Goal: Task Accomplishment & Management: Manage account settings

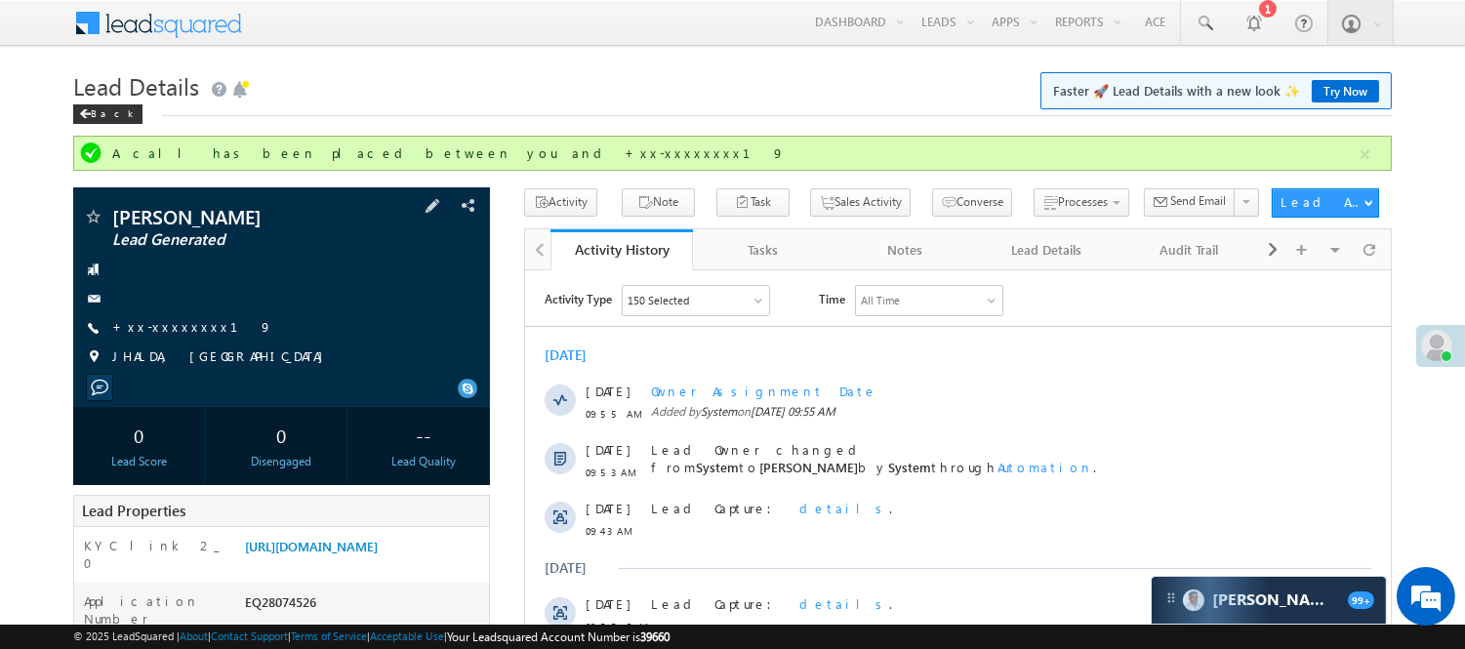
scroll to position [108, 0]
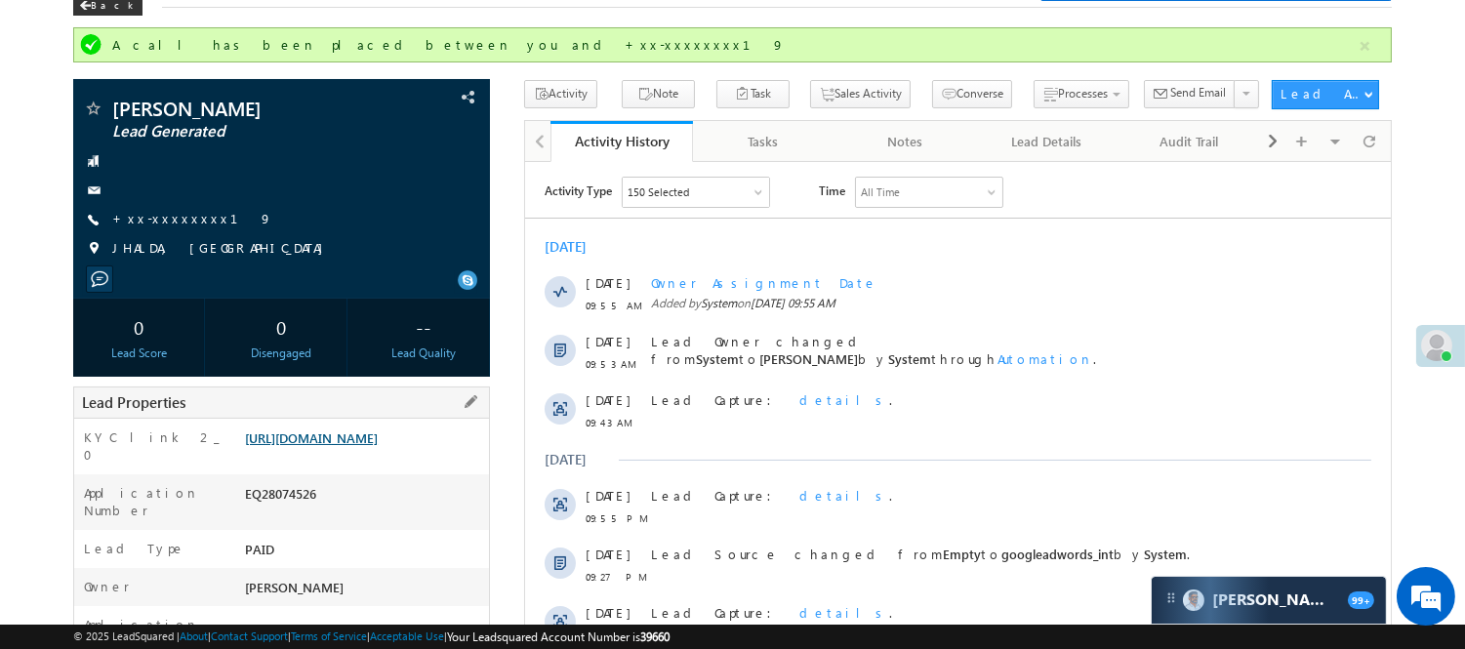
click at [378, 446] on link "https://angelbroking1-pk3em7sa.customui-test.leadsquared.com?leadId=70c9245b-e6…" at bounding box center [311, 438] width 133 height 17
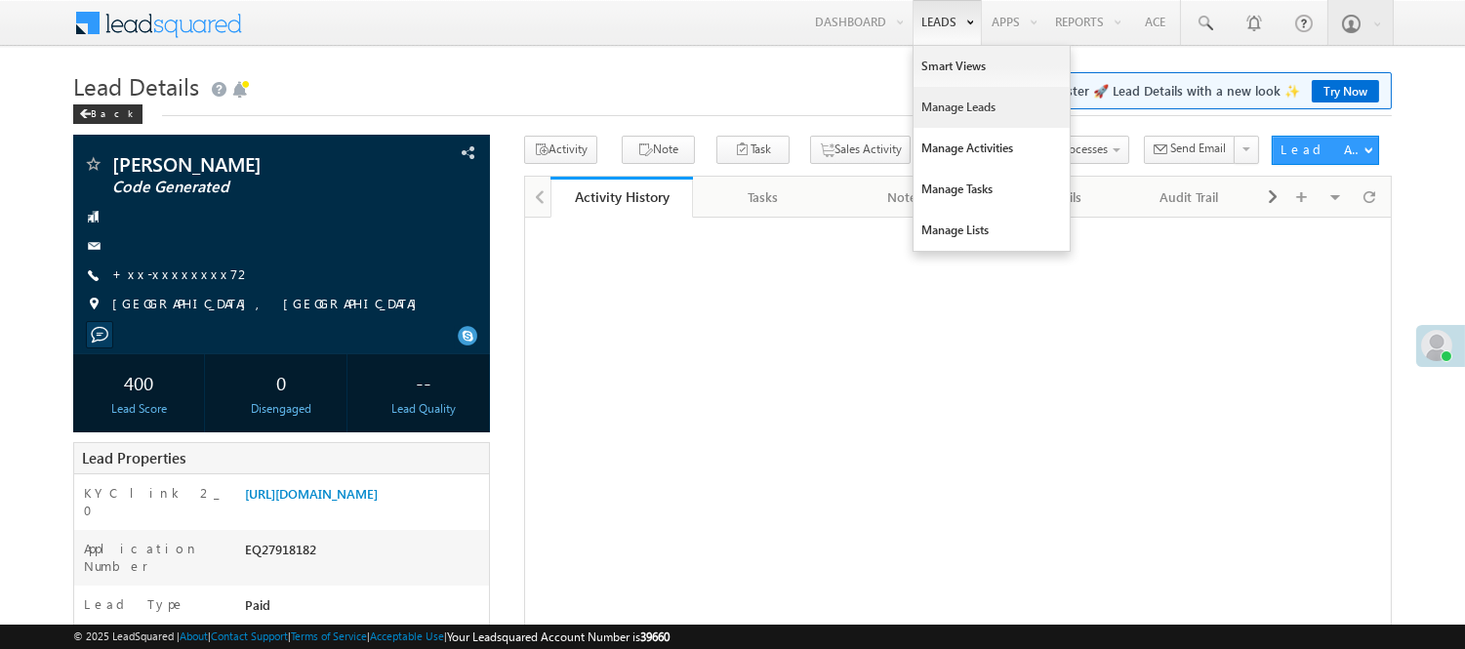
click at [968, 120] on link "Manage Leads" at bounding box center [992, 107] width 156 height 41
click at [974, 111] on link "Manage Leads" at bounding box center [992, 107] width 156 height 41
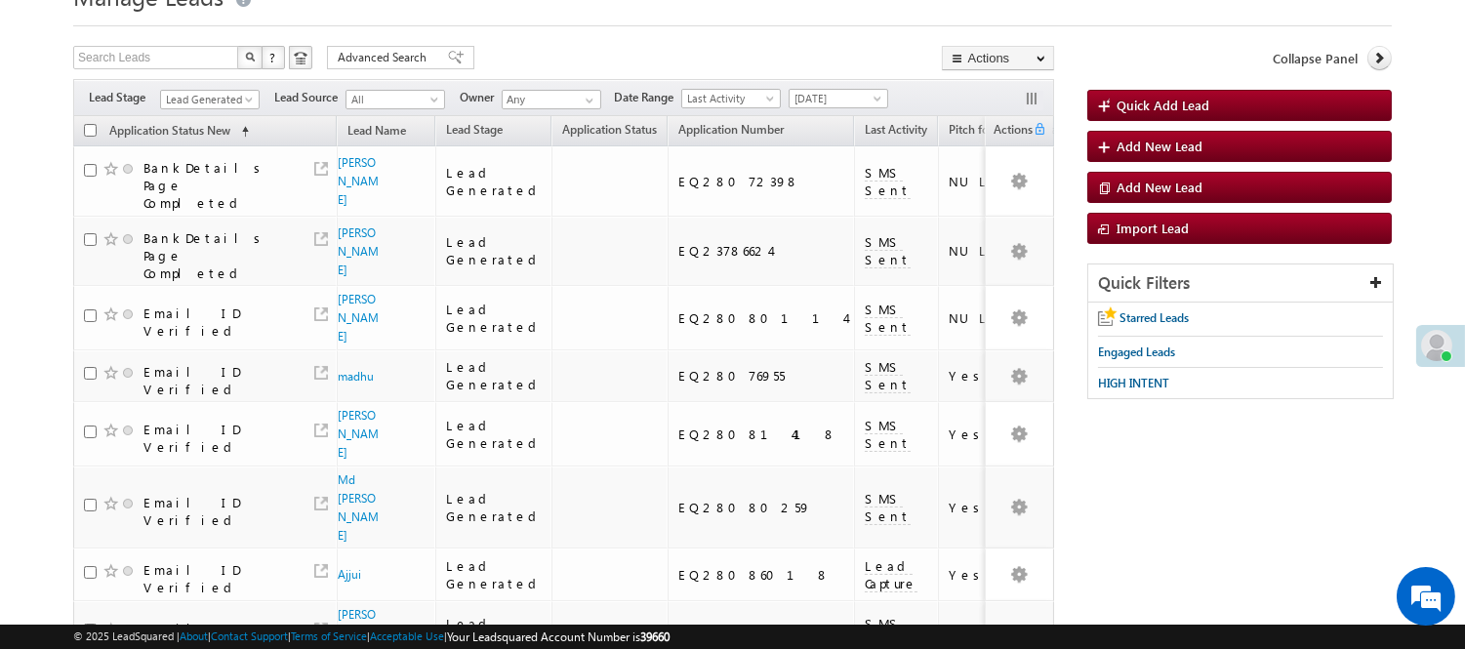
scroll to position [621, 0]
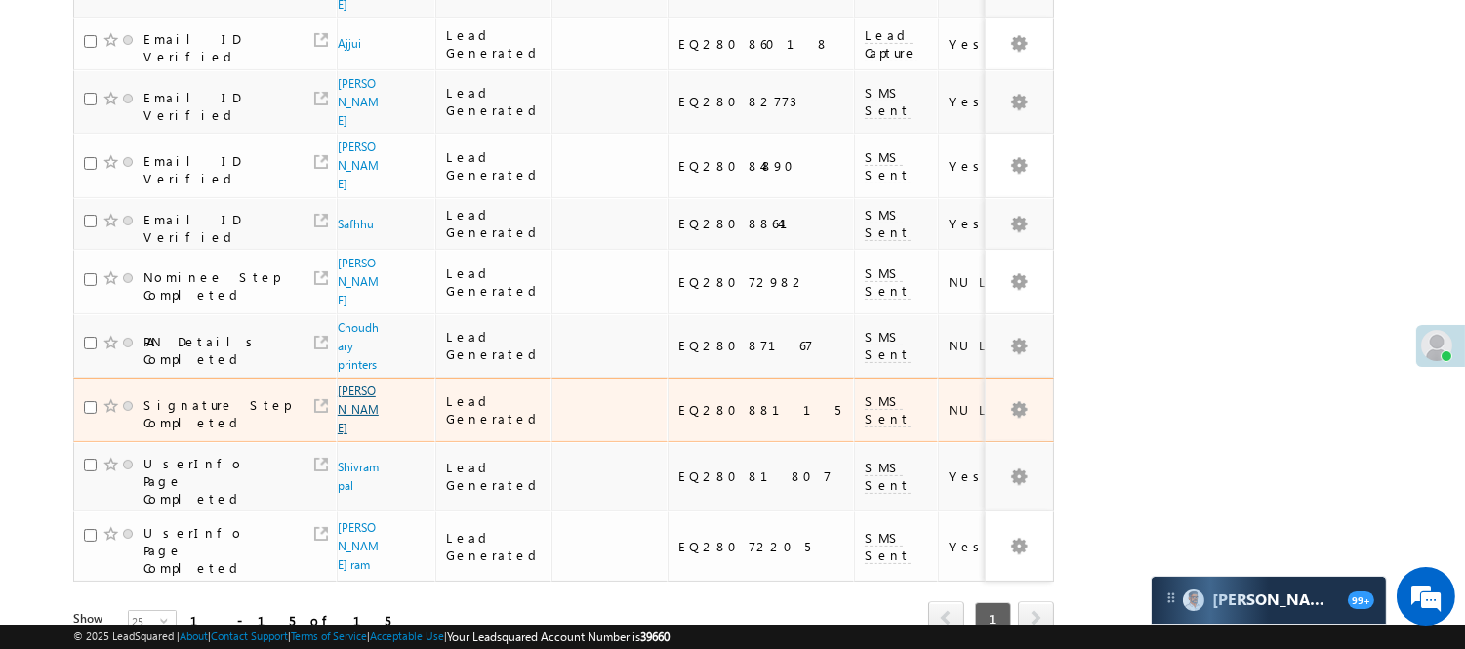
click at [346, 384] on link "Naveen Aind" at bounding box center [358, 410] width 41 height 52
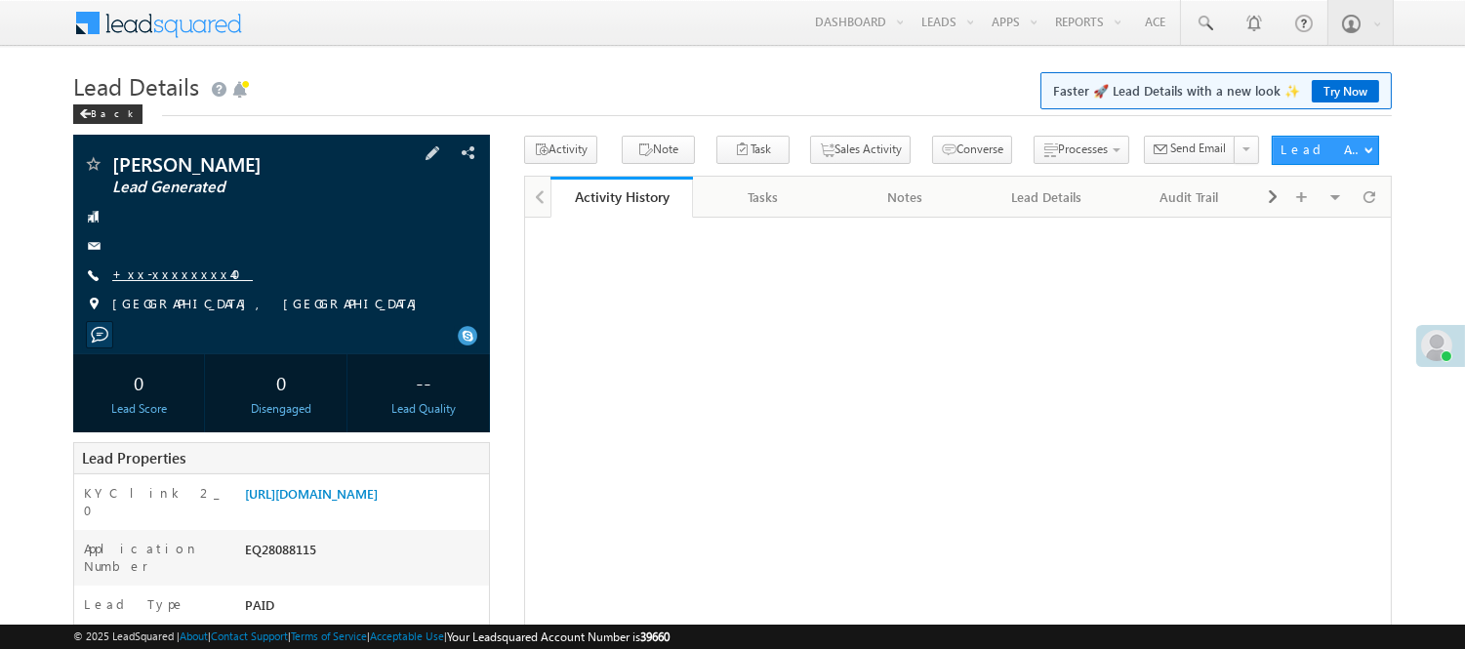
click at [174, 278] on link "+xx-xxxxxxxx40" at bounding box center [182, 274] width 141 height 17
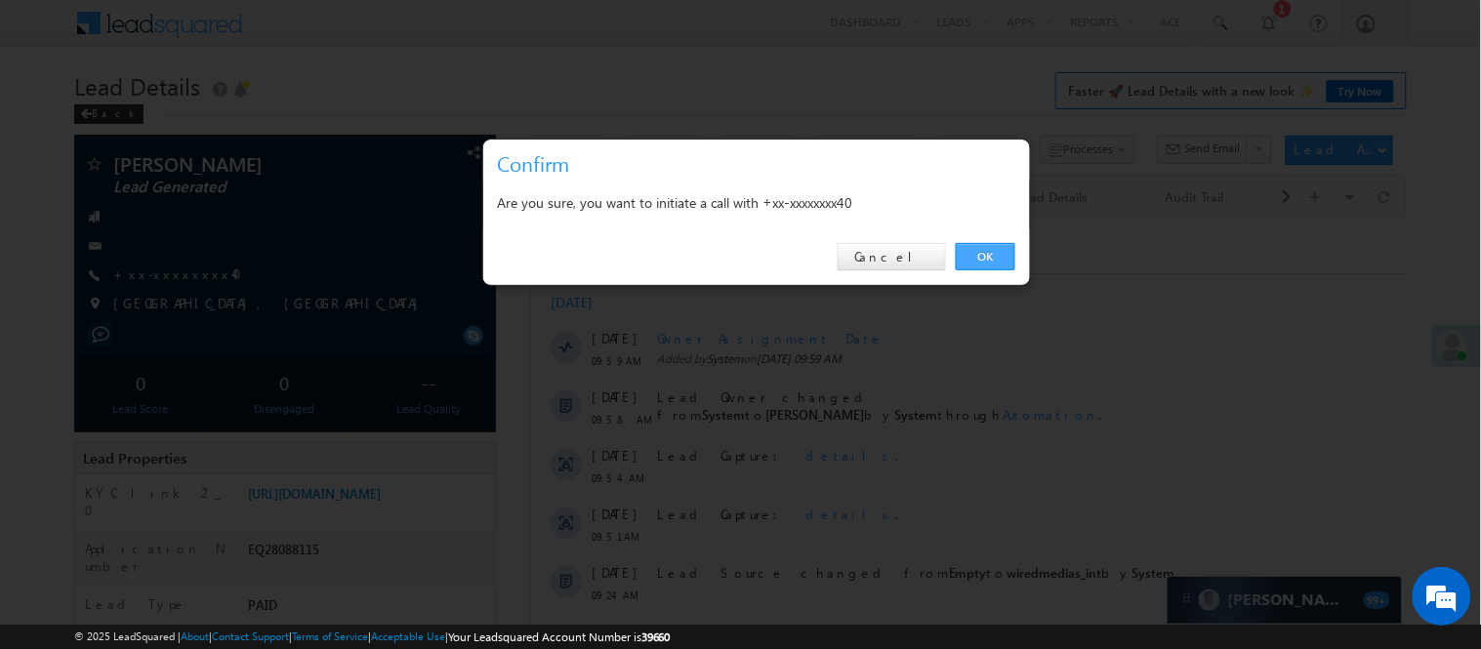
click at [979, 252] on link "OK" at bounding box center [986, 256] width 60 height 27
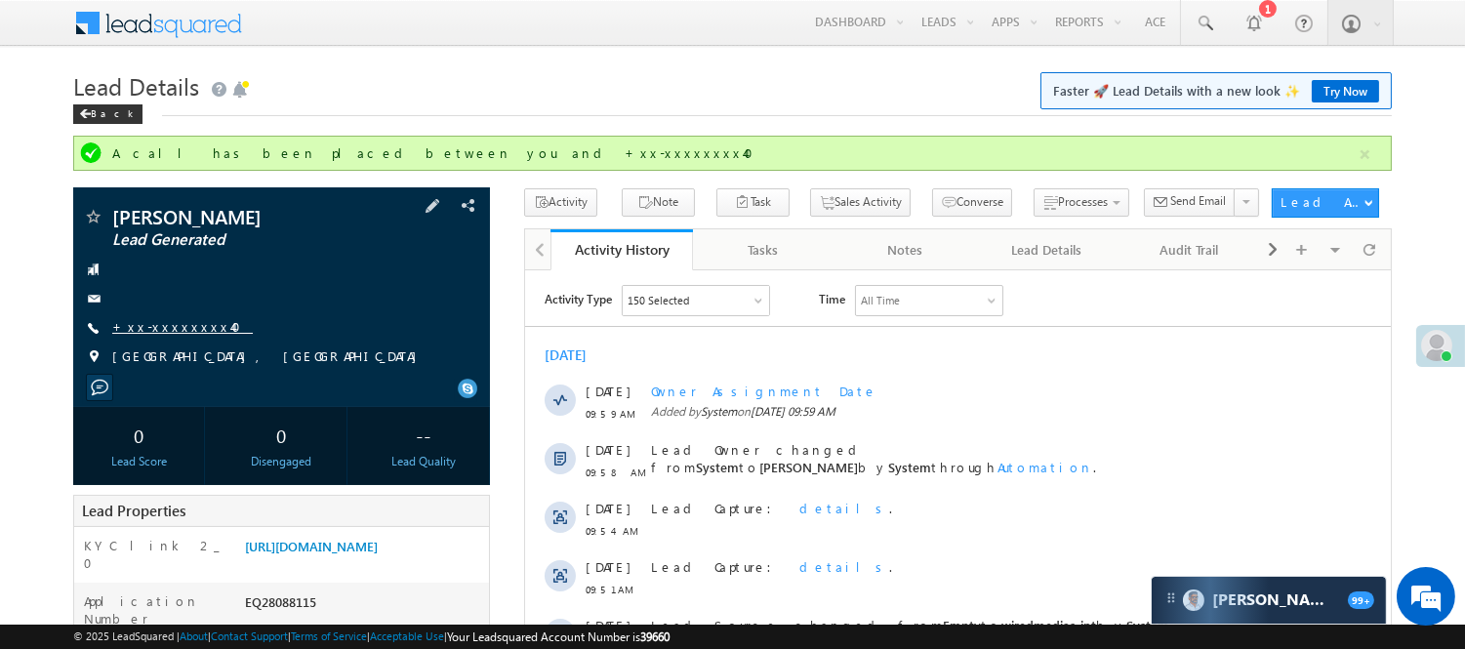
click at [168, 332] on link "+xx-xxxxxxxx40" at bounding box center [182, 326] width 141 height 17
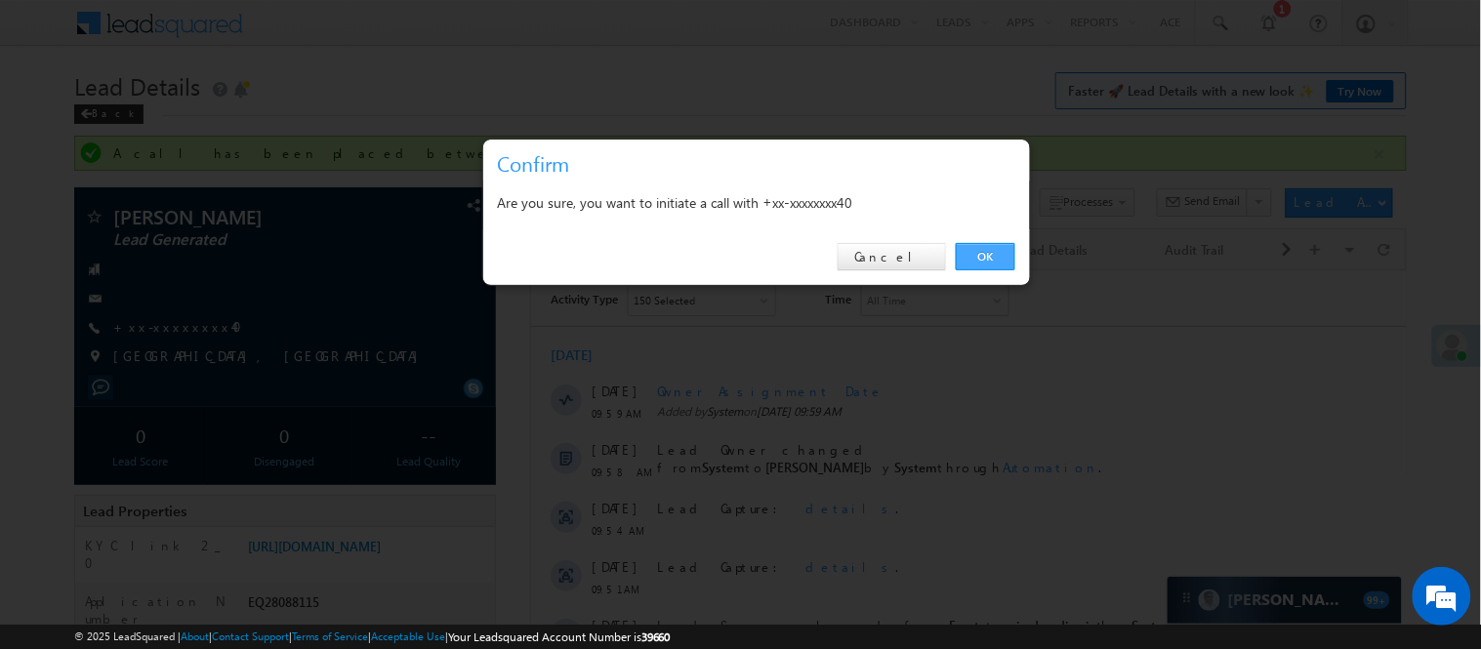
click at [991, 256] on link "OK" at bounding box center [986, 256] width 60 height 27
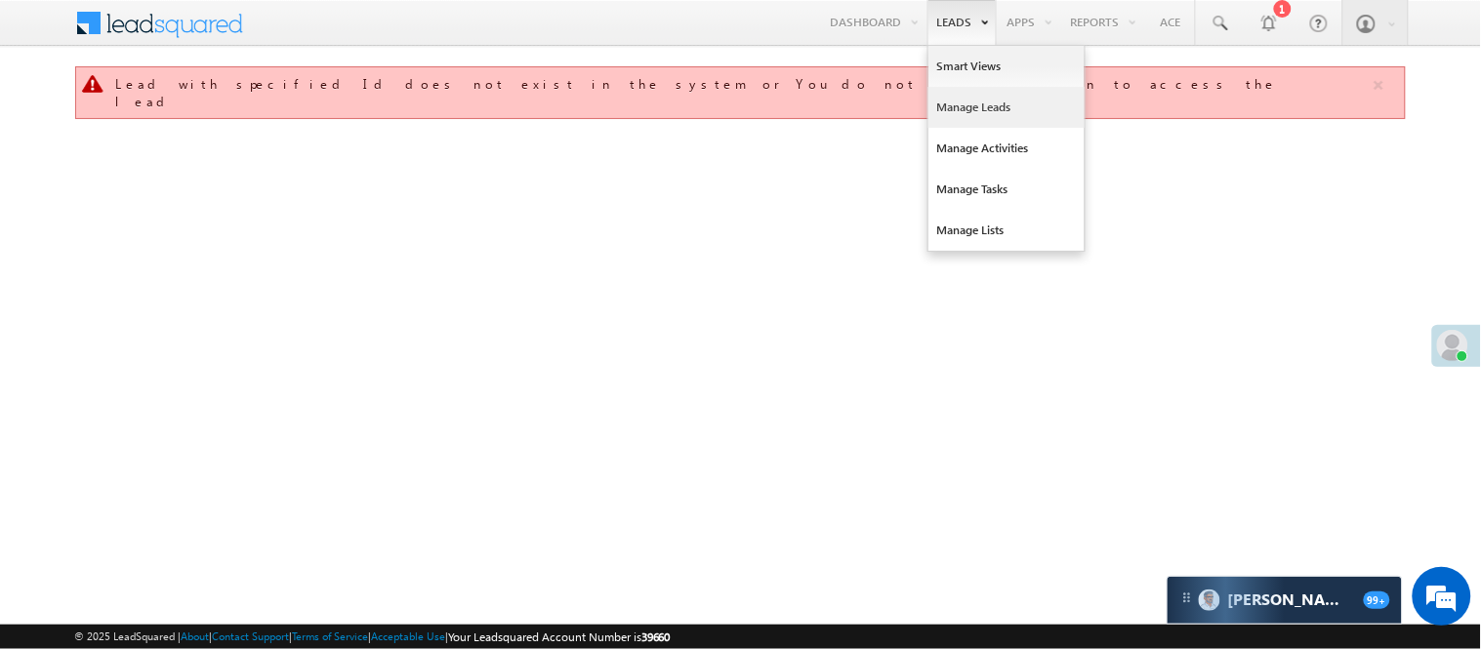
click at [962, 104] on link "Manage Leads" at bounding box center [1006, 107] width 156 height 41
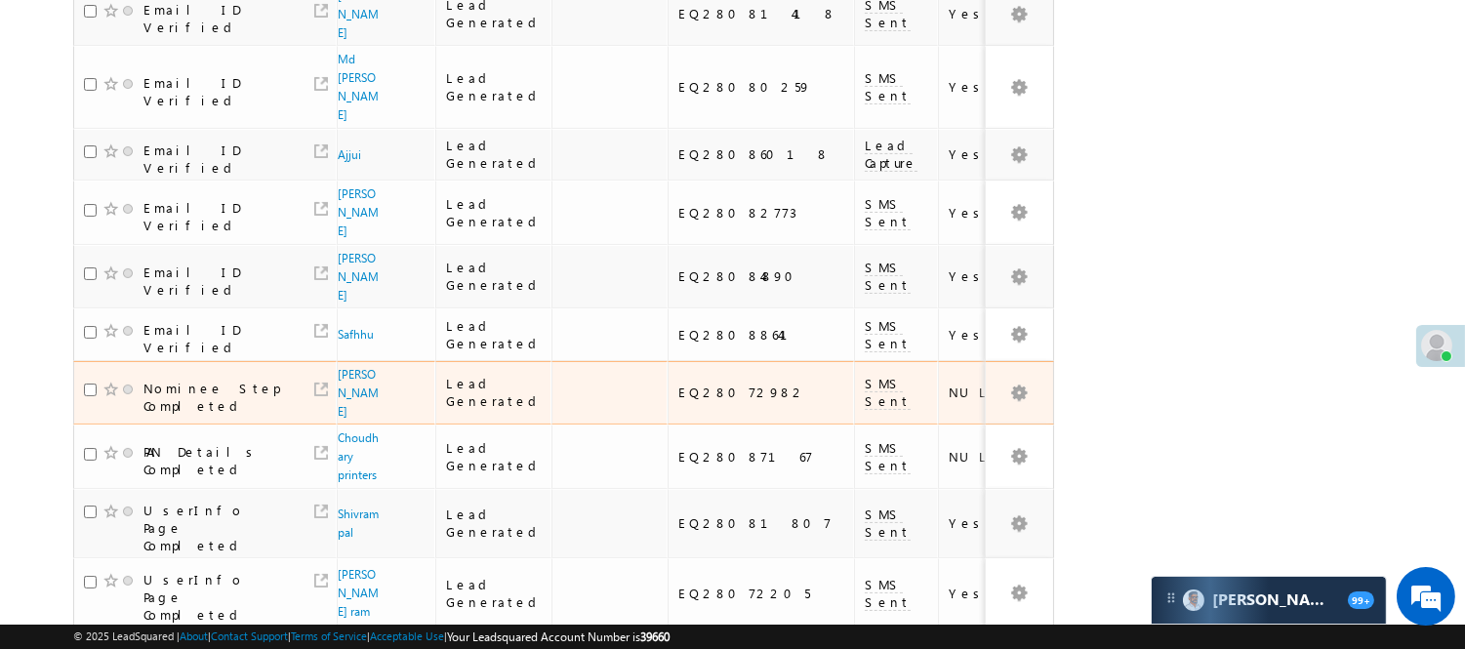
scroll to position [621, 0]
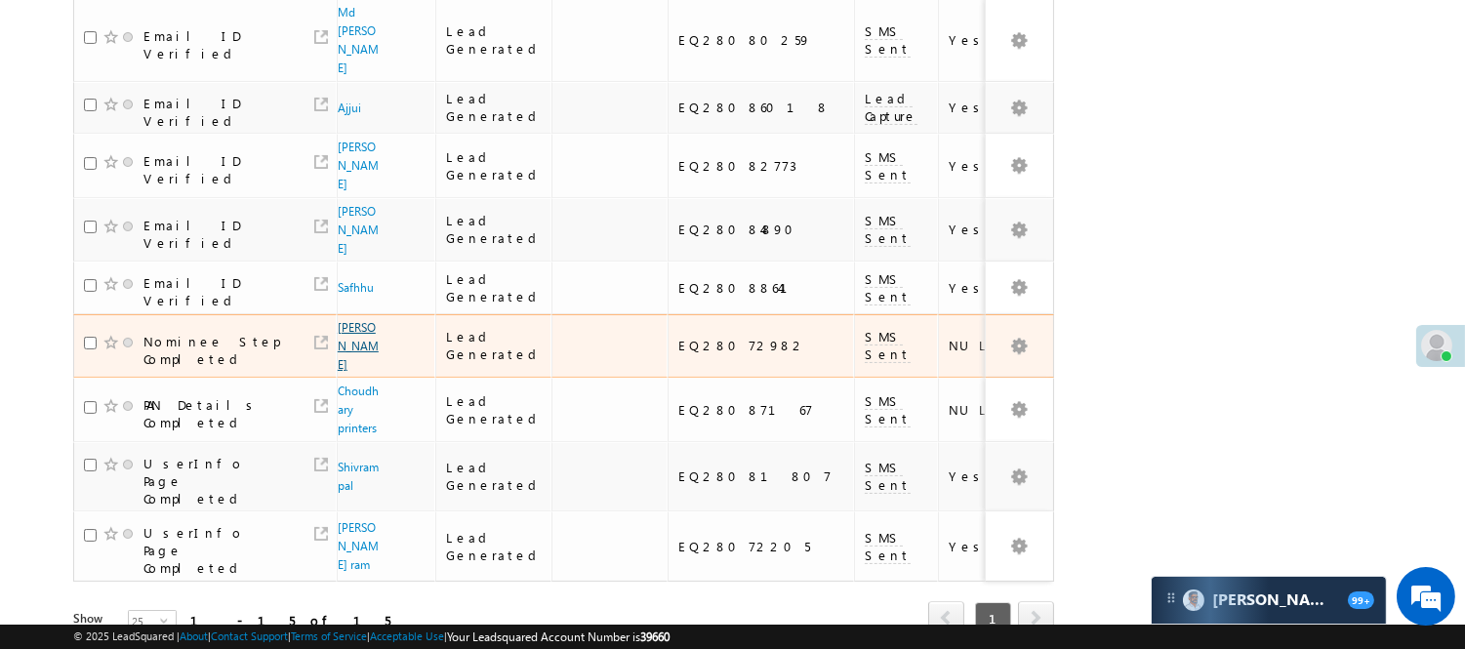
click at [354, 320] on link "[PERSON_NAME]" at bounding box center [358, 346] width 41 height 52
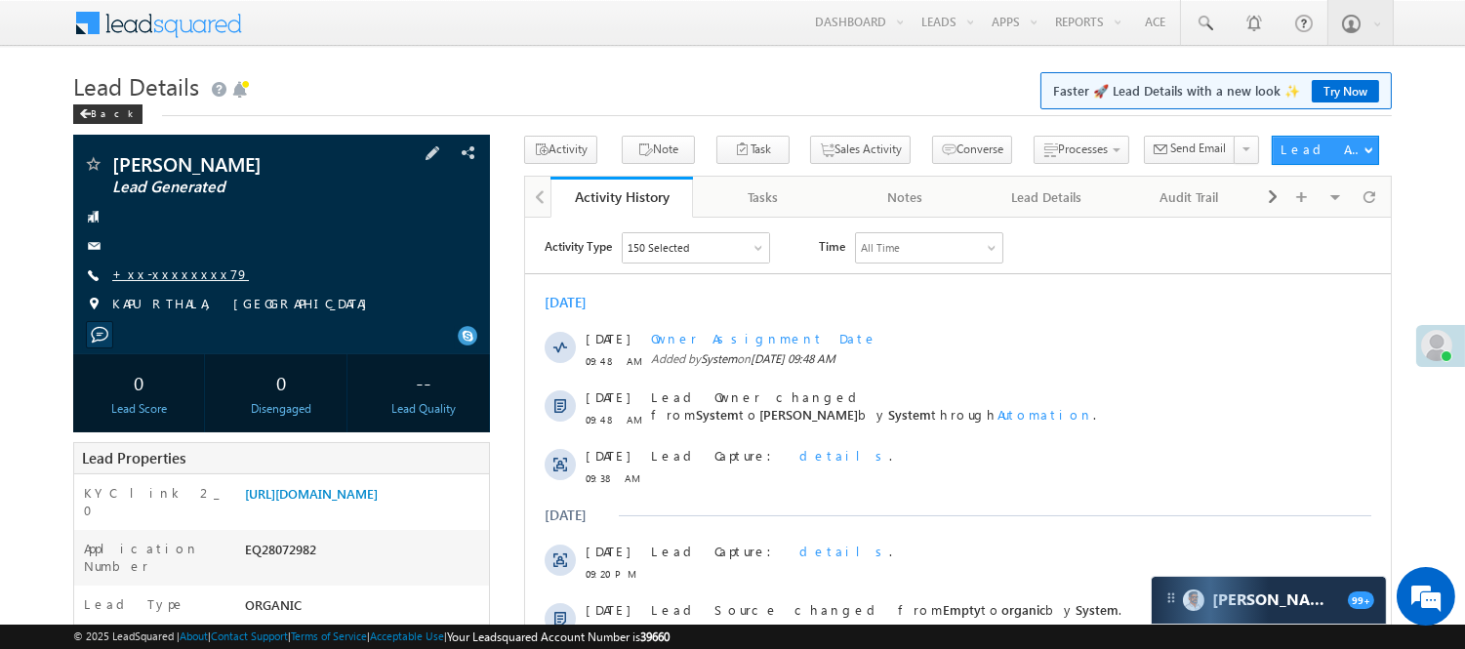
click at [164, 278] on link "+xx-xxxxxxxx79" at bounding box center [180, 274] width 137 height 17
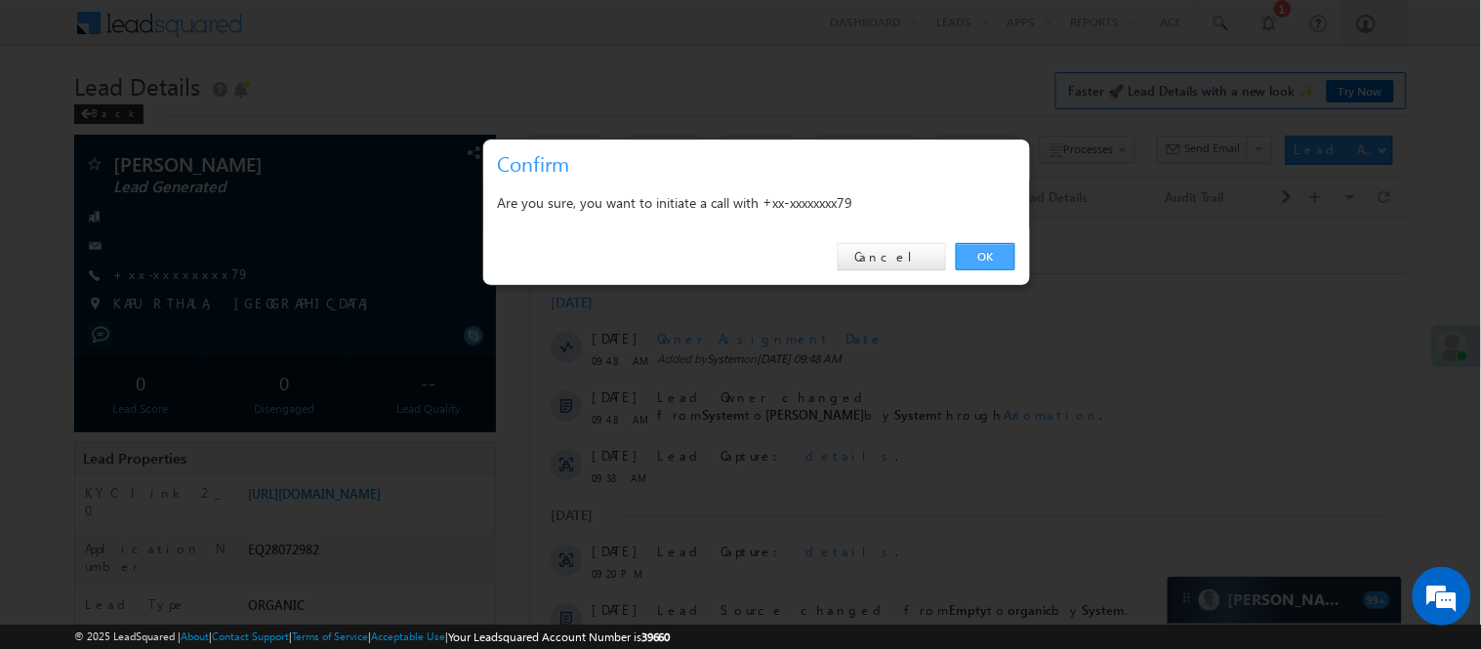
click at [977, 260] on link "OK" at bounding box center [986, 256] width 60 height 27
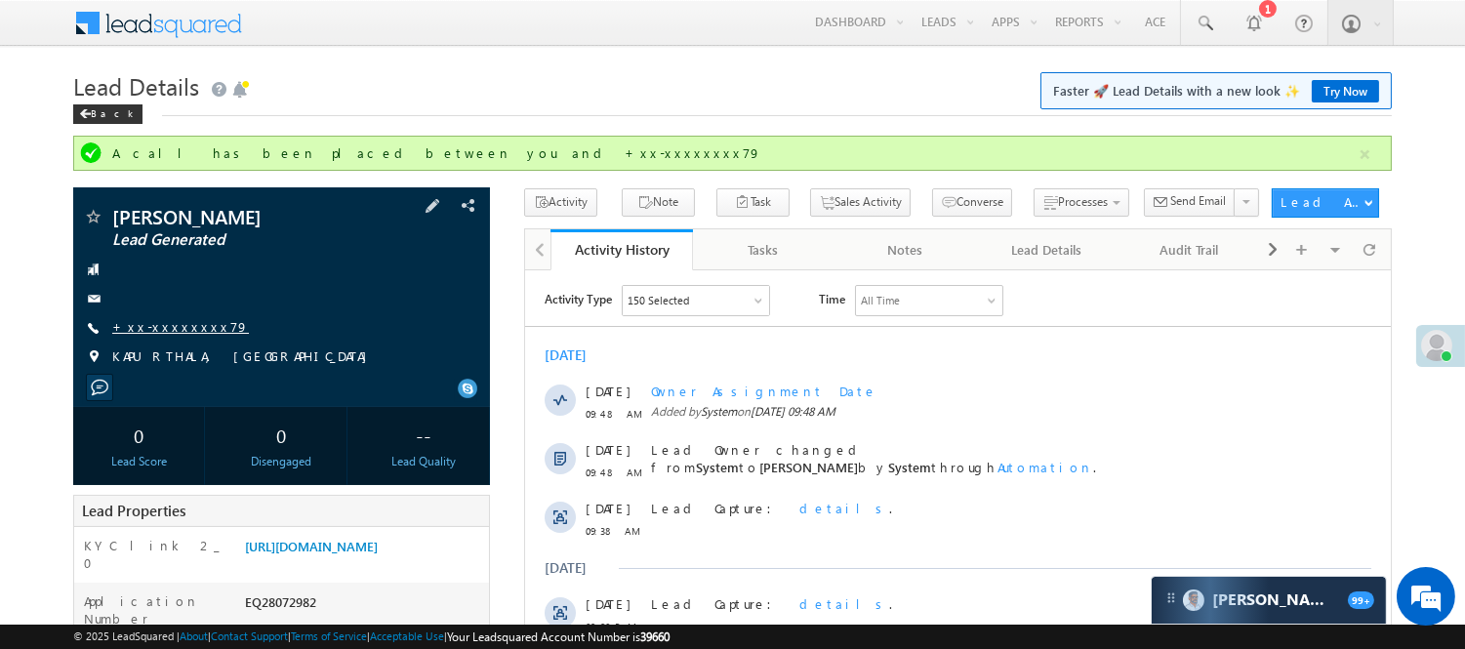
click at [189, 318] on link "+xx-xxxxxxxx79" at bounding box center [180, 326] width 137 height 17
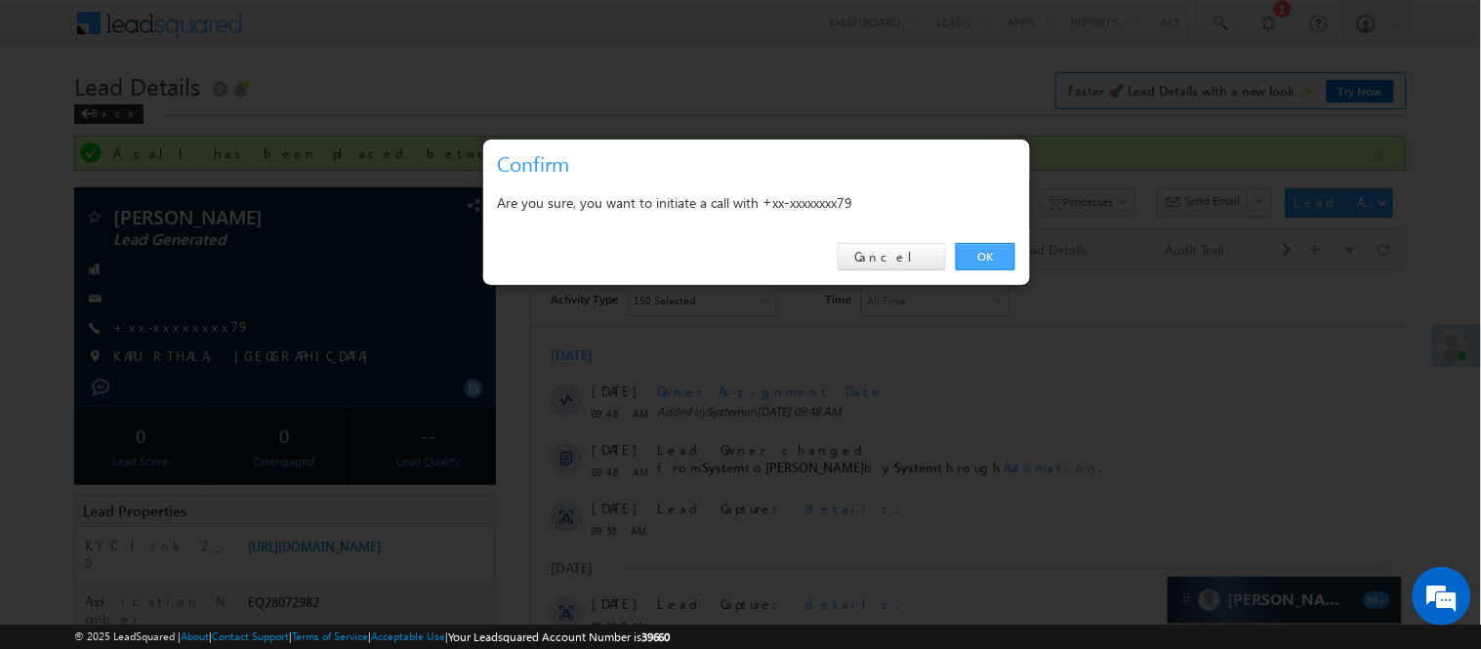
click at [969, 243] on link "OK" at bounding box center [986, 256] width 60 height 27
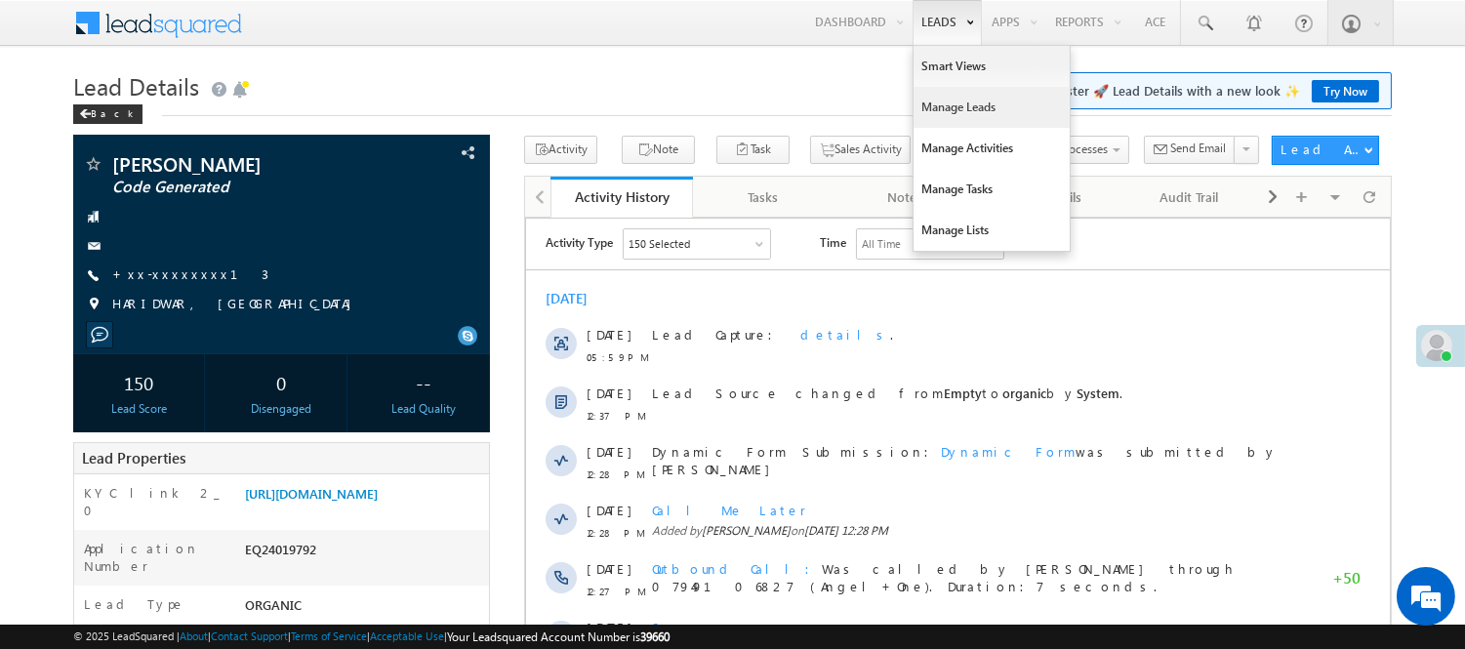
click at [966, 103] on link "Manage Leads" at bounding box center [992, 107] width 156 height 41
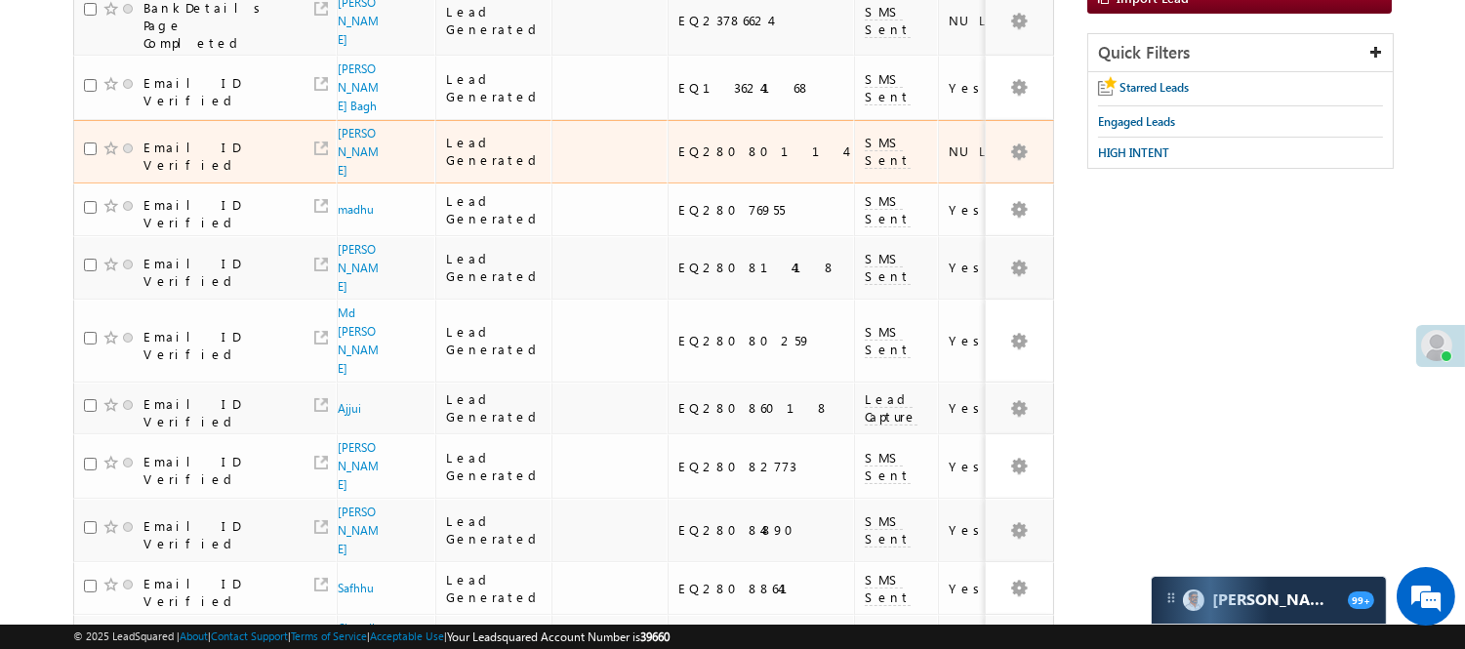
scroll to position [230, 0]
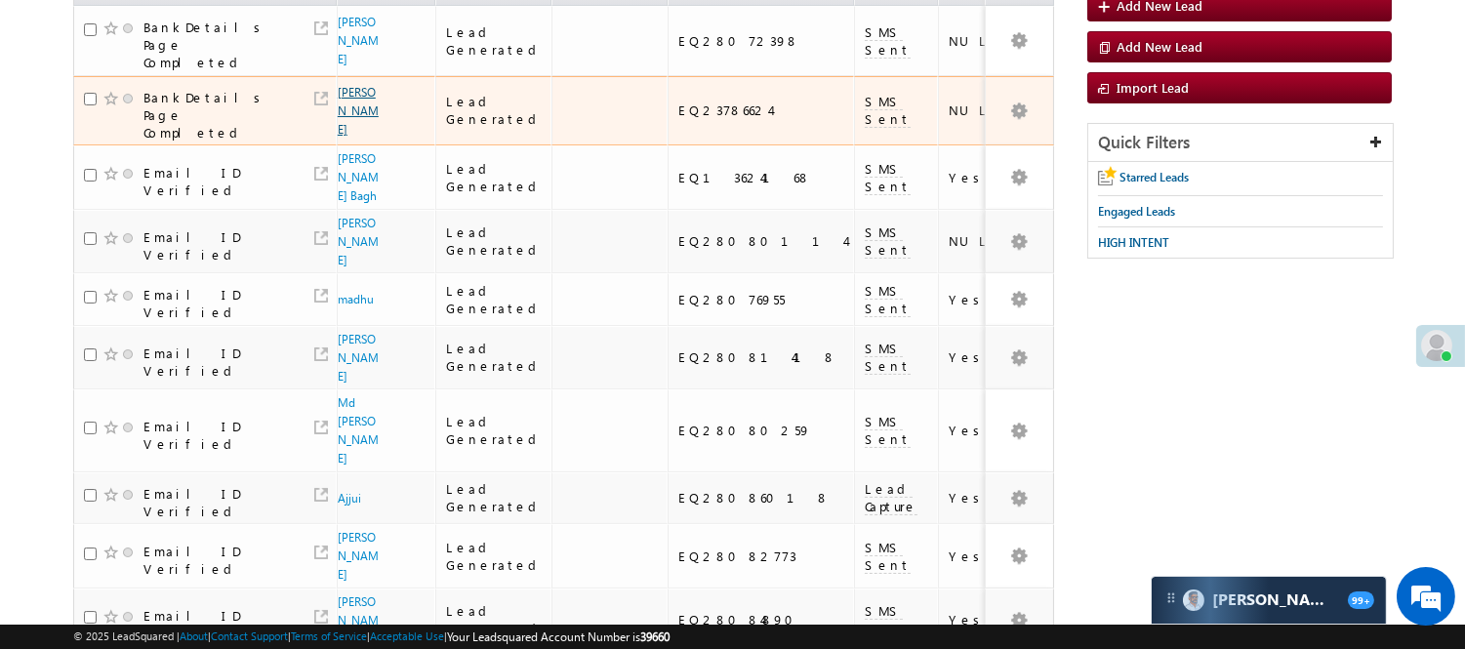
click at [354, 92] on link "Mukul jha" at bounding box center [358, 111] width 41 height 52
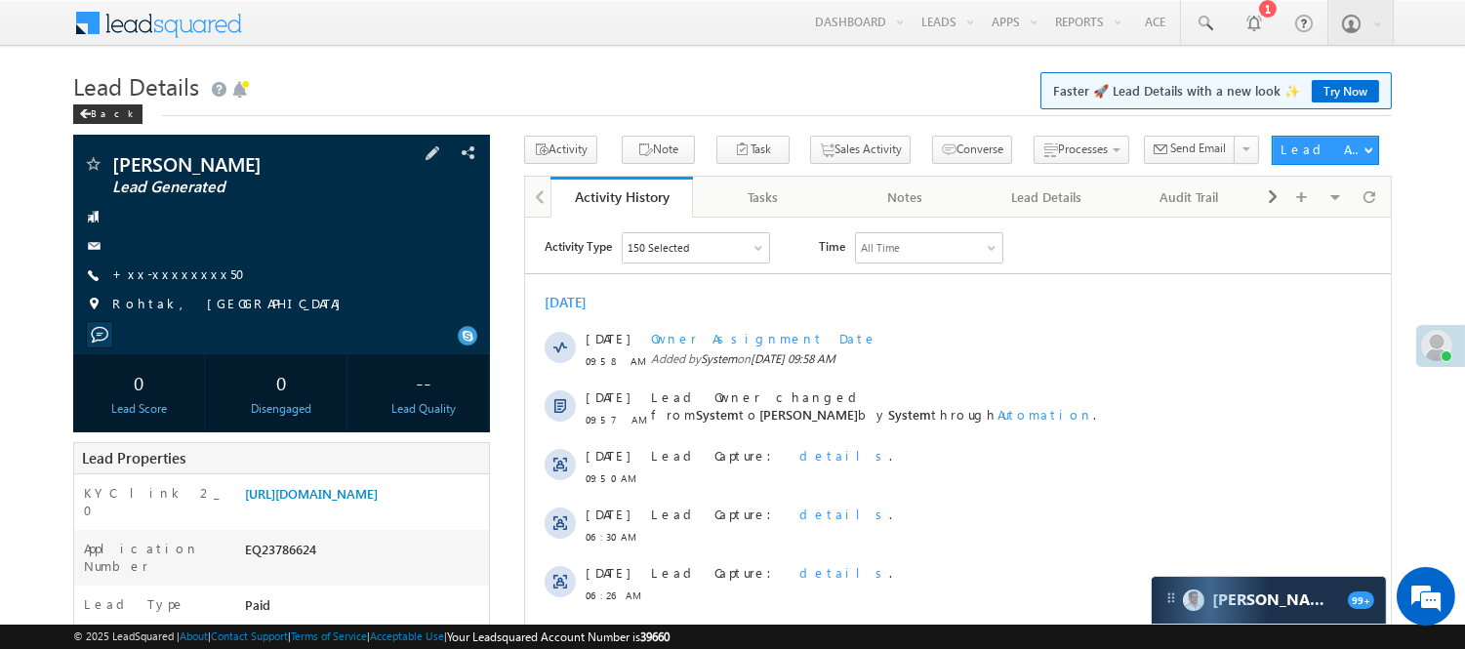
click at [200, 276] on div "+xx-xxxxxxxx50" at bounding box center [281, 276] width 397 height 20
click at [196, 274] on link "+xx-xxxxxxxx50" at bounding box center [184, 274] width 144 height 17
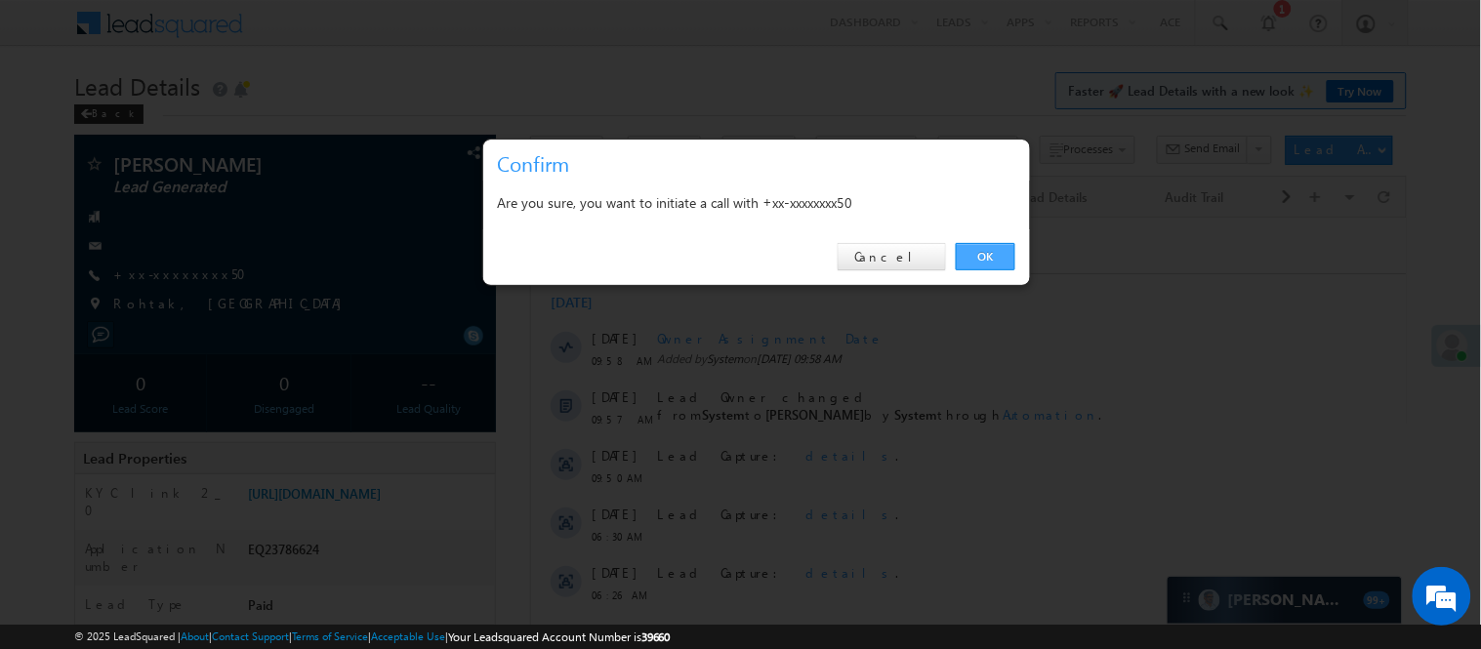
click at [981, 251] on link "OK" at bounding box center [986, 256] width 60 height 27
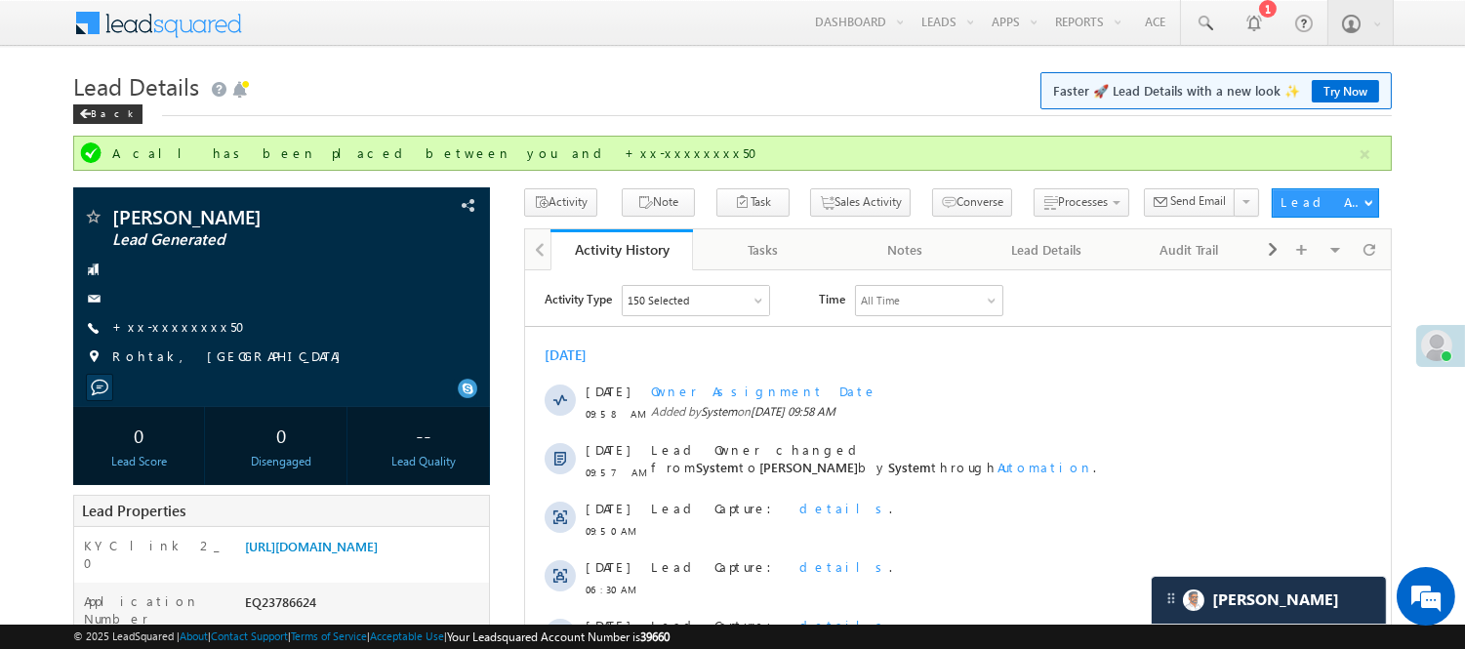
scroll to position [542, 0]
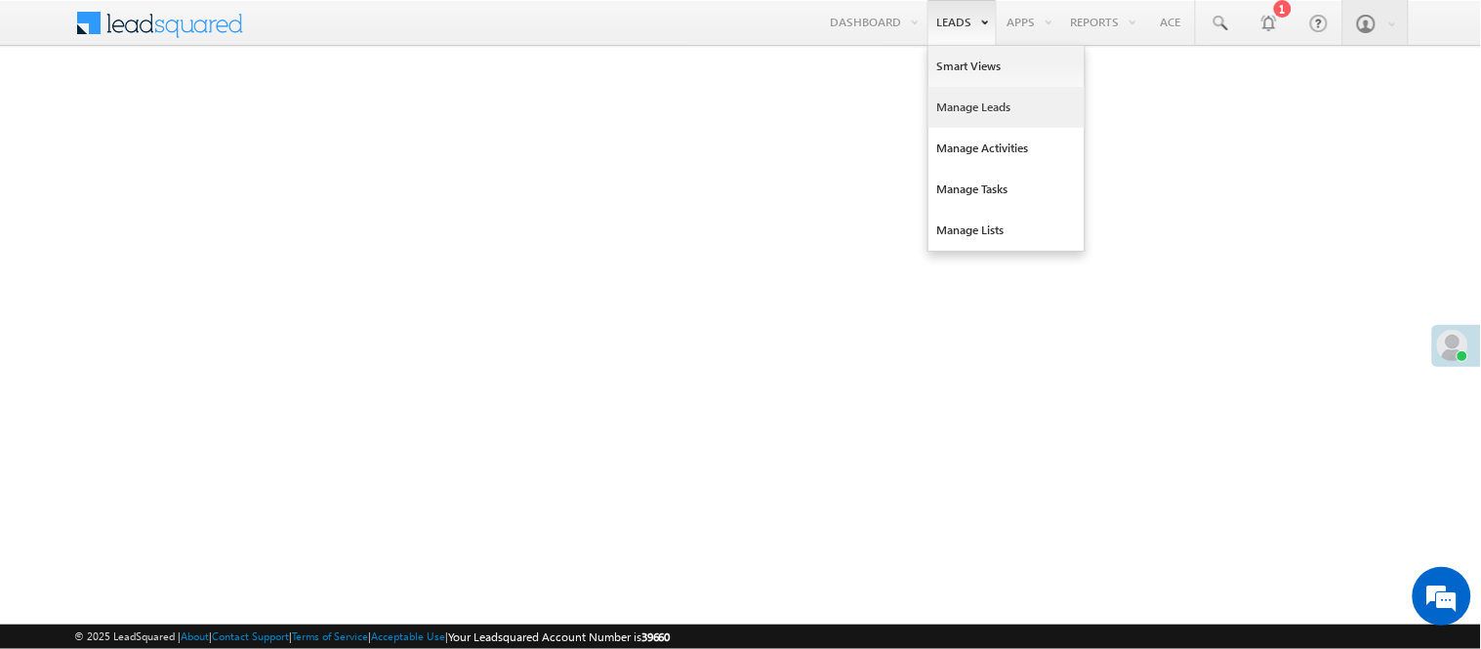
click at [971, 102] on link "Manage Leads" at bounding box center [1006, 107] width 156 height 41
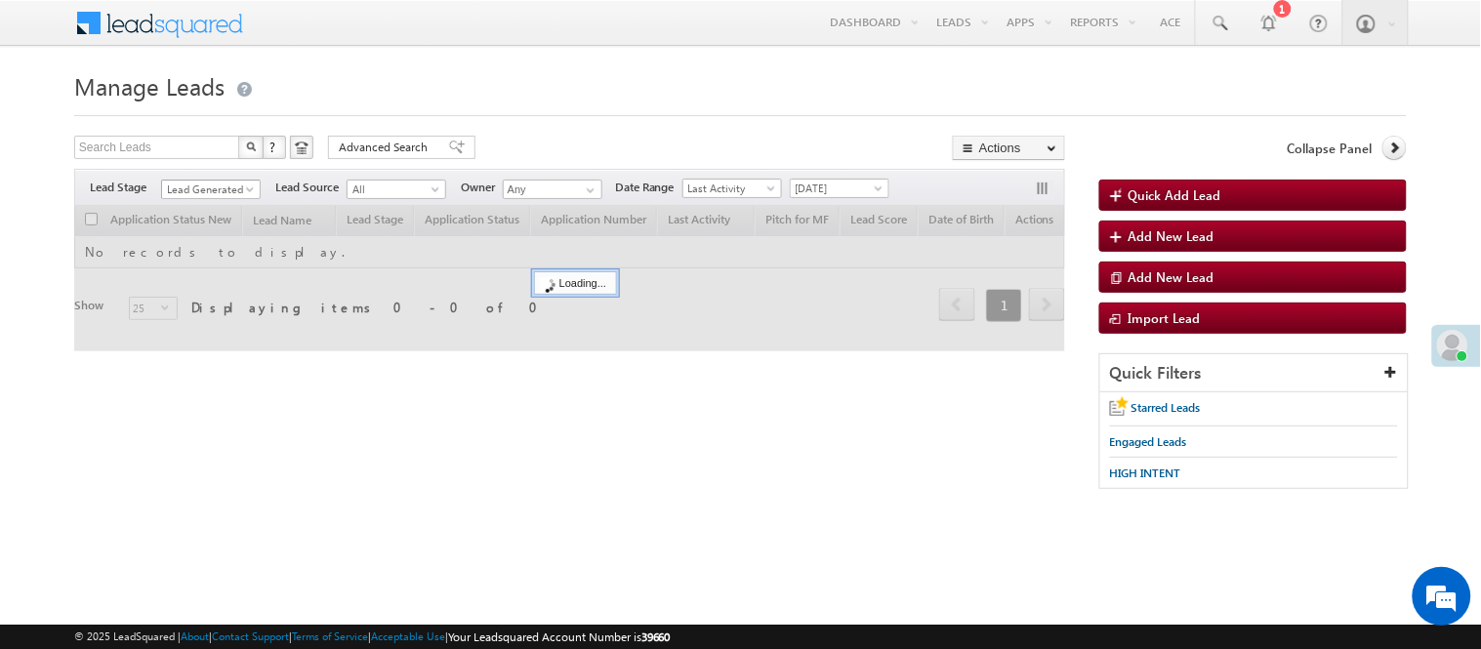
click at [193, 183] on span "Lead Generated" at bounding box center [208, 190] width 93 height 18
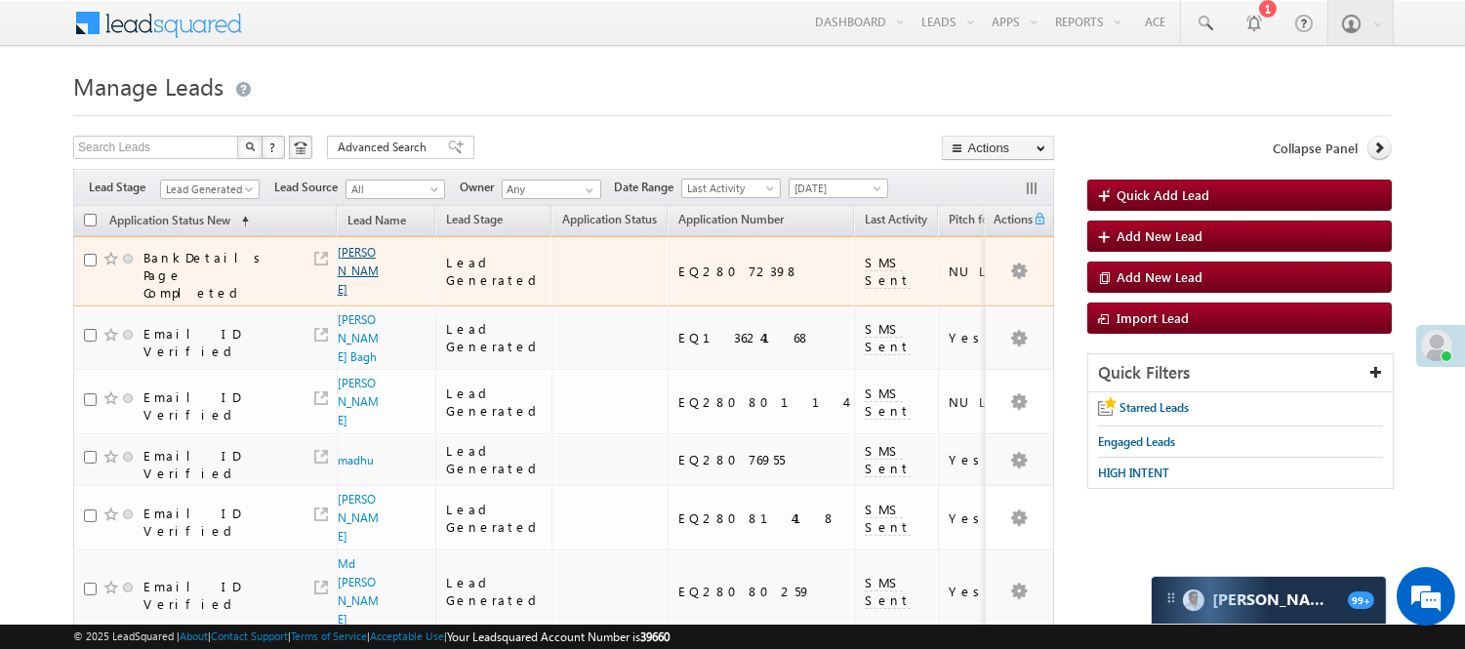
click at [353, 254] on link "[PERSON_NAME]" at bounding box center [358, 271] width 41 height 52
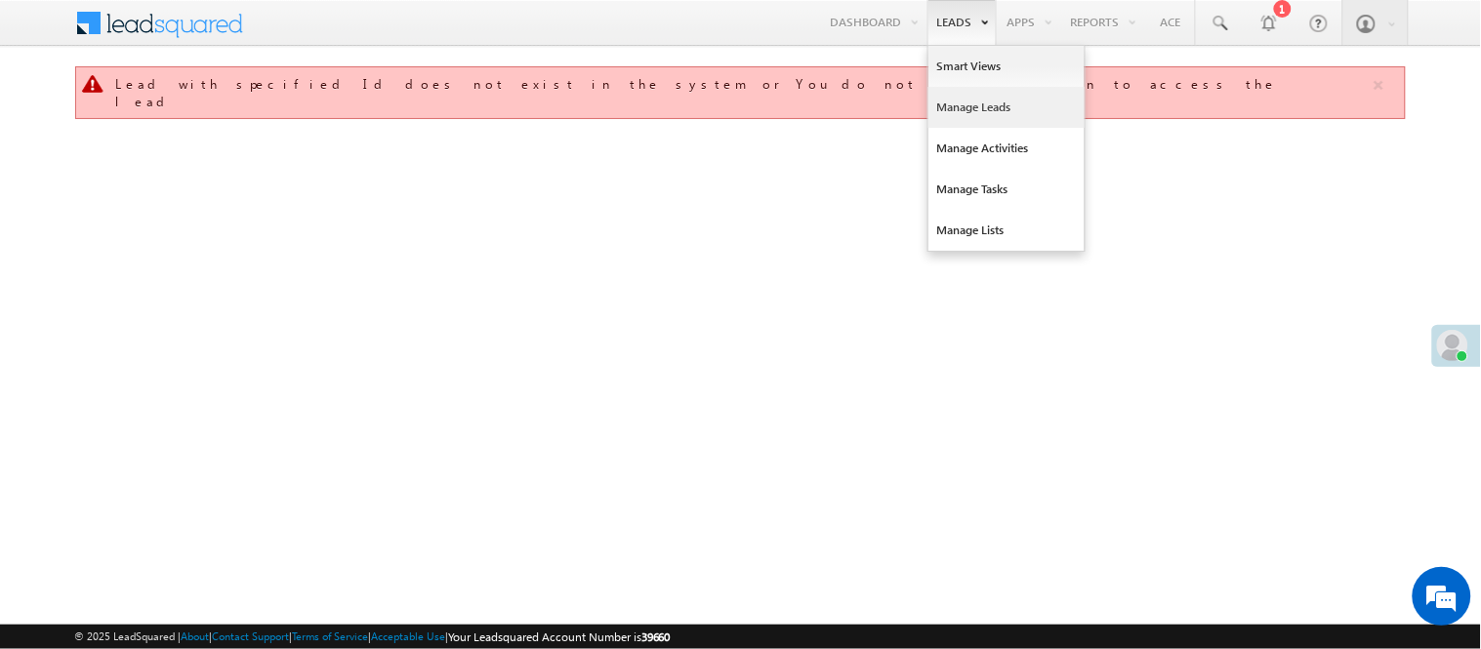
click at [976, 102] on link "Manage Leads" at bounding box center [1006, 107] width 156 height 41
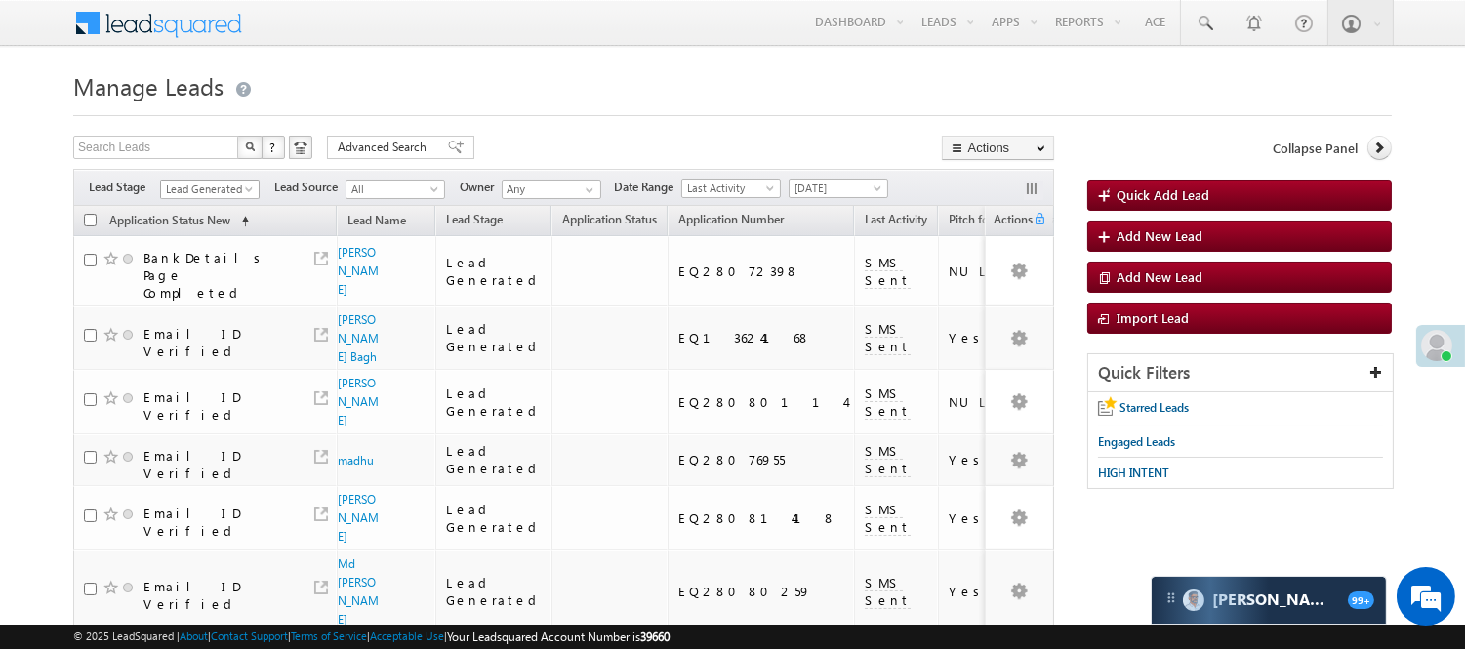
click at [222, 199] on body "Menu Nisha Anand Yadav Nisha .Yada v@ang elbro king. com" at bounding box center [732, 588] width 1465 height 1176
click at [223, 187] on span "Lead Generated" at bounding box center [207, 190] width 93 height 18
click at [205, 332] on link "Code Generated" at bounding box center [210, 330] width 99 height 18
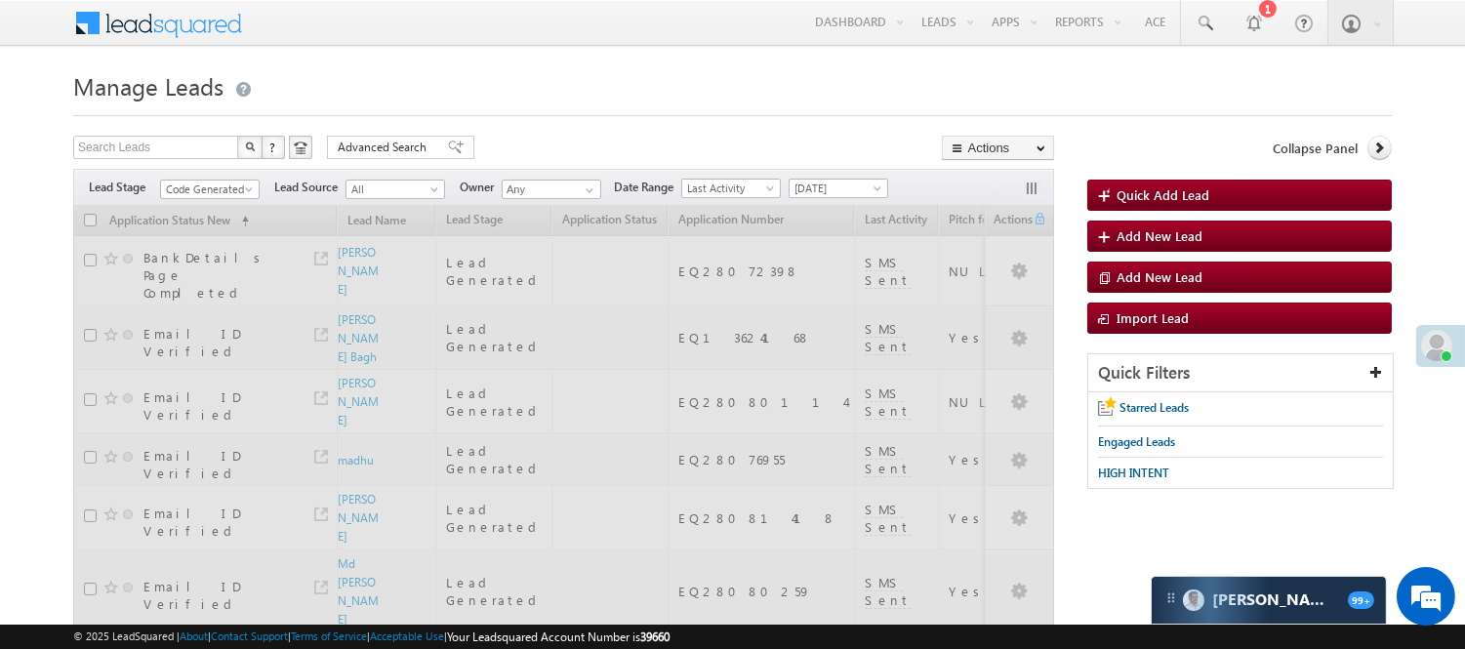
click at [514, 117] on form "Manage Leads Quick Add Lead Search Leads X ? 13 results found Advanced Search A…" at bounding box center [732, 620] width 1319 height 1111
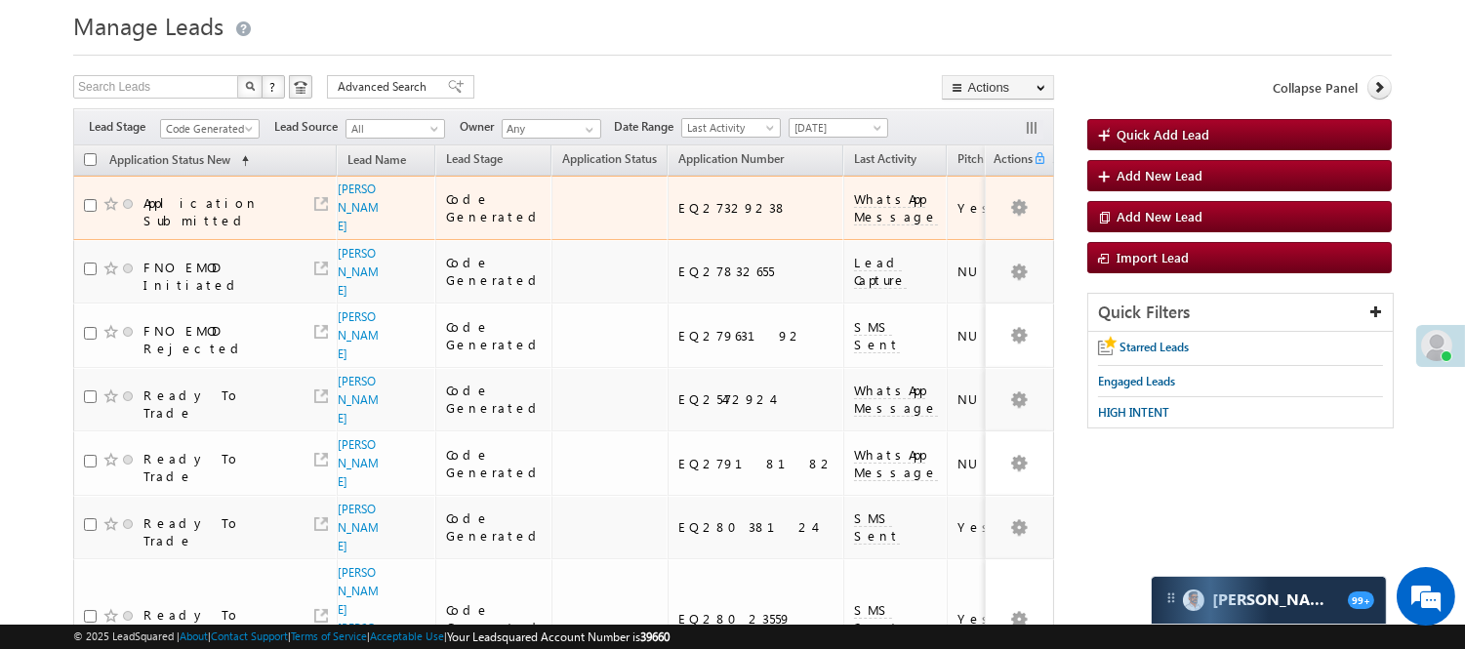
scroll to position [0, 0]
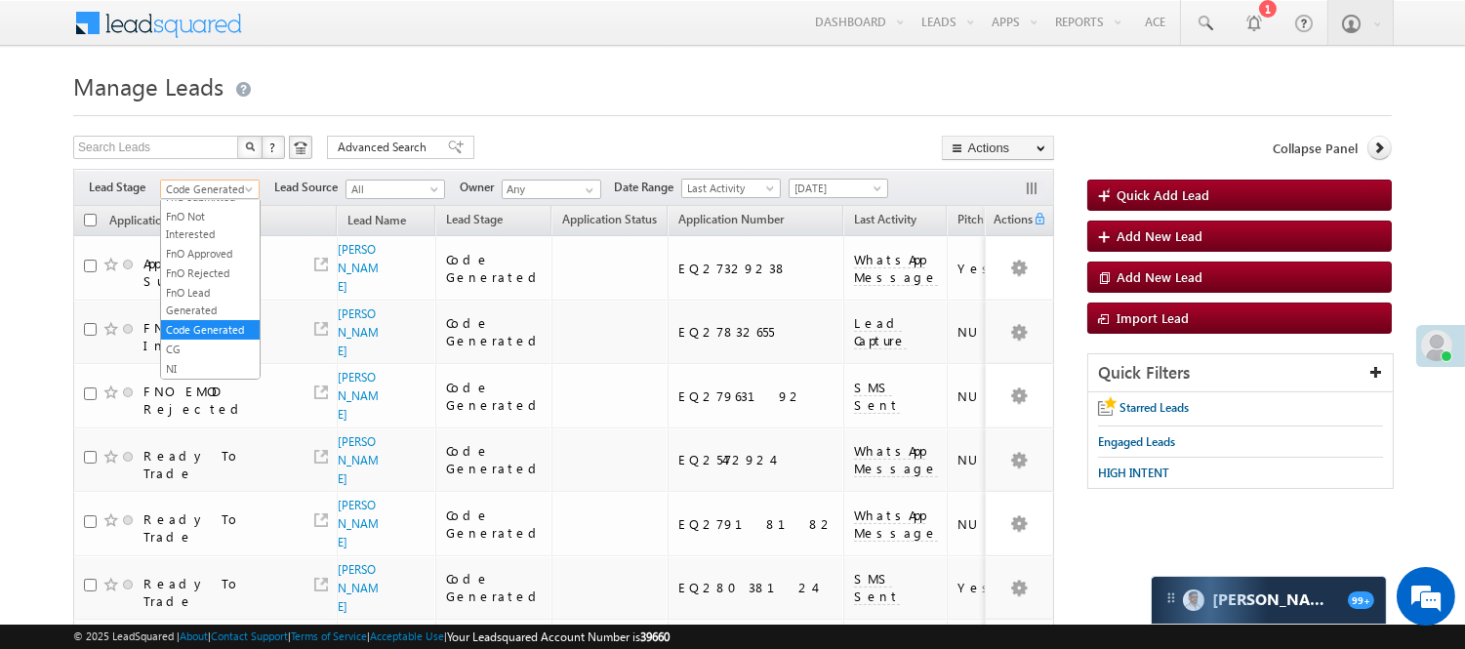
click at [187, 188] on span "Code Generated" at bounding box center [207, 190] width 93 height 18
click at [220, 238] on link "Lead Generated" at bounding box center [210, 231] width 99 height 18
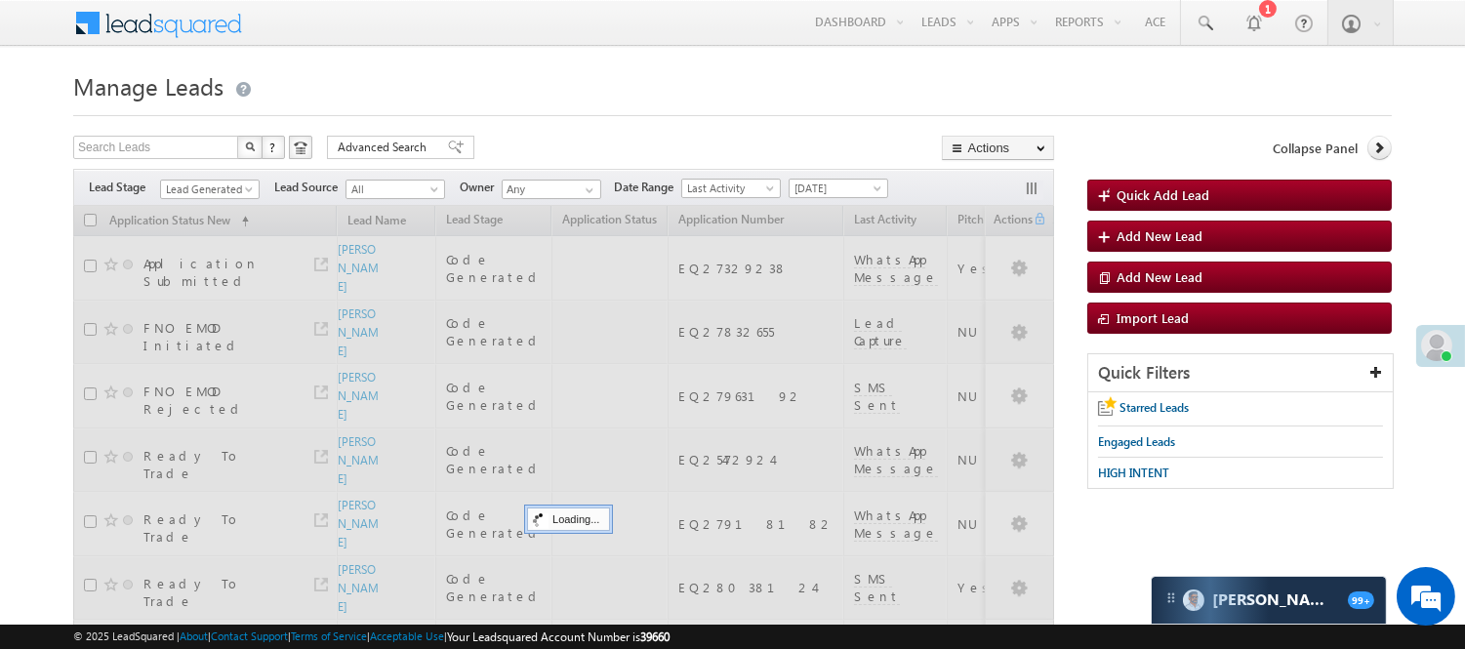
click at [551, 119] on form "Manage Leads Quick Add Lead Search Leads X ? 7 results found Advanced Search Ad…" at bounding box center [732, 456] width 1319 height 782
click at [226, 191] on span "Lead Generated" at bounding box center [207, 190] width 93 height 18
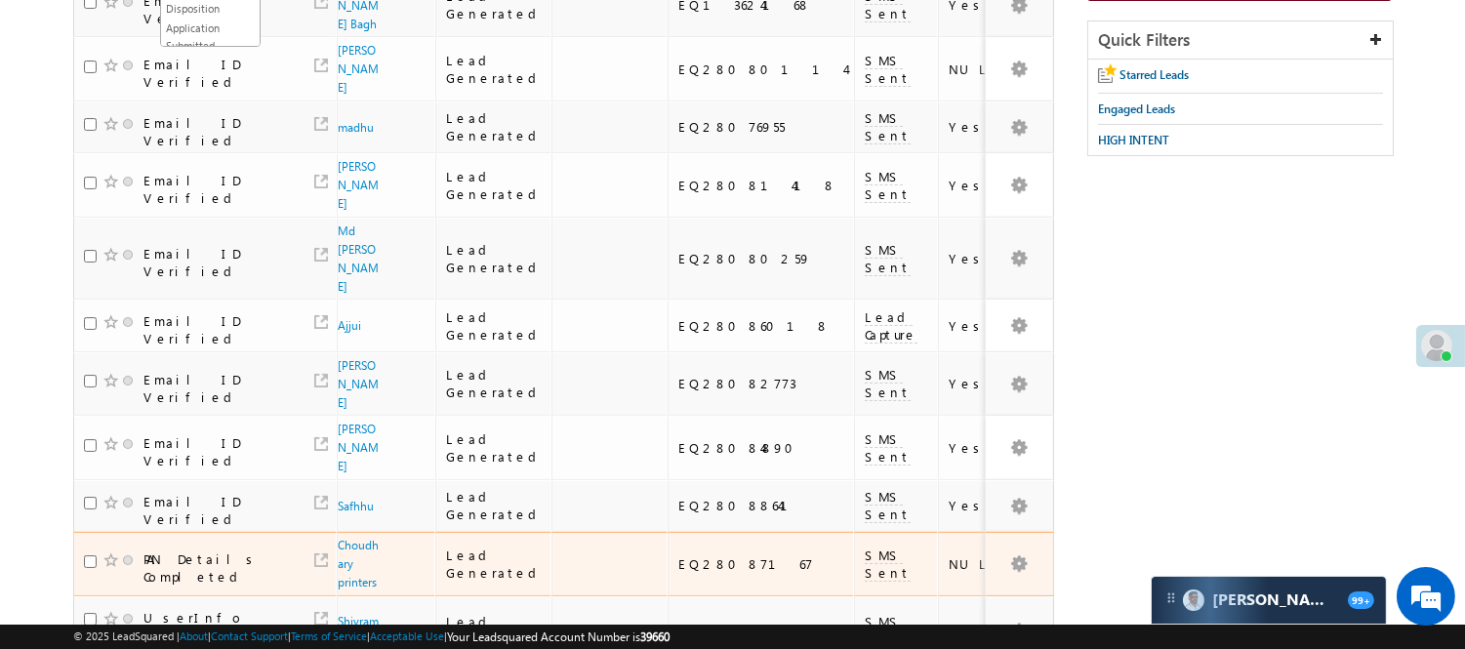
scroll to position [504, 0]
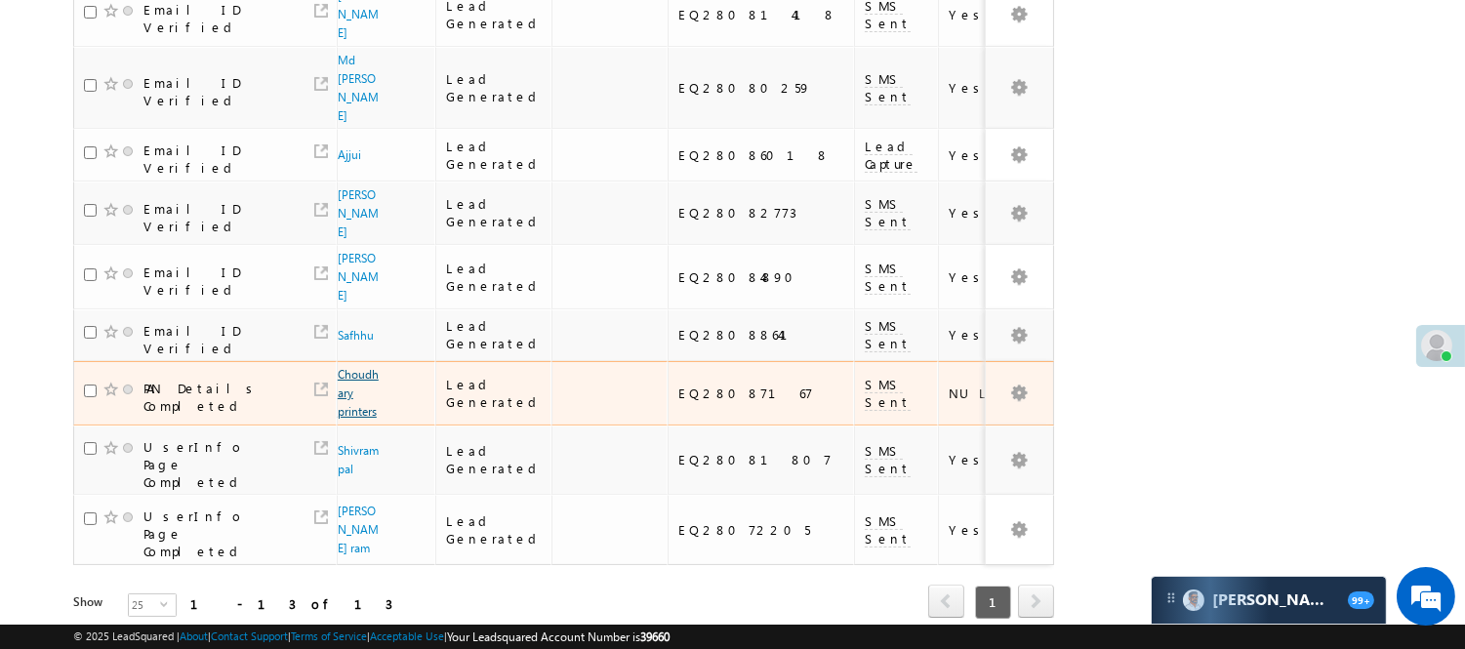
click at [346, 367] on link "Choudhary printers" at bounding box center [358, 393] width 41 height 52
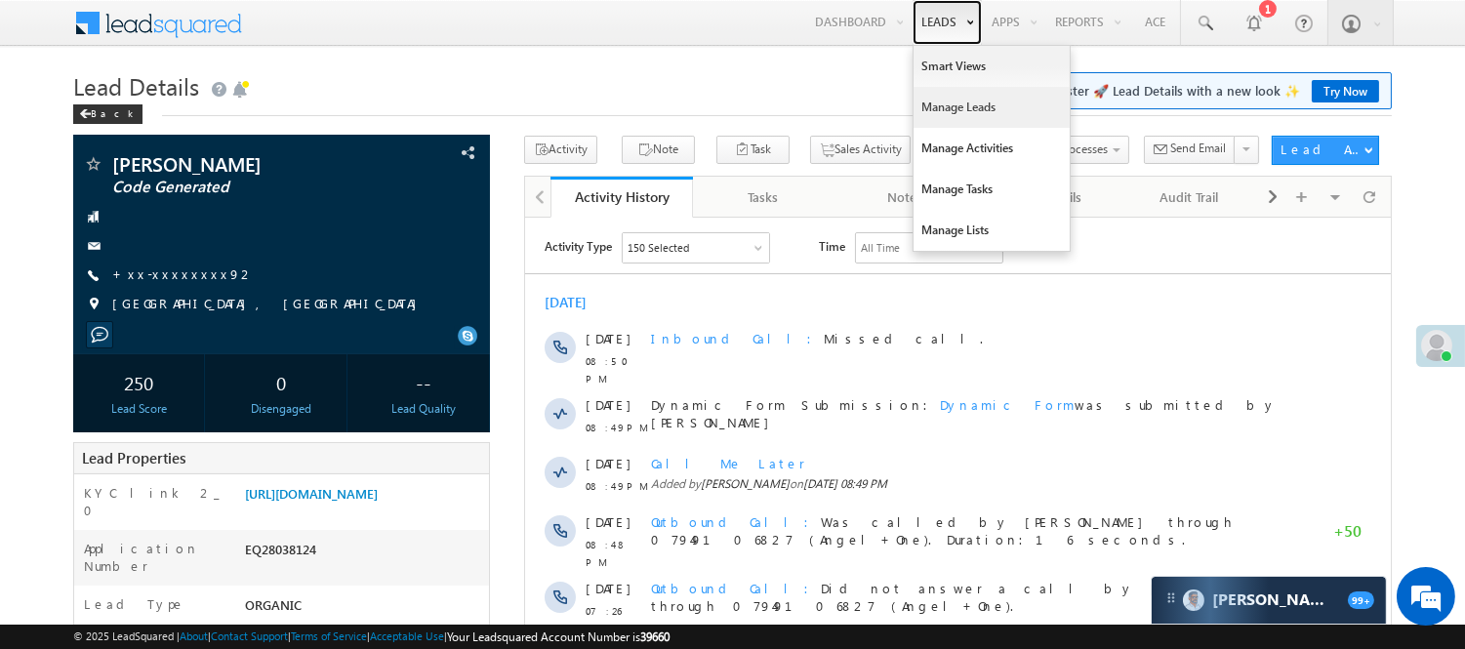
click at [940, 35] on link "Leads" at bounding box center [947, 22] width 69 height 45
click at [929, 102] on link "Manage Leads" at bounding box center [992, 107] width 156 height 41
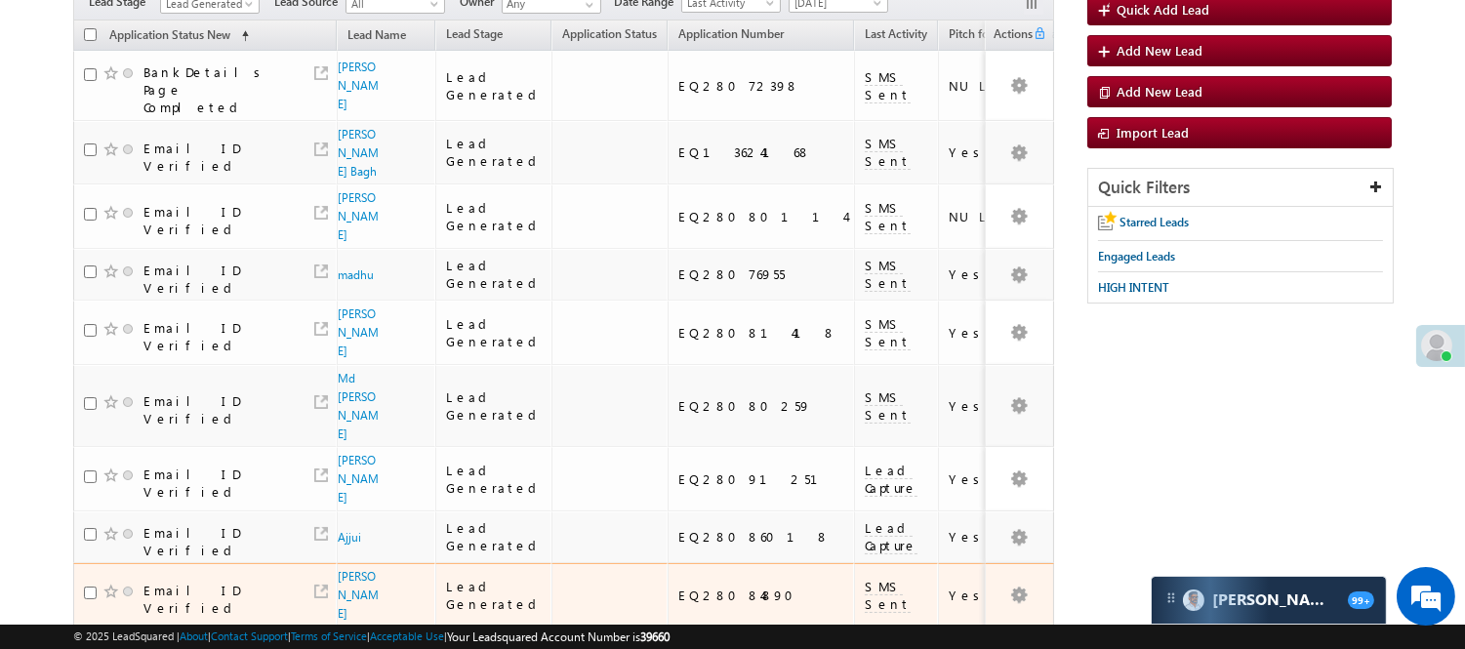
scroll to position [25, 0]
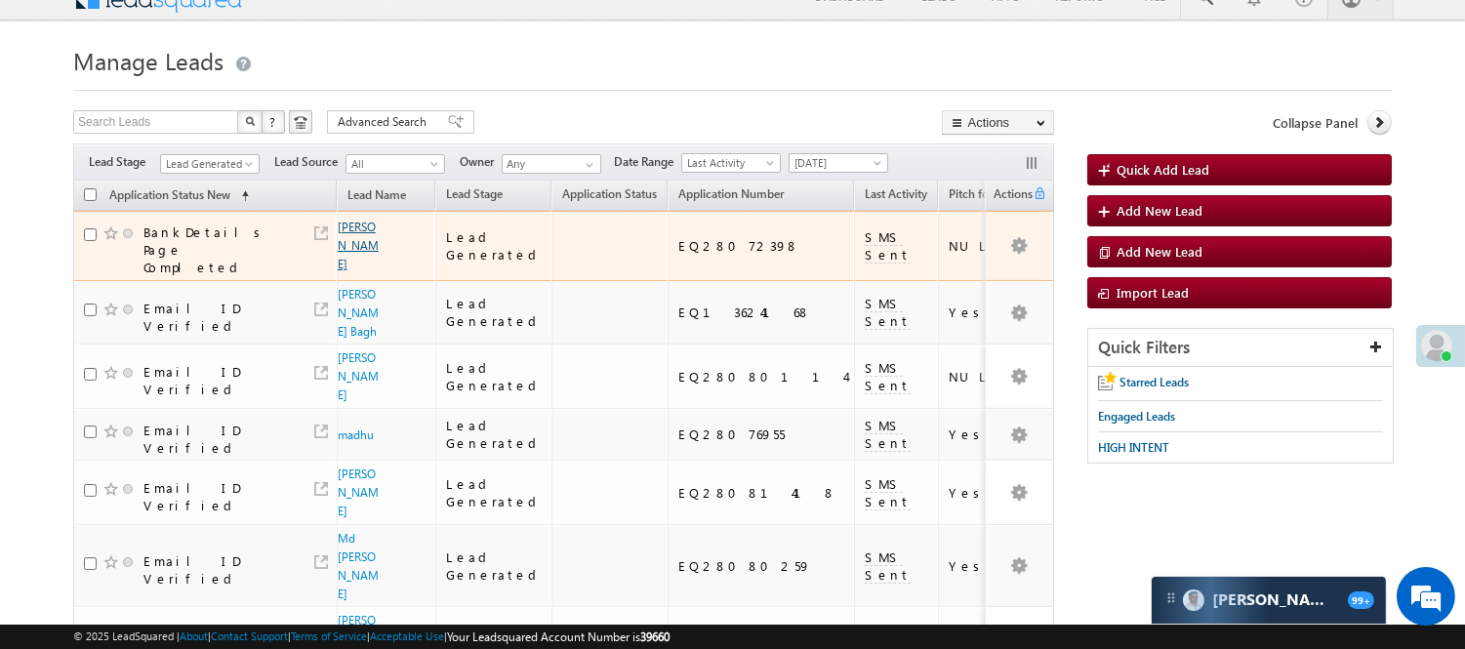
click at [352, 226] on link "Durjadhan Bauri" at bounding box center [358, 246] width 41 height 52
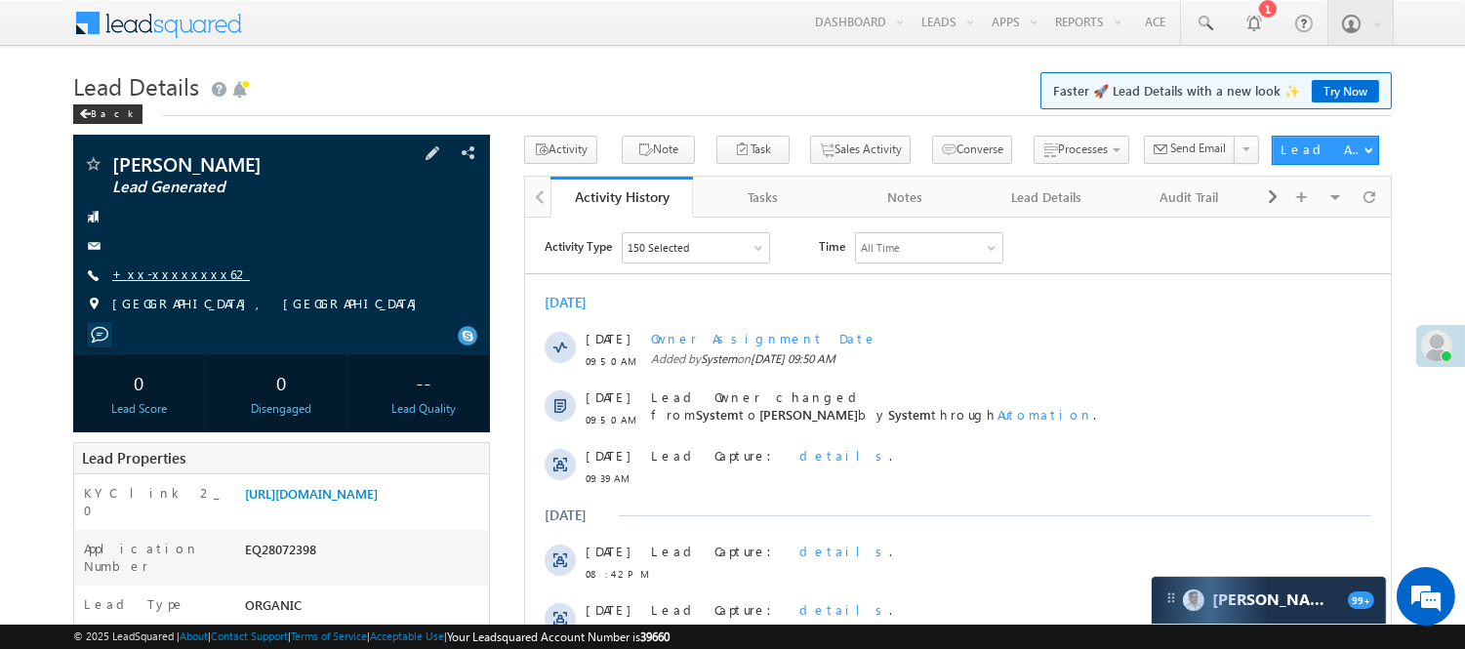
click at [164, 269] on link "+xx-xxxxxxxx62" at bounding box center [181, 274] width 138 height 17
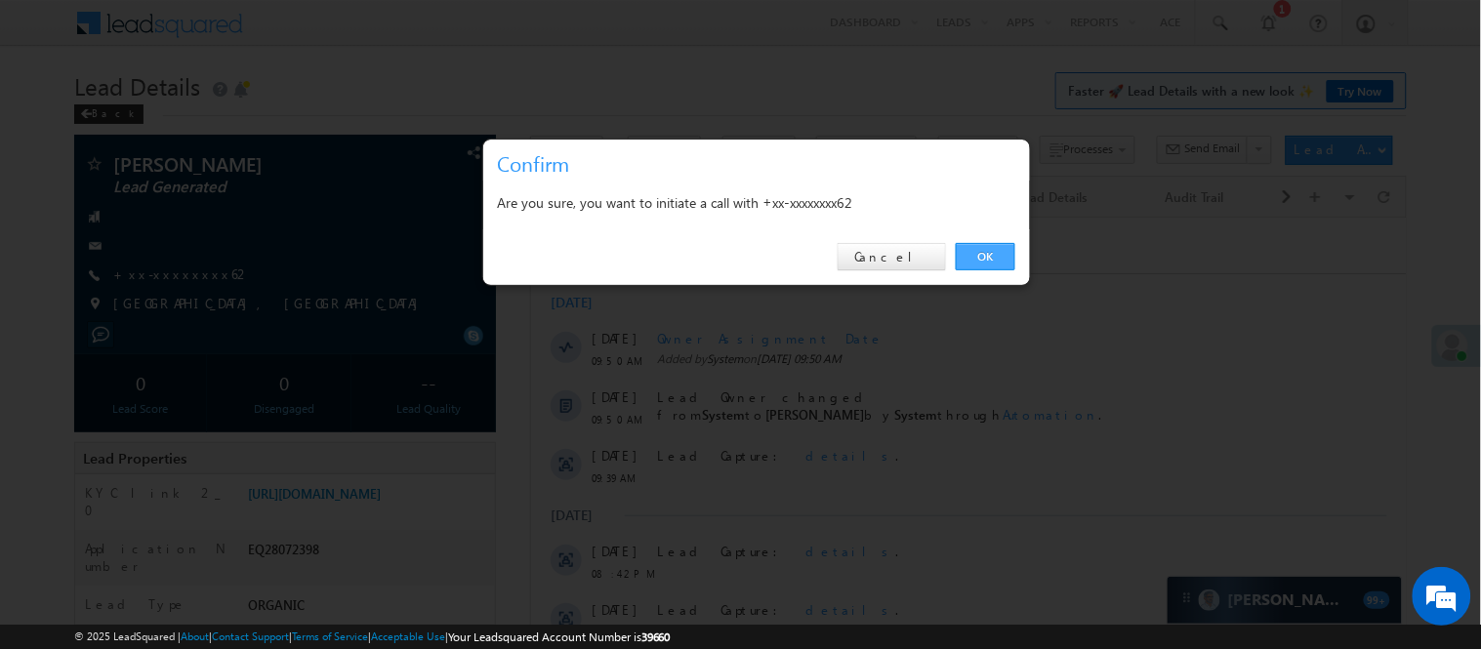
click at [981, 248] on link "OK" at bounding box center [986, 256] width 60 height 27
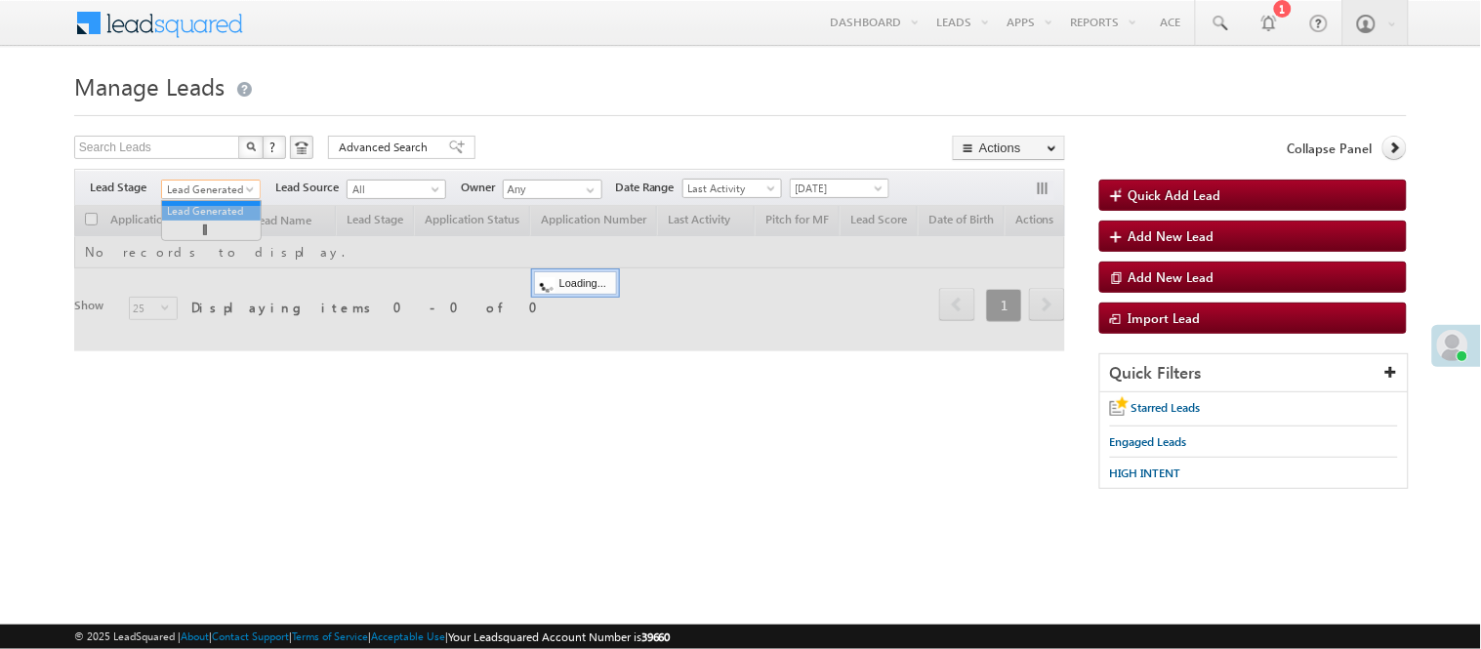
click at [221, 185] on span "Lead Generated" at bounding box center [208, 190] width 93 height 18
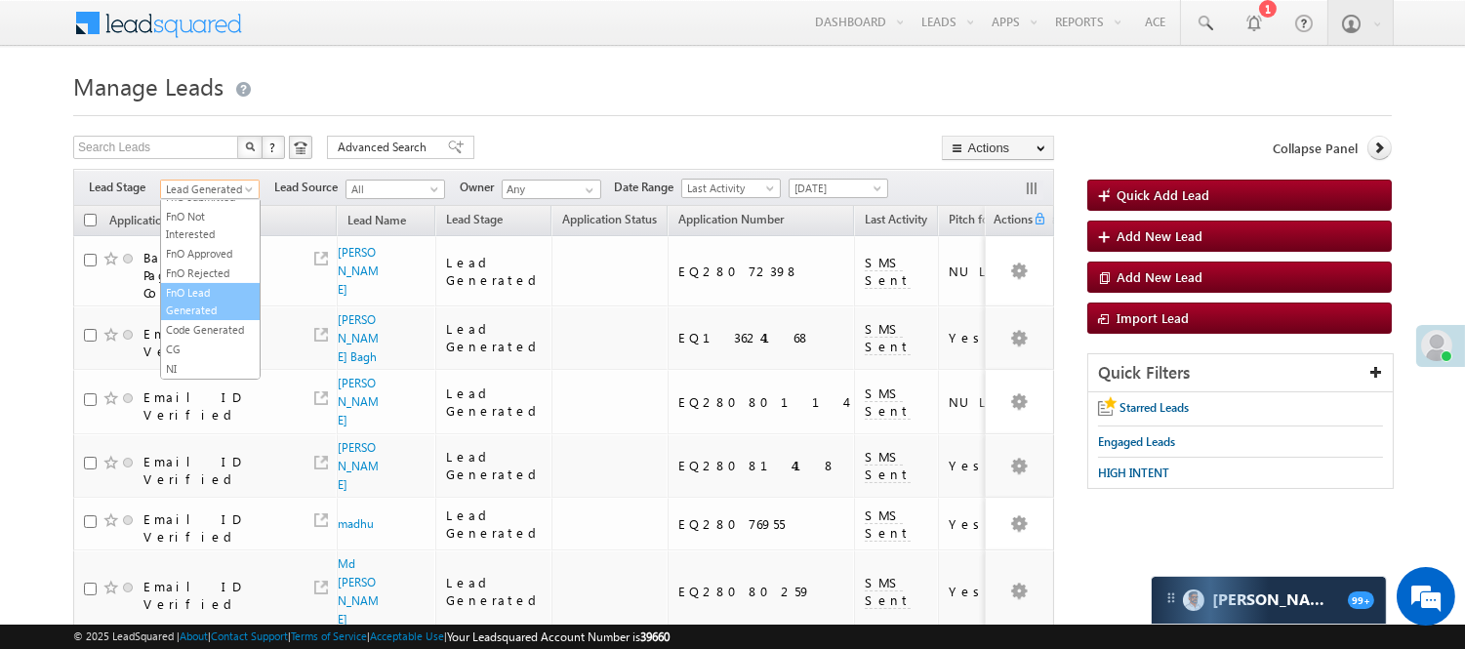
scroll to position [484, 0]
click at [216, 321] on link "Code Generated" at bounding box center [210, 330] width 99 height 18
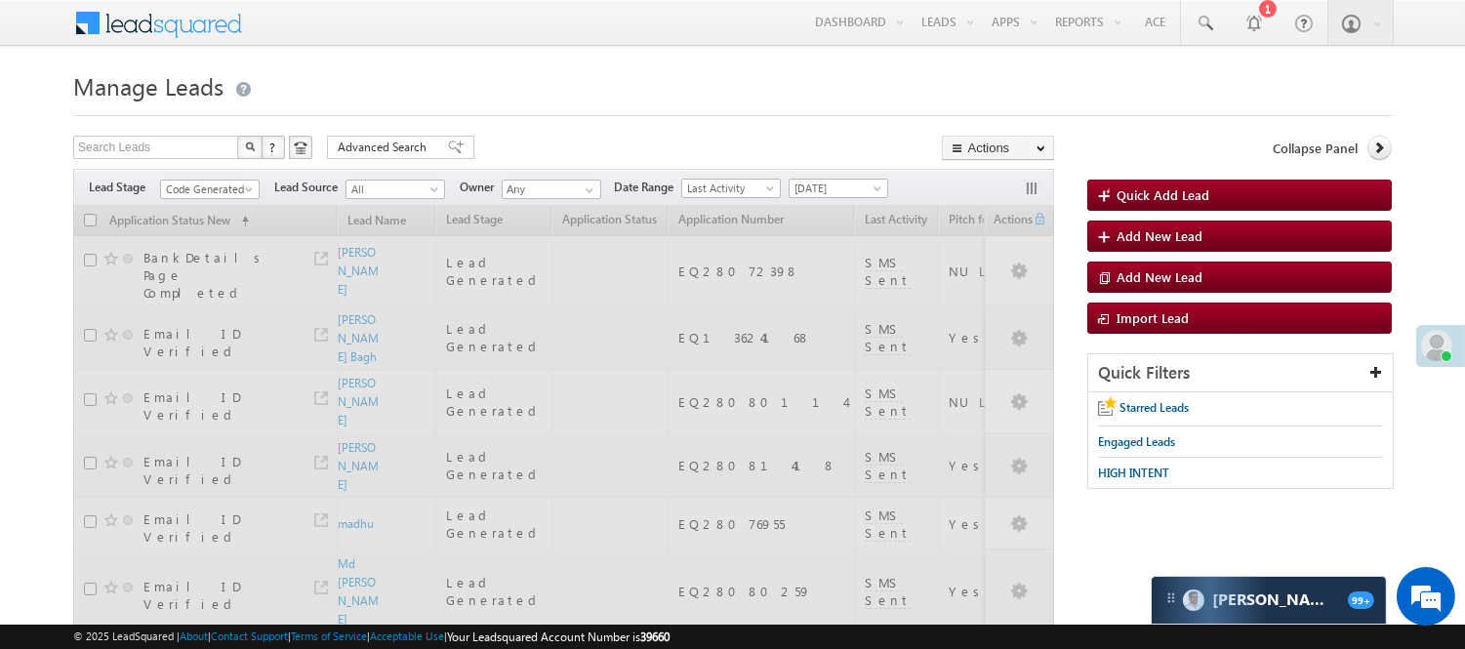
click at [646, 60] on body "Menu Nisha Anand Yadav Nisha .Yada v@ang elbro king. com" at bounding box center [732, 620] width 1465 height 1241
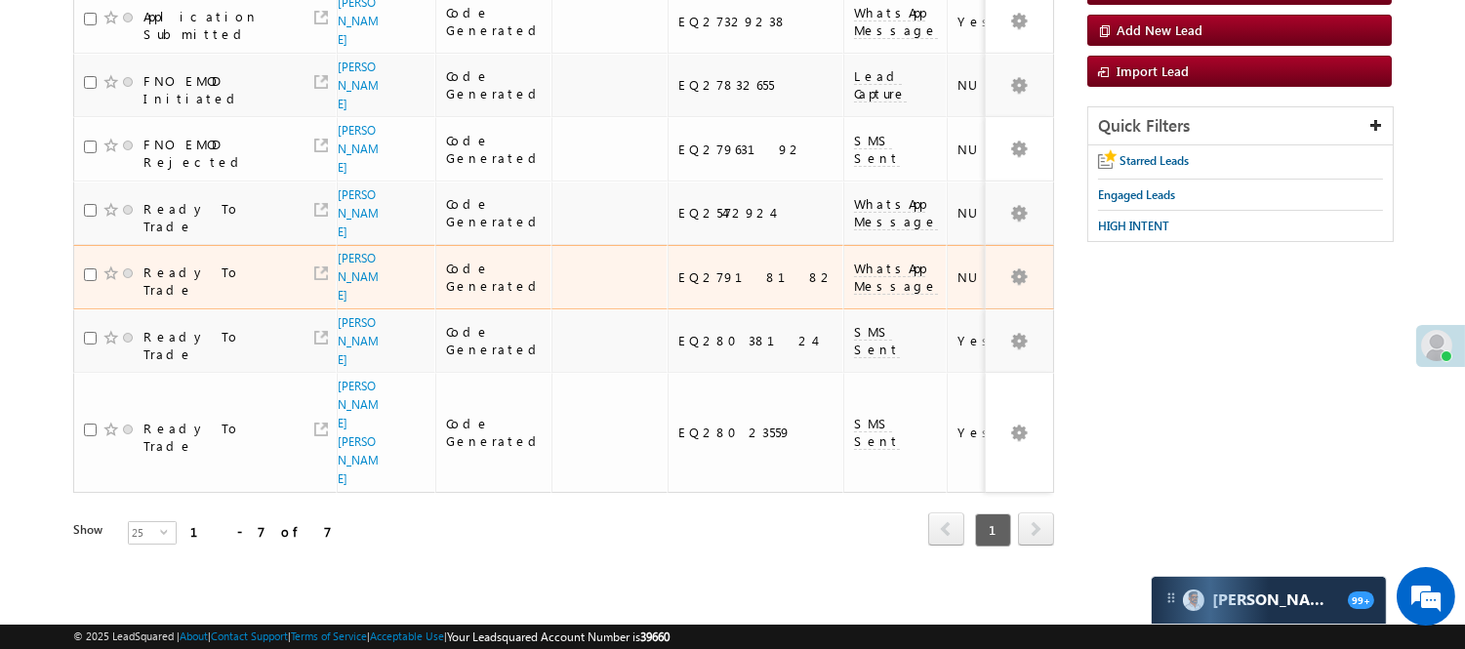
scroll to position [0, 0]
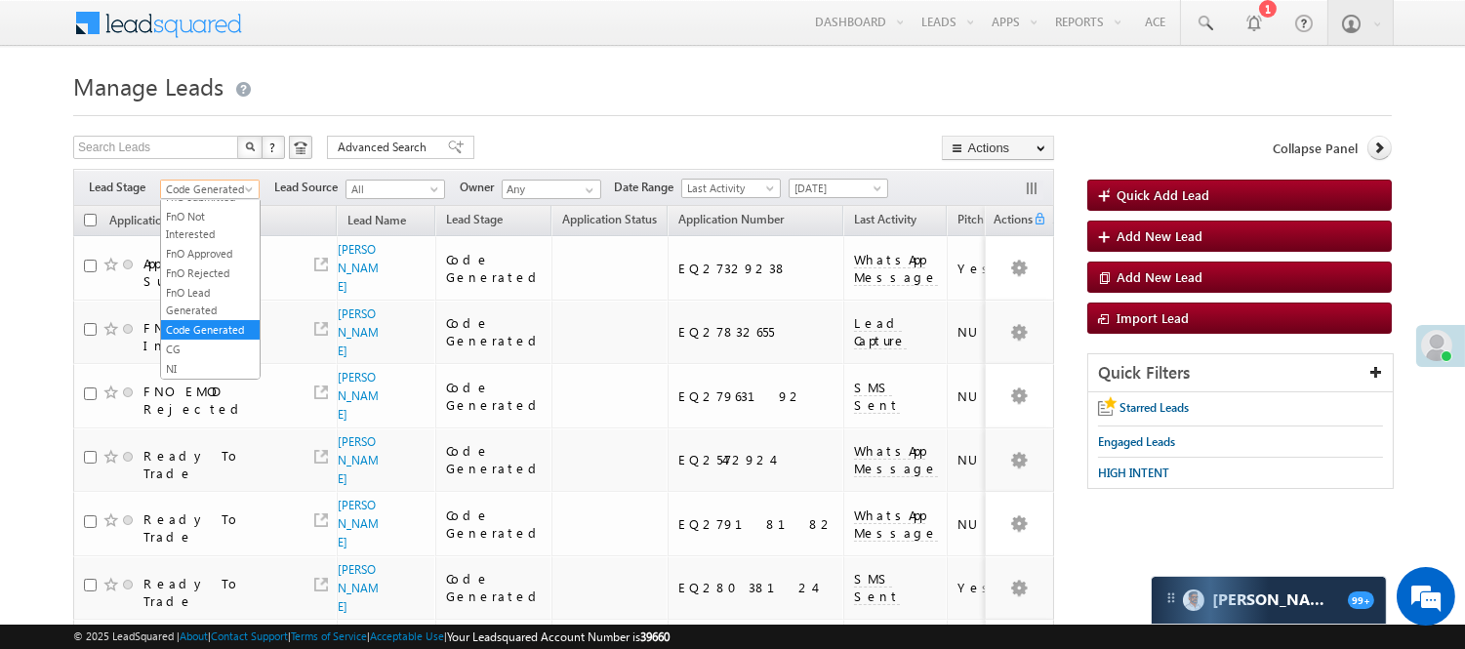
click at [219, 188] on span "Code Generated" at bounding box center [207, 190] width 93 height 18
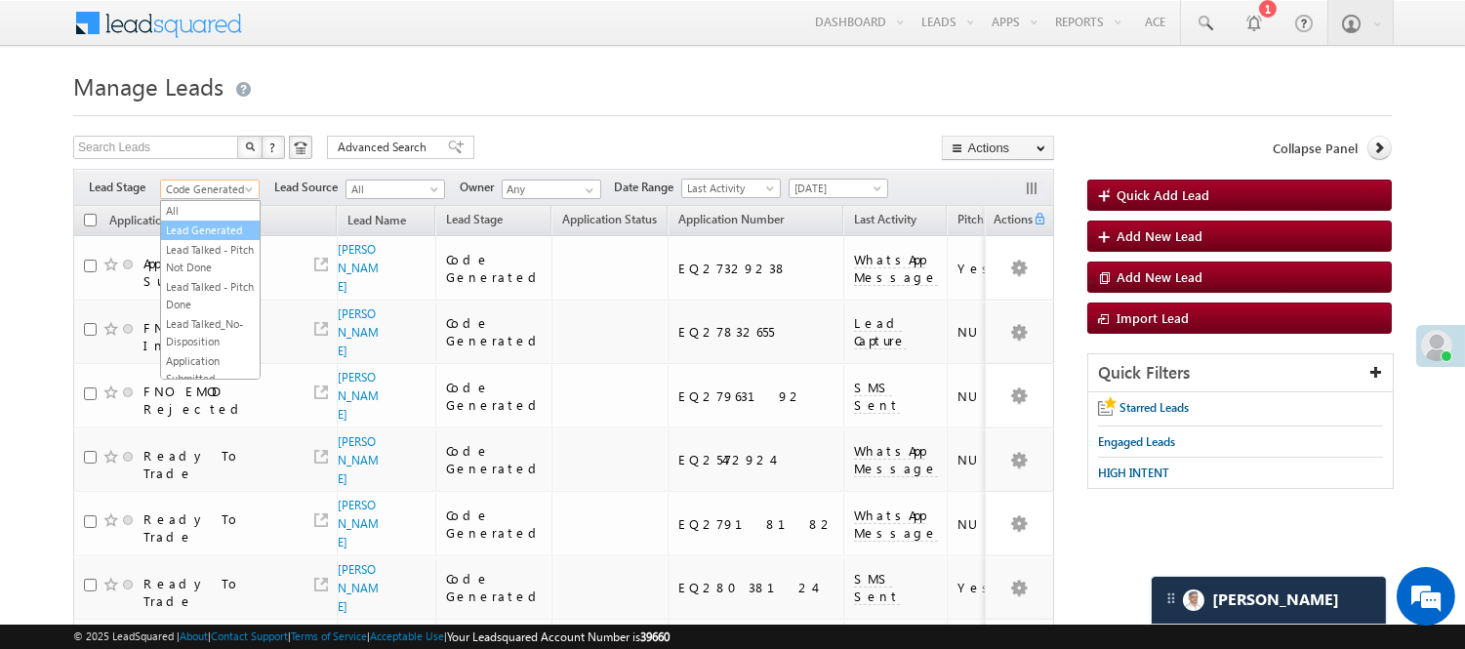
click at [208, 234] on link "Lead Generated" at bounding box center [210, 231] width 99 height 18
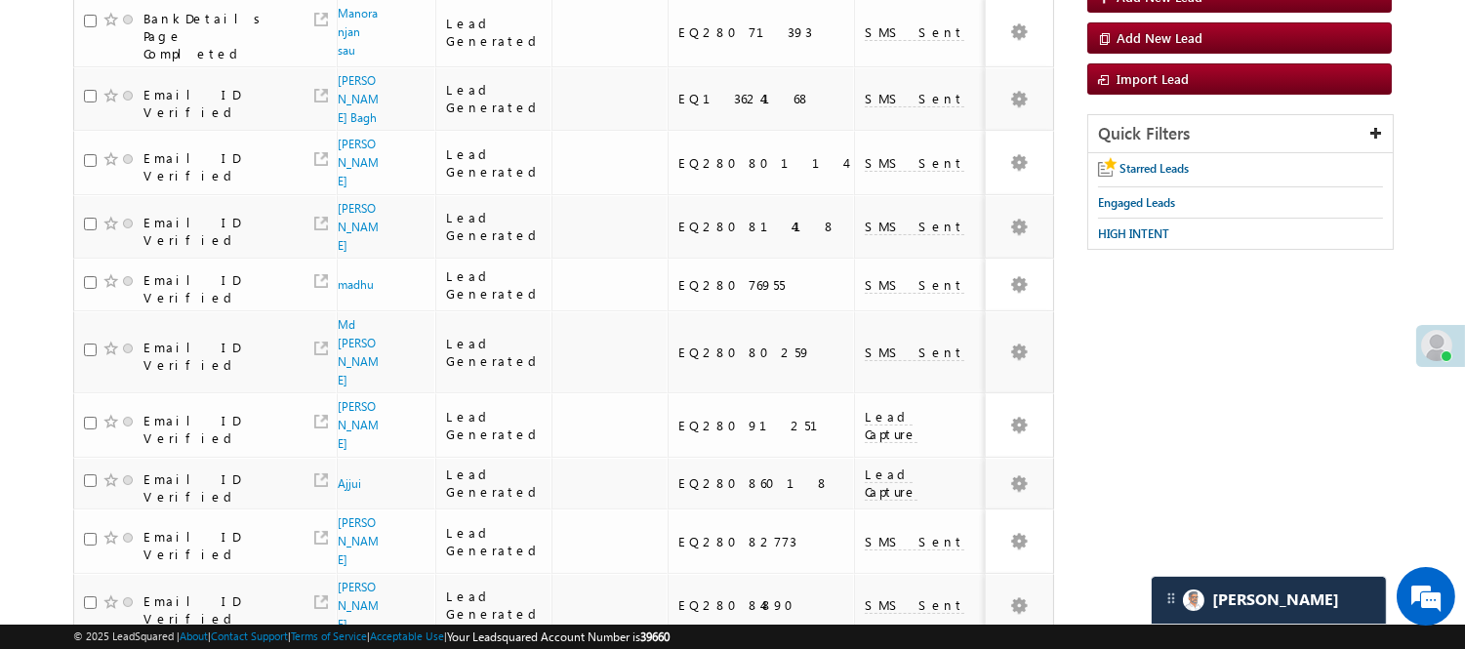
scroll to position [88, 0]
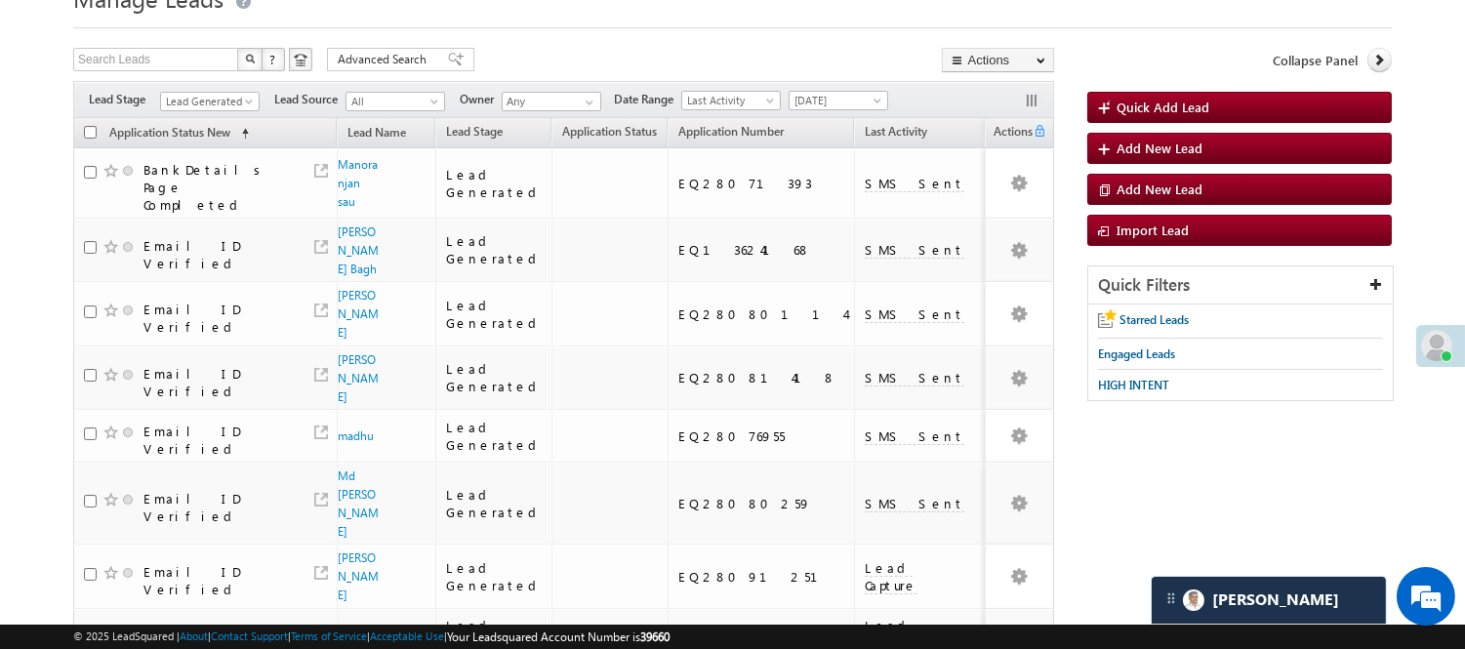
click at [203, 88] on div "Filters Lead Stage All Lead Generated Lead Talked - Pitch Not Done Lead Talked …" at bounding box center [563, 99] width 981 height 37
click at [203, 100] on span "Lead Generated" at bounding box center [207, 102] width 93 height 18
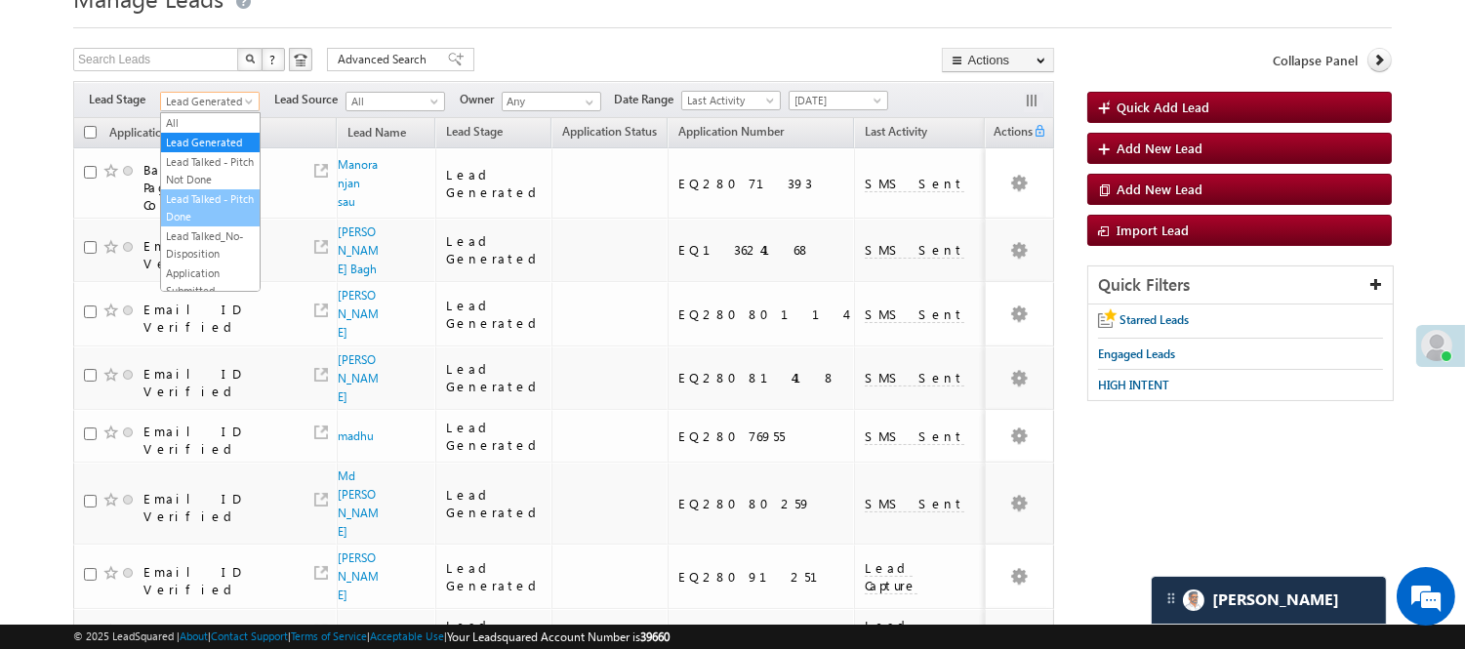
scroll to position [484, 0]
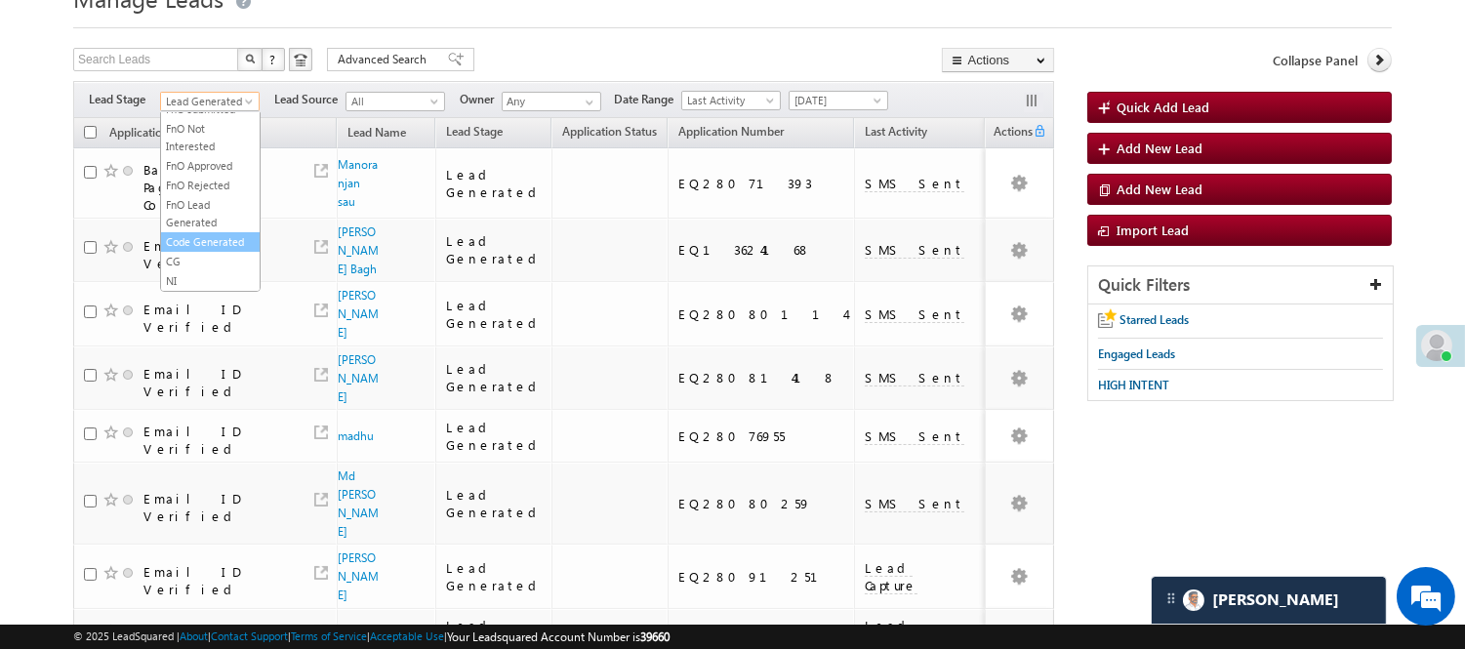
click at [216, 238] on link "Code Generated" at bounding box center [210, 242] width 99 height 18
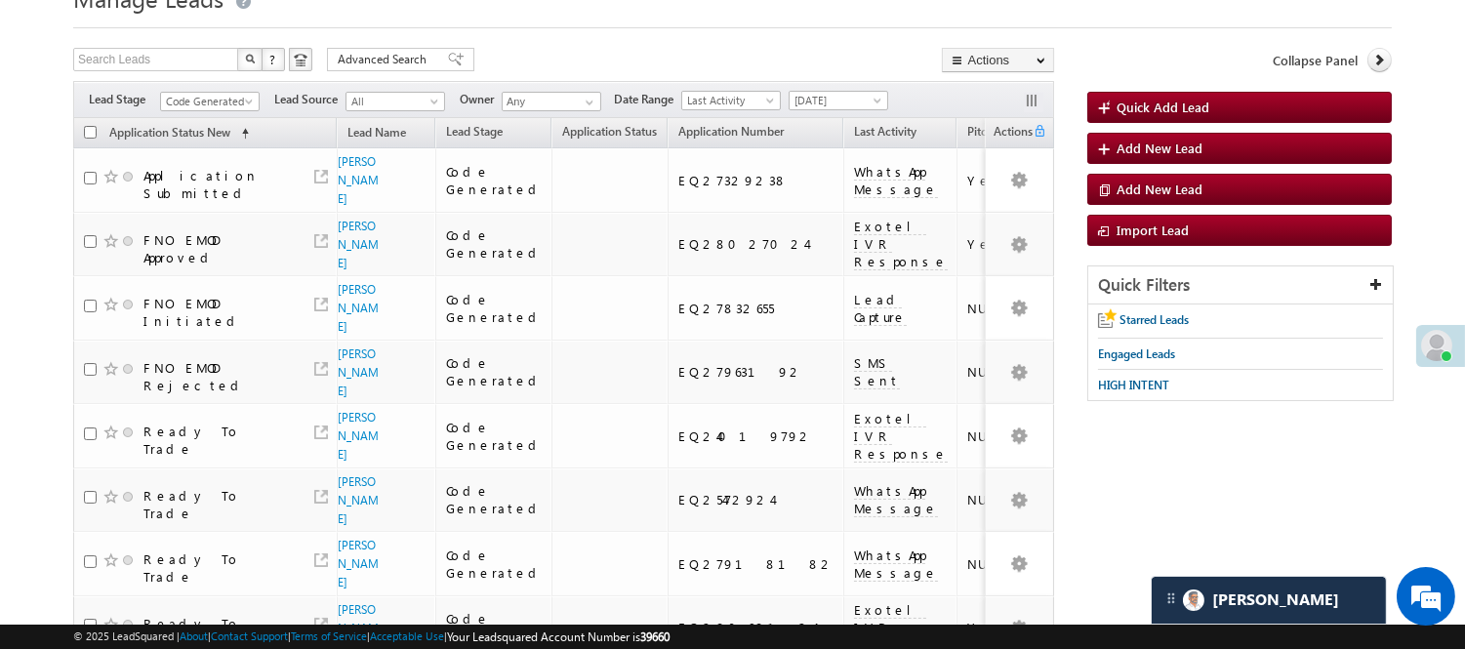
click at [212, 118] on th "Application Status New (sorted ascending)" at bounding box center [205, 133] width 264 height 30
drag, startPoint x: 241, startPoint y: 81, endPoint x: 237, endPoint y: 95, distance: 14.2
click at [241, 81] on div "Filters Lead Stage All Lead Generated Lead Talked - Pitch Not Done Lead Talked …" at bounding box center [563, 99] width 981 height 37
click at [221, 99] on span "Code Generated" at bounding box center [207, 102] width 93 height 18
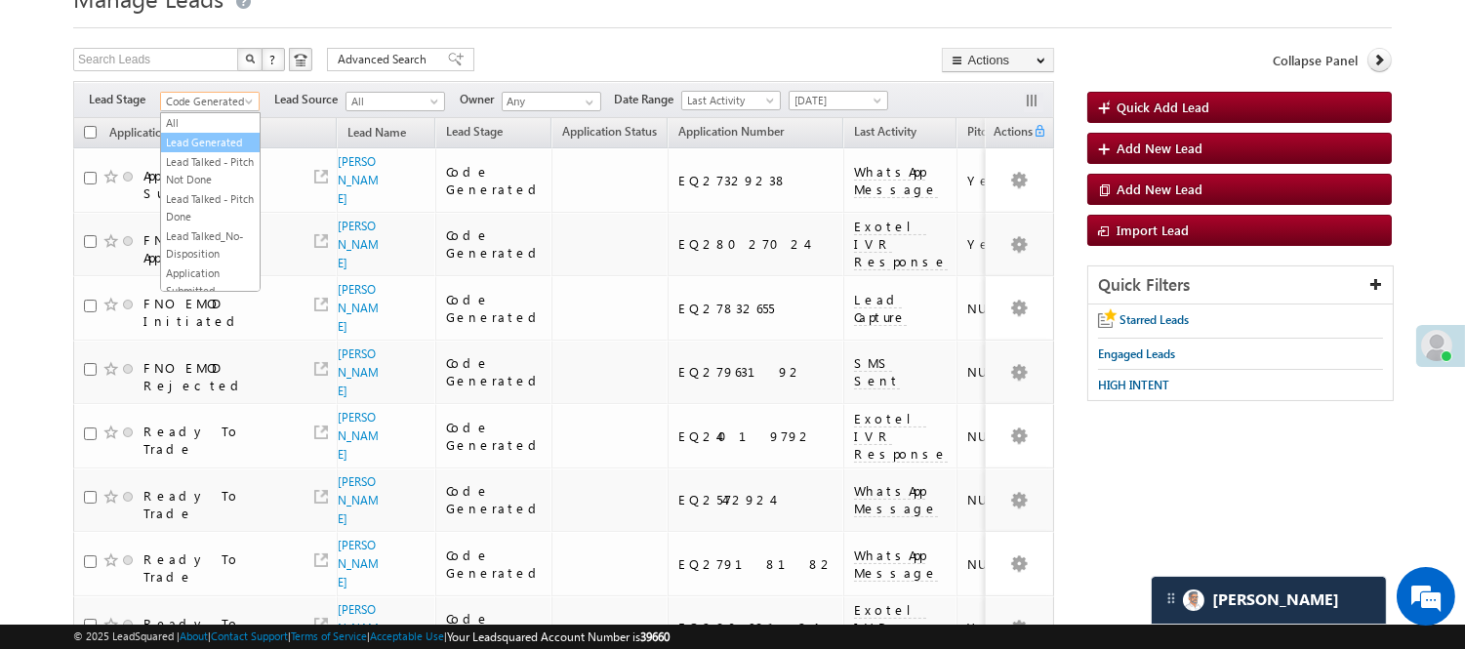
click at [223, 142] on link "Lead Generated" at bounding box center [210, 143] width 99 height 18
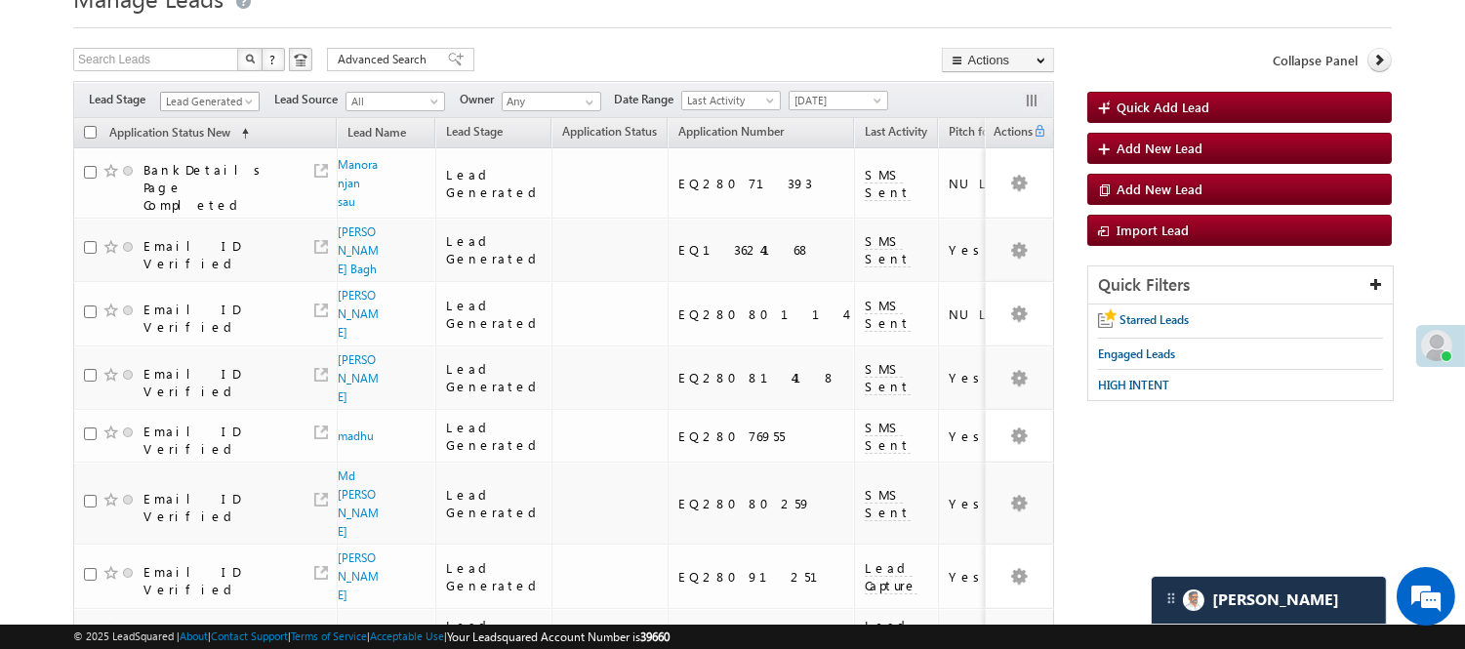
click at [228, 94] on span "Lead Generated" at bounding box center [207, 102] width 93 height 18
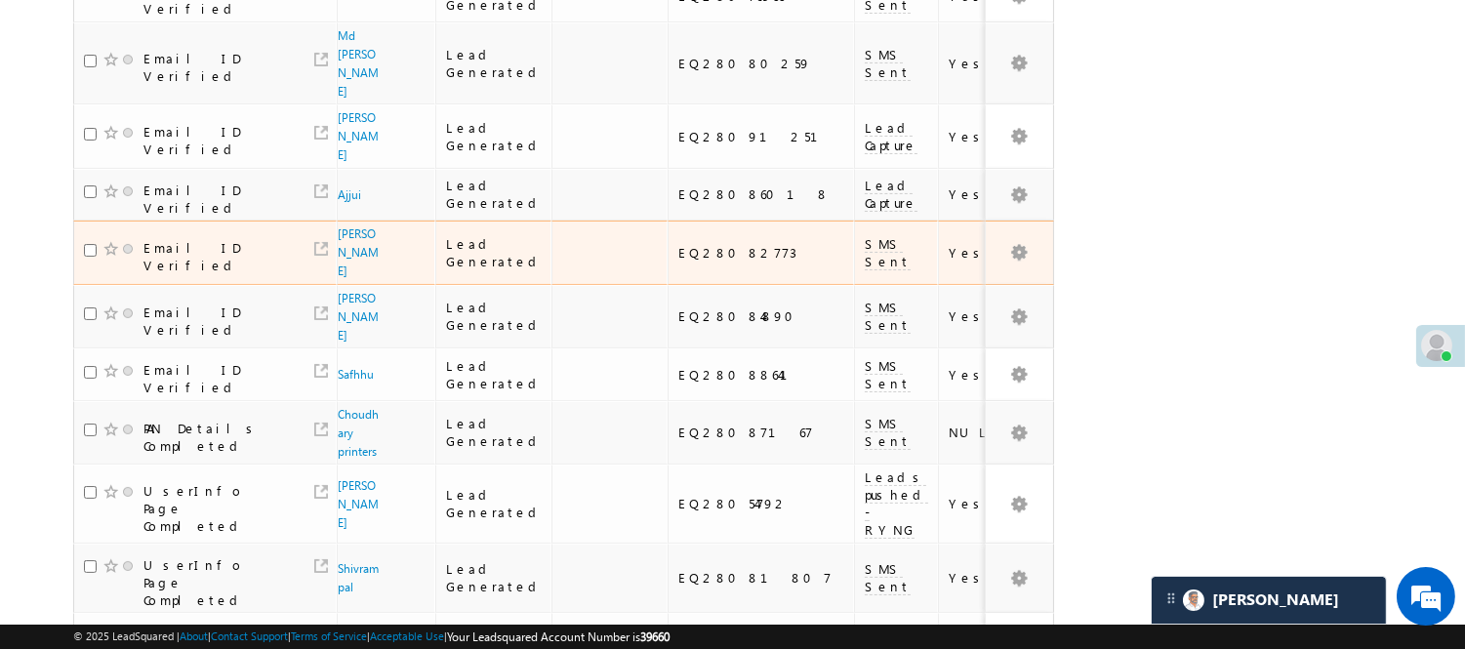
scroll to position [630, 0]
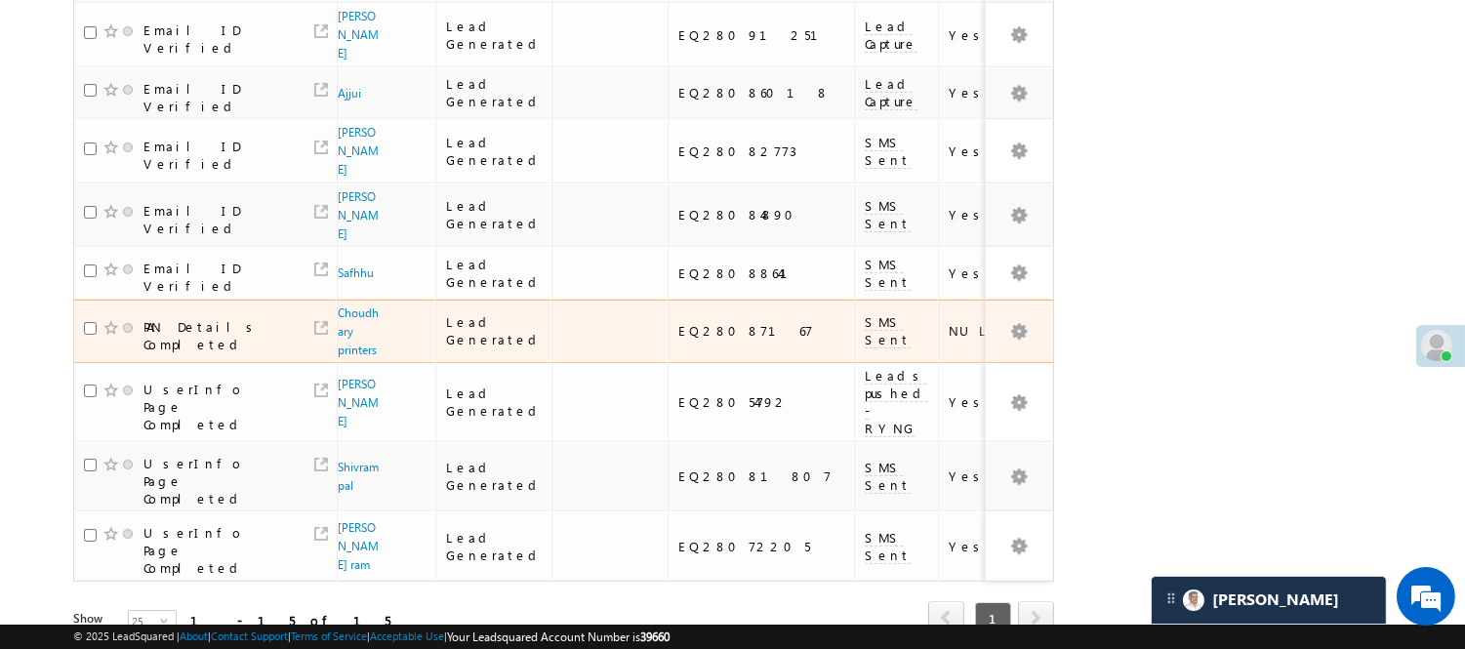
click at [382, 304] on div "Choudhary printers" at bounding box center [387, 332] width 79 height 56
click at [345, 306] on link "Choudhary printers" at bounding box center [358, 332] width 41 height 52
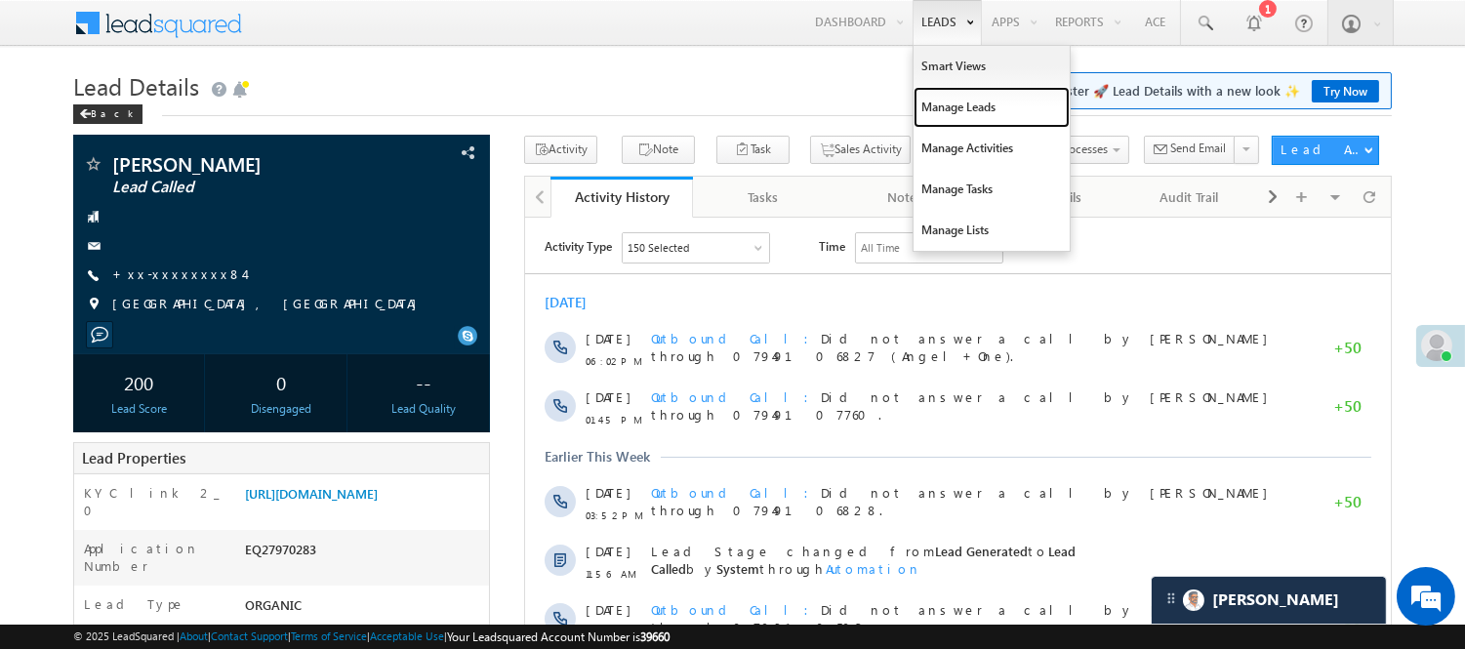
click at [937, 102] on link "Manage Leads" at bounding box center [992, 107] width 156 height 41
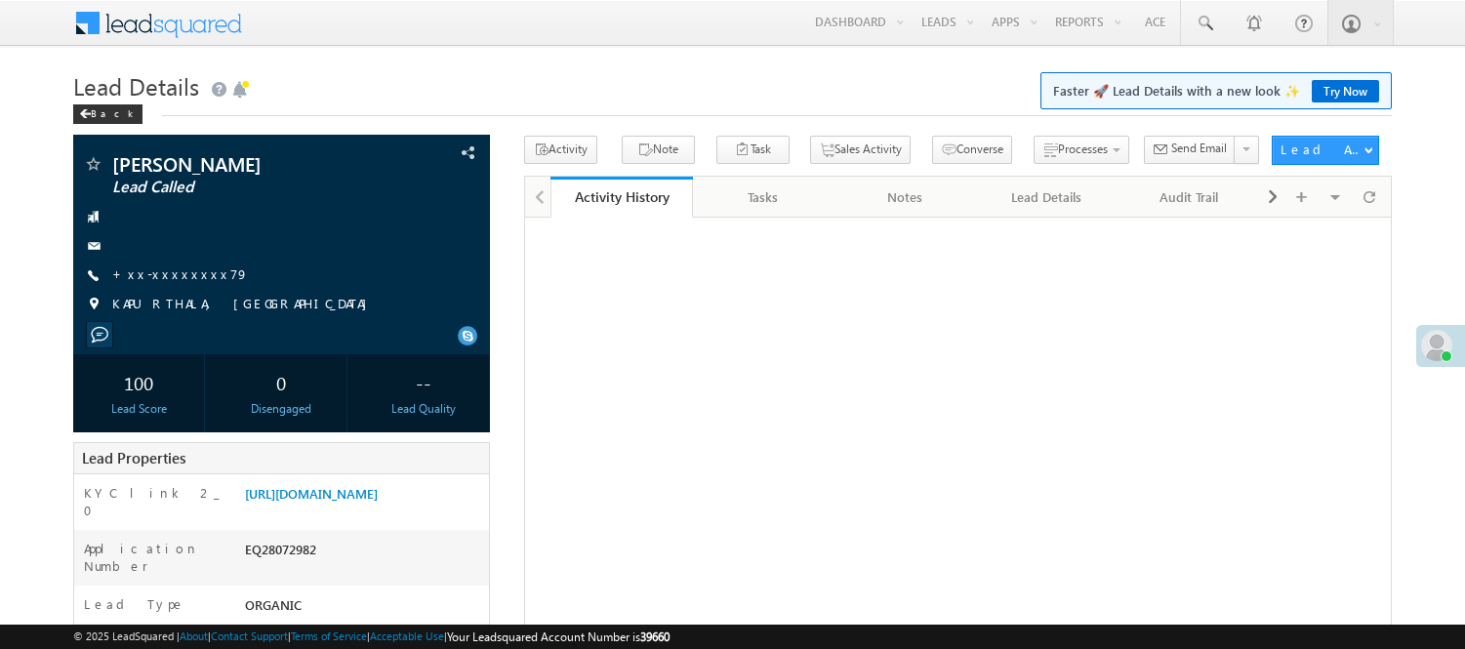
click at [287, 530] on div "Application Number EQ28072982" at bounding box center [281, 558] width 415 height 56
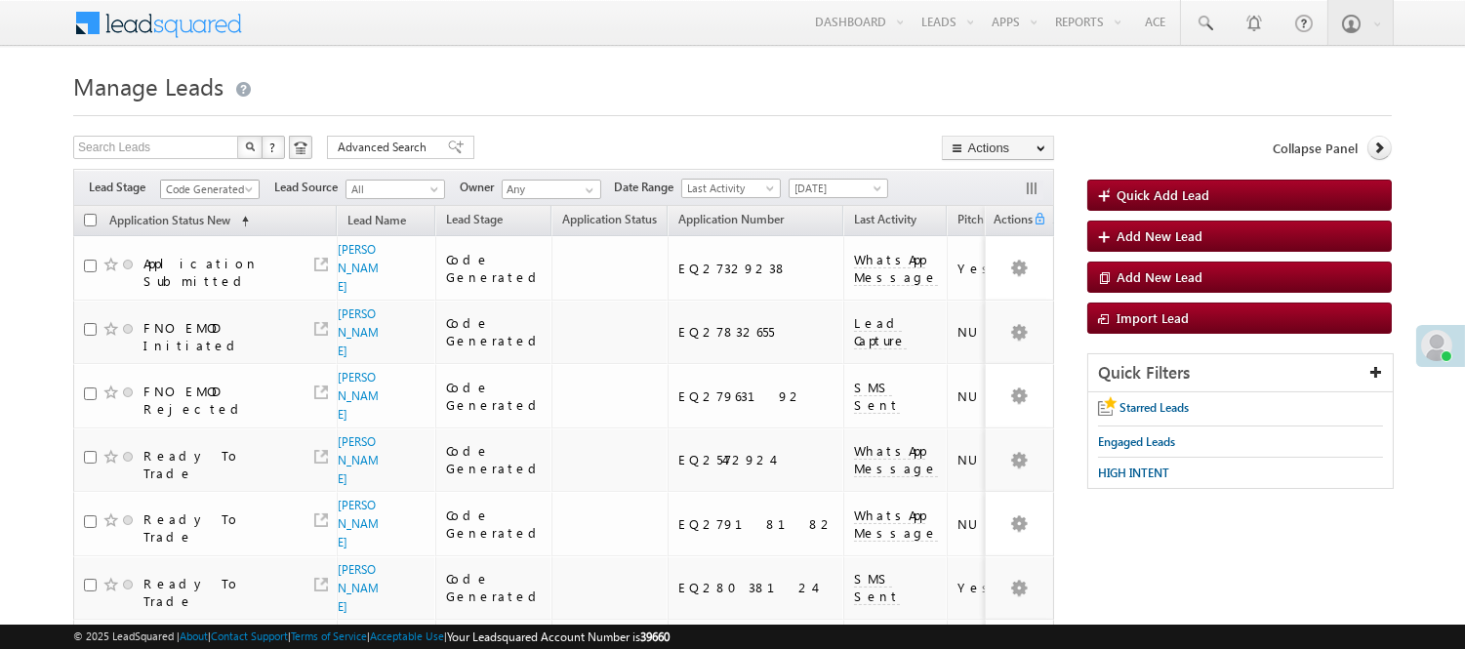
click at [225, 183] on span "Code Generated" at bounding box center [207, 190] width 93 height 18
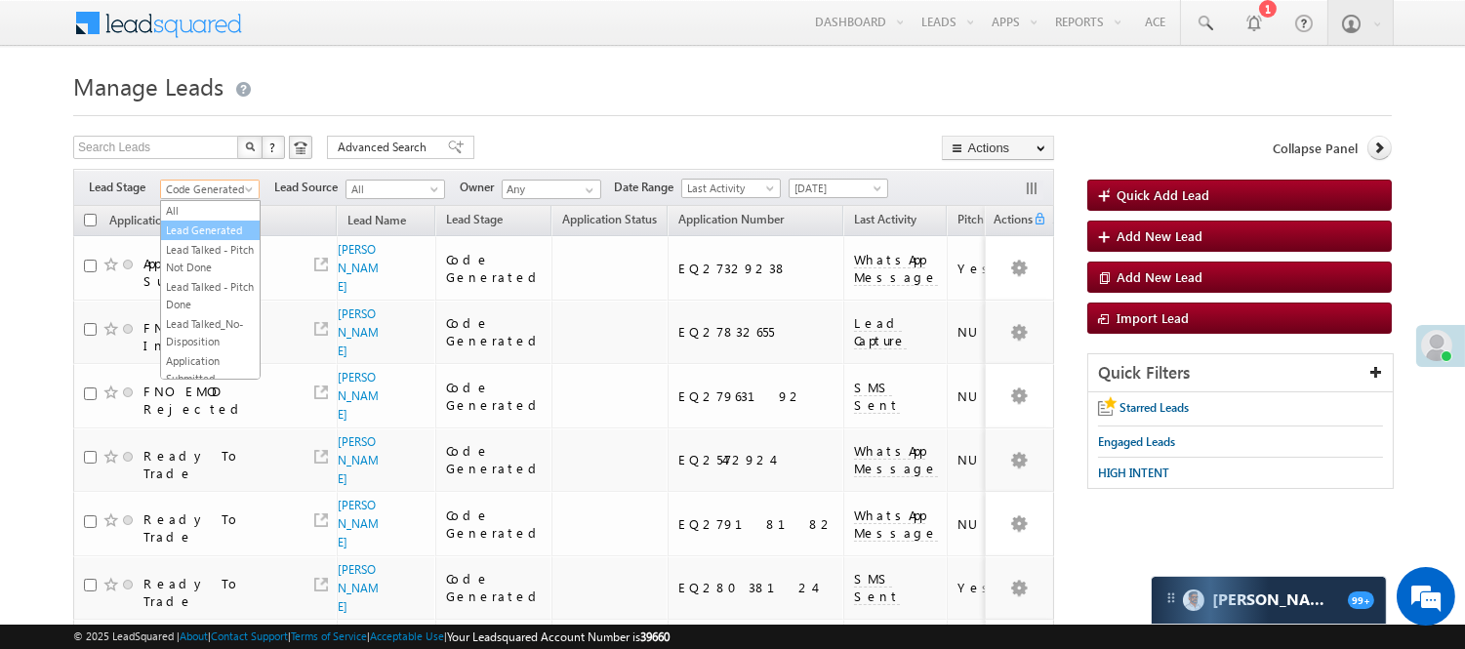
click at [212, 227] on link "Lead Generated" at bounding box center [210, 231] width 99 height 18
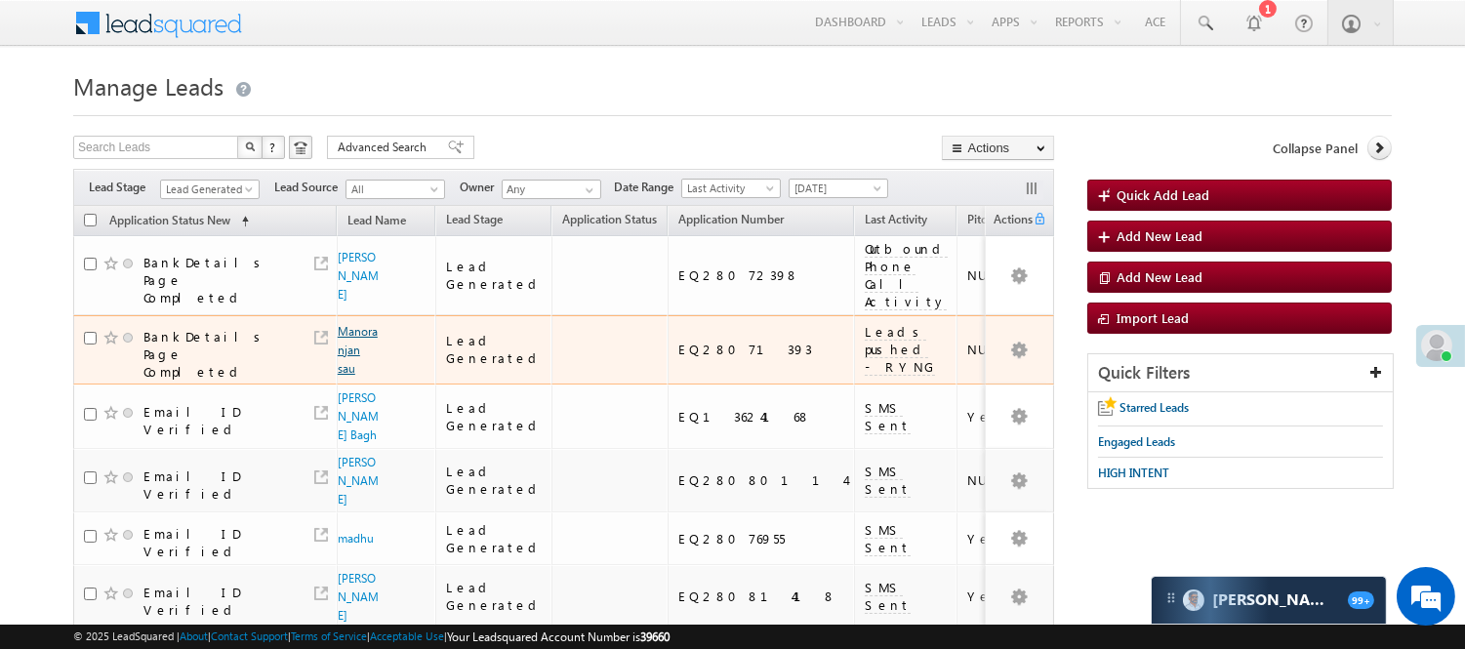
click at [348, 324] on link "Manoranjan sau" at bounding box center [358, 350] width 40 height 52
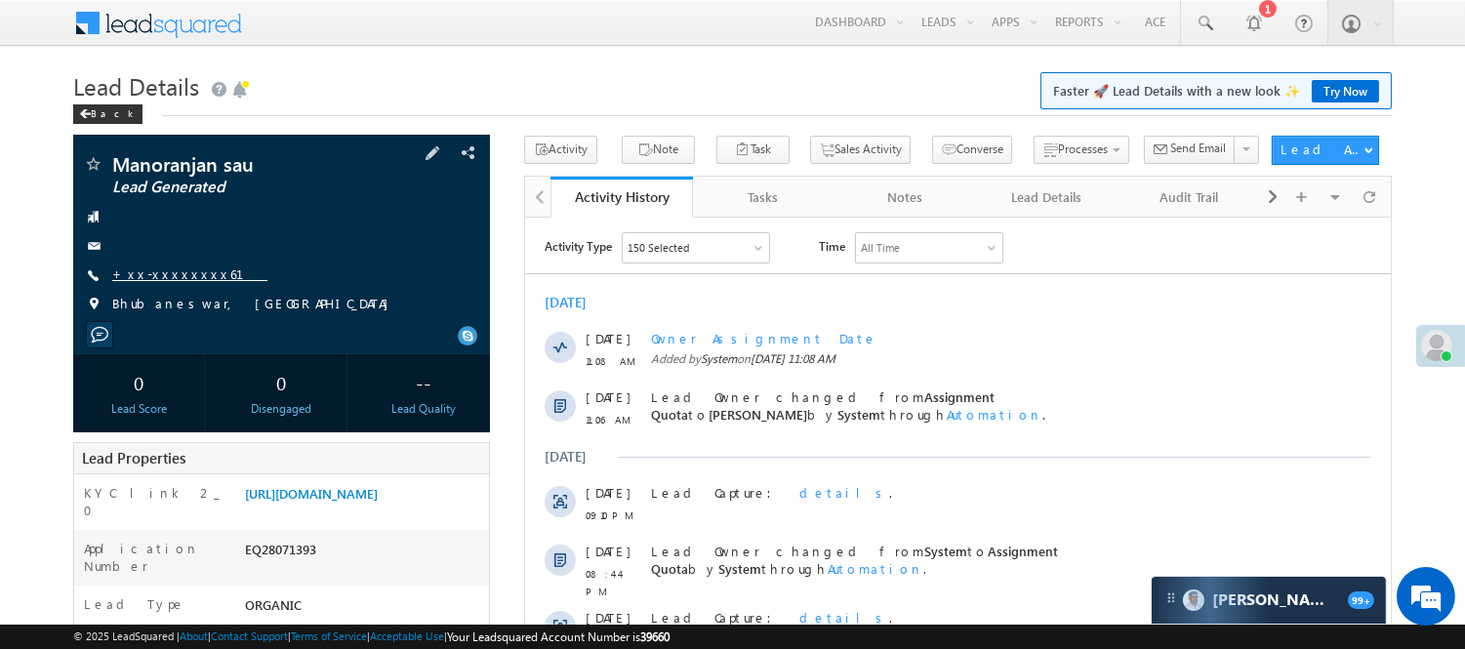
click at [166, 268] on link "+xx-xxxxxxxx61" at bounding box center [189, 274] width 155 height 17
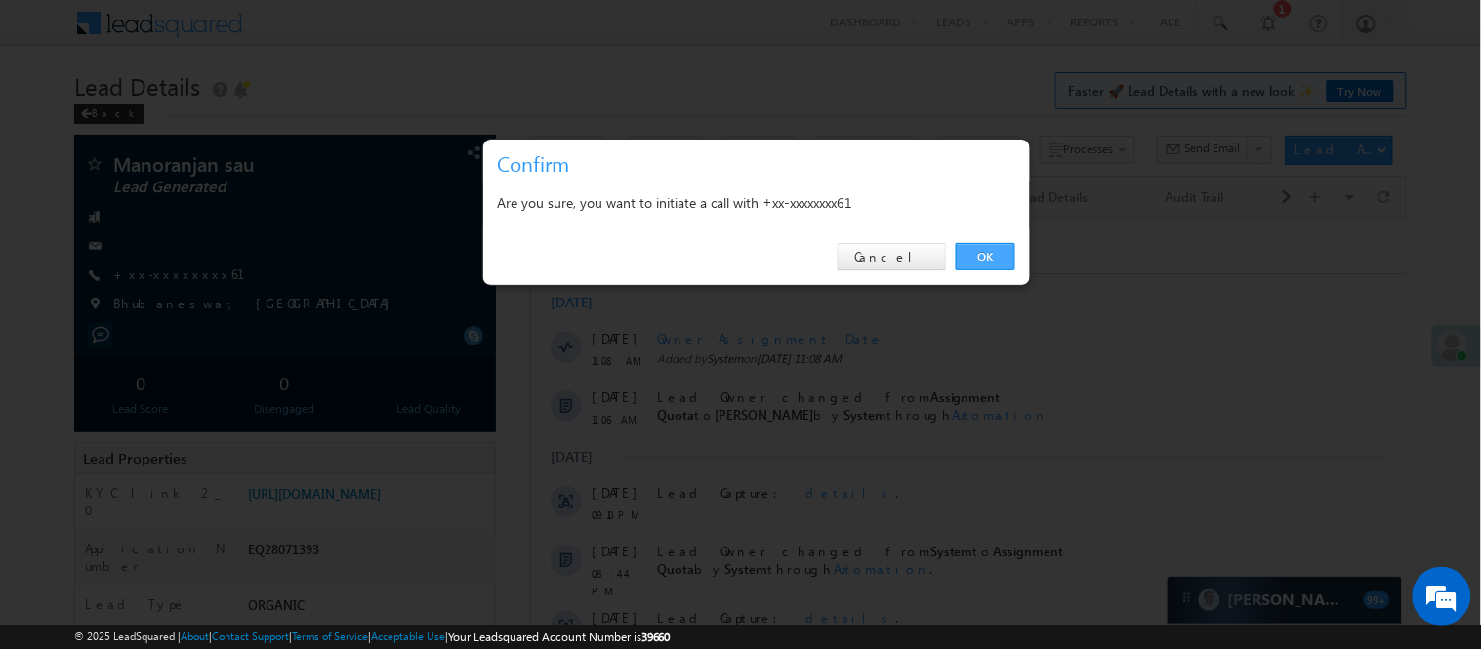
click at [986, 259] on link "OK" at bounding box center [986, 256] width 60 height 27
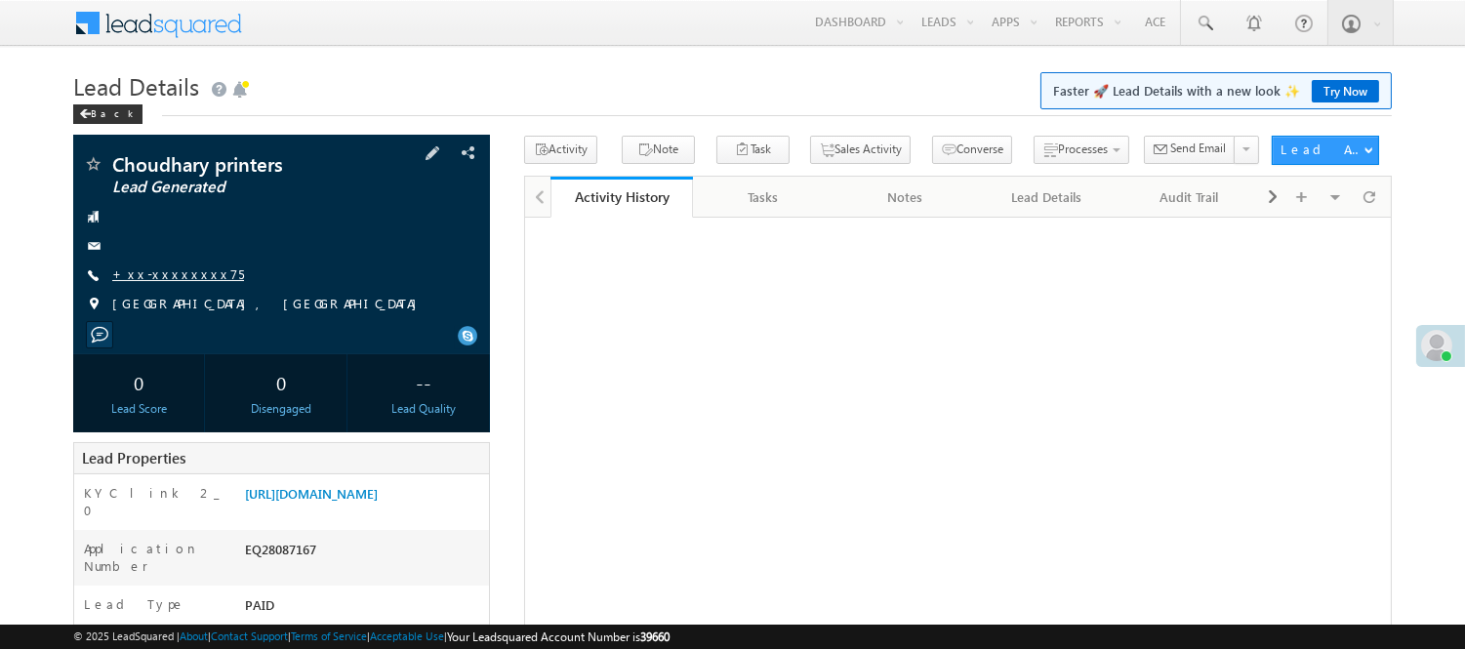
click at [146, 278] on link "+xx-xxxxxxxx75" at bounding box center [178, 274] width 132 height 17
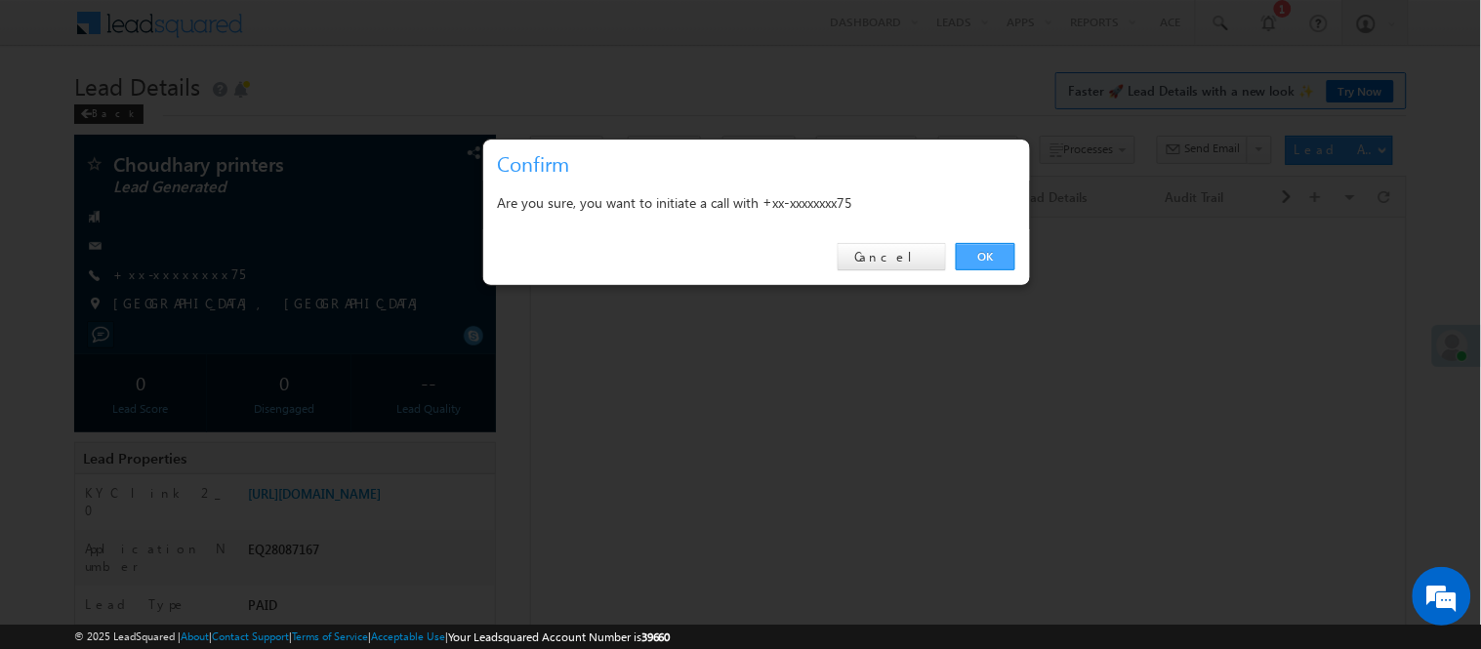
click at [981, 246] on link "OK" at bounding box center [986, 256] width 60 height 27
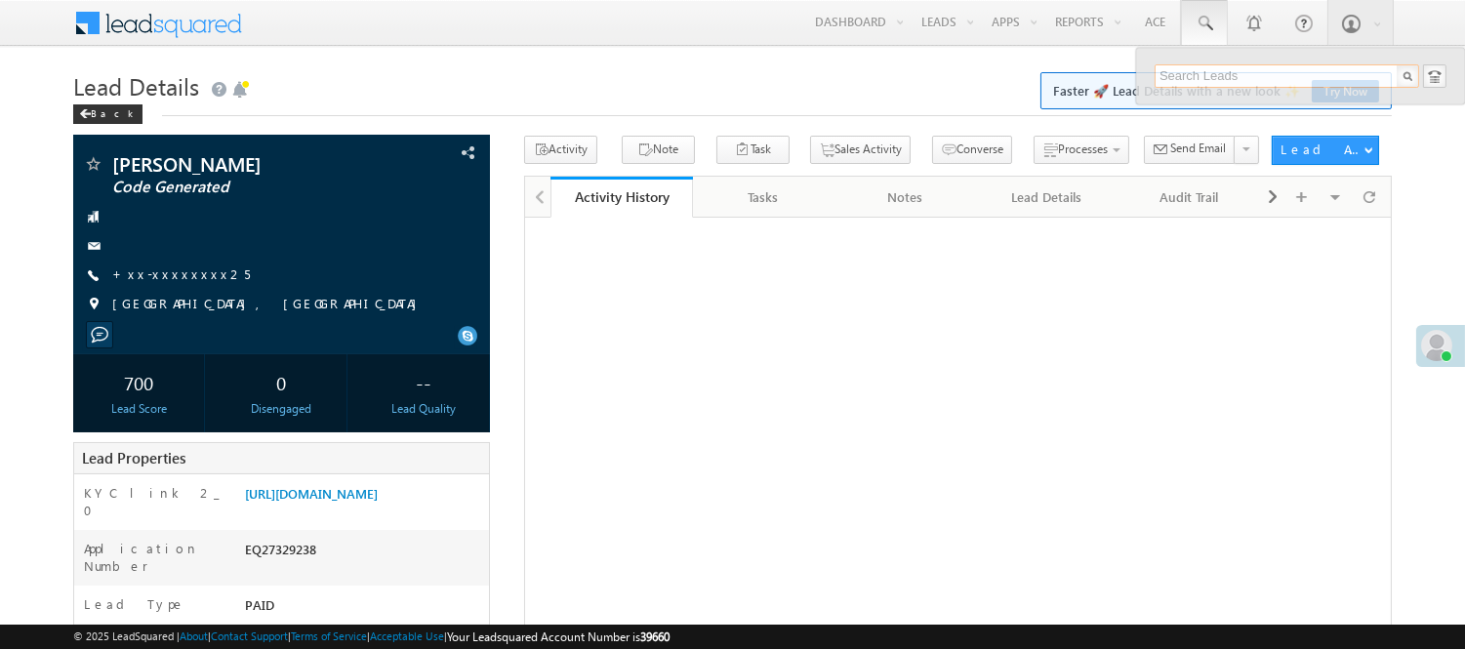
drag, startPoint x: 0, startPoint y: 0, endPoint x: 1252, endPoint y: 71, distance: 1254.4
click at [1252, 71] on input "text" at bounding box center [1287, 75] width 265 height 23
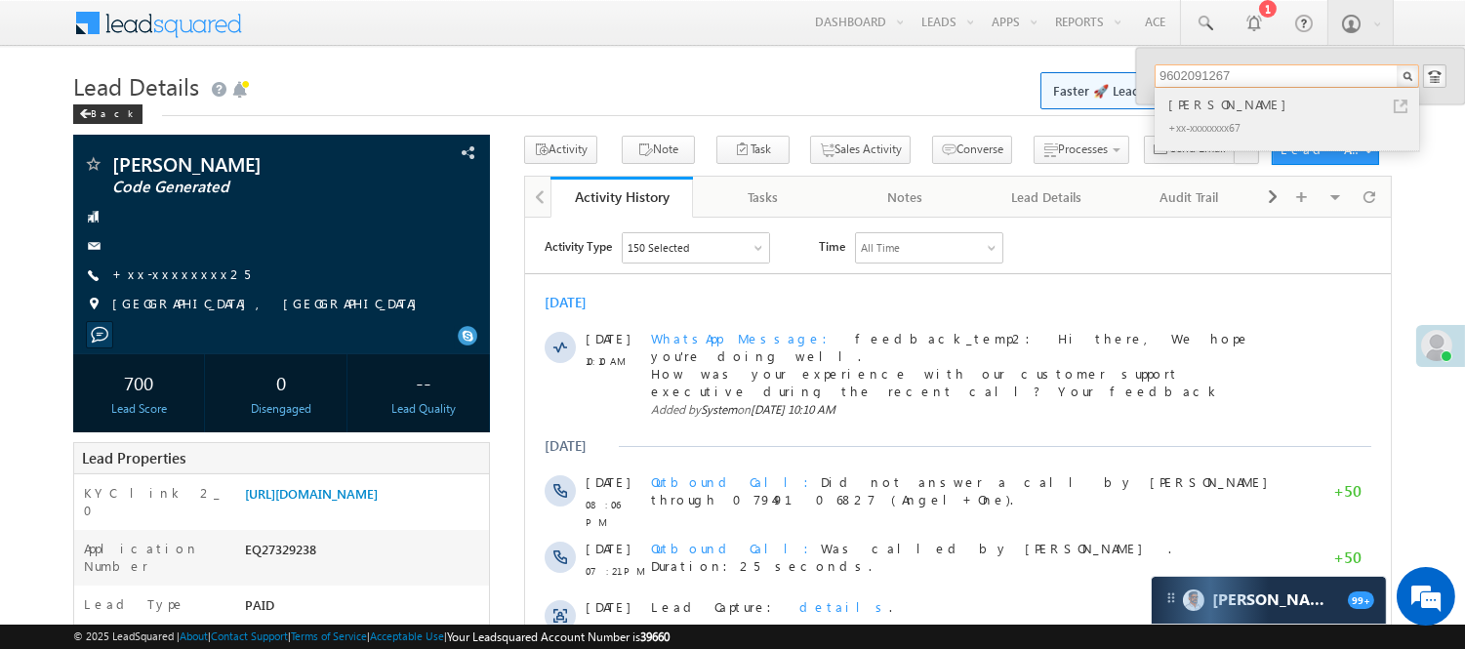
type input "9602091267"
click at [1226, 117] on div "+xx-xxxxxxxx67" at bounding box center [1296, 126] width 262 height 23
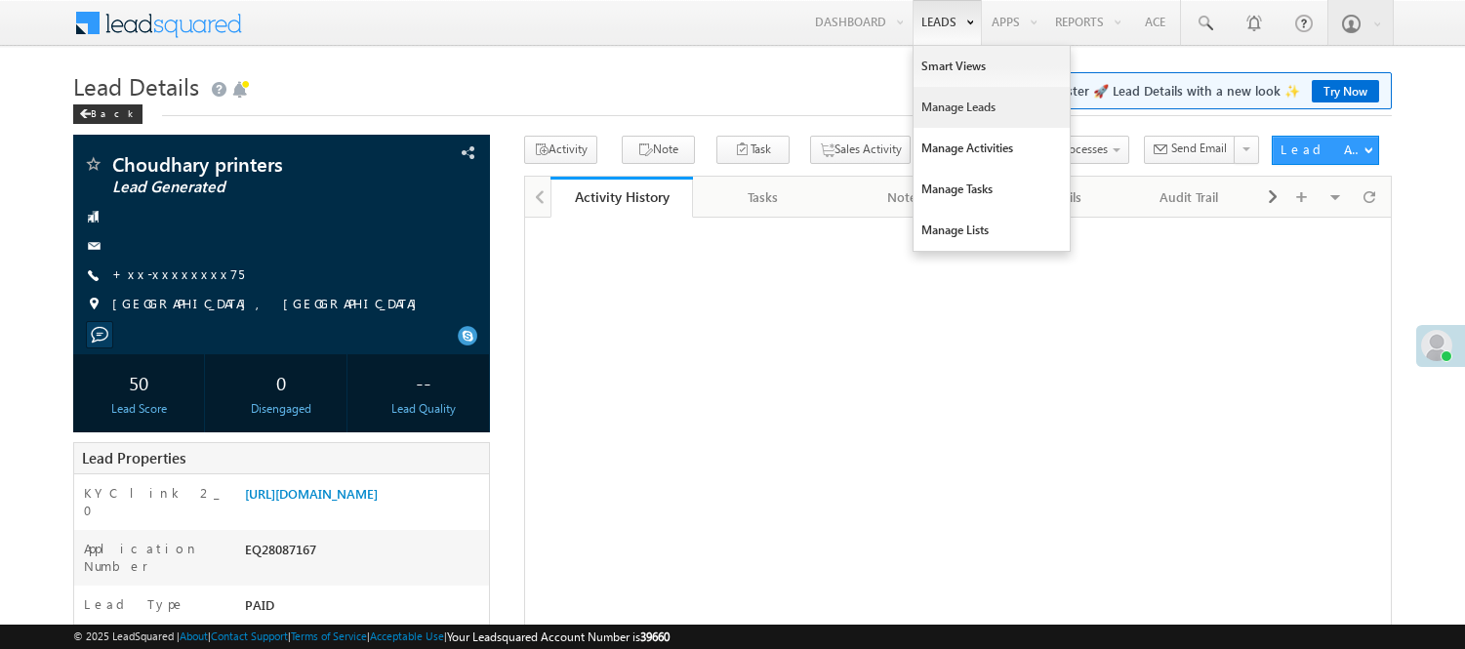
click at [950, 110] on link "Manage Leads" at bounding box center [992, 107] width 156 height 41
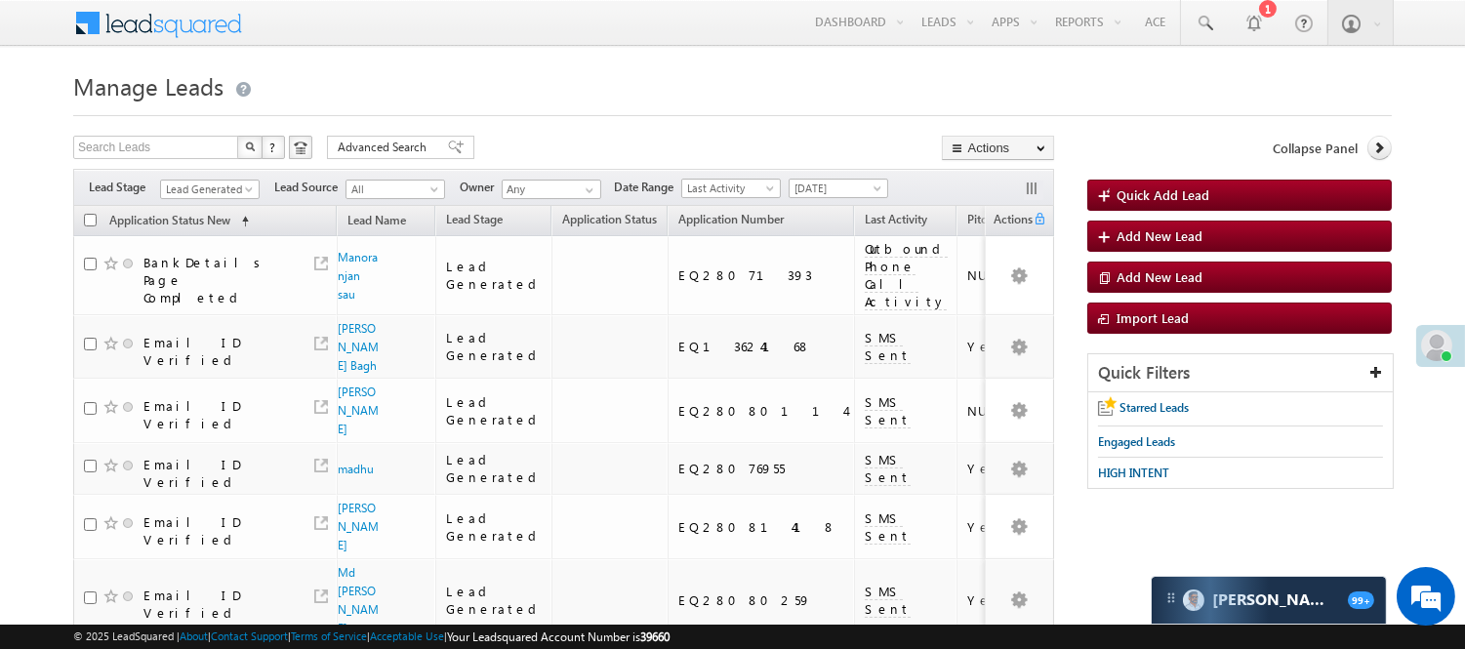
scroll to position [694, 0]
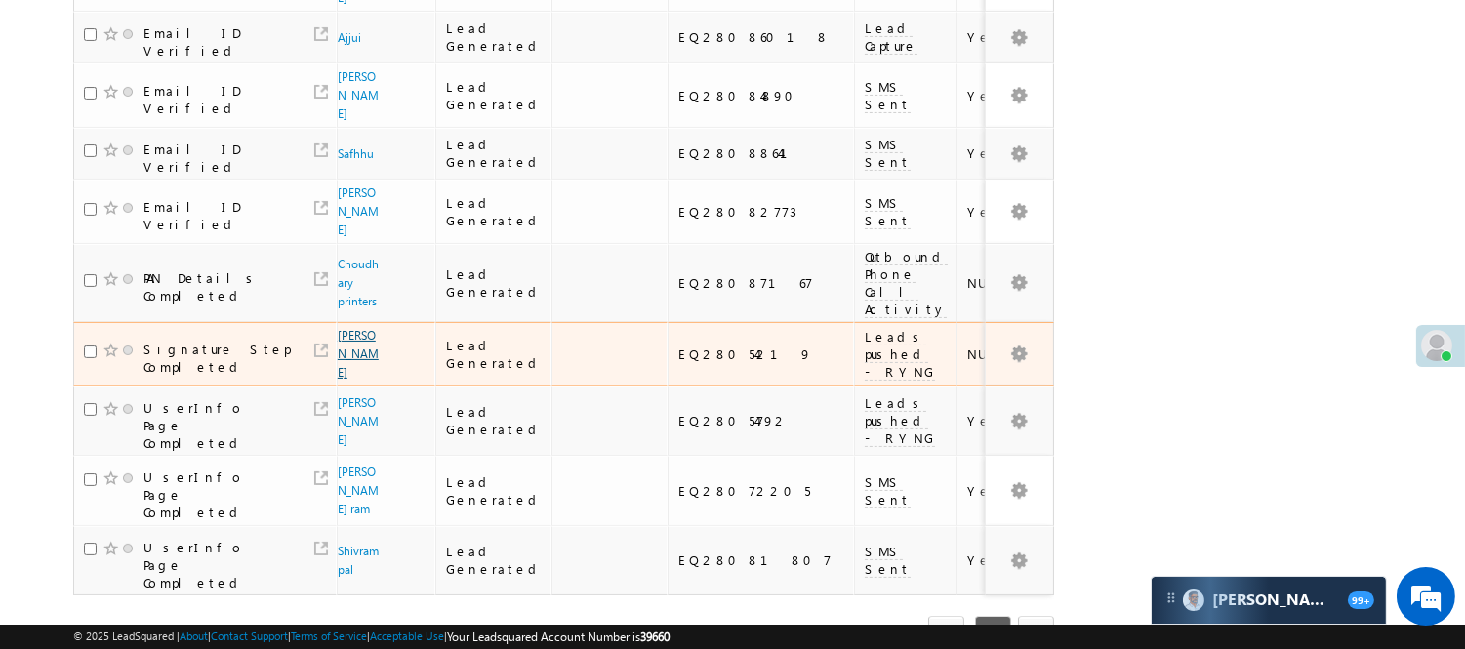
click at [357, 328] on link "[PERSON_NAME]" at bounding box center [358, 354] width 41 height 52
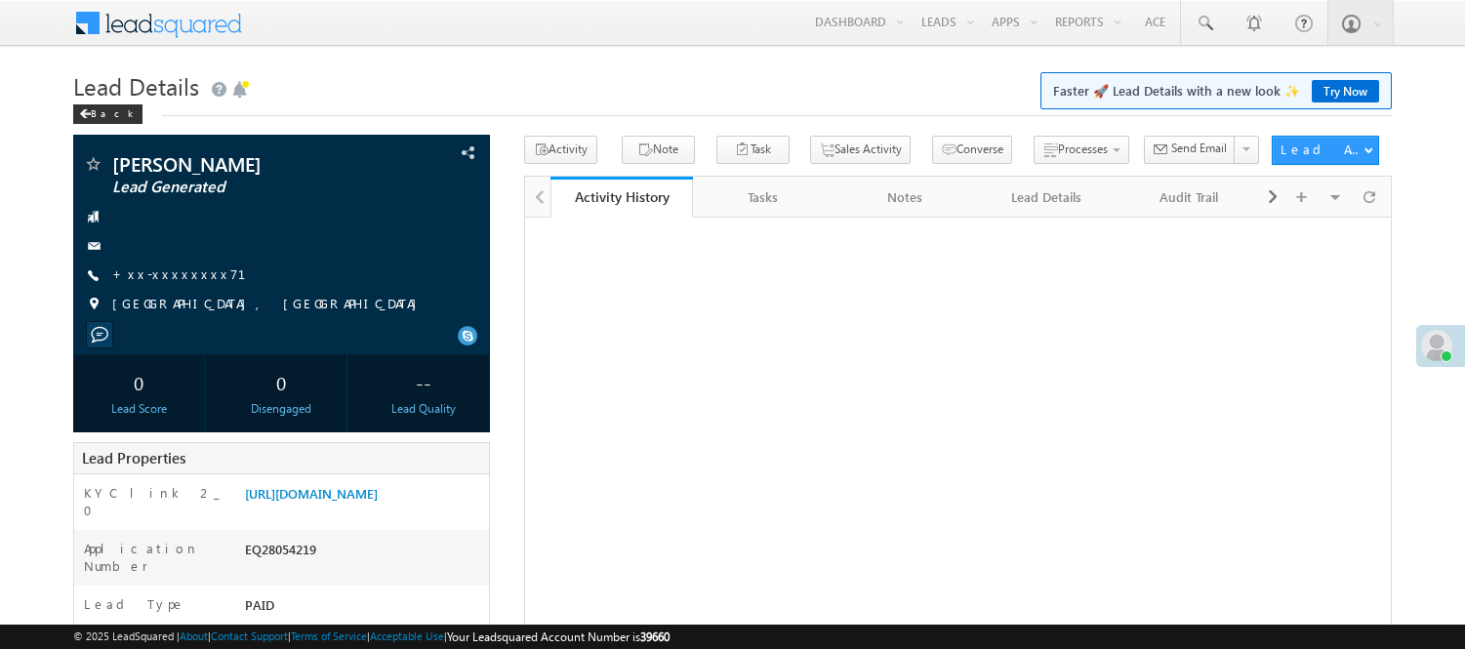
click at [159, 280] on link "+xx-xxxxxxxx71" at bounding box center [190, 274] width 157 height 17
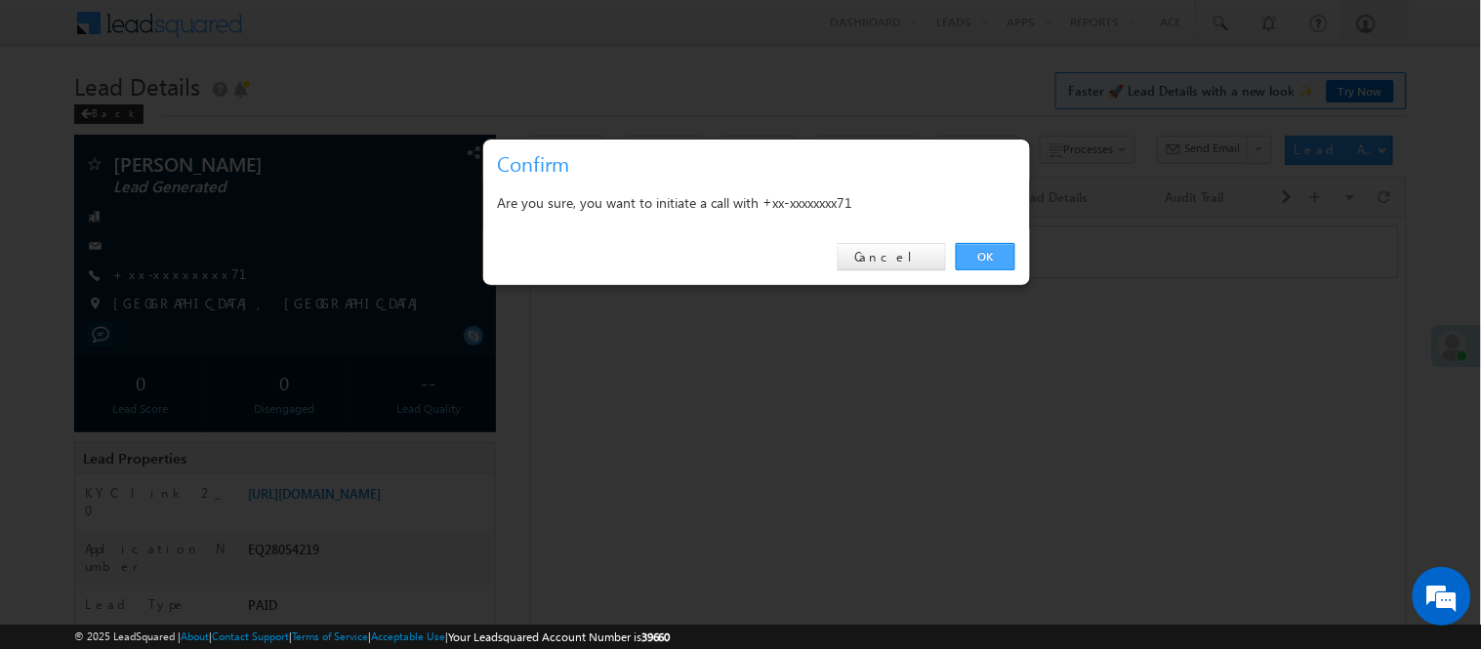
click at [982, 256] on link "OK" at bounding box center [986, 256] width 60 height 27
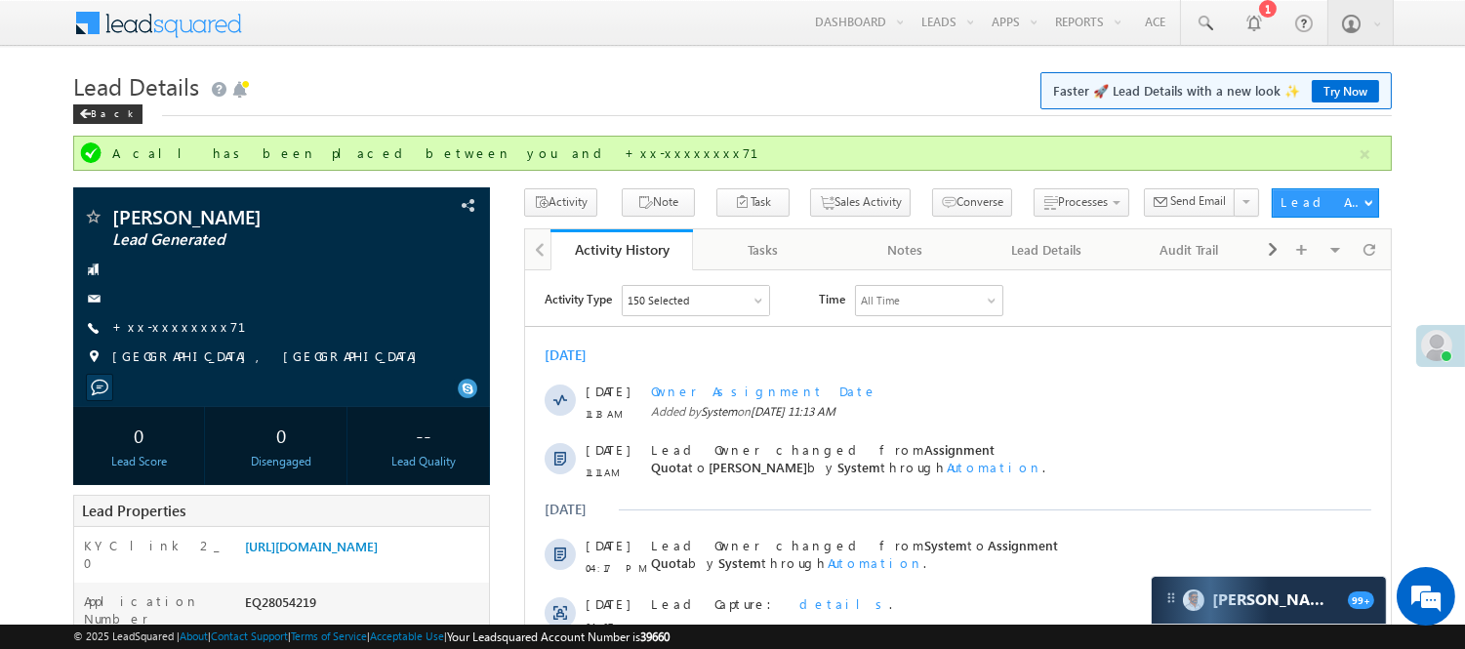
scroll to position [433, 0]
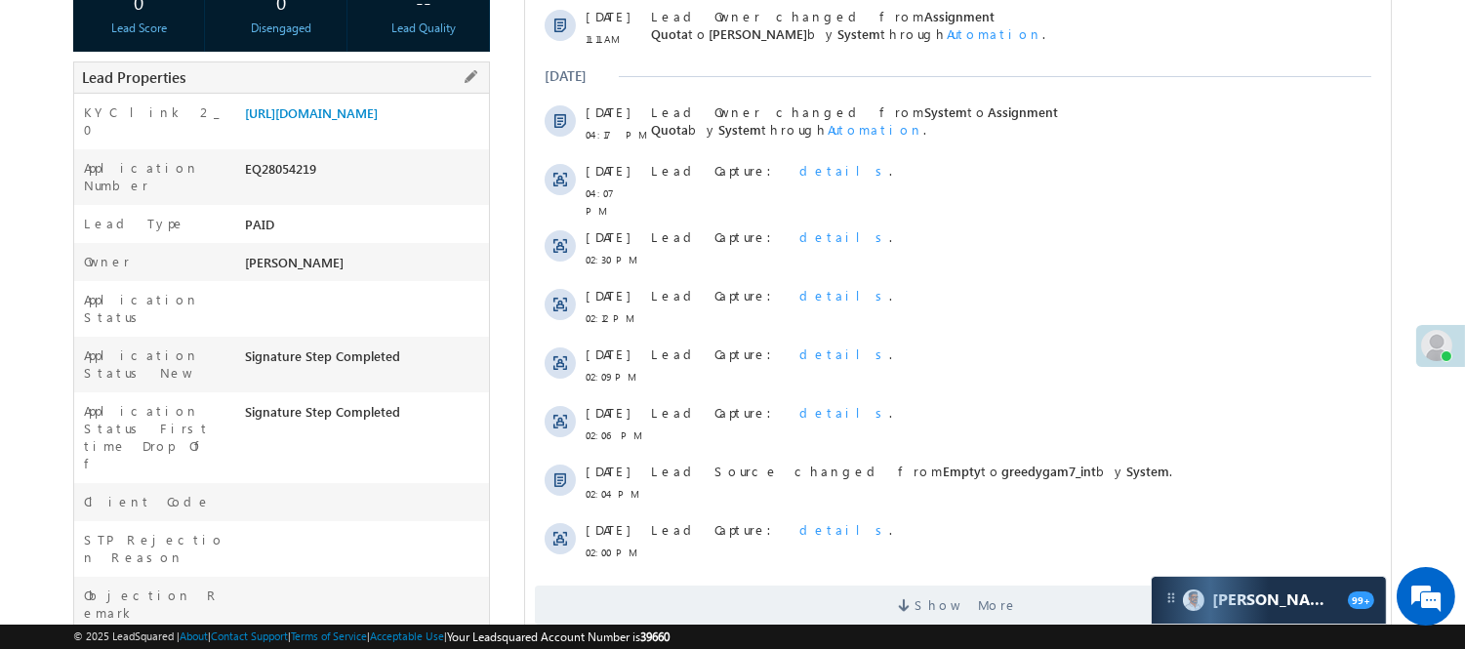
click at [280, 169] on div "Application Number EQ28054219" at bounding box center [281, 177] width 415 height 56
click at [280, 180] on div "EQ28054219" at bounding box center [364, 172] width 249 height 27
copy div "EQ28054219"
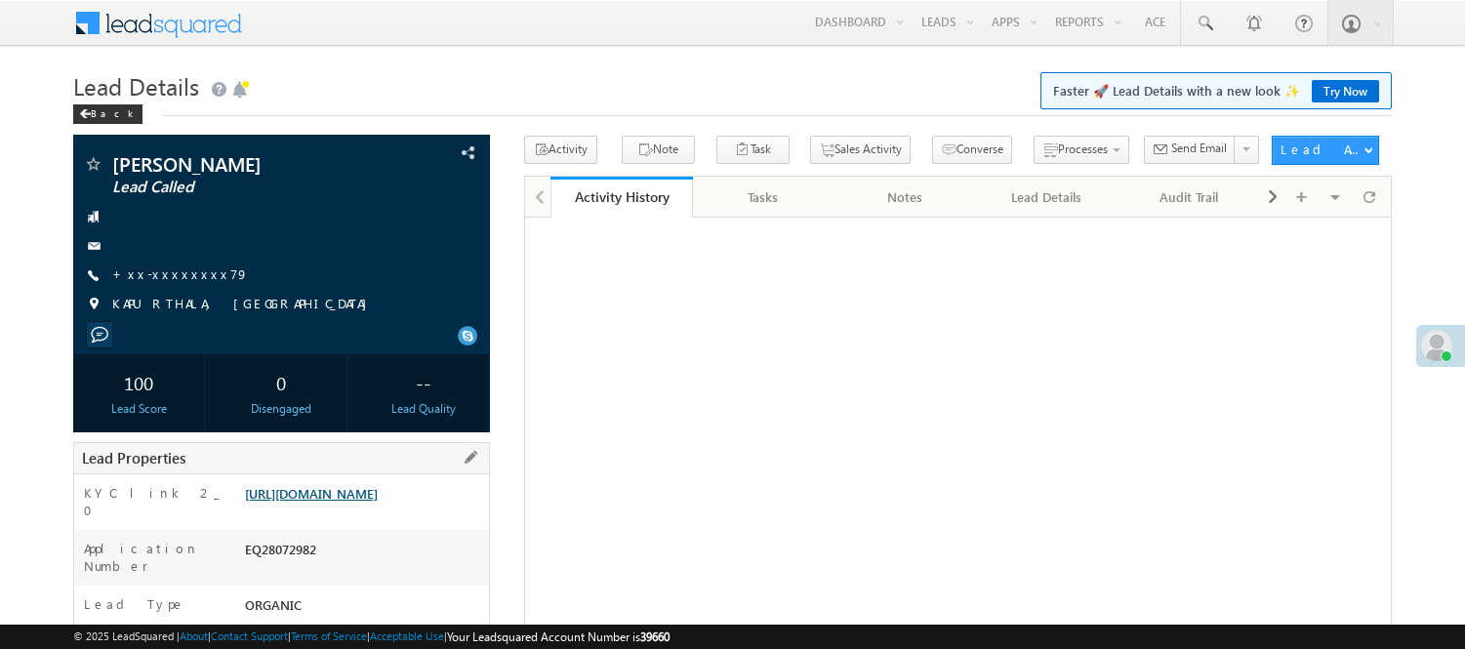
scroll to position [217, 0]
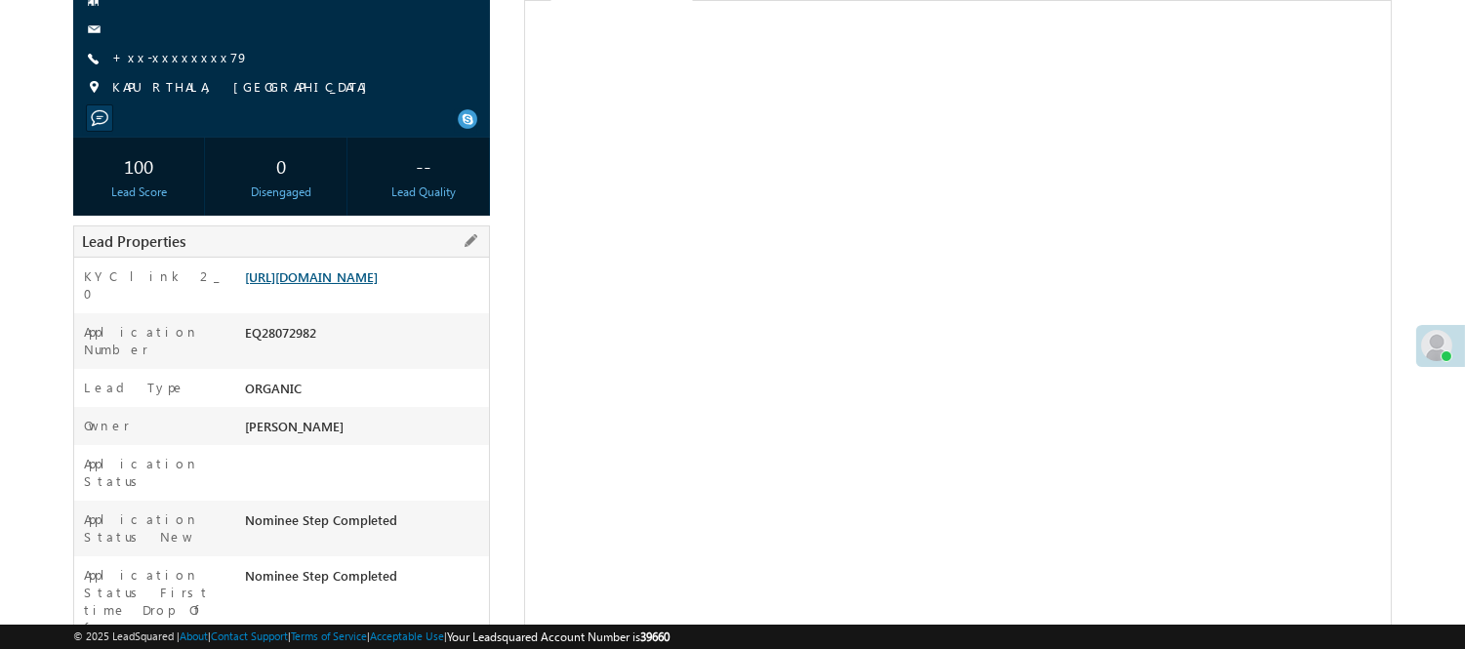
click at [315, 275] on link "[URL][DOMAIN_NAME]" at bounding box center [311, 276] width 133 height 17
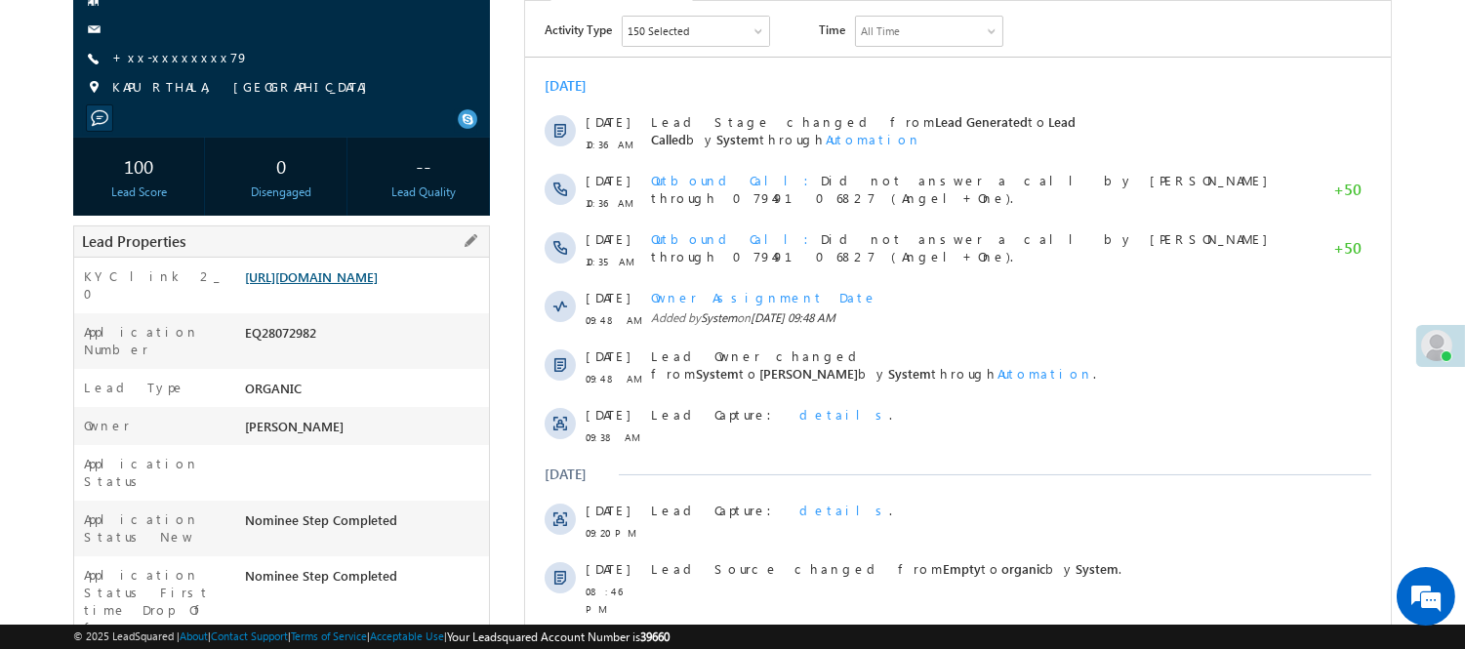
scroll to position [0, 0]
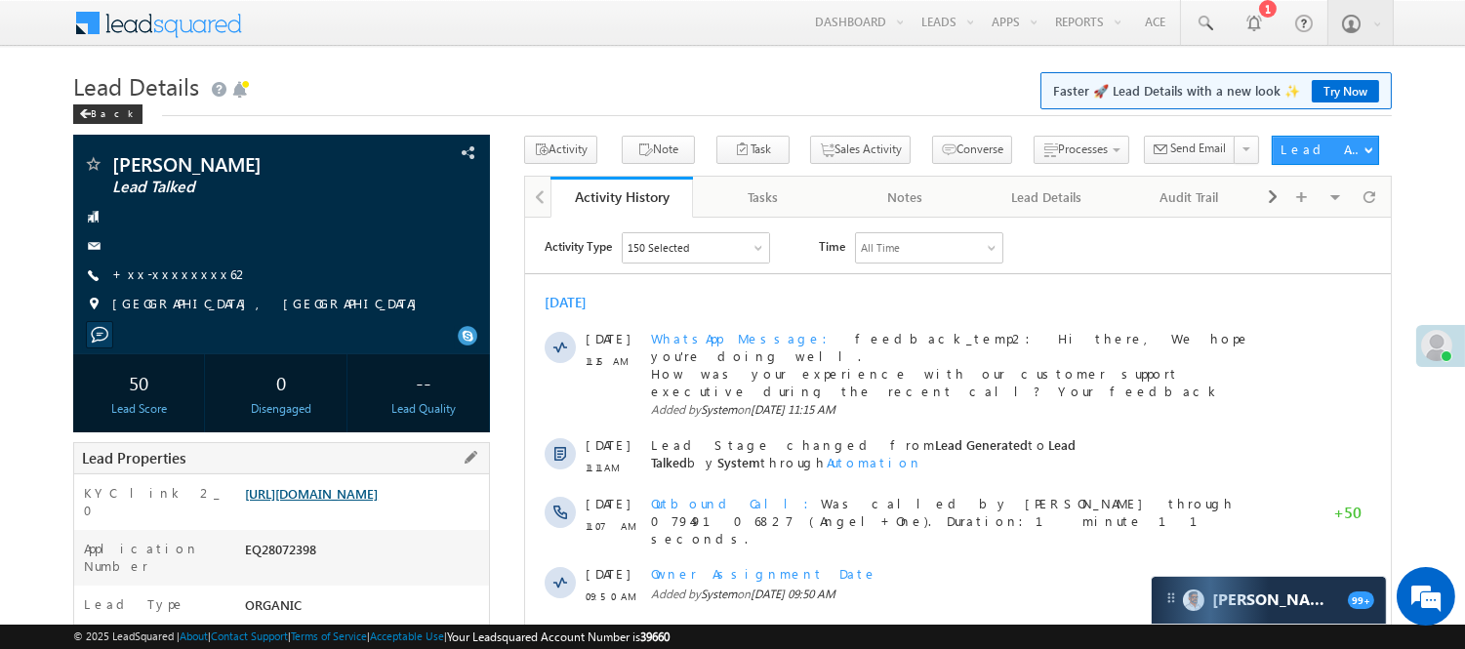
click at [328, 502] on link "https://angelbroking1-pk3em7sa.customui-test.leadsquared.com?leadId=a66c8b68-77…" at bounding box center [311, 493] width 133 height 17
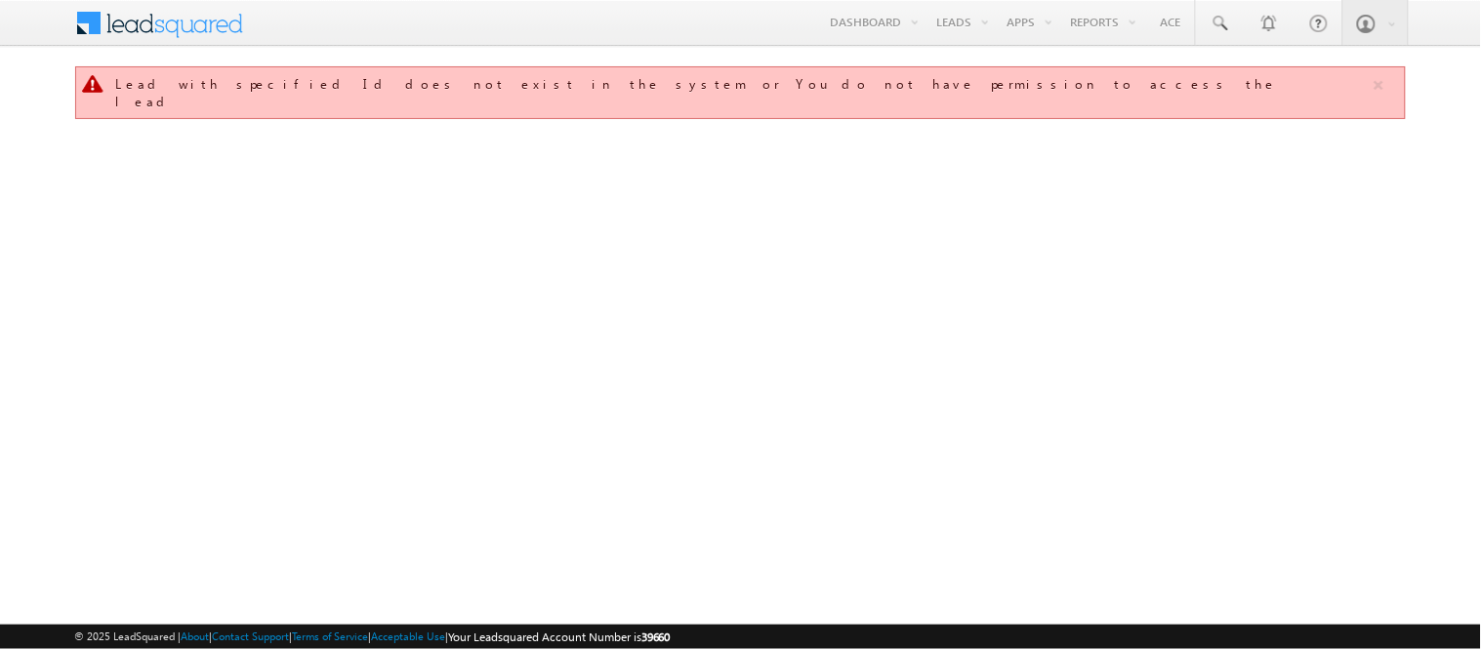
click at [0, 0] on link "Manage Leads" at bounding box center [0, 0] width 0 height 0
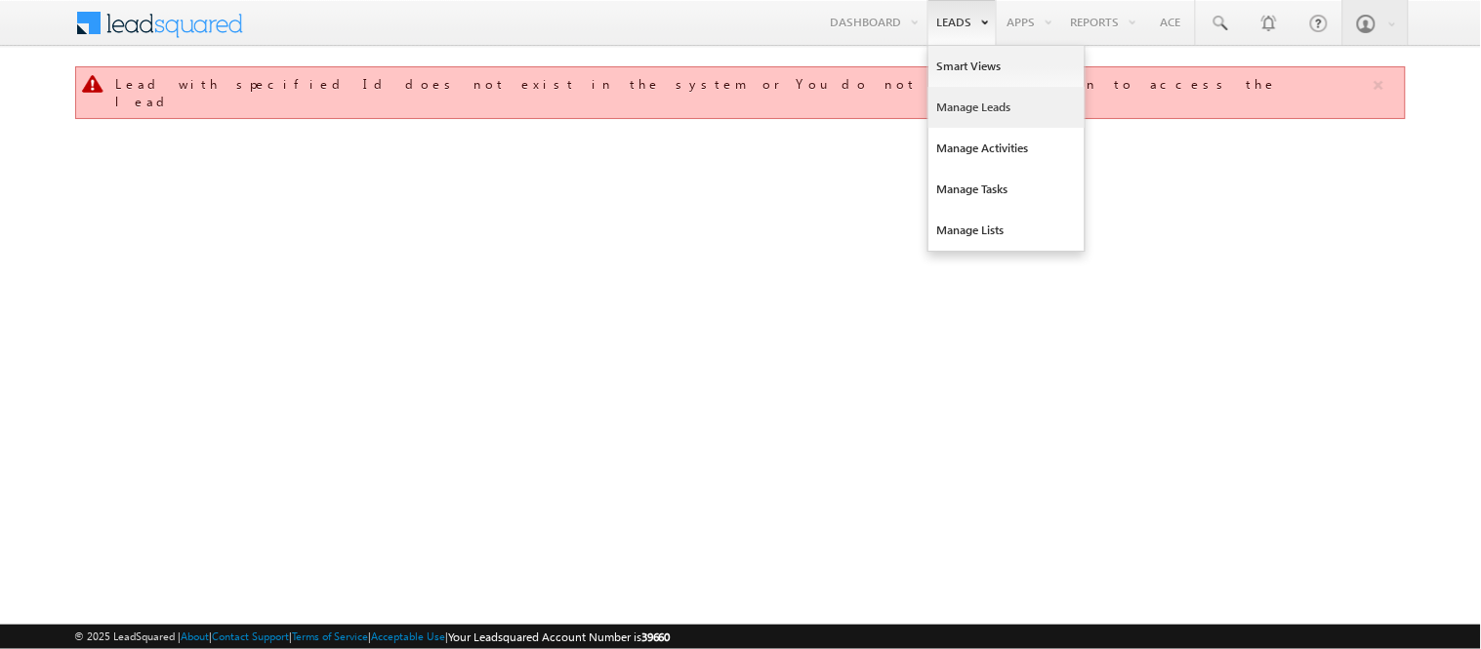
click at [976, 108] on link "Manage Leads" at bounding box center [1006, 107] width 156 height 41
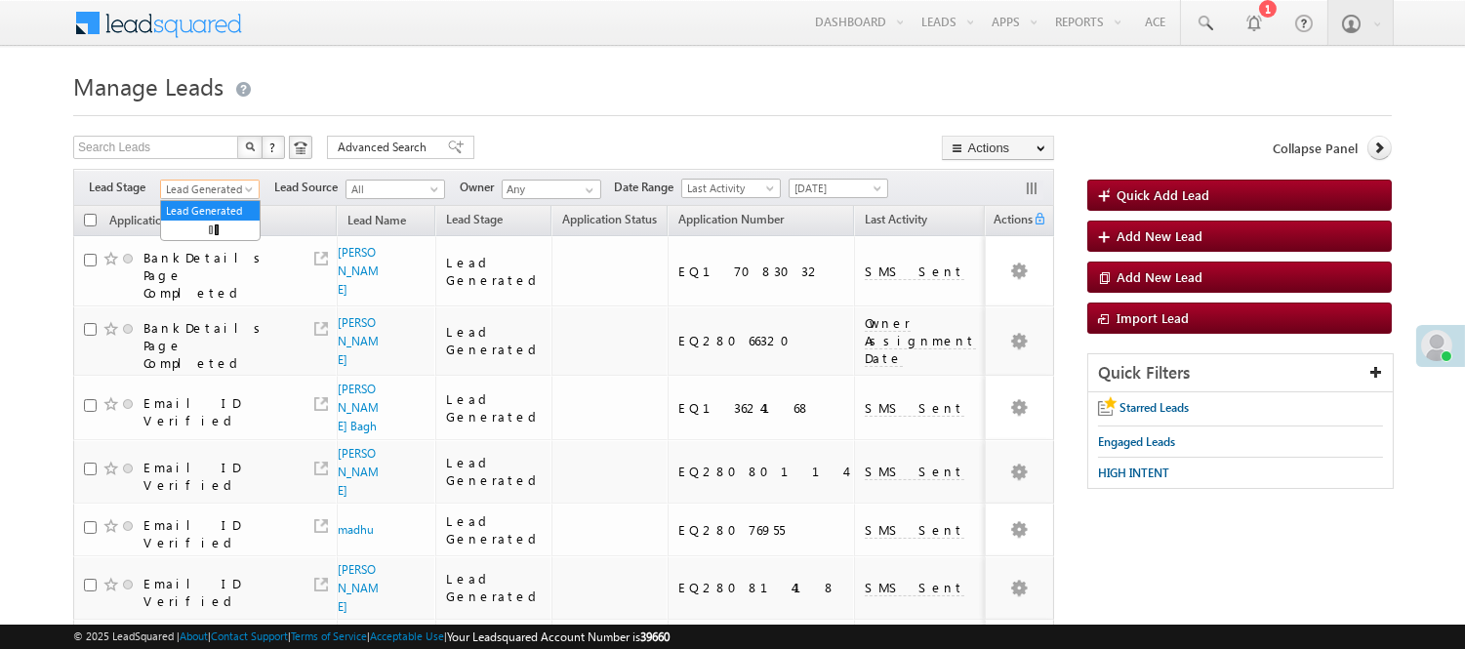
click at [235, 185] on span "Lead Generated" at bounding box center [207, 190] width 93 height 18
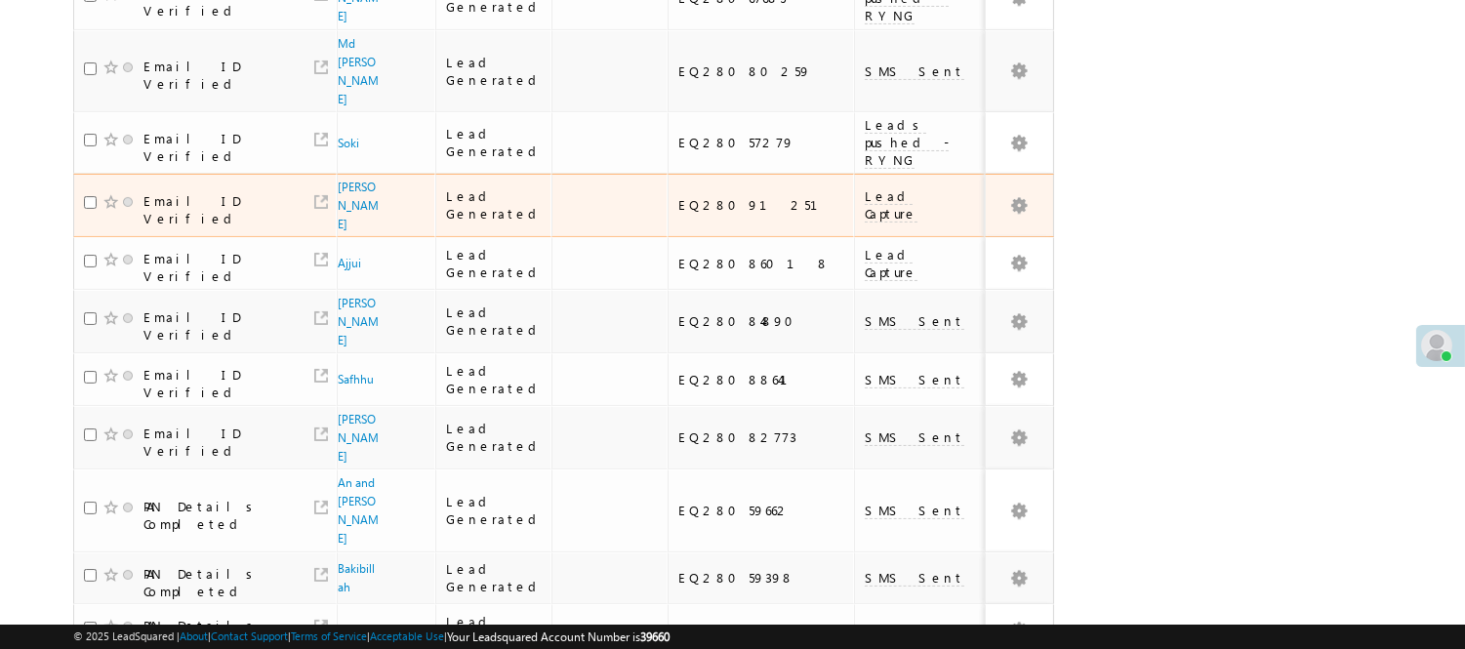
scroll to position [1187, 0]
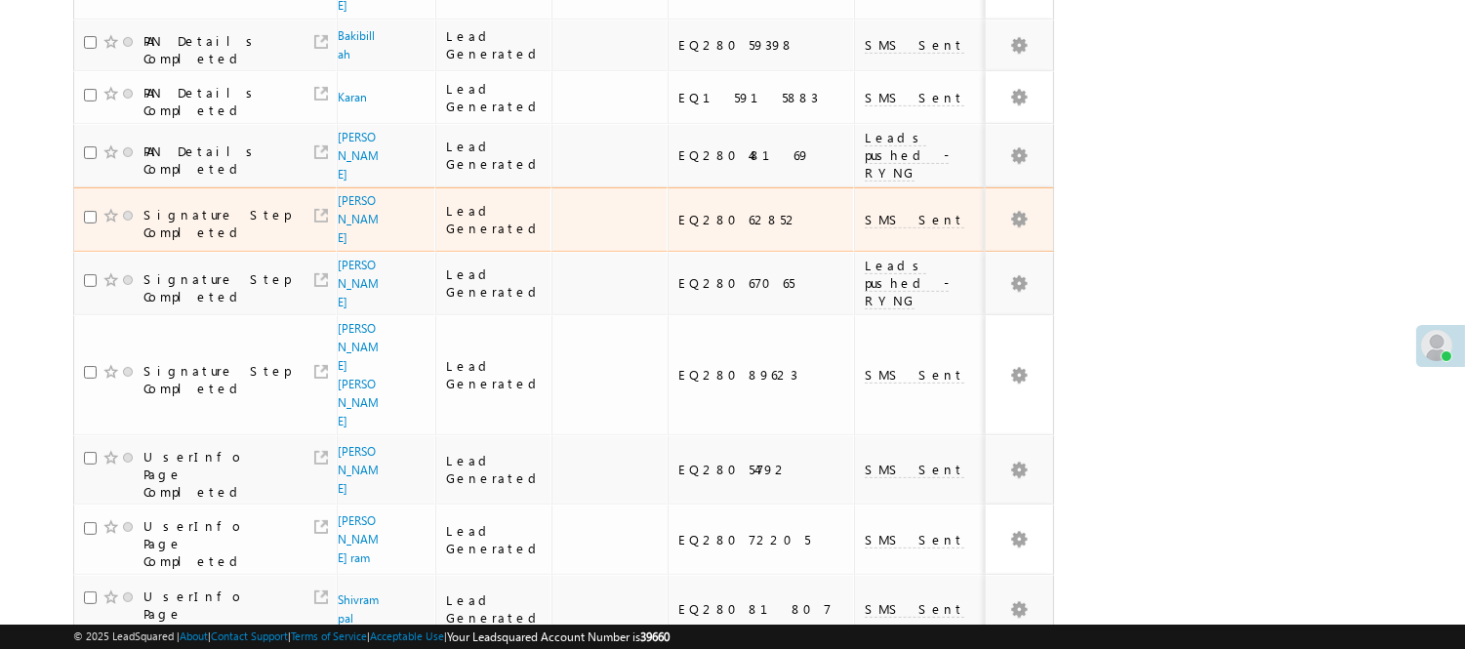
click at [361, 191] on span "[PERSON_NAME]" at bounding box center [359, 219] width 43 height 56
click at [346, 193] on link "Mandeep Singh" at bounding box center [358, 219] width 41 height 52
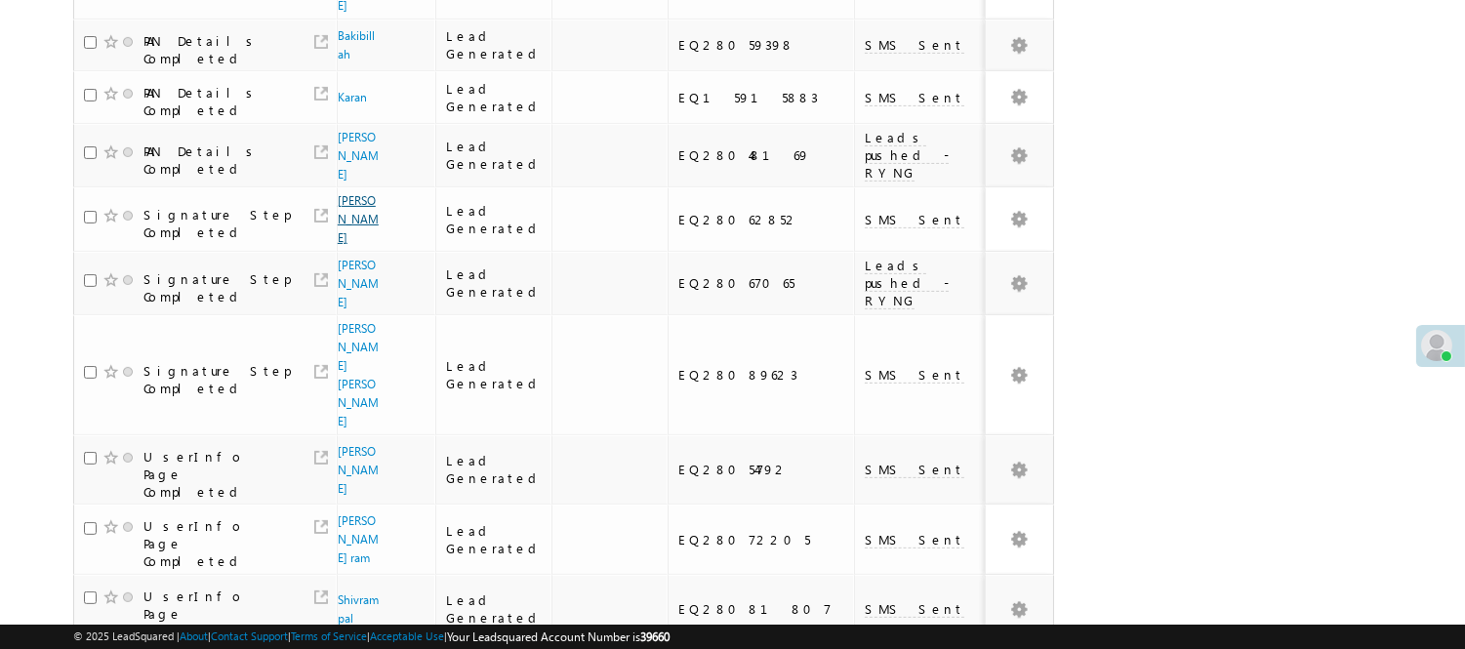
scroll to position [0, 0]
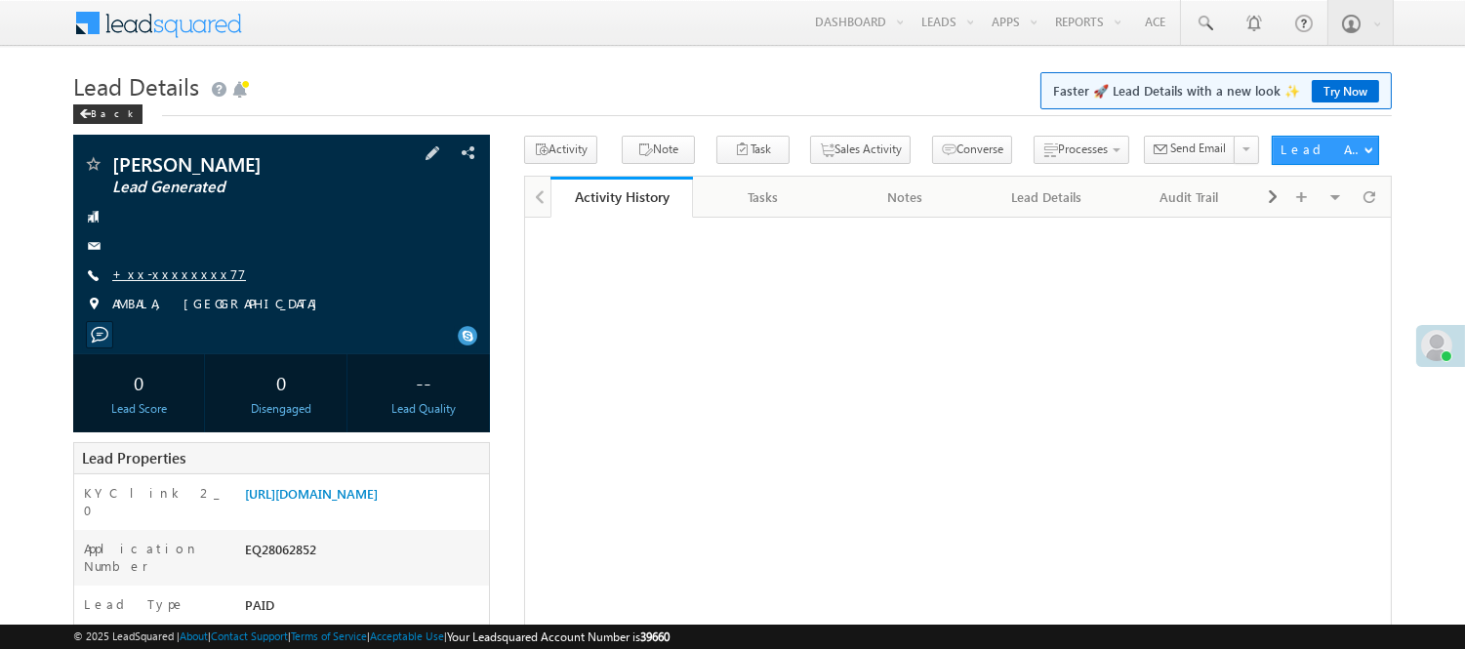
click at [169, 278] on link "+xx-xxxxxxxx77" at bounding box center [179, 274] width 134 height 17
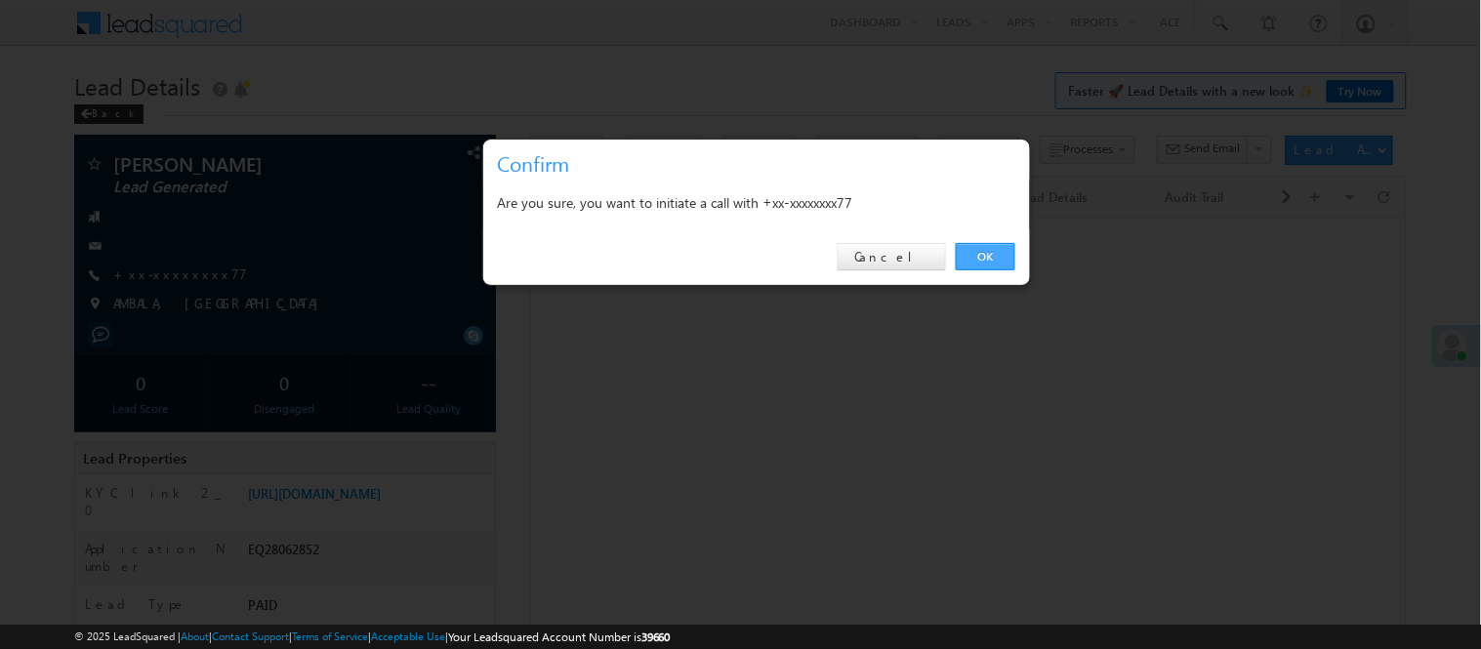
click at [978, 257] on link "OK" at bounding box center [986, 256] width 60 height 27
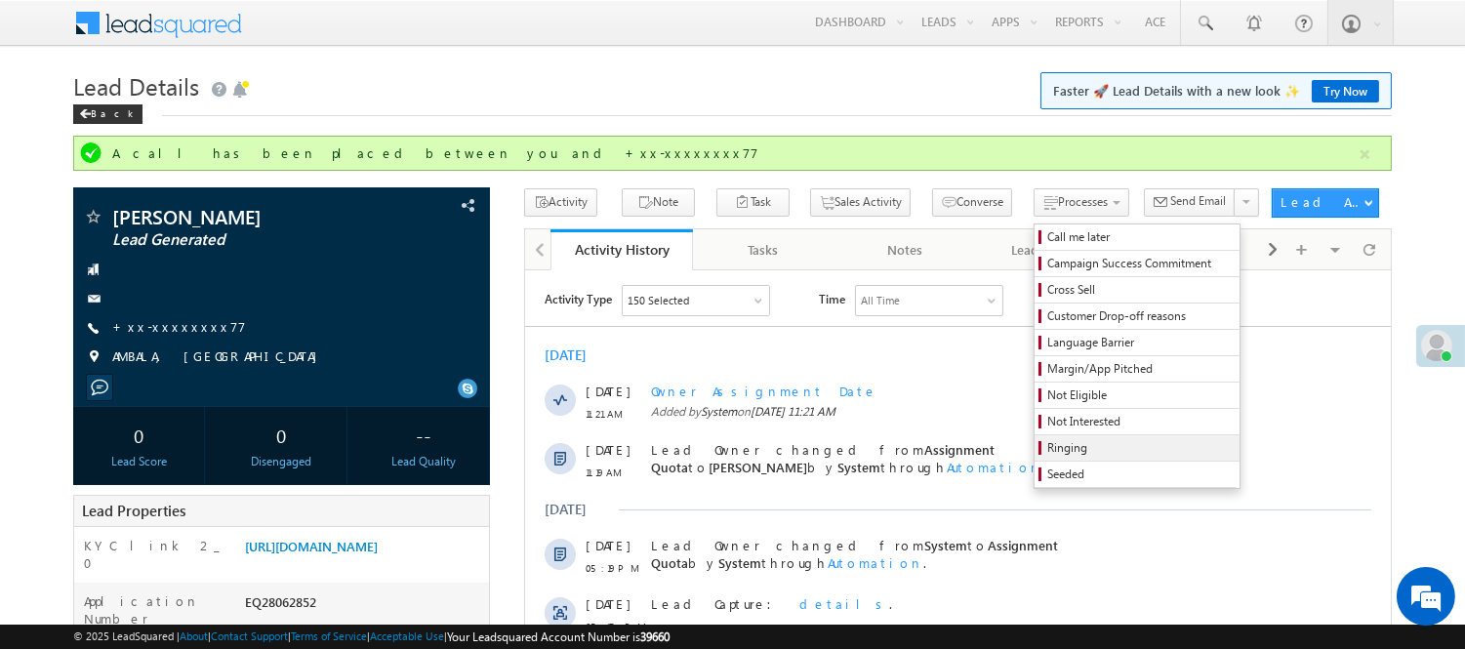
click at [1049, 443] on span "Ringing" at bounding box center [1139, 448] width 185 height 18
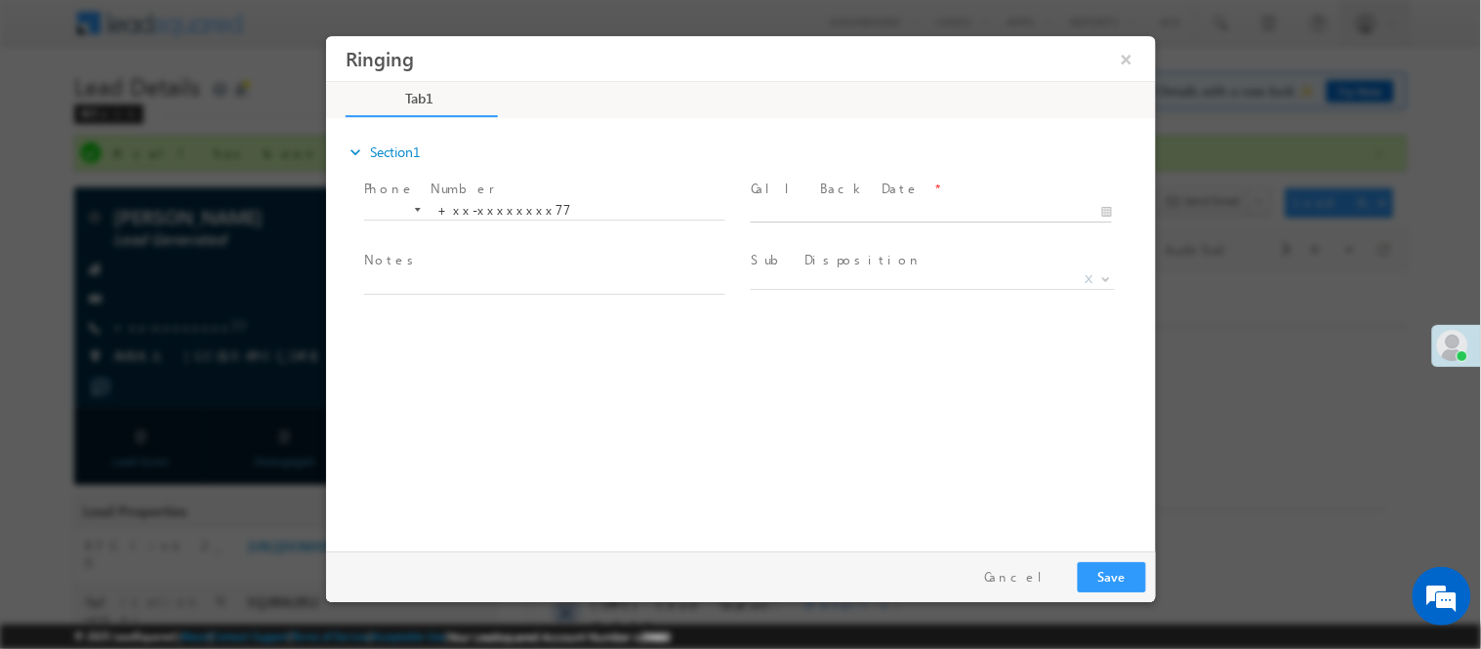
click at [920, 202] on input "text" at bounding box center [930, 212] width 361 height 20
type input "08/31/25 11:27 AM"
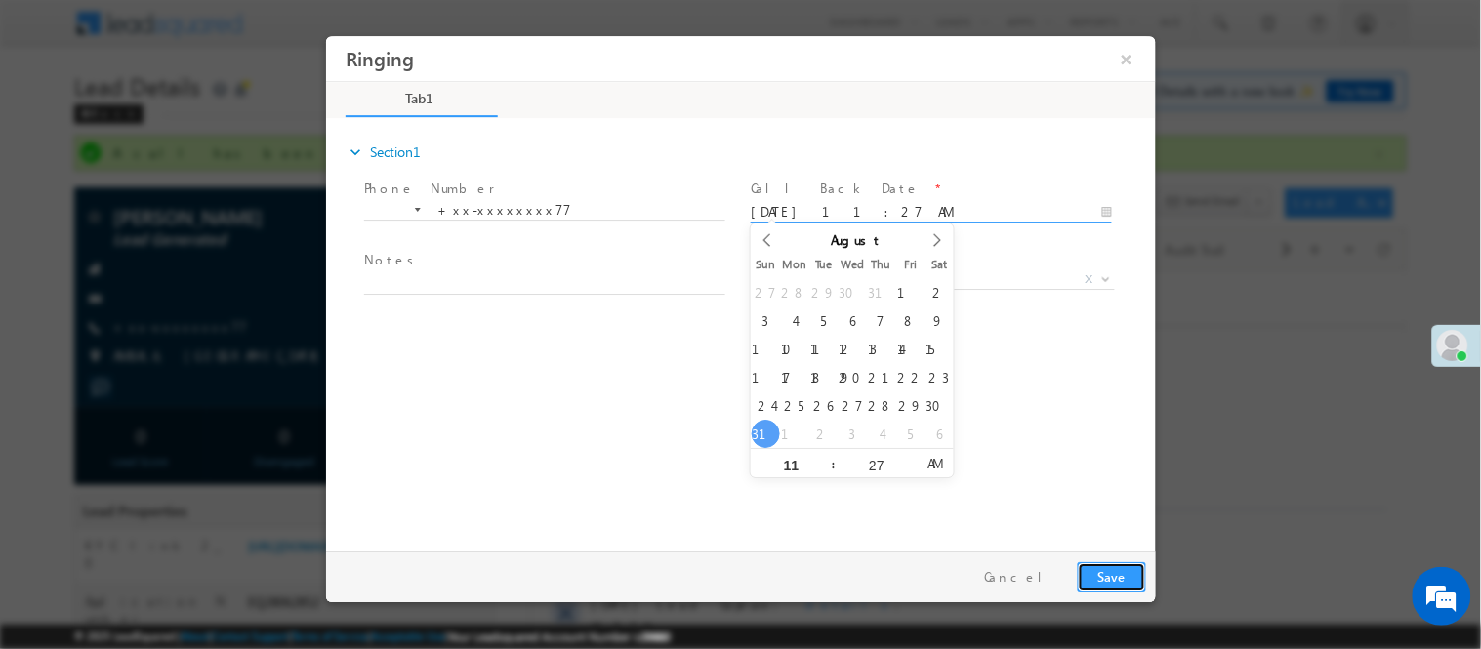
click at [1108, 574] on button "Save" at bounding box center [1111, 576] width 68 height 30
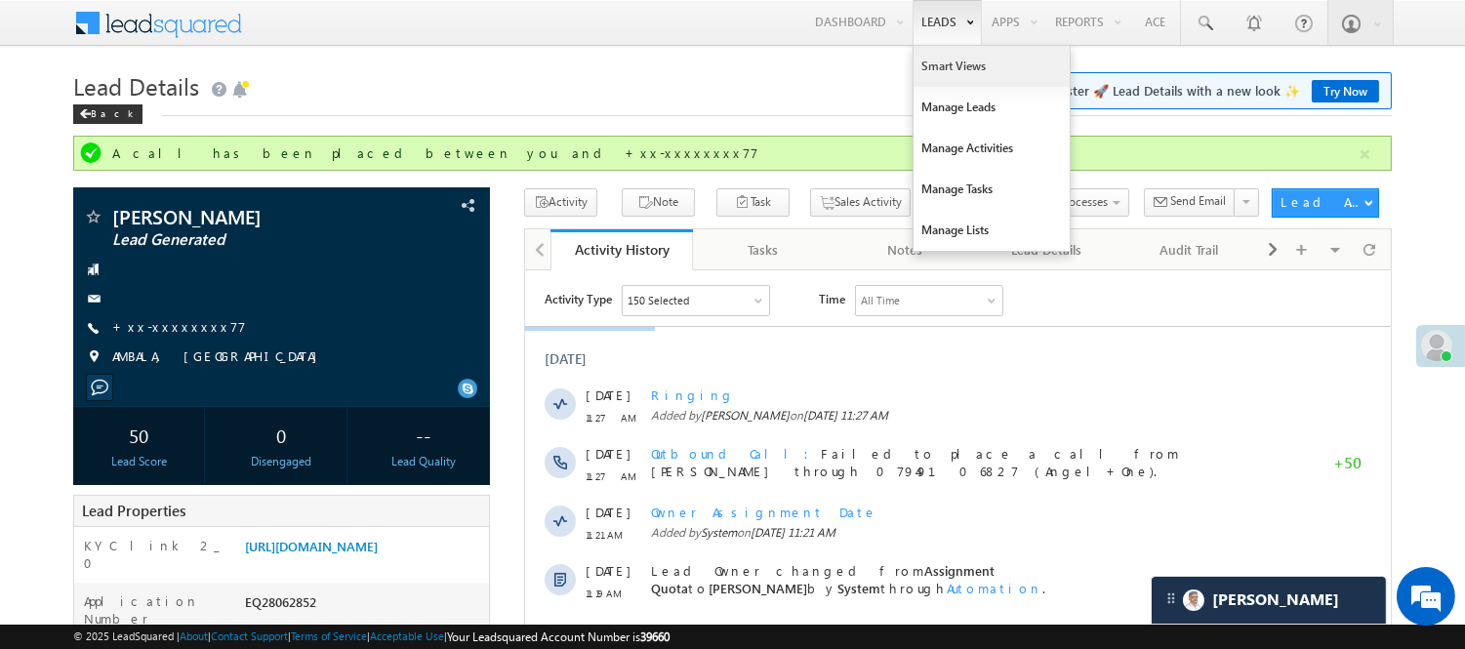
click at [949, 62] on link "Smart Views" at bounding box center [992, 66] width 156 height 41
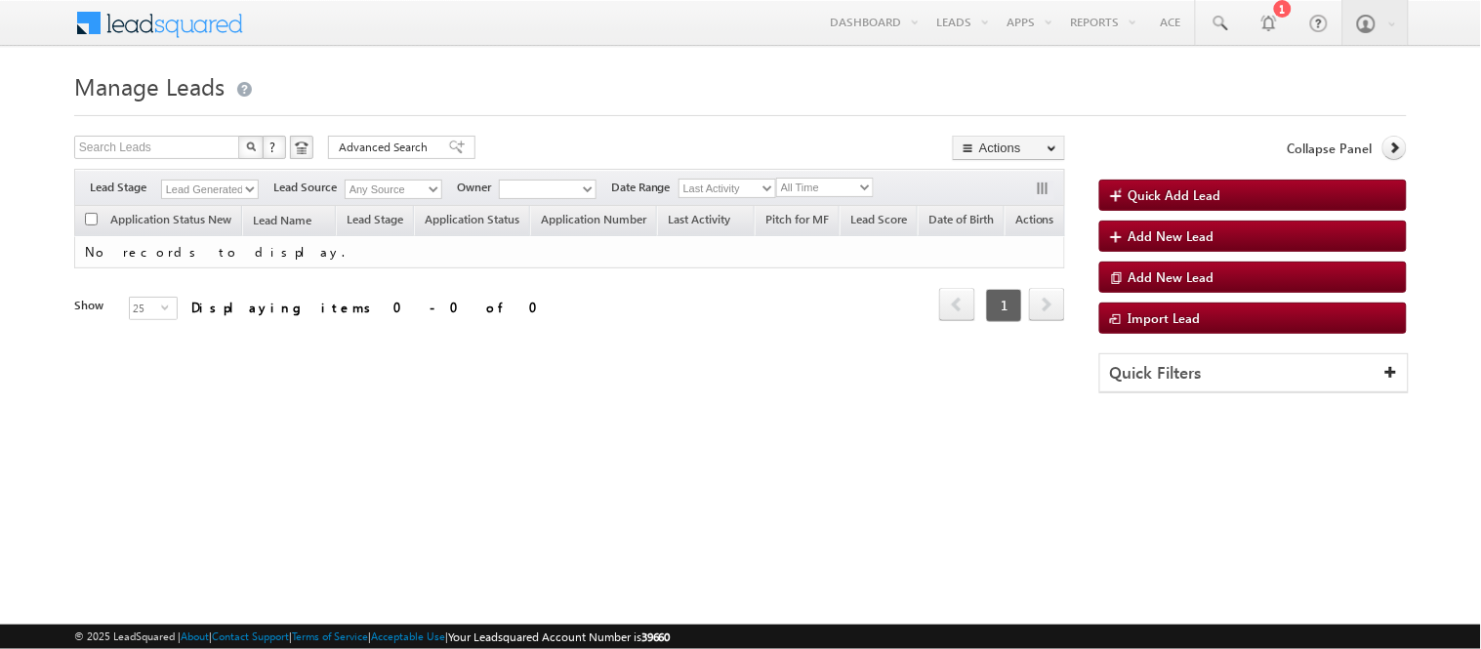
click at [220, 190] on select "Lead Generated" at bounding box center [210, 190] width 98 height 20
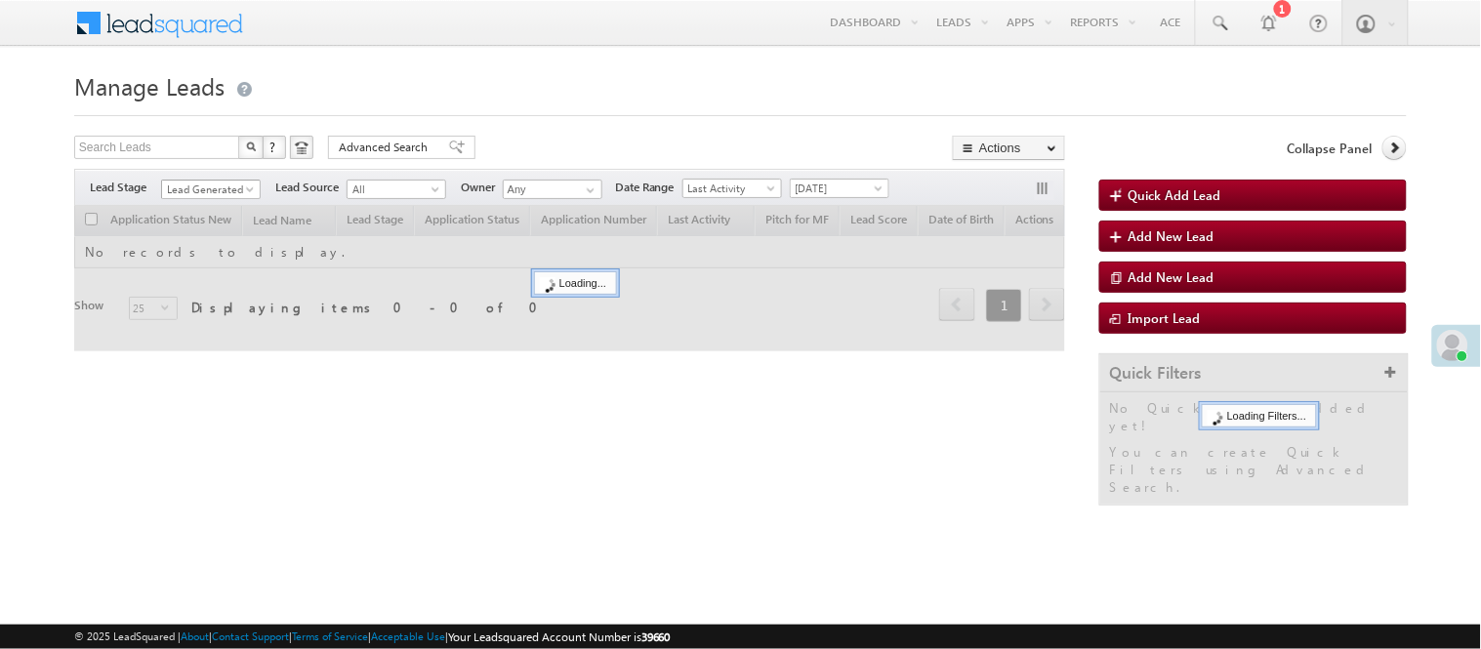
click at [230, 191] on span "Lead Generated" at bounding box center [208, 190] width 93 height 18
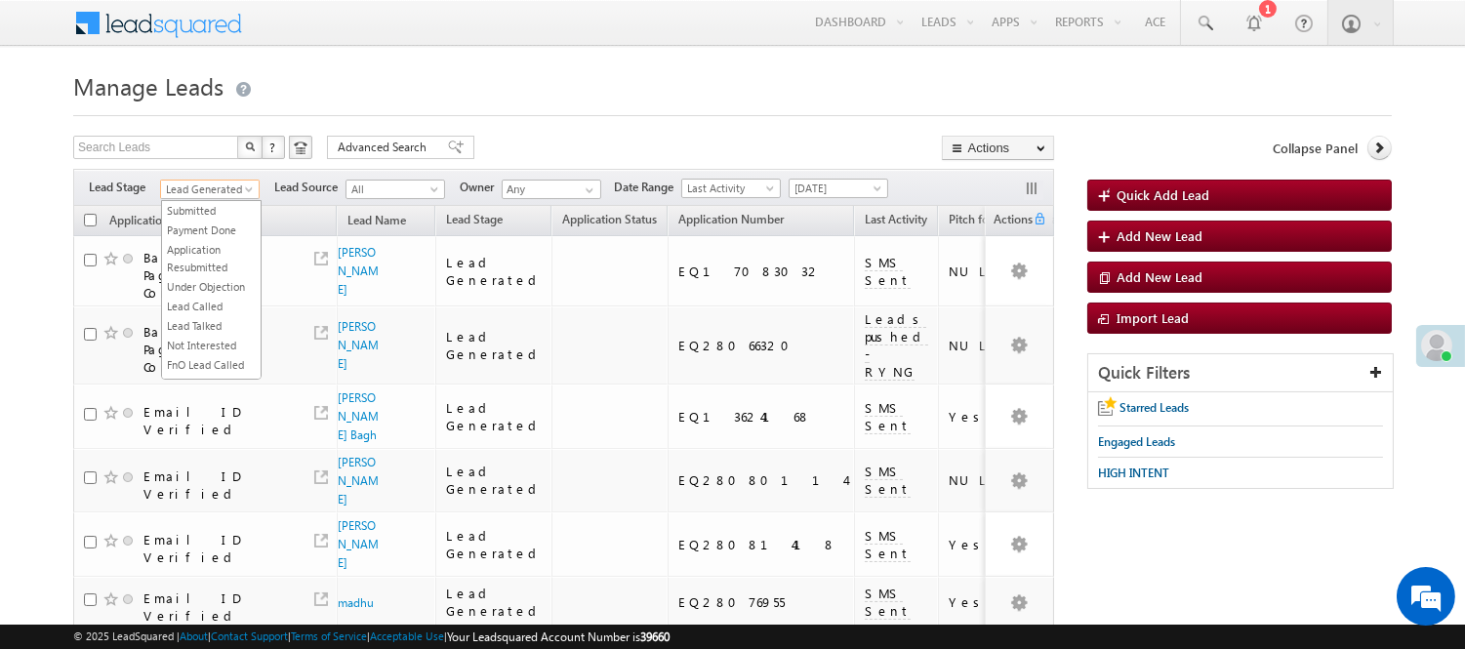
scroll to position [484, 0]
click at [216, 334] on link "Code Generated" at bounding box center [211, 330] width 99 height 18
click at [627, 86] on h1 "Manage Leads" at bounding box center [732, 84] width 1319 height 38
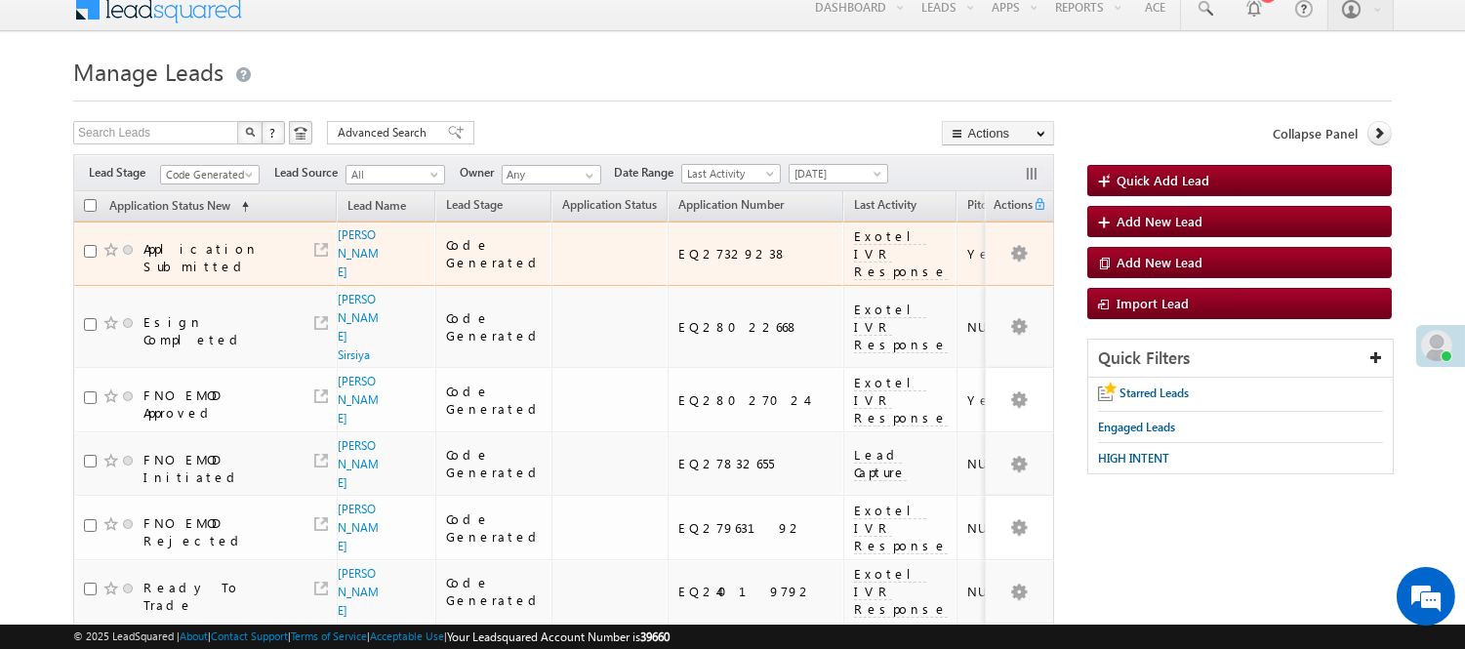
scroll to position [0, 0]
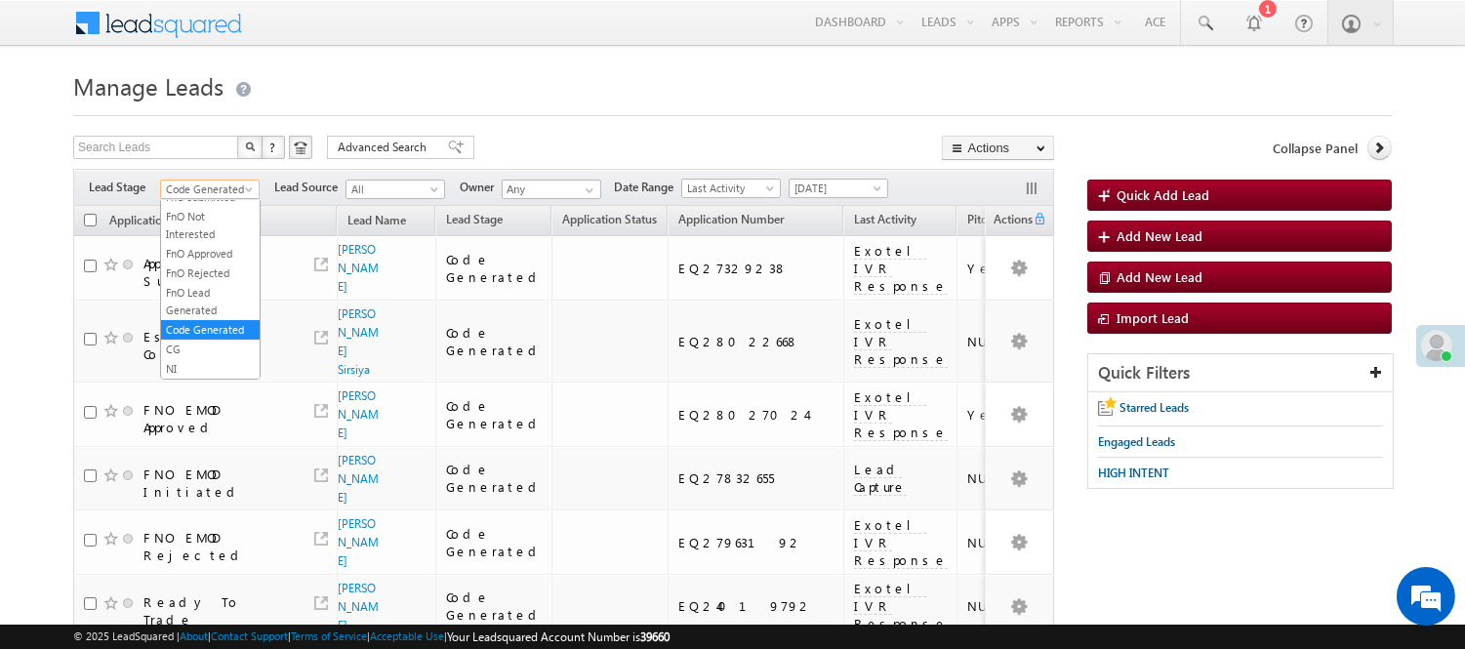
click at [226, 191] on span "Code Generated" at bounding box center [207, 190] width 93 height 18
click at [207, 115] on link "Lead Generated" at bounding box center [210, 107] width 99 height 18
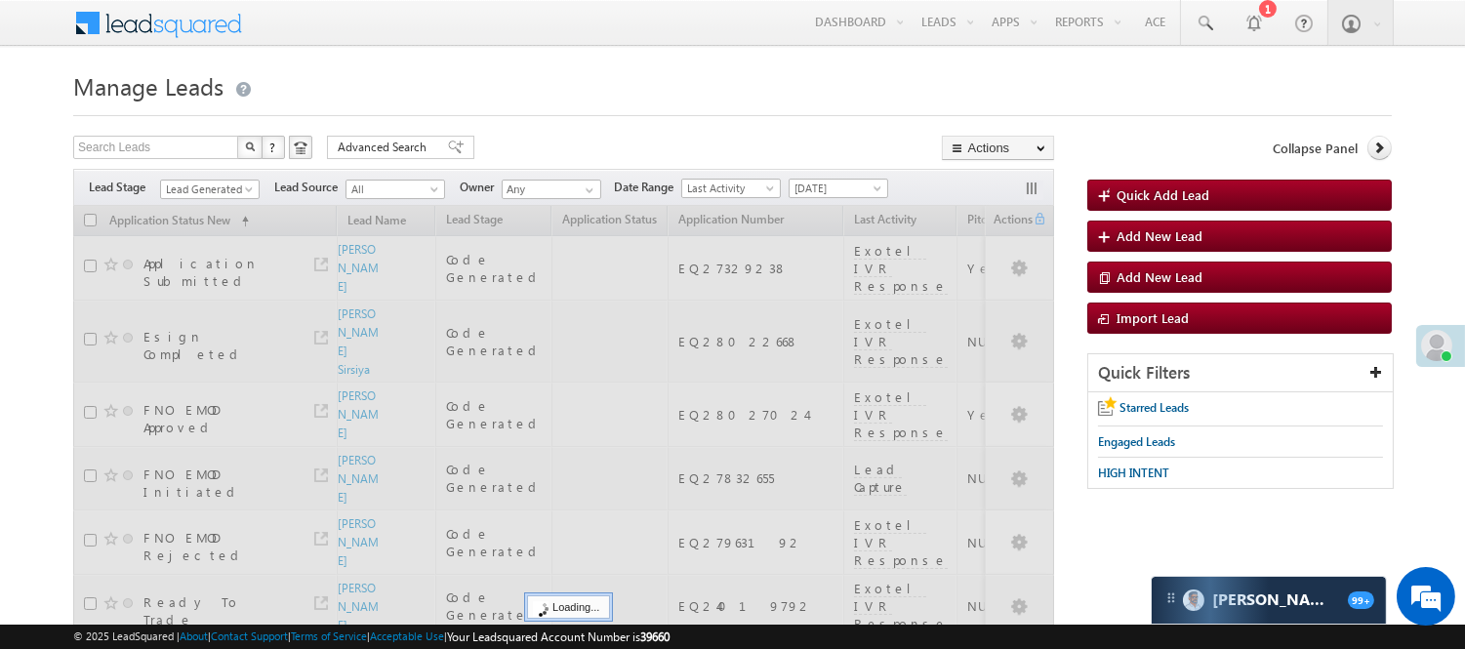
scroll to position [0, 0]
click at [234, 182] on span "Lead Generated" at bounding box center [207, 190] width 93 height 18
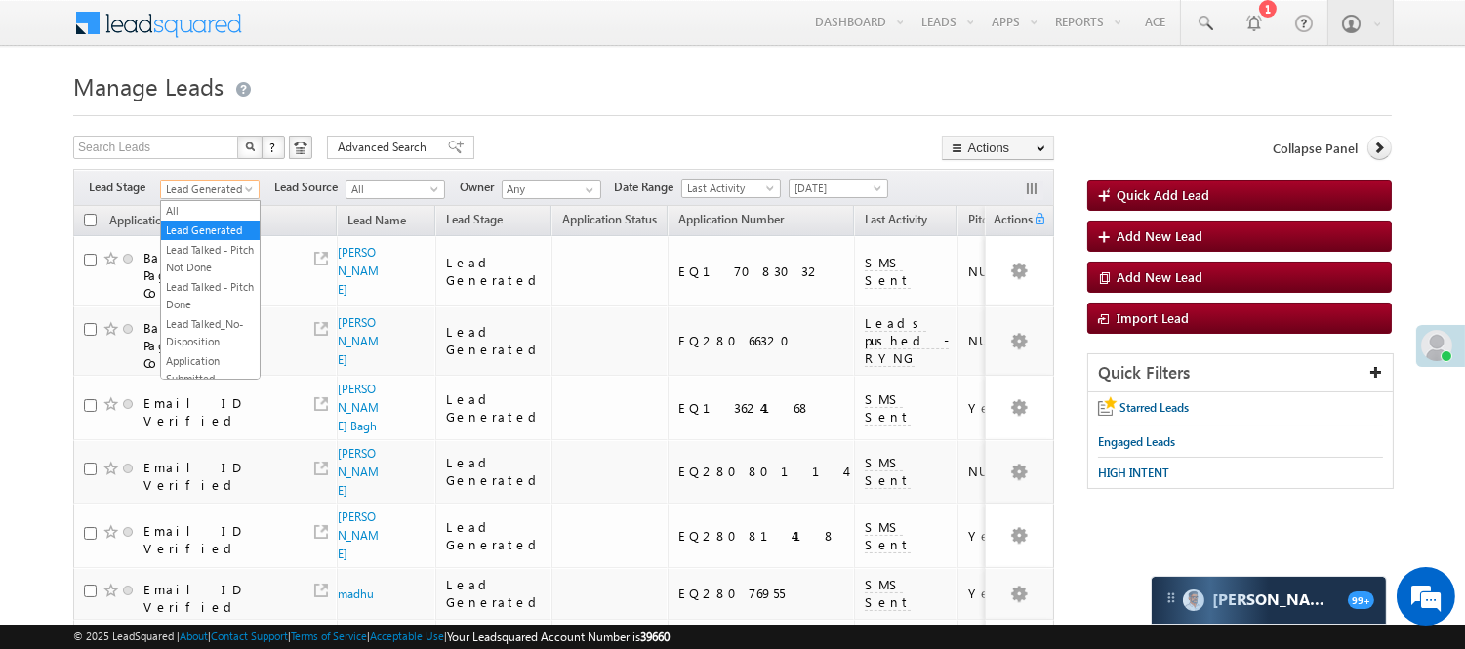
click at [566, 157] on div "Search Leads X ? 24 results found Advanced Search Advanced Search Advanced sear…" at bounding box center [563, 150] width 981 height 28
click at [228, 191] on span "Lead Generated" at bounding box center [207, 190] width 93 height 18
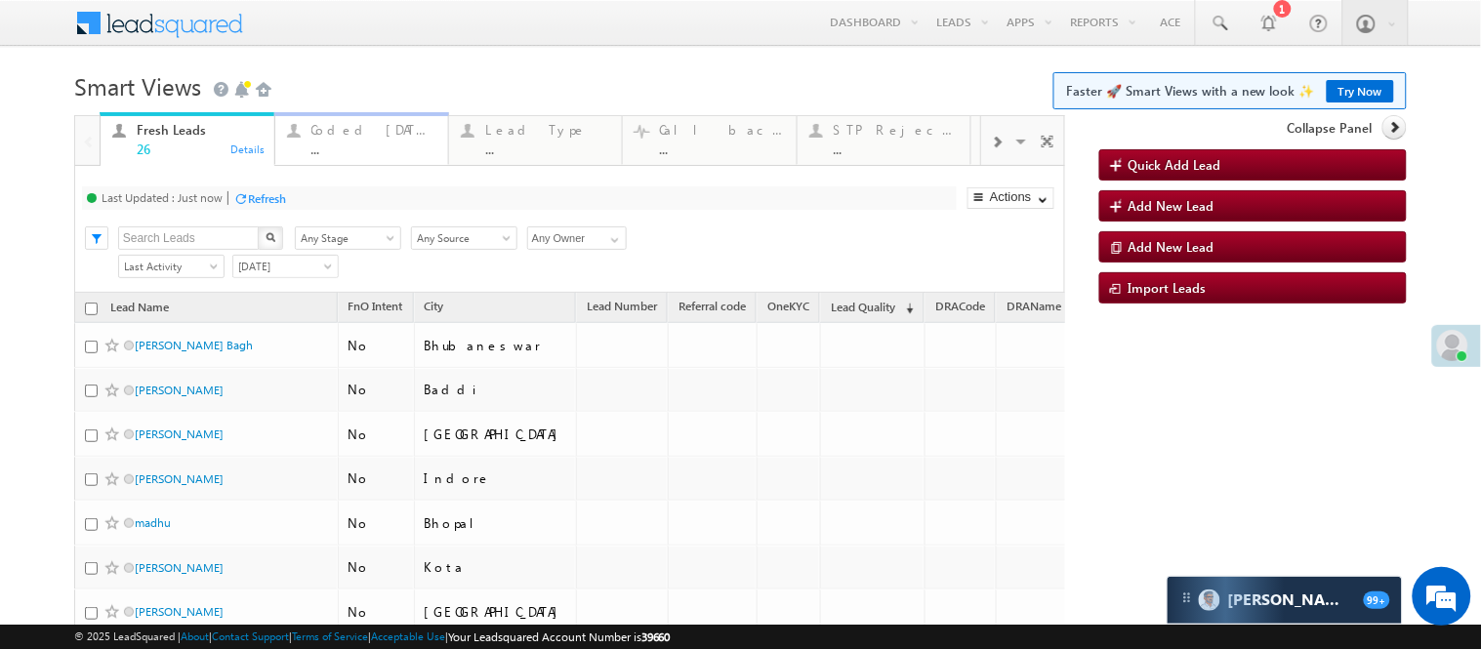
click at [351, 137] on div "Coded Today" at bounding box center [373, 130] width 125 height 16
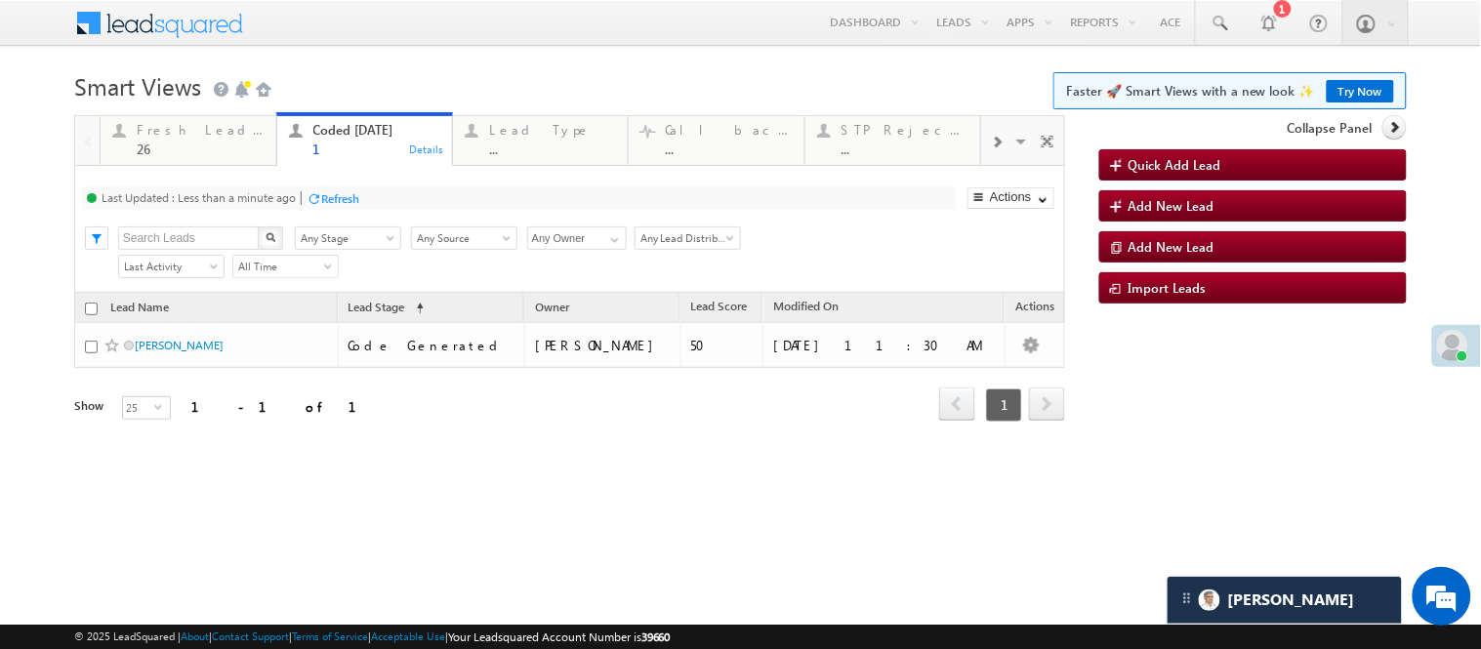
click at [437, 61] on body "Menu Nisha Anand Yadav Nisha .Yada v@ang elbro king. com" at bounding box center [740, 276] width 1481 height 553
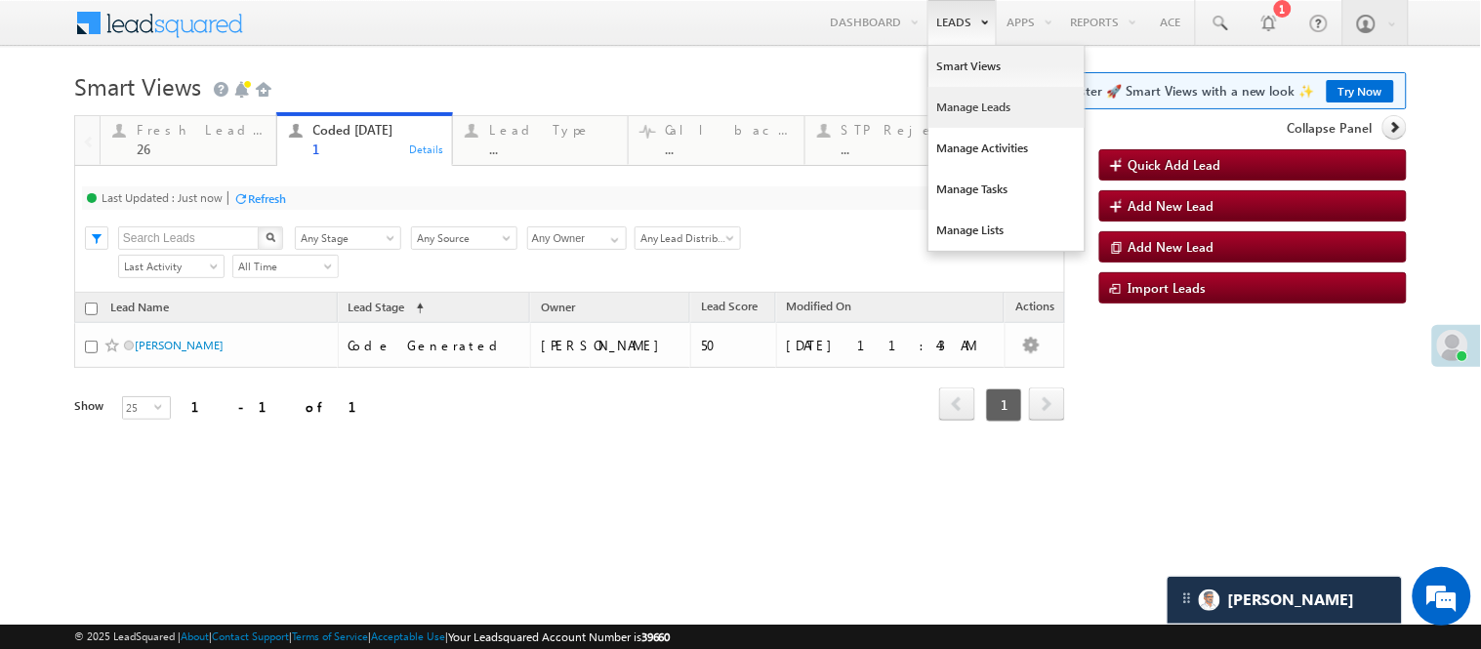
click at [973, 109] on link "Manage Leads" at bounding box center [1006, 107] width 156 height 41
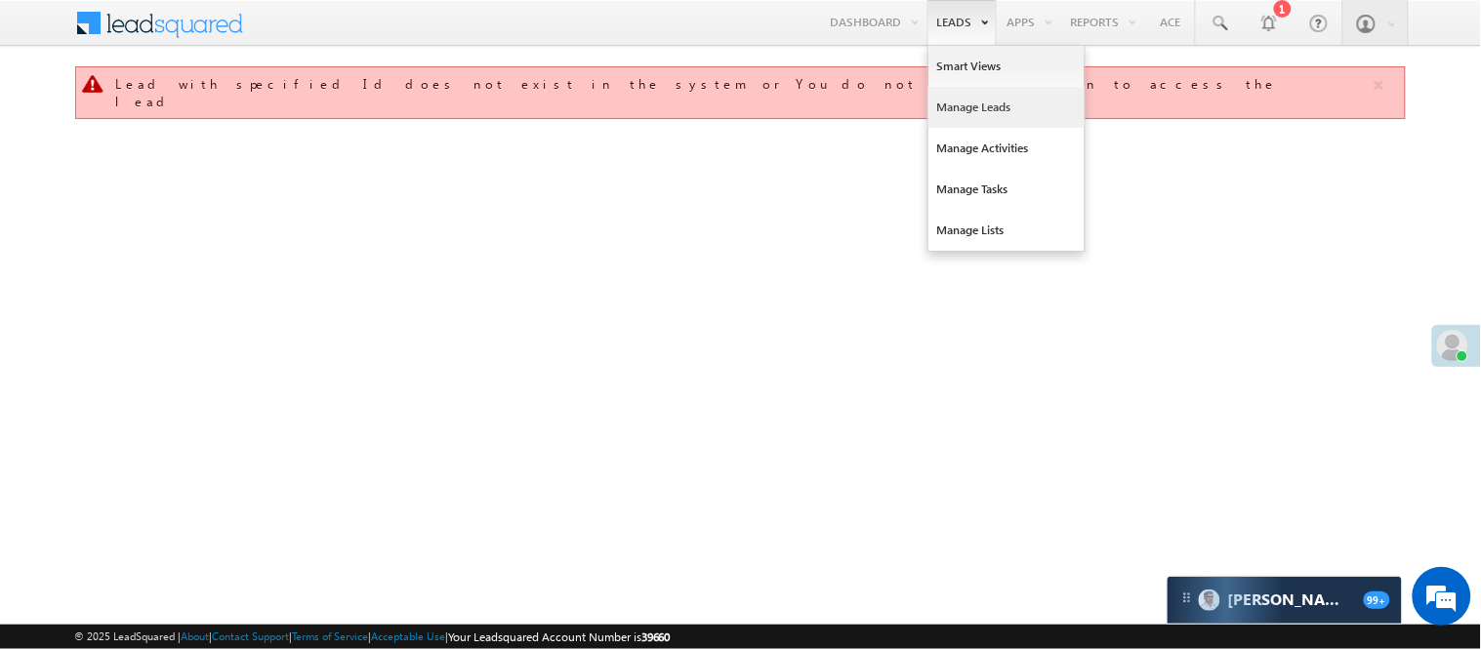
click at [933, 113] on link "Manage Leads" at bounding box center [1006, 107] width 156 height 41
click at [969, 108] on link "Manage Leads" at bounding box center [1006, 107] width 156 height 41
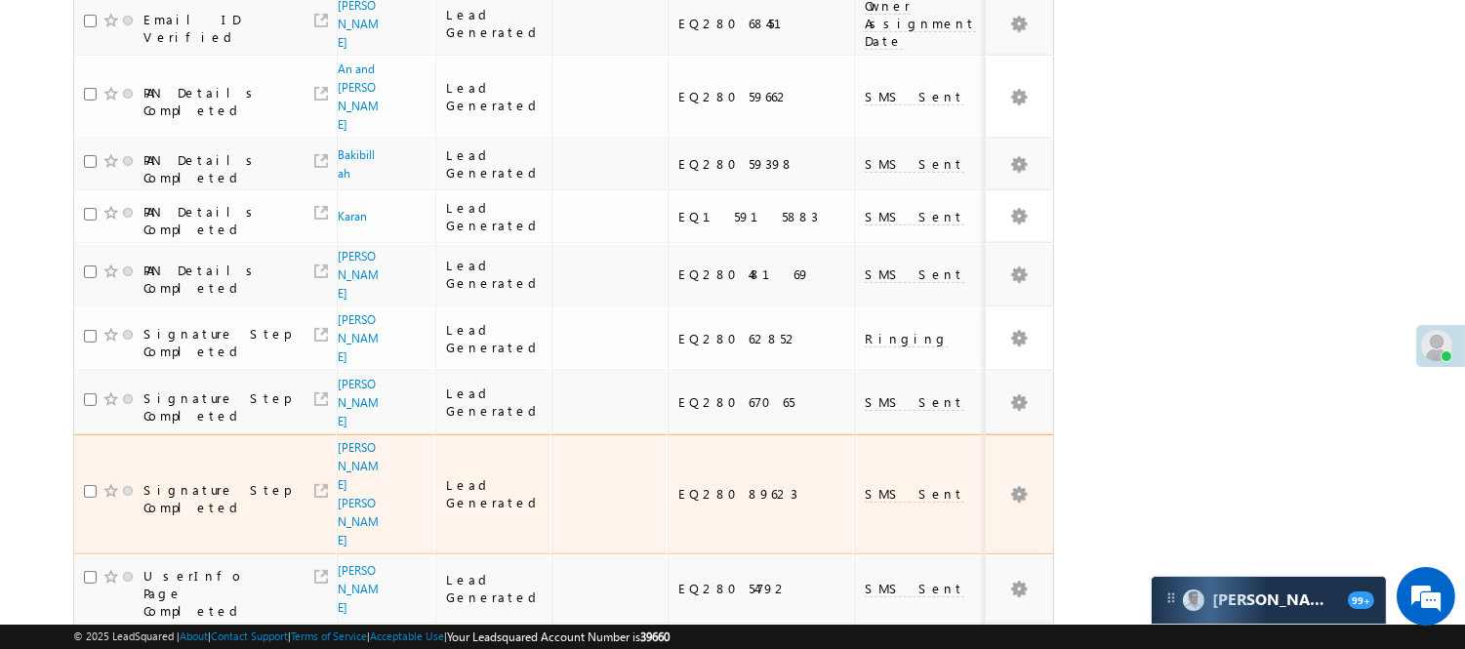
scroll to position [1193, 0]
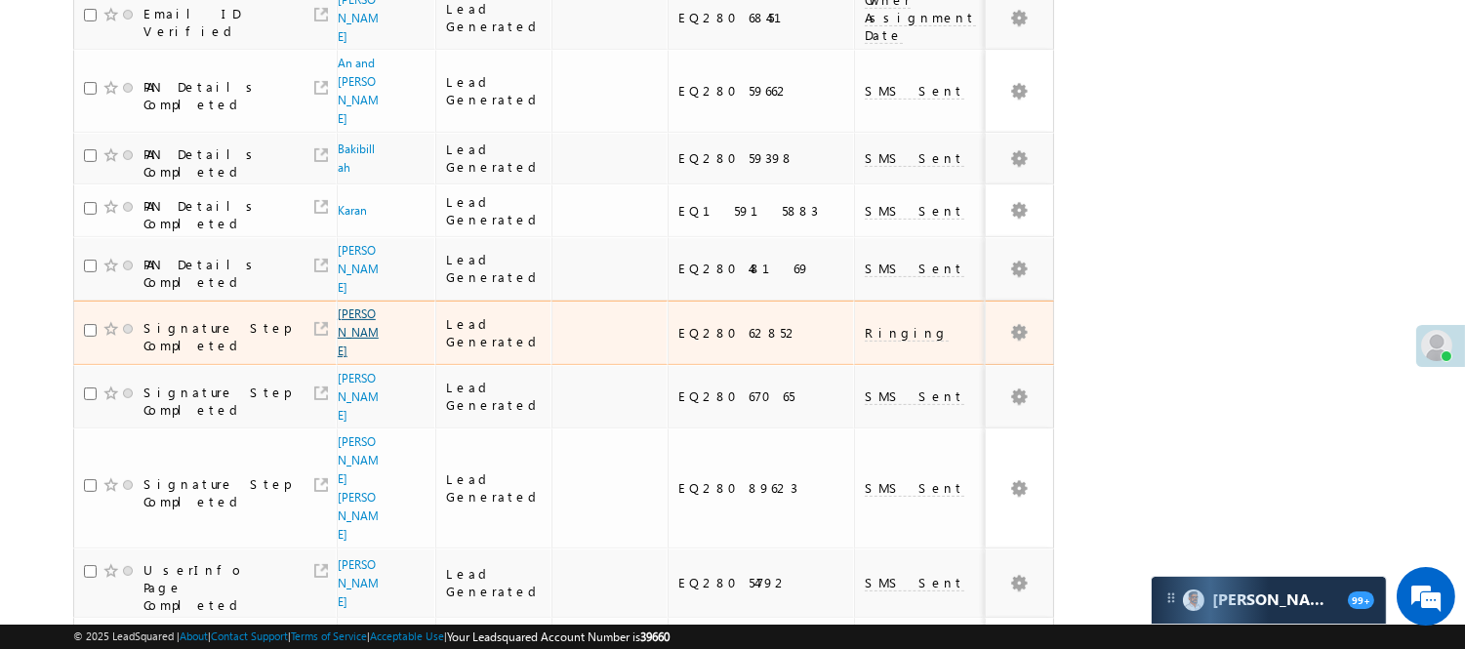
click at [353, 307] on link "[PERSON_NAME]" at bounding box center [358, 333] width 41 height 52
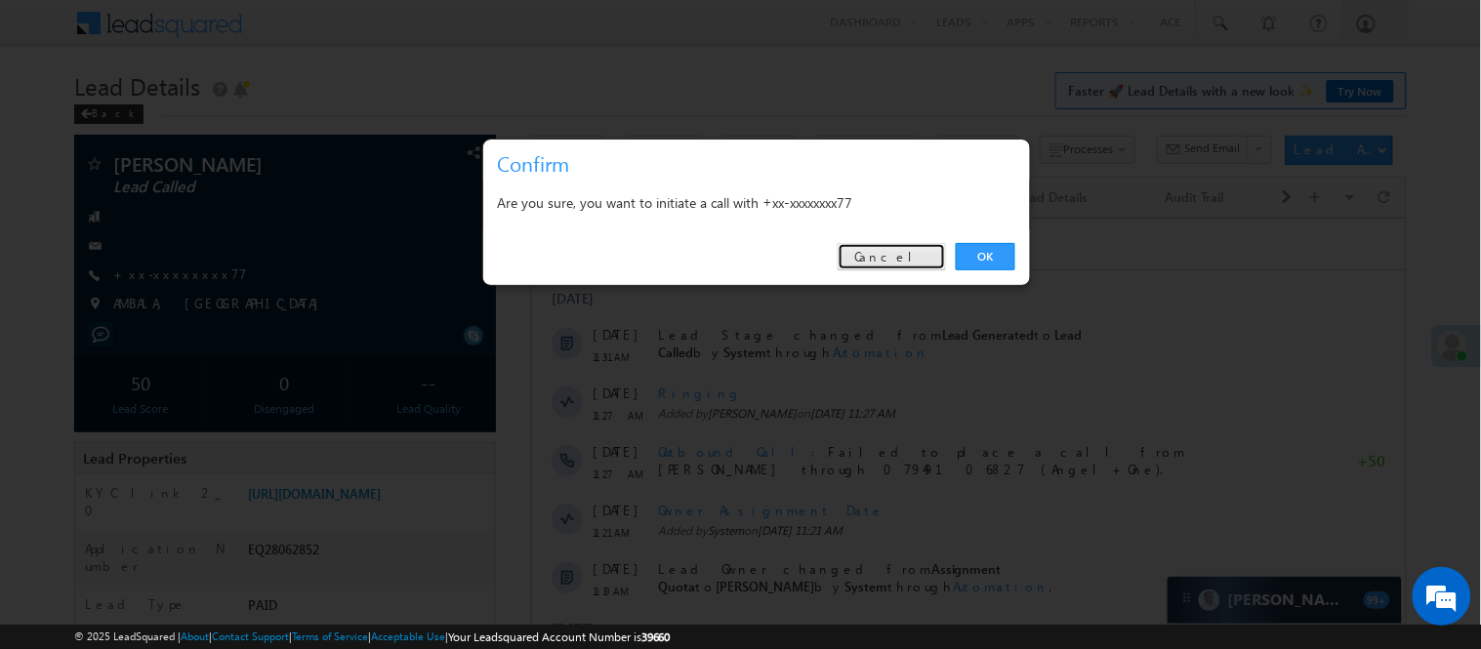
click at [922, 260] on link "Cancel" at bounding box center [892, 256] width 108 height 27
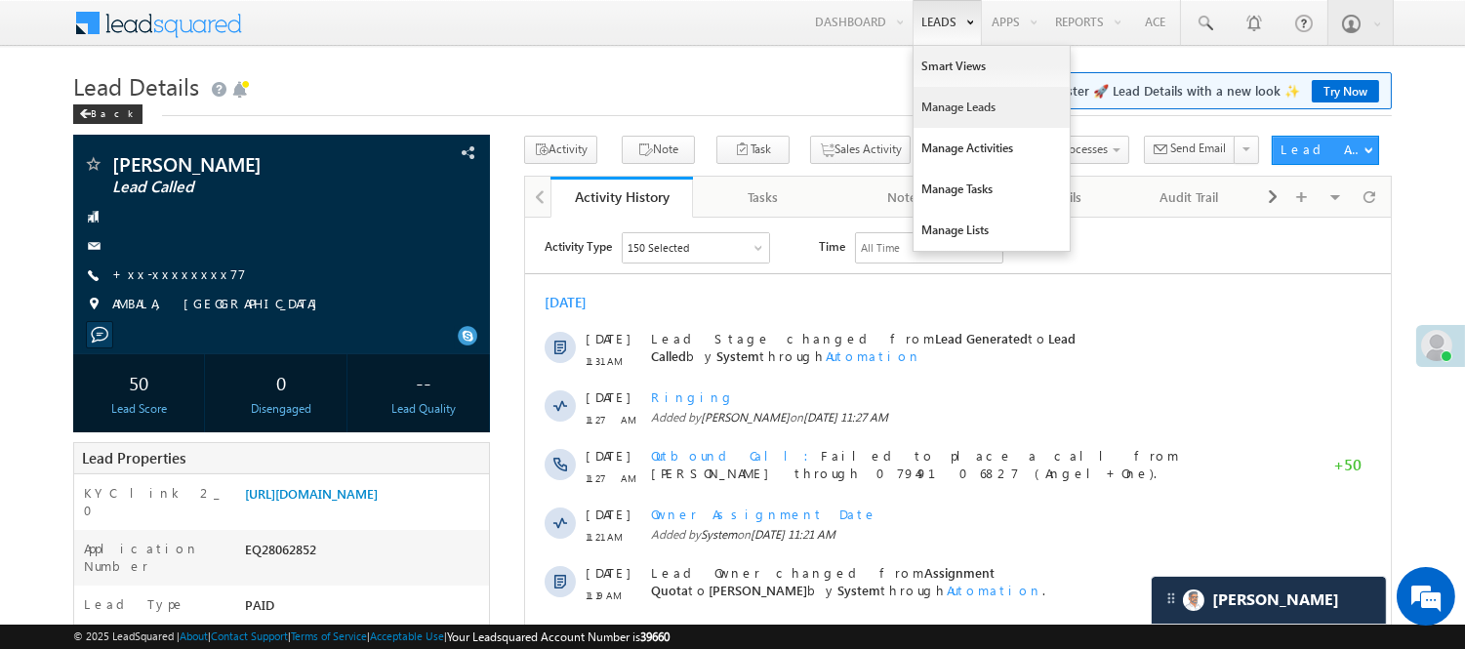
click at [939, 108] on link "Manage Leads" at bounding box center [992, 107] width 156 height 41
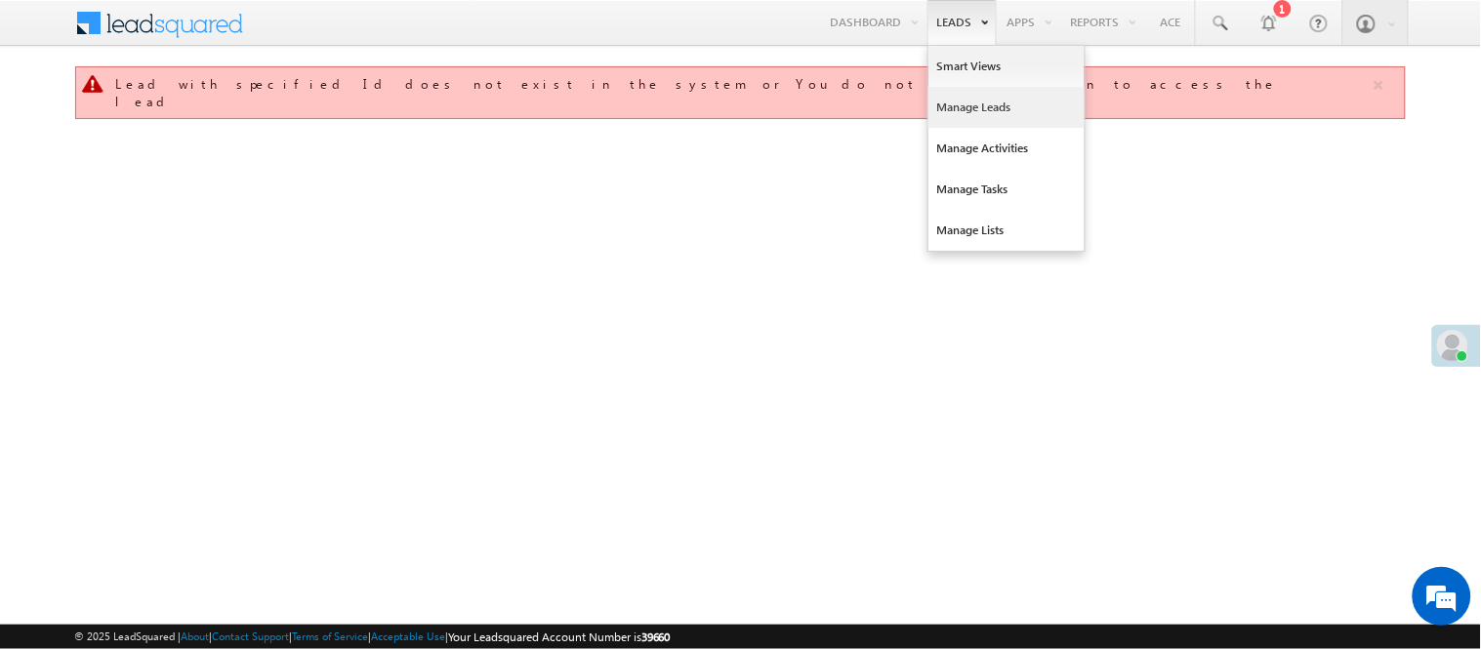
click at [1000, 107] on link "Manage Leads" at bounding box center [1006, 107] width 156 height 41
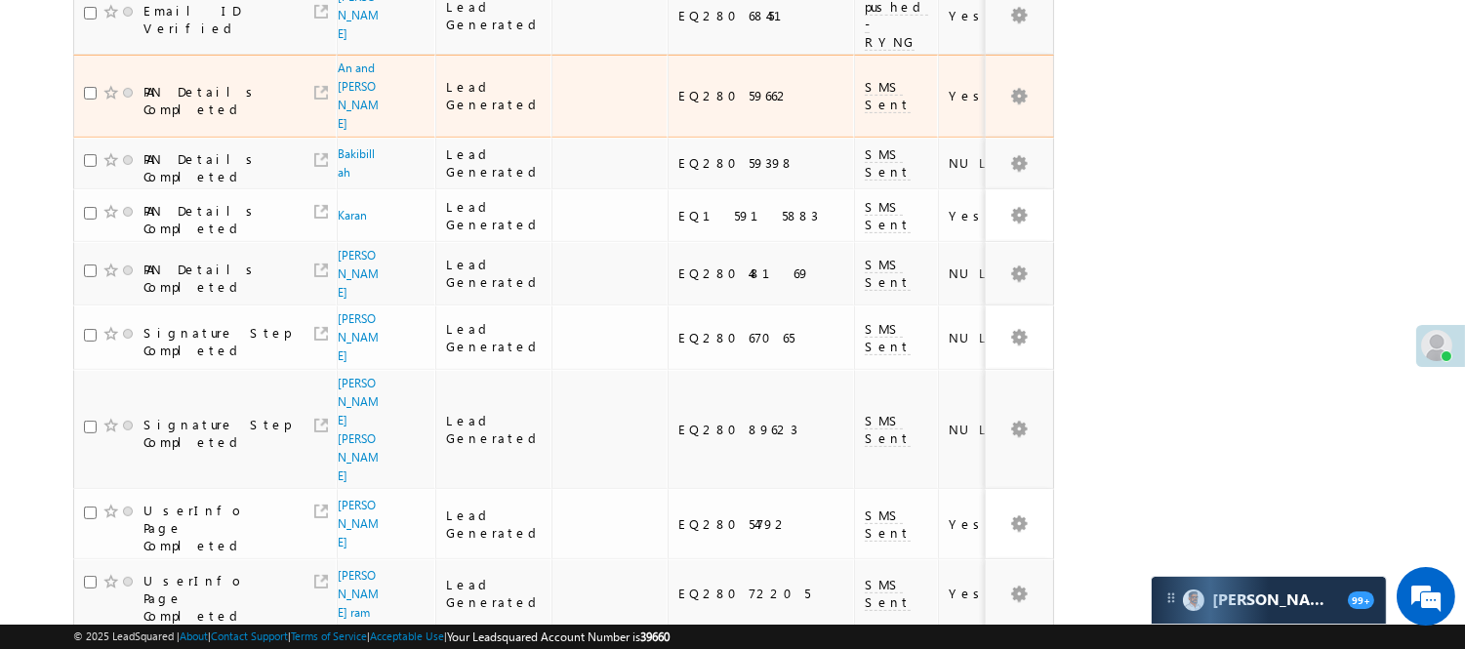
scroll to position [1242, 0]
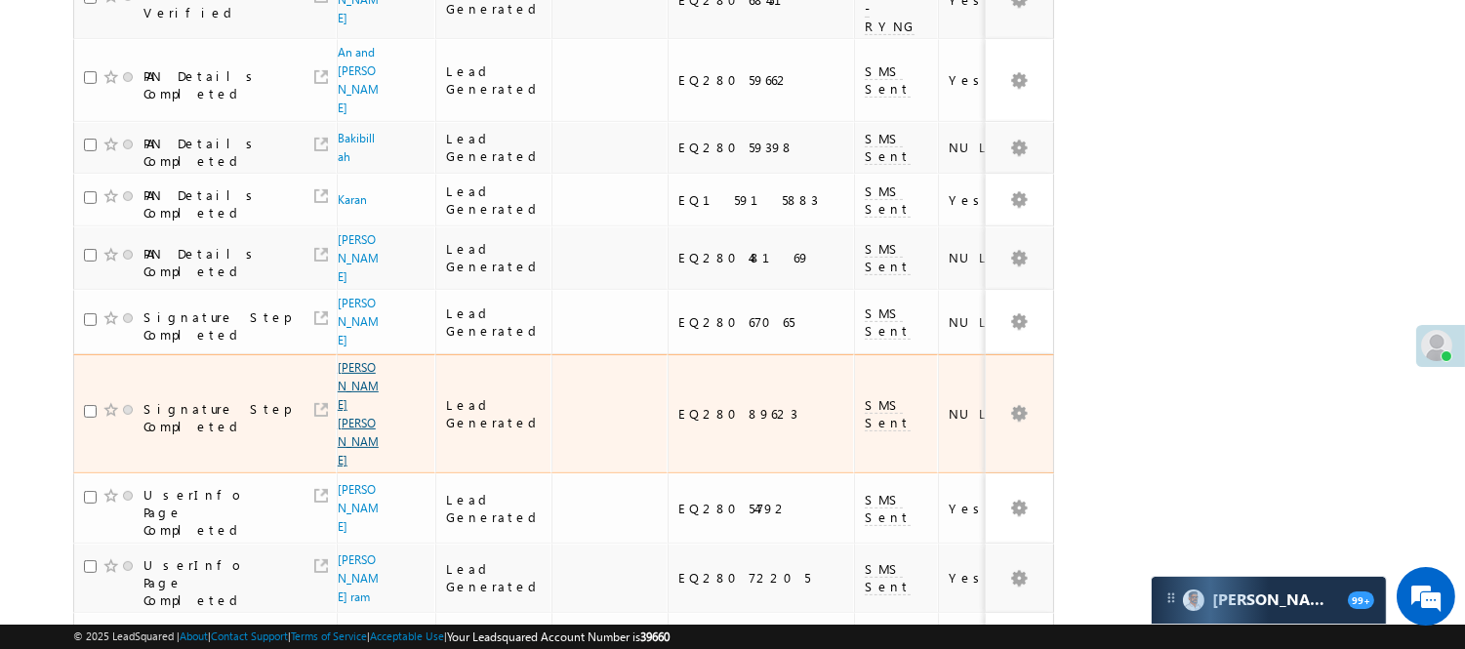
click at [346, 360] on link "[PERSON_NAME] [PERSON_NAME]" at bounding box center [358, 413] width 41 height 107
click at [352, 360] on link "[PERSON_NAME] [PERSON_NAME]" at bounding box center [358, 413] width 41 height 107
click at [354, 360] on link "Manoj kumar bishoyi" at bounding box center [358, 413] width 41 height 107
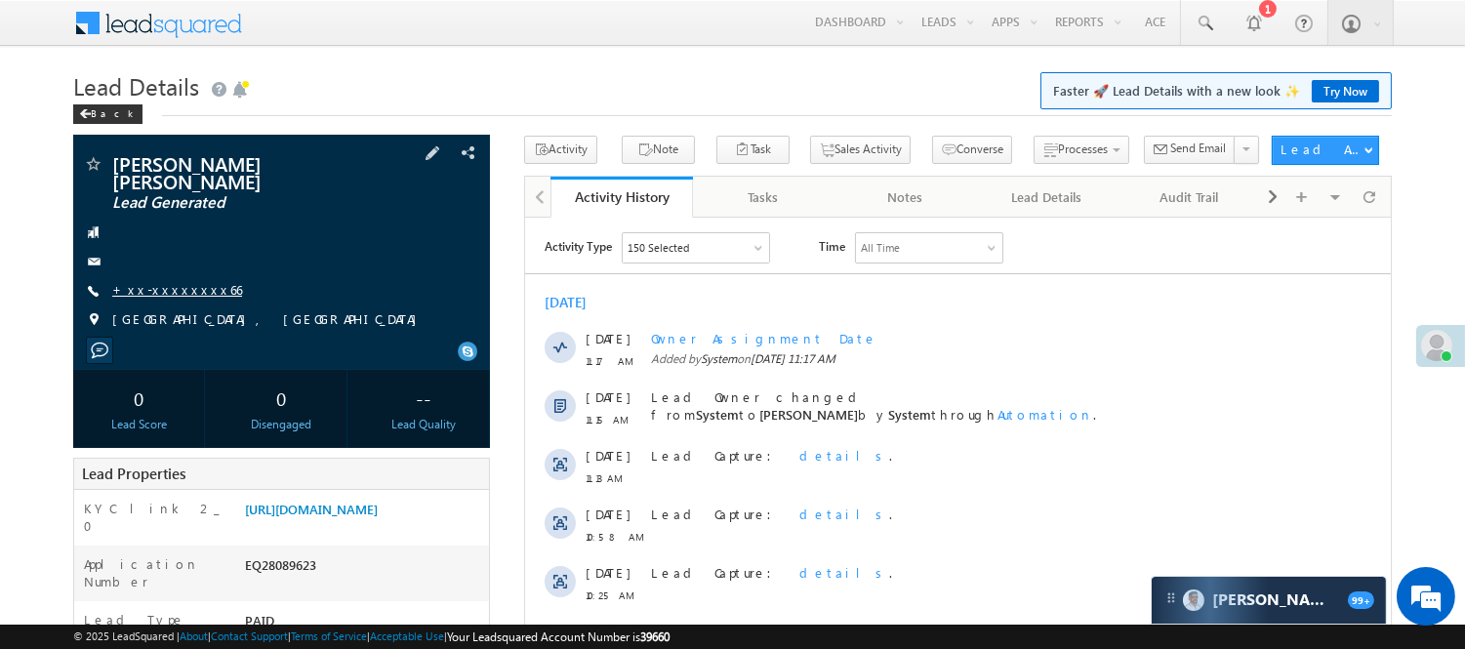
click at [180, 281] on link "+xx-xxxxxxxx66" at bounding box center [177, 289] width 130 height 17
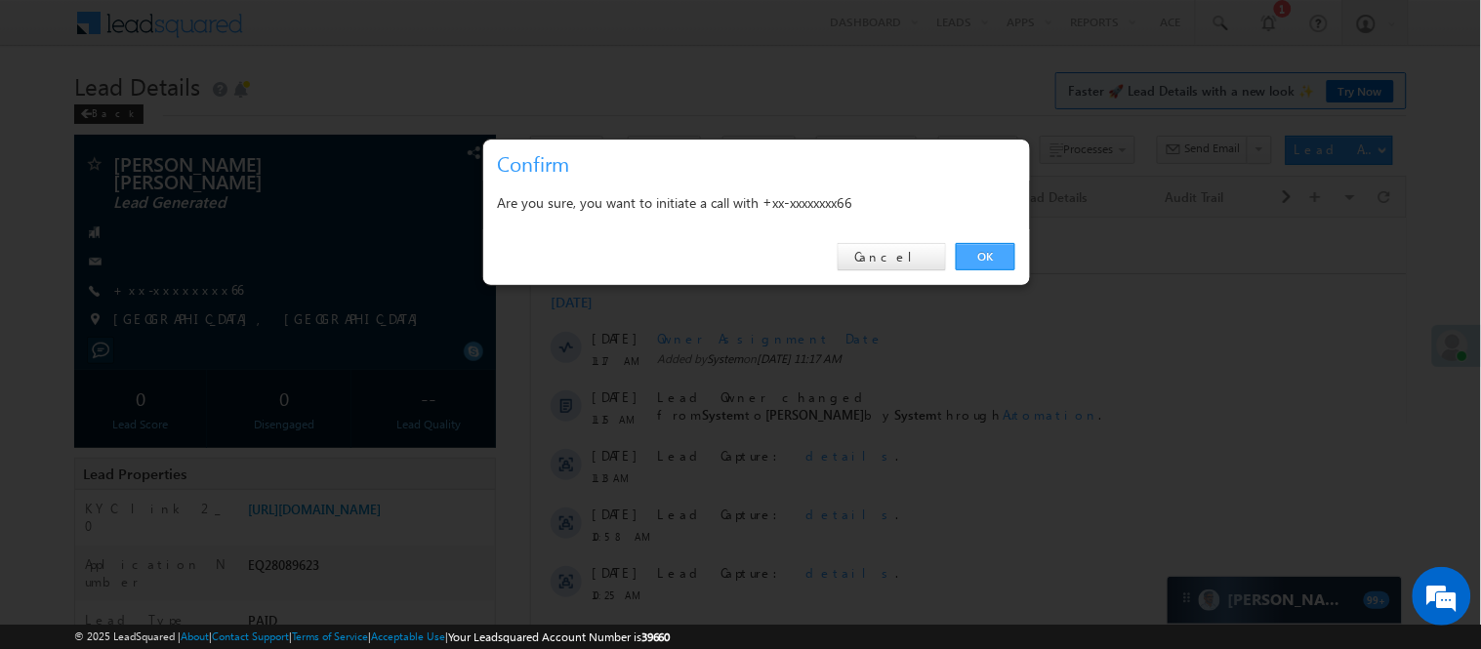
click at [999, 258] on link "OK" at bounding box center [986, 256] width 60 height 27
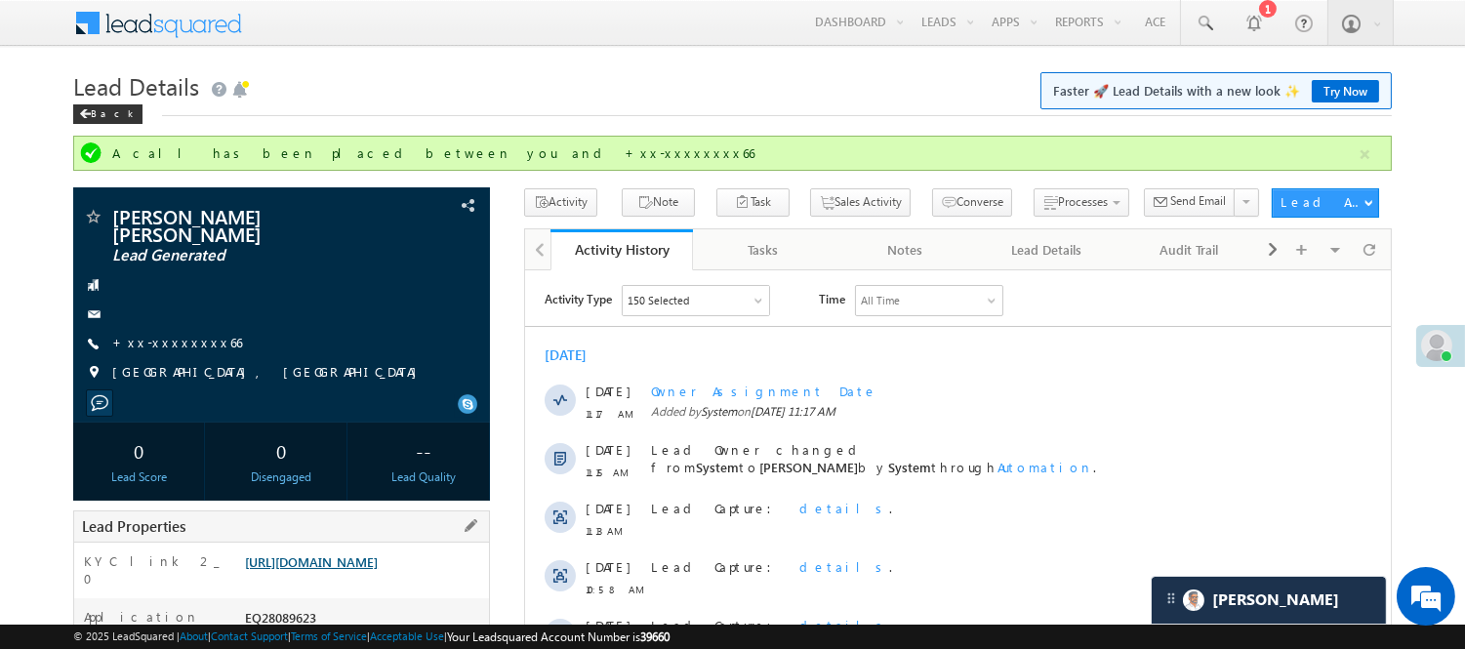
click at [315, 553] on link "https://angelbroking1-pk3em7sa.customui-test.leadsquared.com?leadId=e80fb086-6a…" at bounding box center [311, 561] width 133 height 17
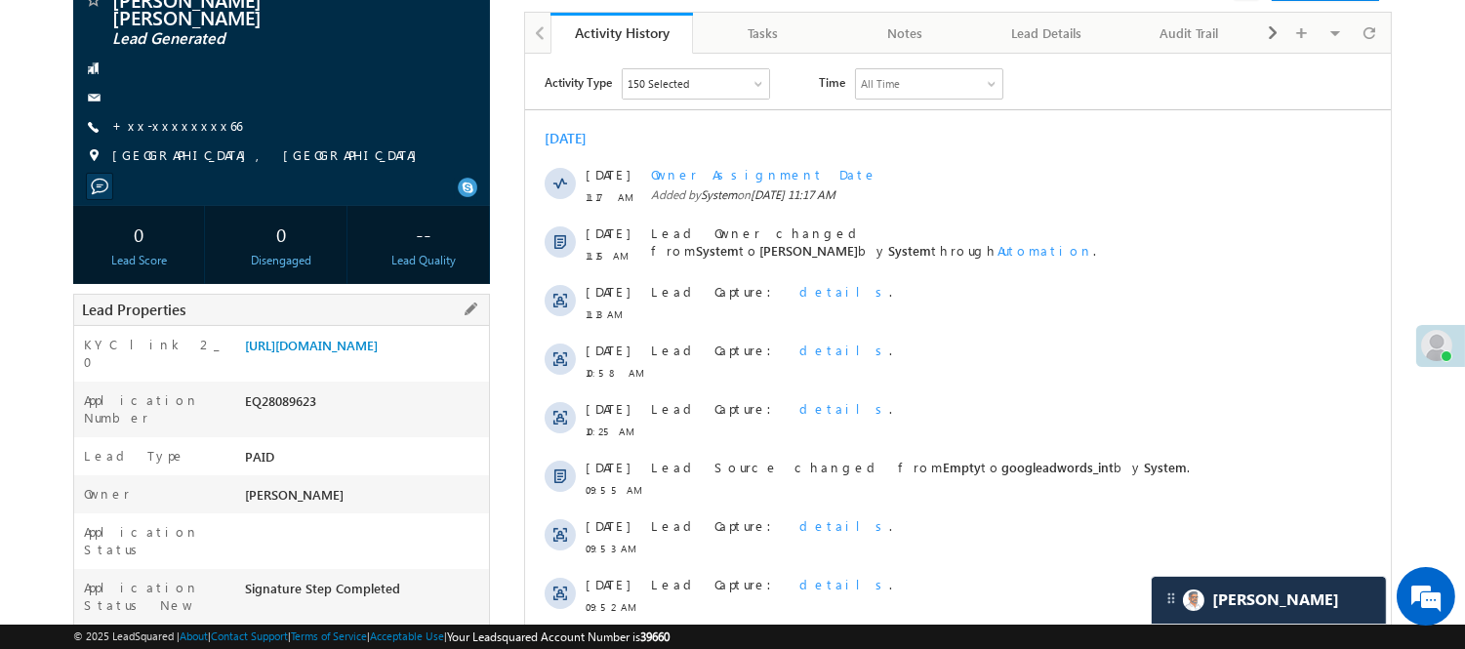
click at [298, 413] on div "EQ28089623" at bounding box center [364, 404] width 249 height 27
copy div "EQ28089623"
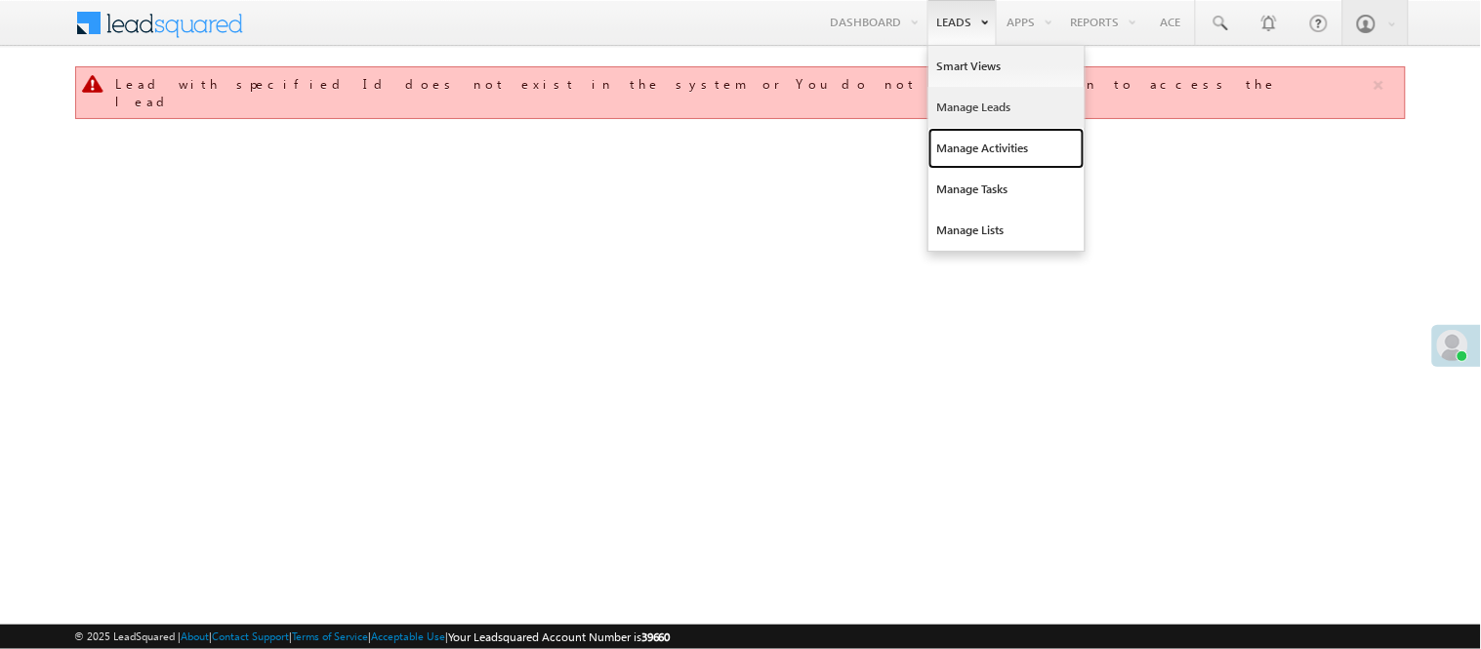
click at [955, 128] on link "Manage Activities" at bounding box center [1006, 148] width 156 height 41
click at [967, 103] on link "Manage Leads" at bounding box center [1006, 107] width 156 height 41
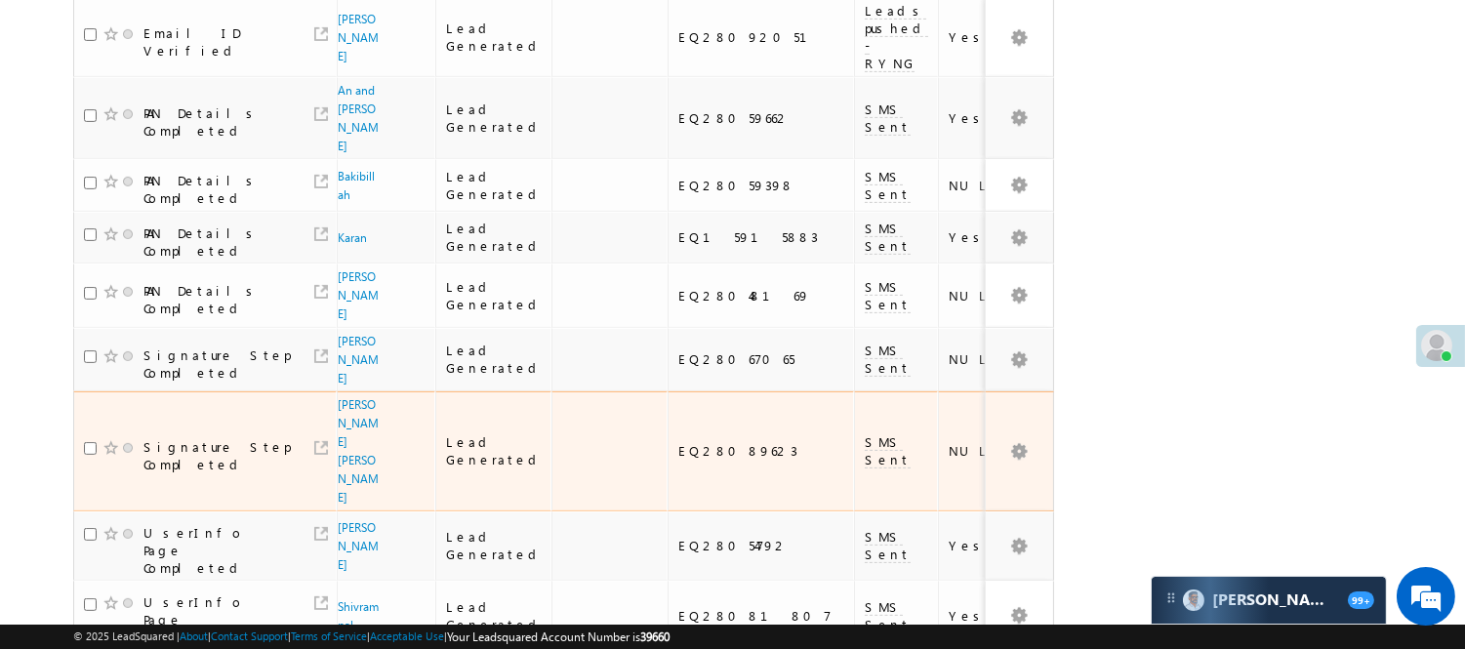
scroll to position [1279, 0]
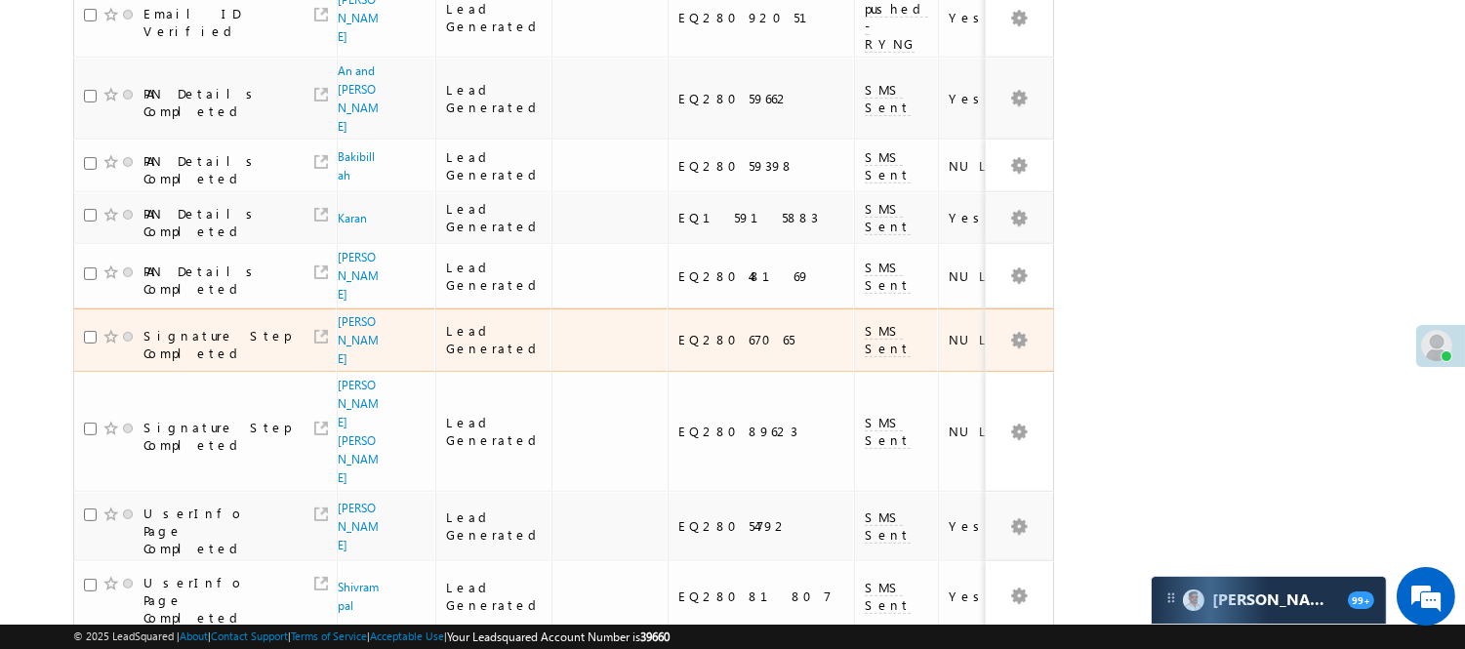
click at [365, 308] on td "[PERSON_NAME]" at bounding box center [386, 340] width 99 height 64
click at [363, 314] on link "Rajesh Kumar" at bounding box center [358, 340] width 41 height 52
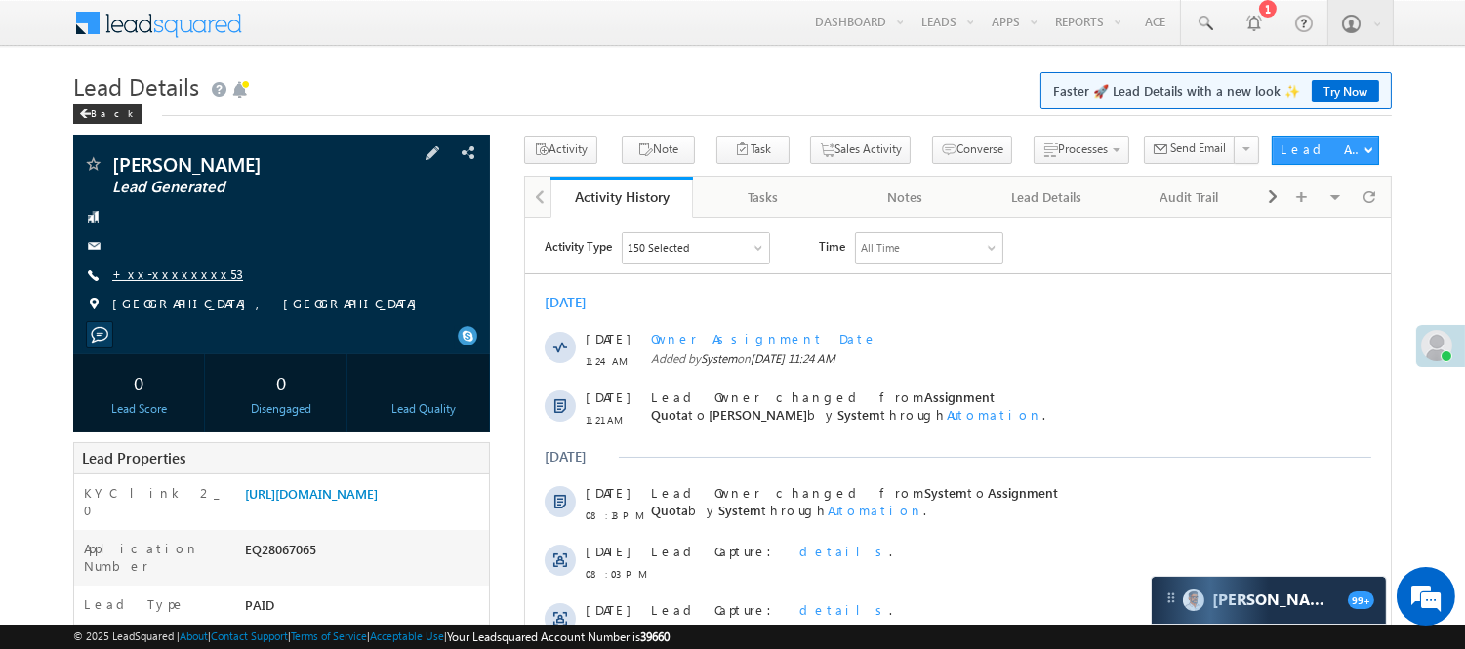
click at [168, 273] on link "+xx-xxxxxxxx53" at bounding box center [177, 274] width 131 height 17
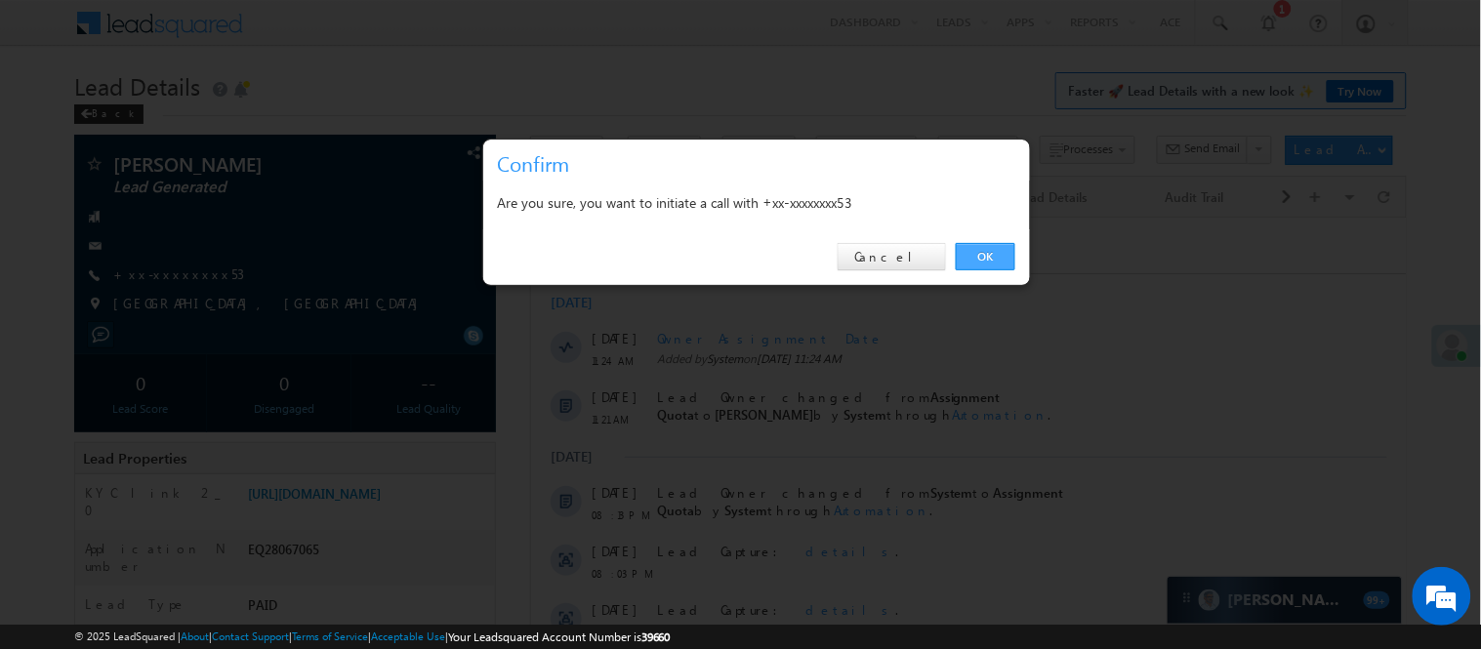
click at [980, 257] on link "OK" at bounding box center [986, 256] width 60 height 27
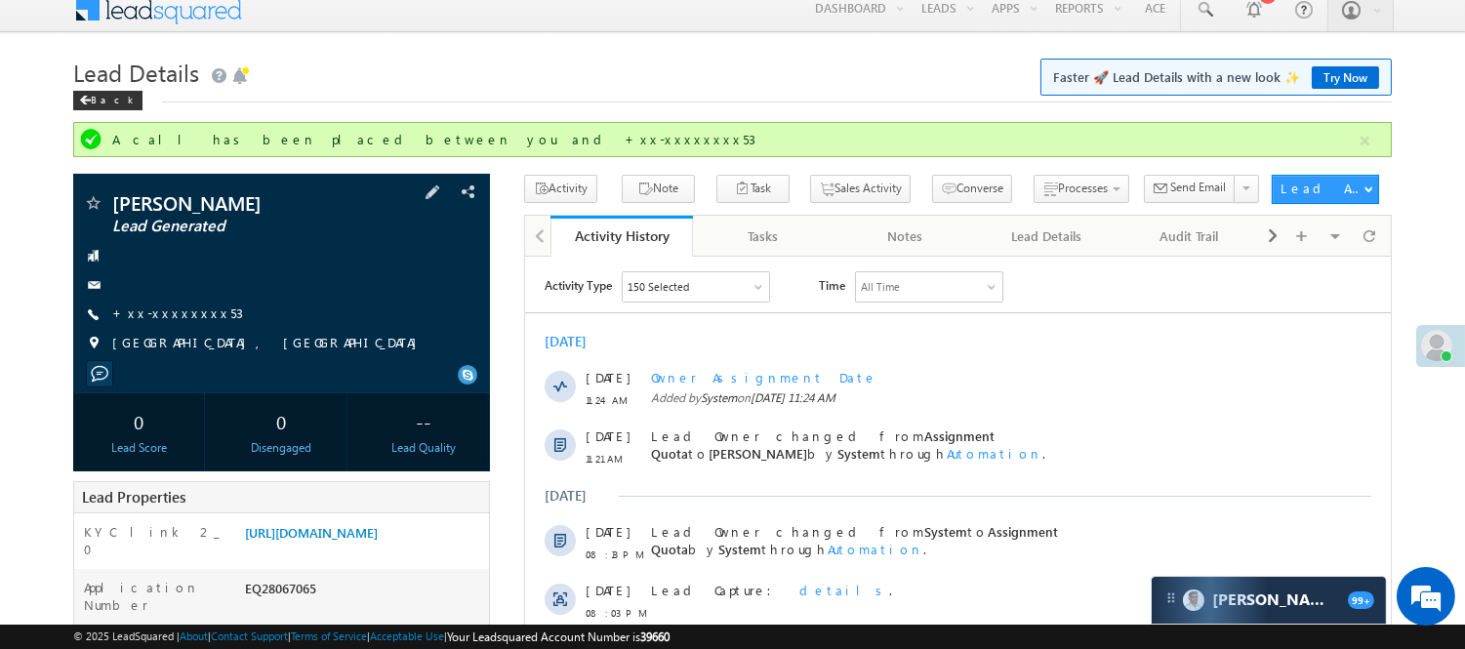
scroll to position [325, 0]
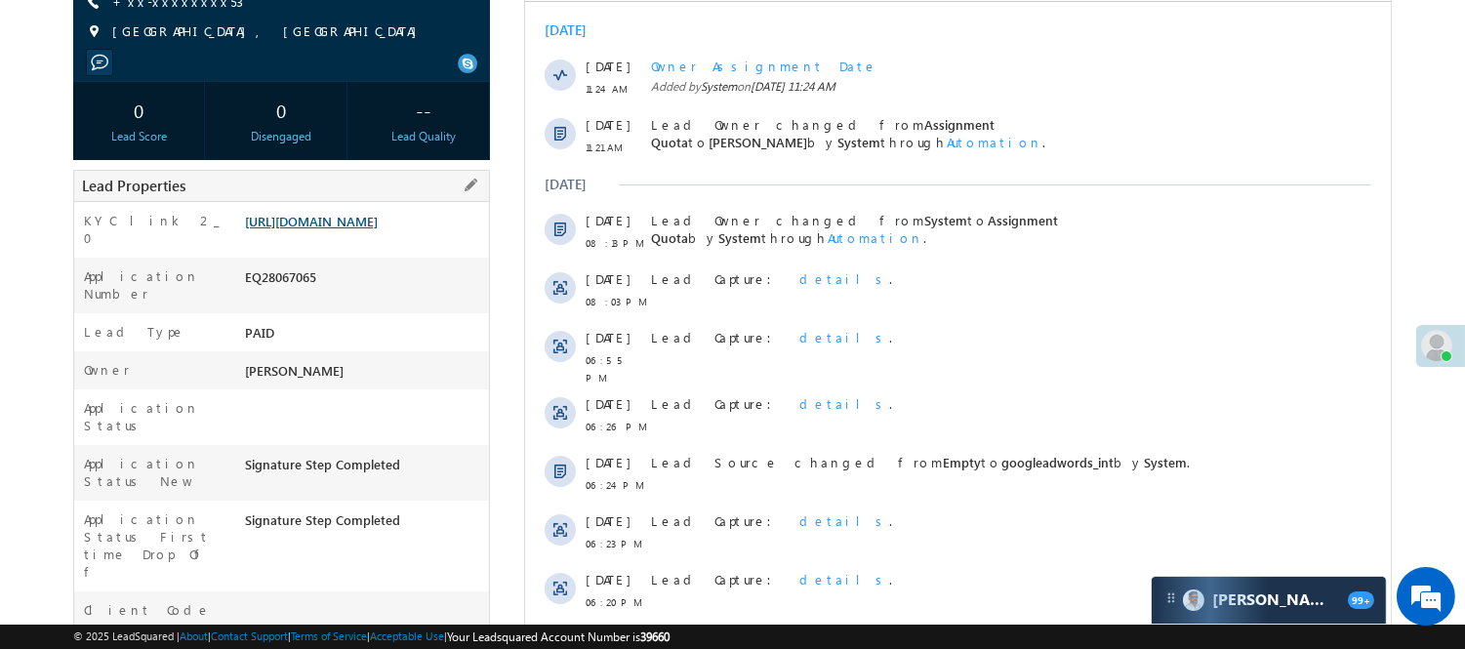
click at [378, 229] on link "https://angelbroking1-pk3em7sa.customui-test.leadsquared.com?leadId=ca1f4c26-6b…" at bounding box center [311, 221] width 133 height 17
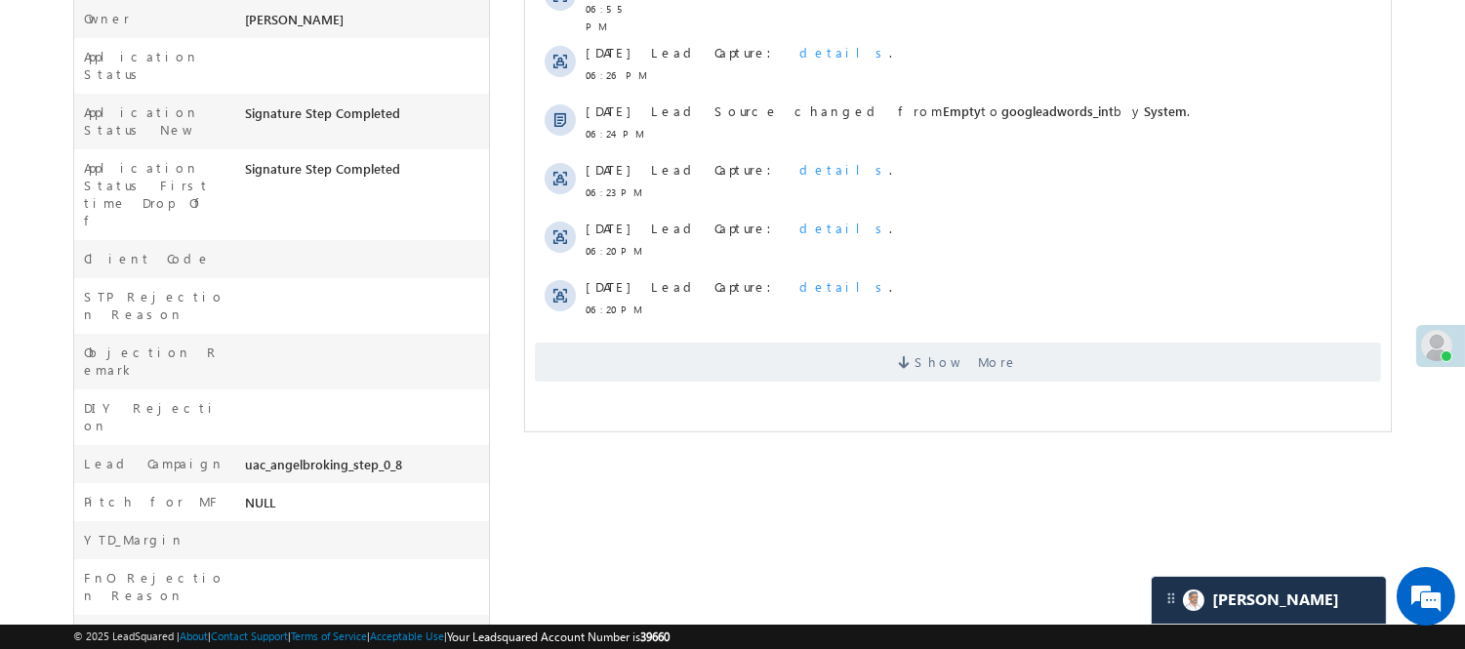
scroll to position [108, 0]
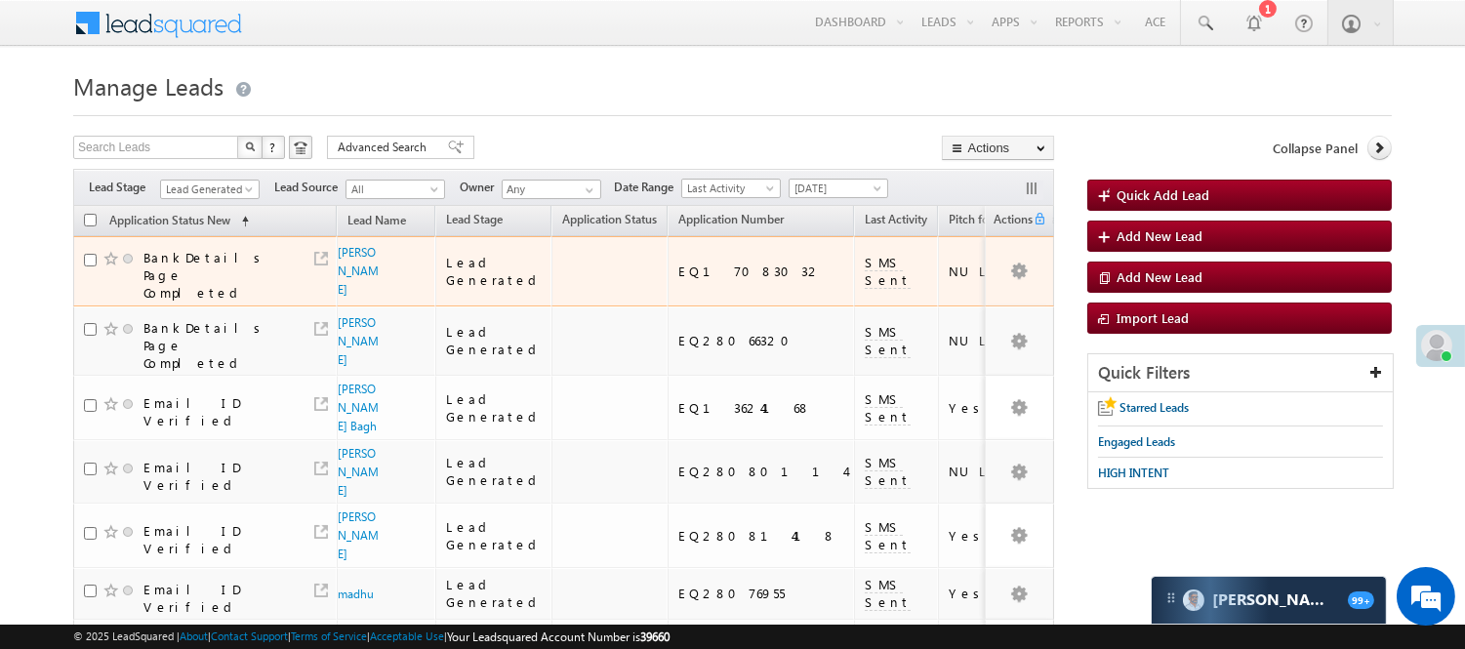
click at [351, 258] on span "[PERSON_NAME]" at bounding box center [359, 271] width 43 height 56
click at [346, 270] on link "[PERSON_NAME]" at bounding box center [358, 271] width 41 height 52
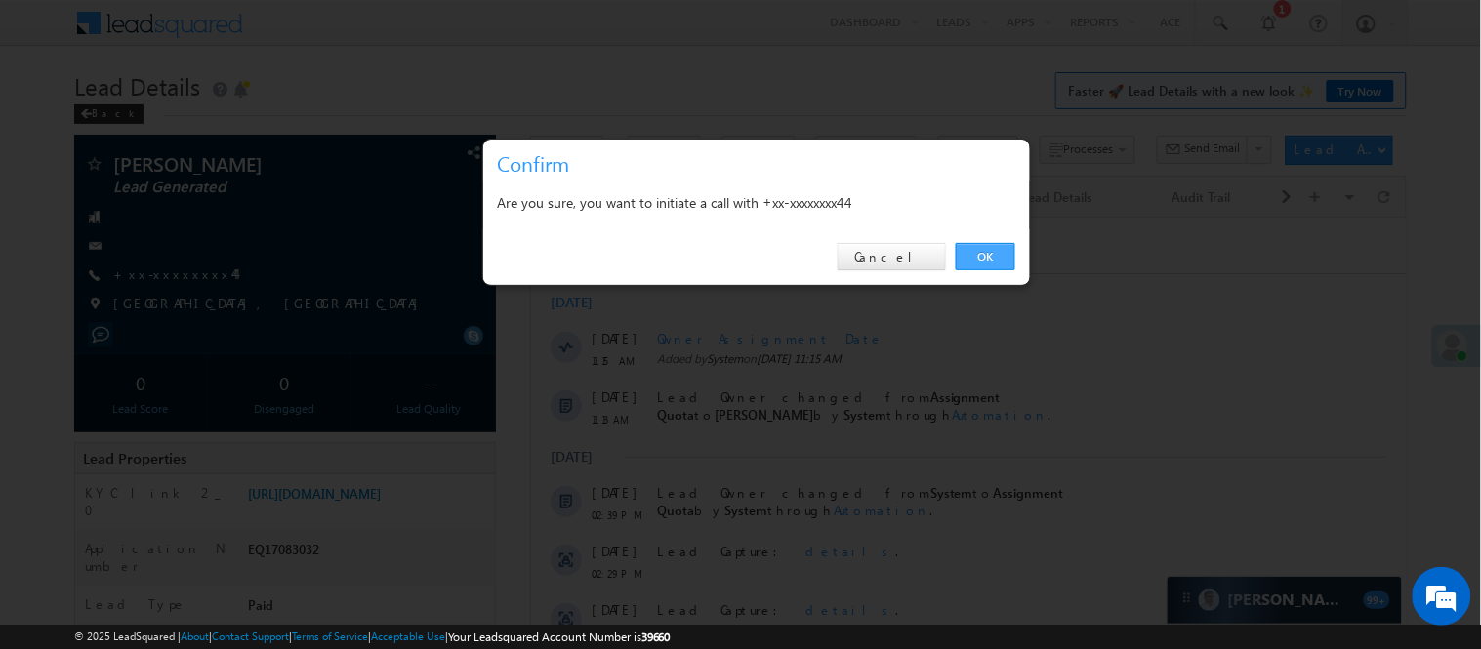
click at [981, 249] on link "OK" at bounding box center [986, 256] width 60 height 27
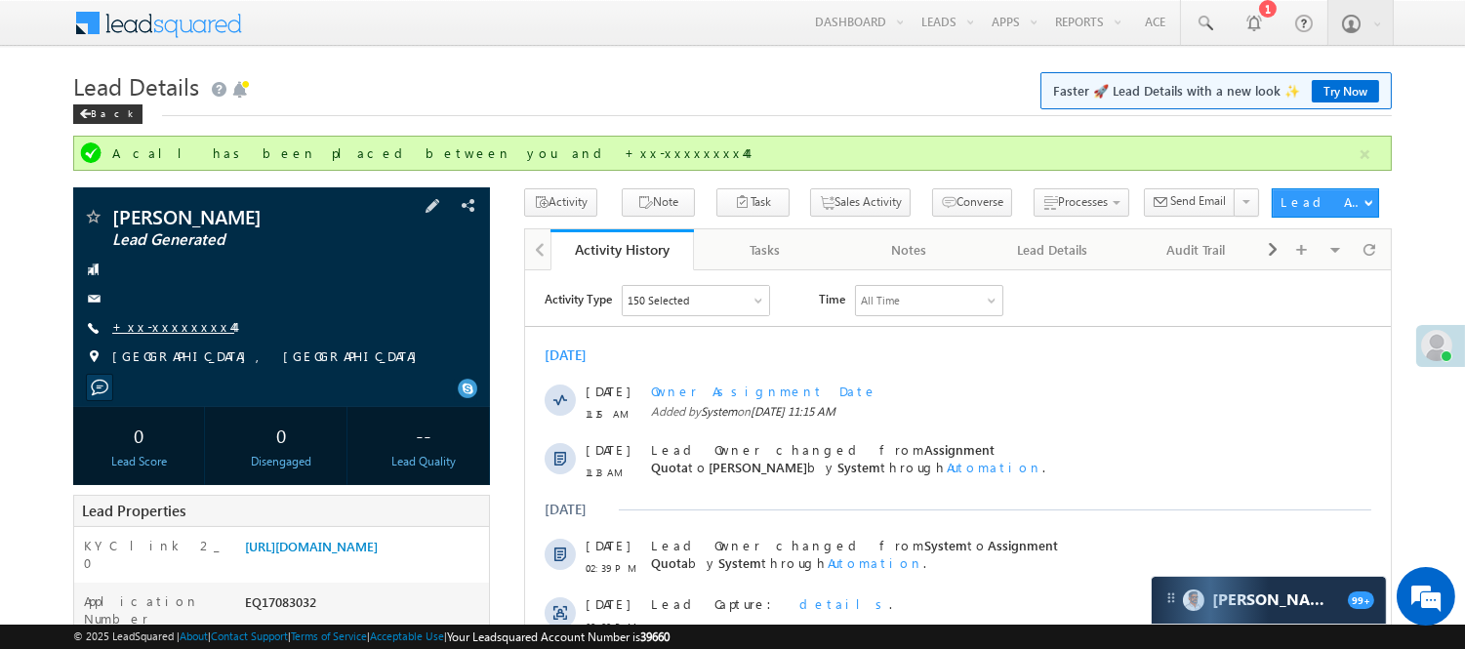
click at [158, 322] on link "+xx-xxxxxxxx44" at bounding box center [173, 326] width 122 height 17
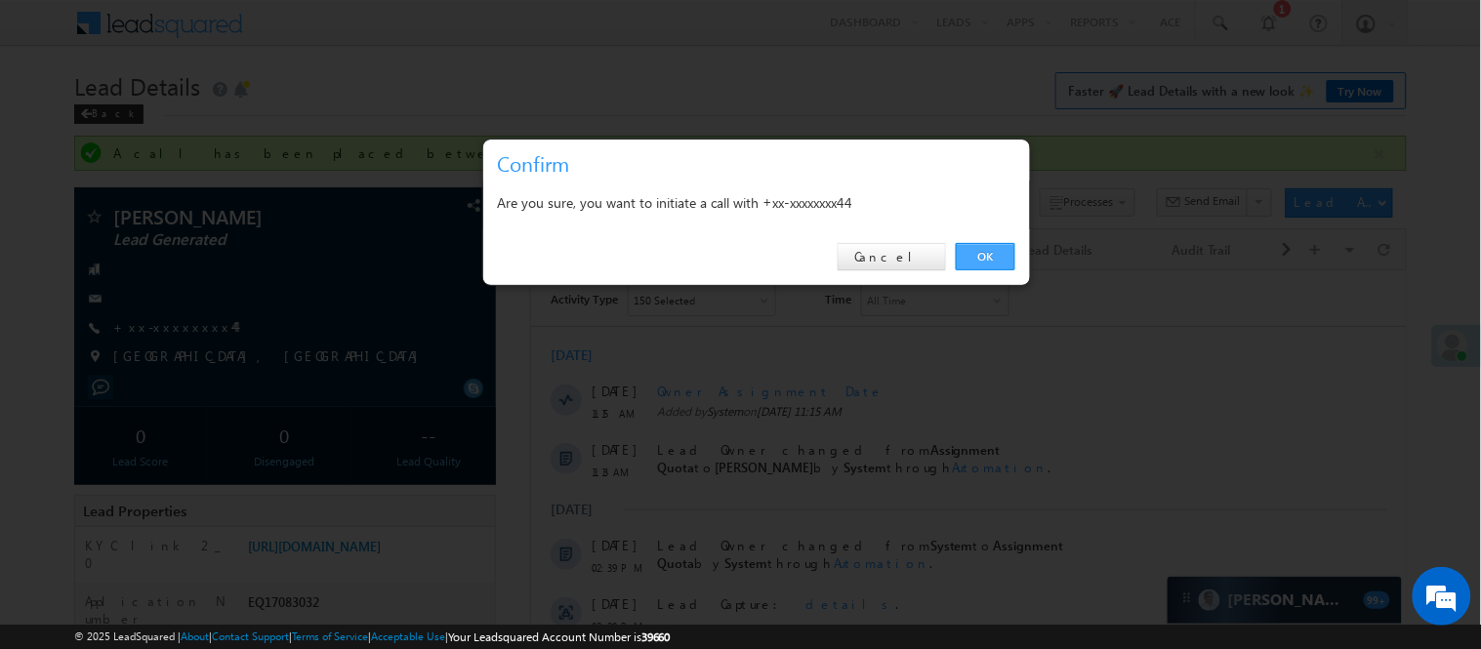
click at [997, 249] on link "OK" at bounding box center [986, 256] width 60 height 27
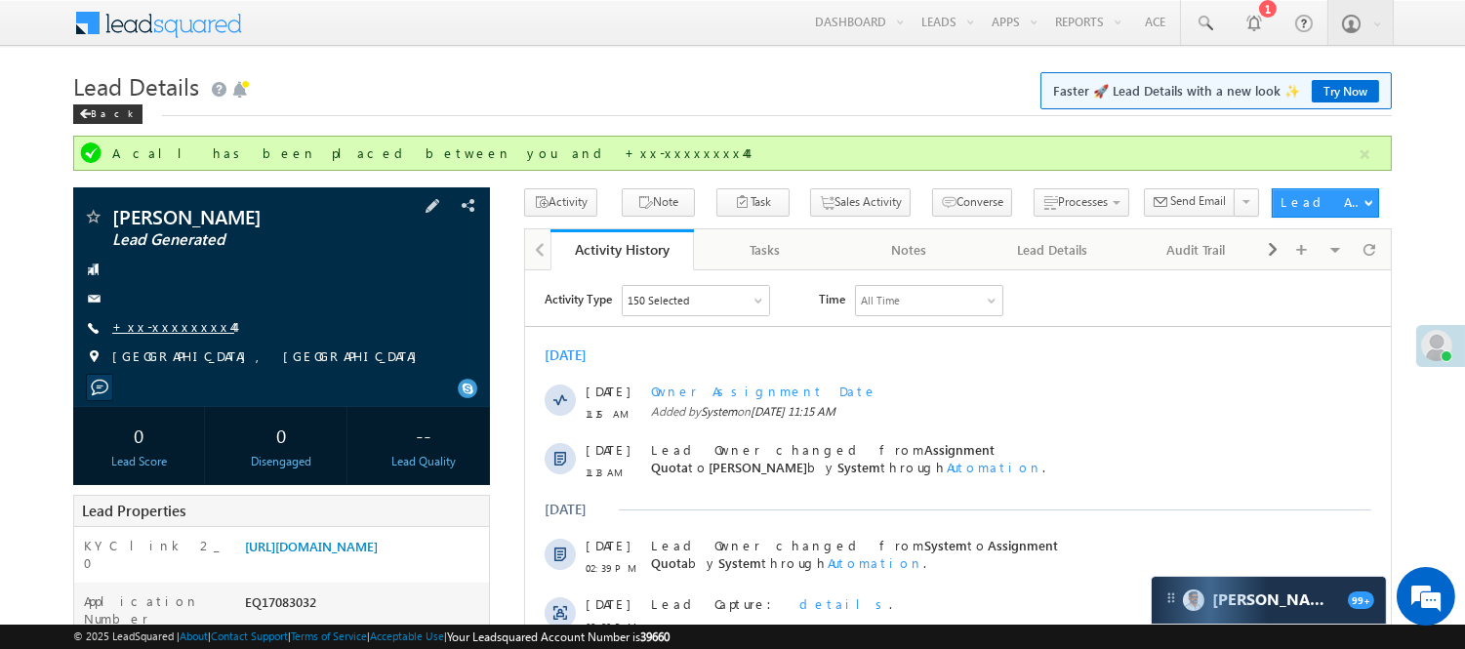
click at [166, 330] on link "+xx-xxxxxxxx44" at bounding box center [173, 326] width 122 height 17
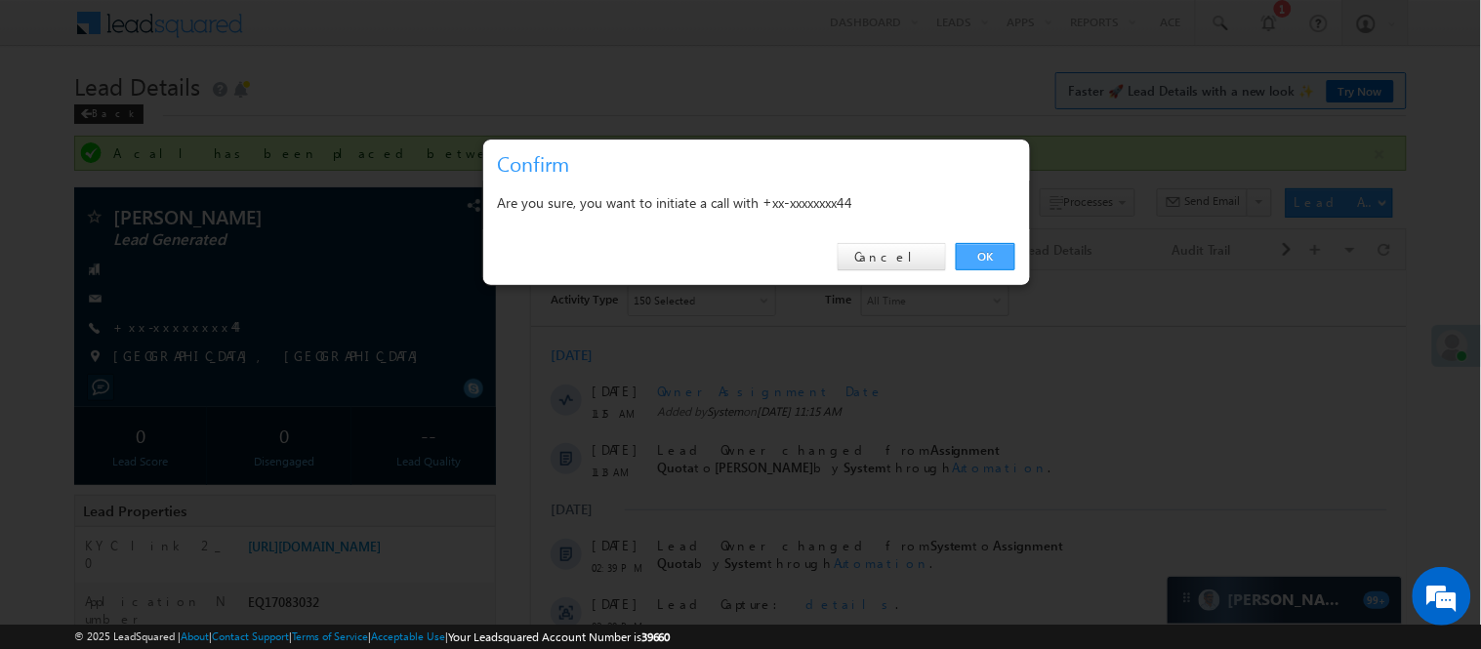
click at [978, 256] on link "OK" at bounding box center [986, 256] width 60 height 27
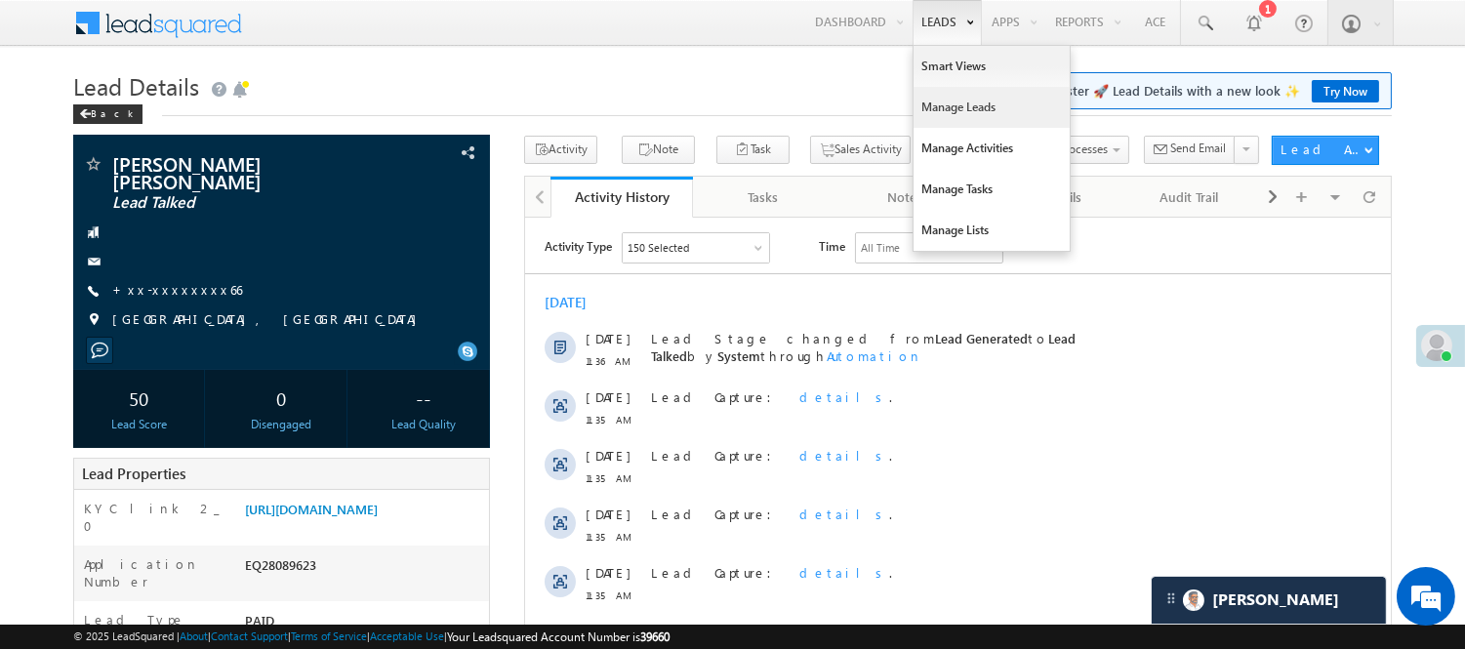
click at [992, 102] on link "Manage Leads" at bounding box center [992, 107] width 156 height 41
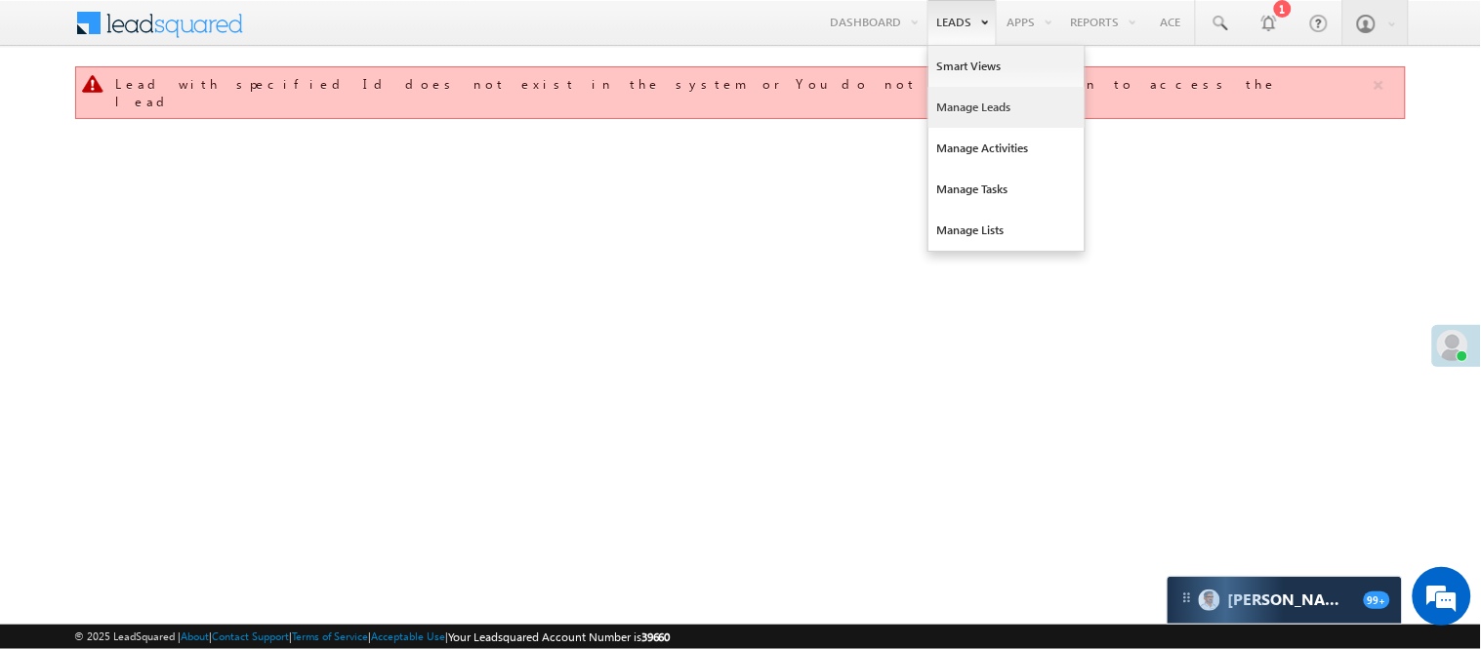
click at [958, 95] on link "Manage Leads" at bounding box center [1006, 107] width 156 height 41
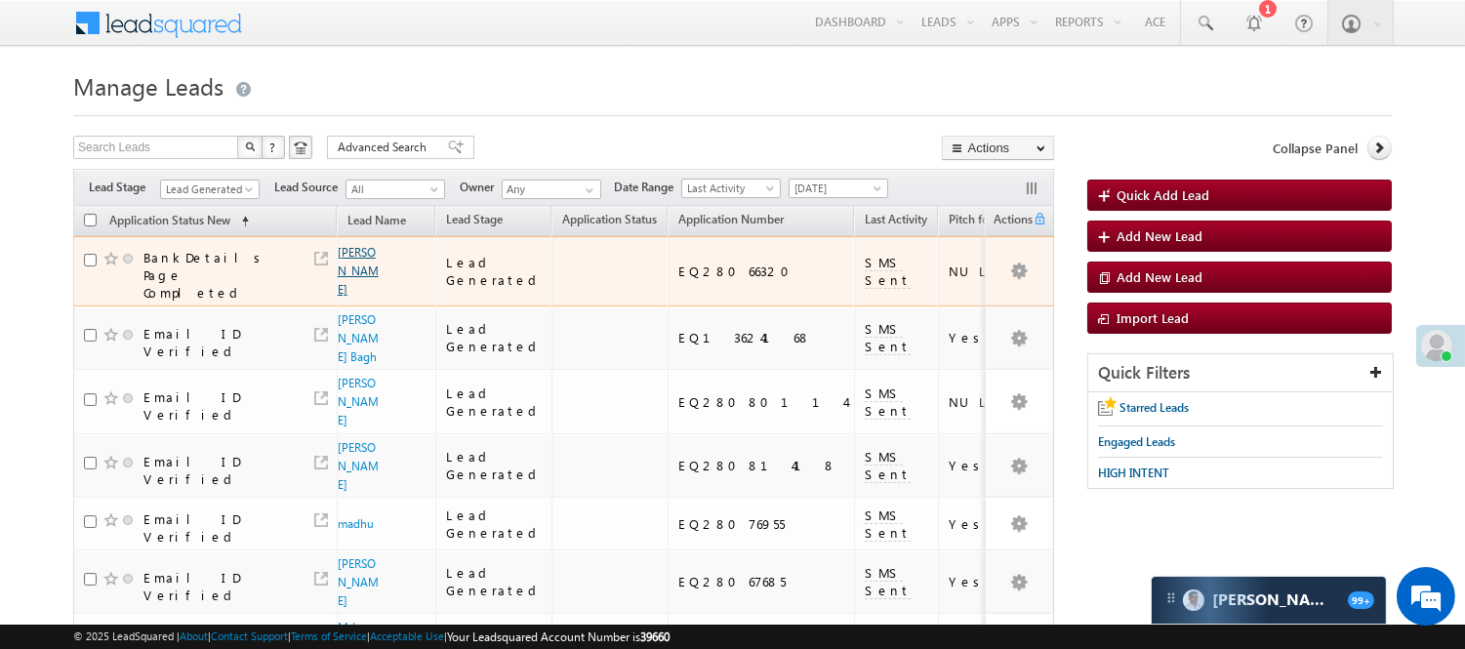
click at [346, 251] on link "[PERSON_NAME]" at bounding box center [358, 271] width 41 height 52
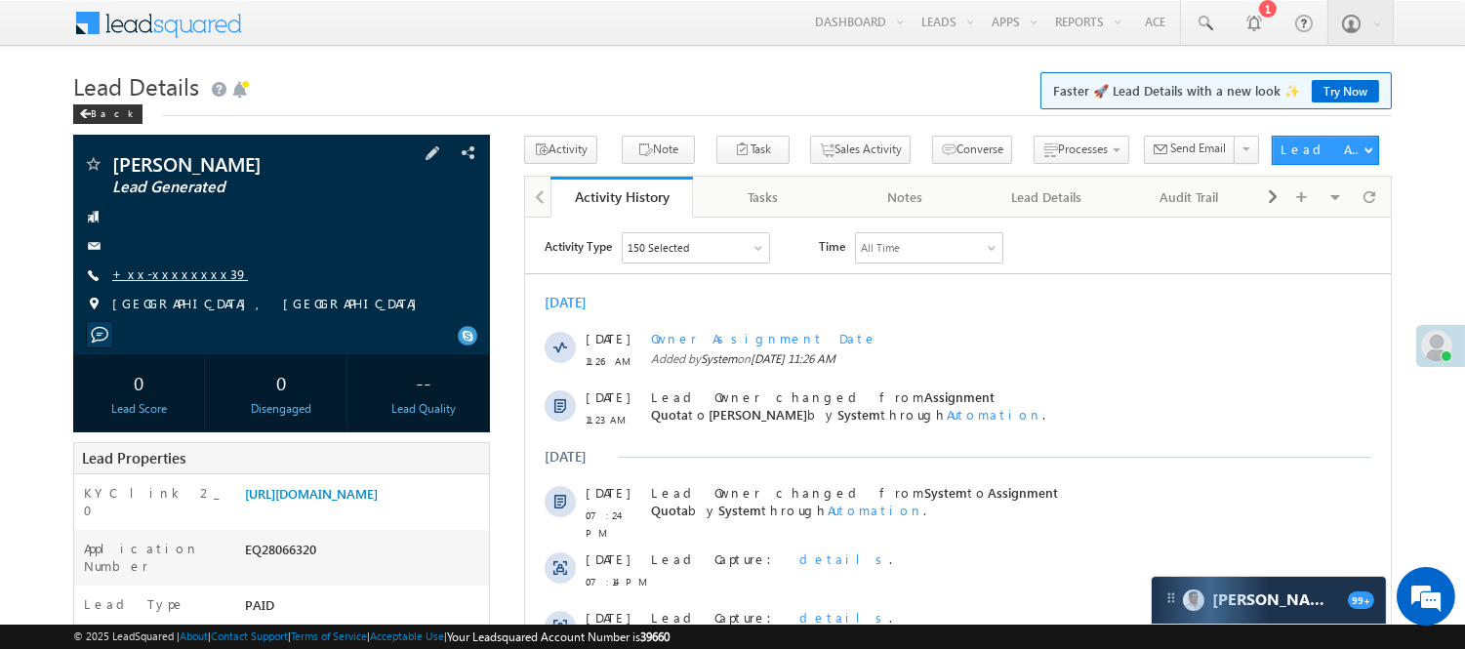
click at [141, 279] on link "+xx-xxxxxxxx39" at bounding box center [180, 274] width 136 height 17
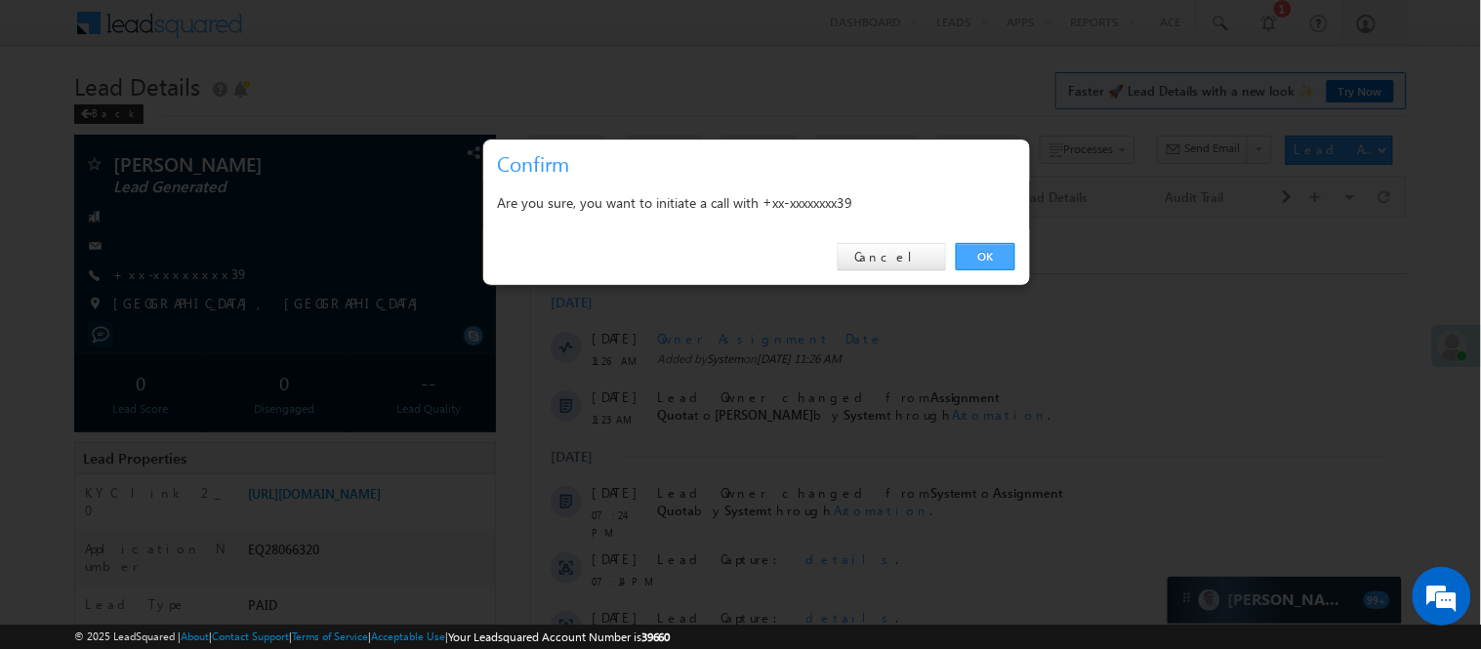
click at [997, 254] on link "OK" at bounding box center [986, 256] width 60 height 27
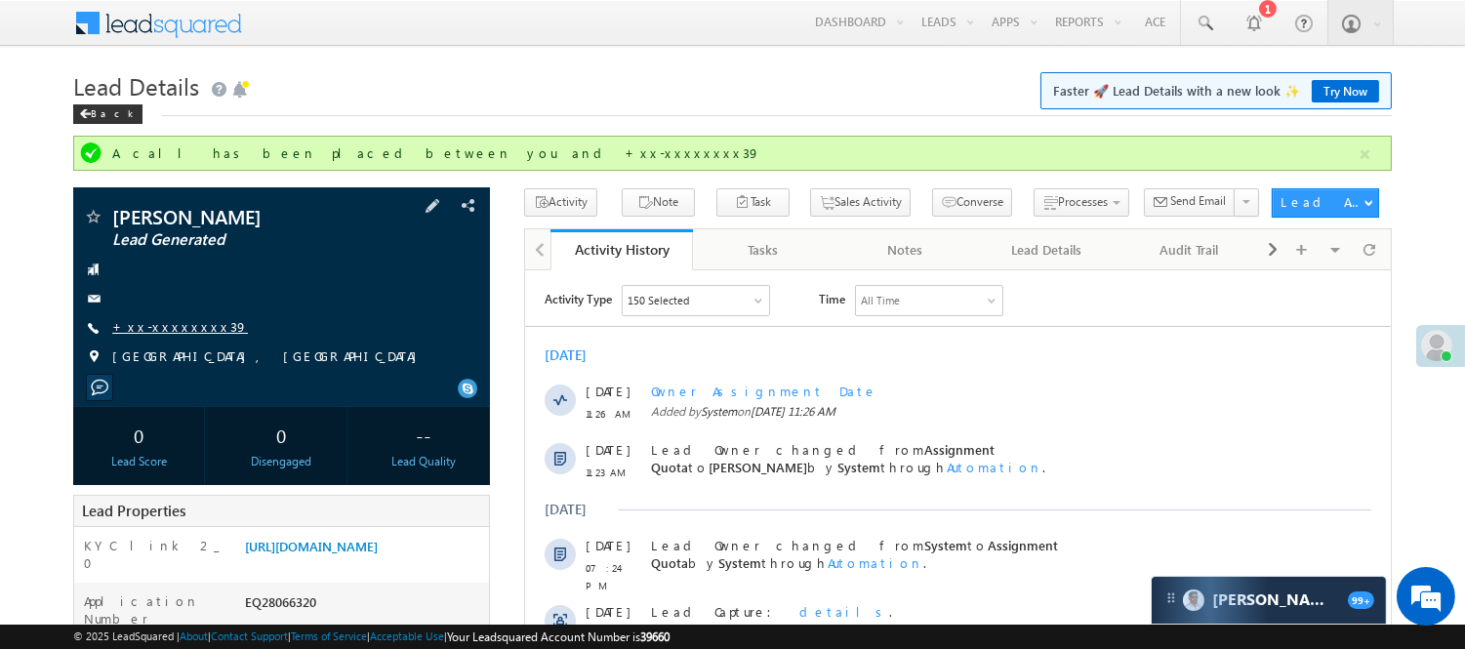
click at [160, 325] on link "+xx-xxxxxxxx39" at bounding box center [180, 326] width 136 height 17
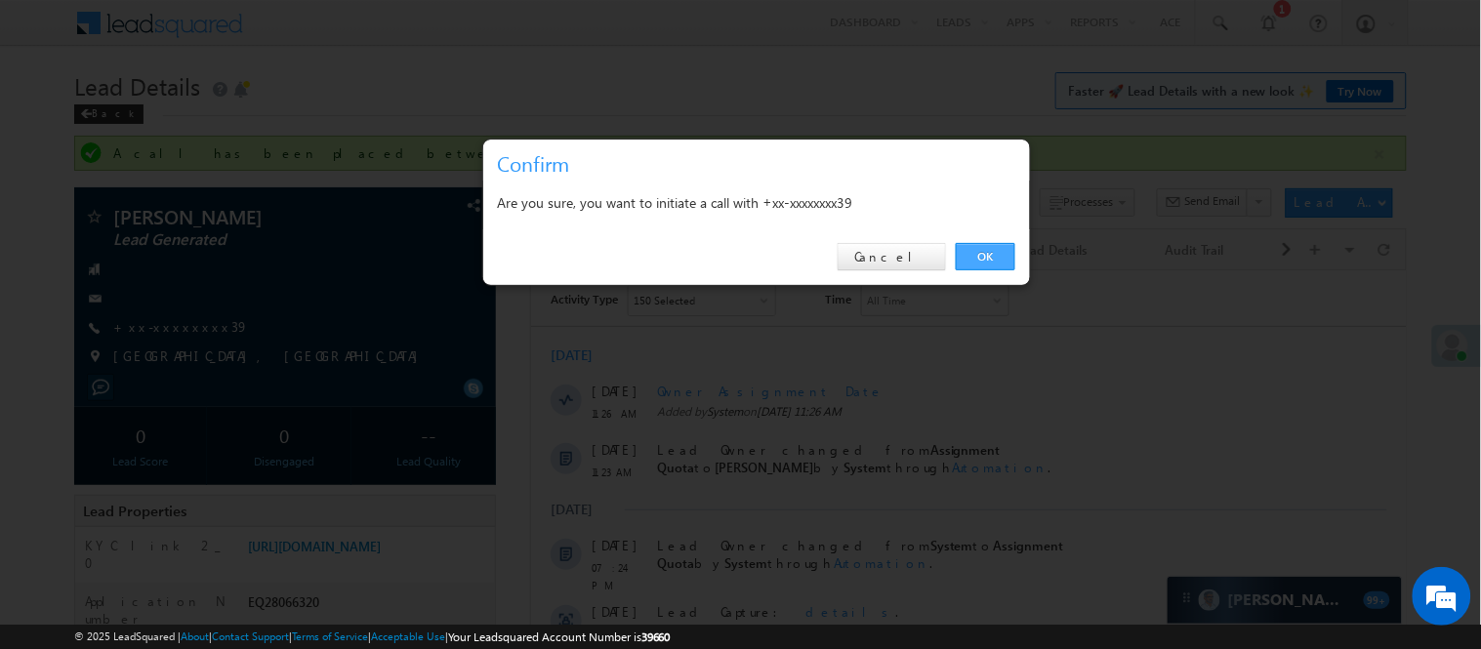
click at [982, 251] on link "OK" at bounding box center [986, 256] width 60 height 27
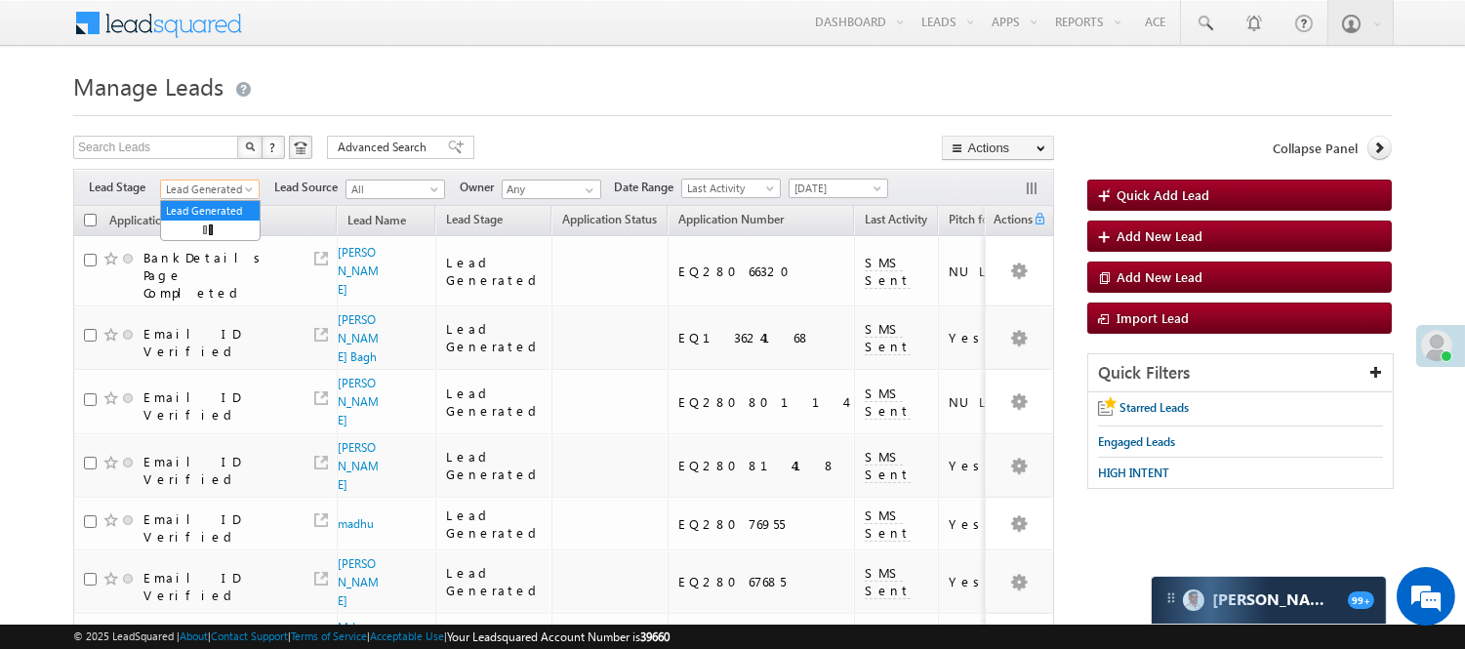
click at [234, 189] on span "Lead Generated" at bounding box center [207, 190] width 93 height 18
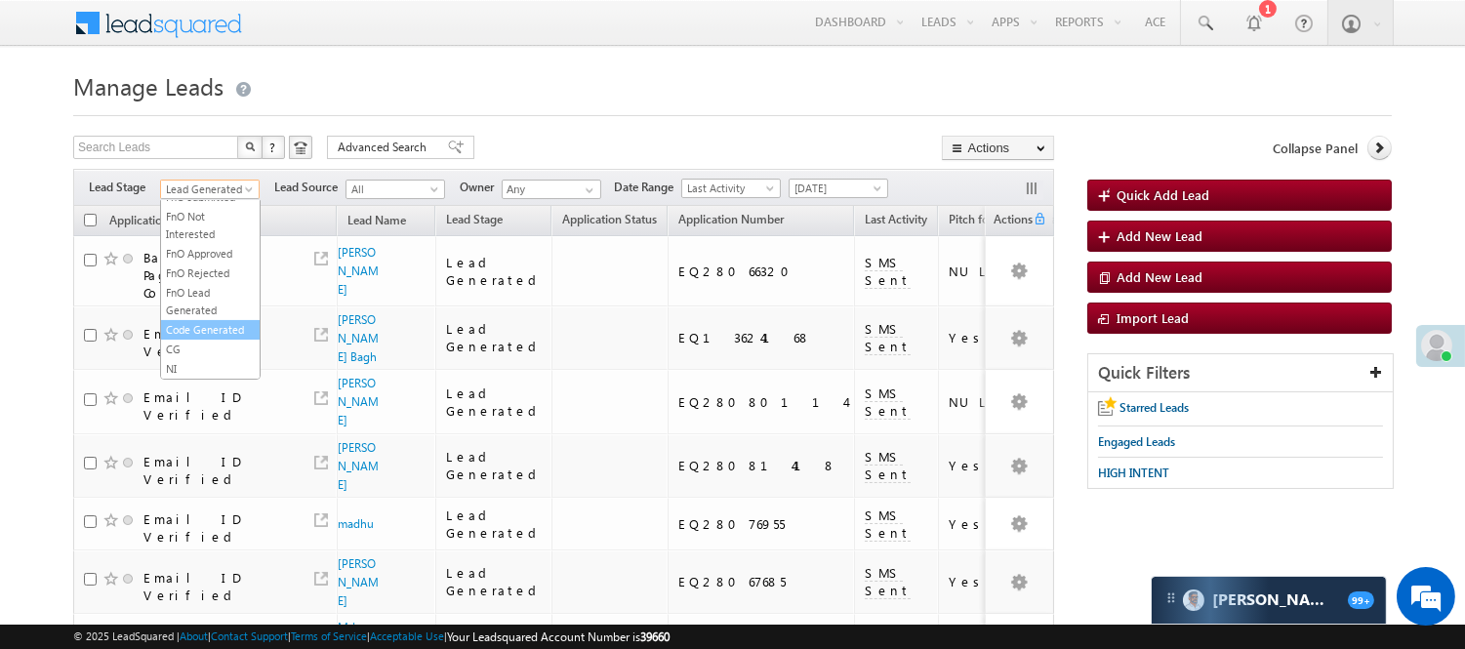
click at [241, 321] on link "Code Generated" at bounding box center [210, 330] width 99 height 18
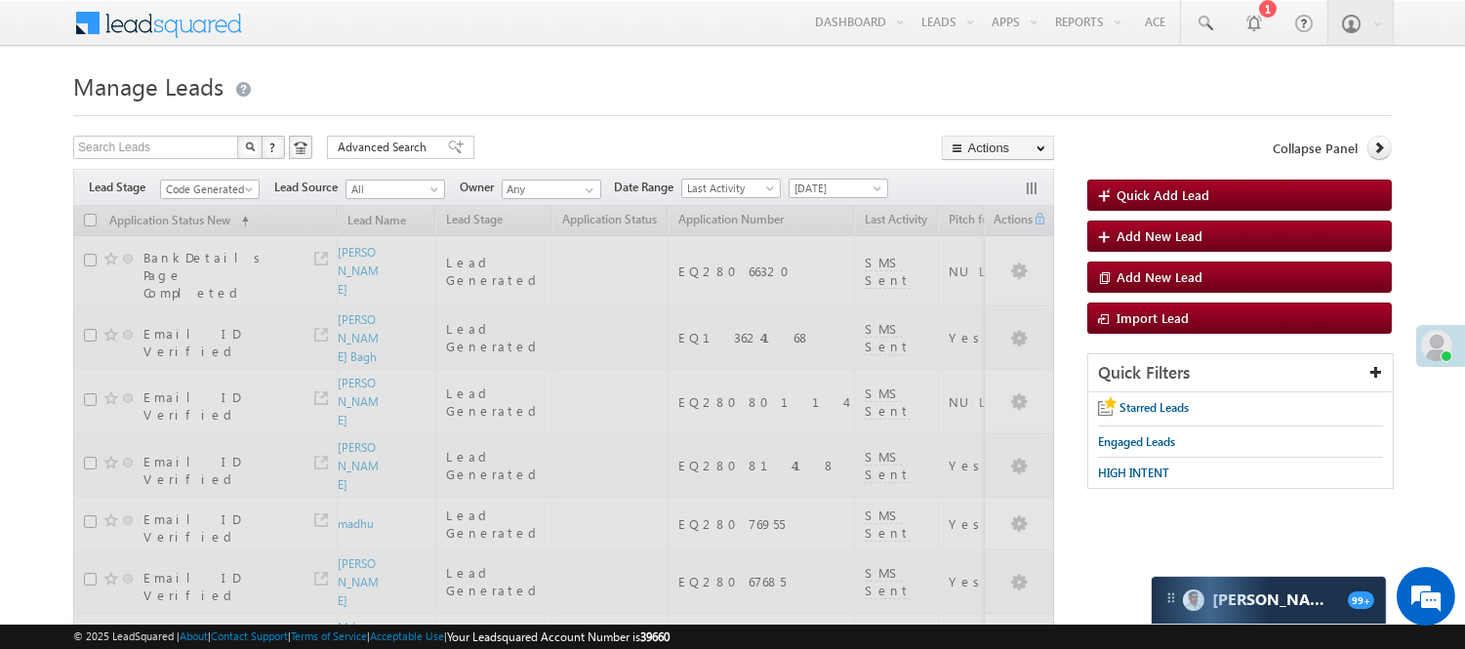
click at [517, 37] on div "Menu Nisha Anand Yadav Nisha .Yada v@ang elbro king. com Angel Broki" at bounding box center [732, 24] width 1319 height 48
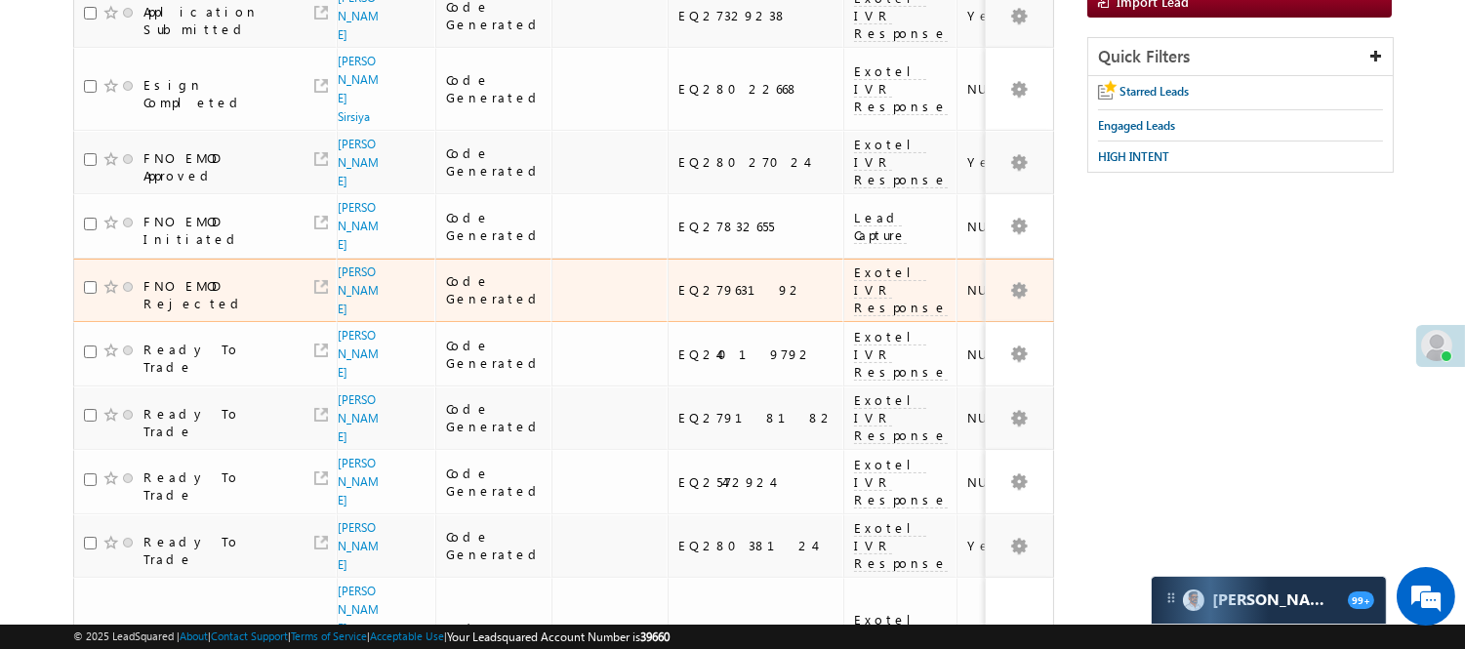
scroll to position [0, 0]
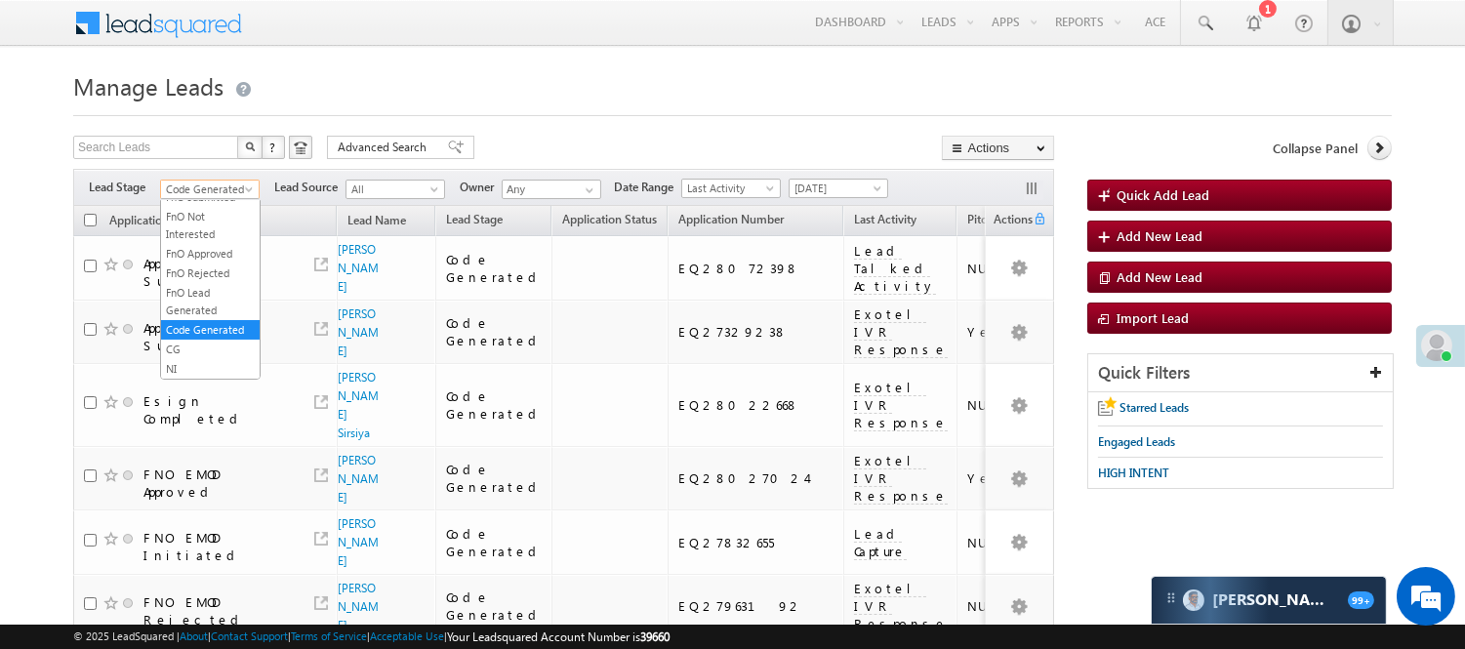
click at [226, 191] on span "Code Generated" at bounding box center [207, 190] width 93 height 18
click at [206, 225] on link "Lead Generated" at bounding box center [210, 231] width 99 height 18
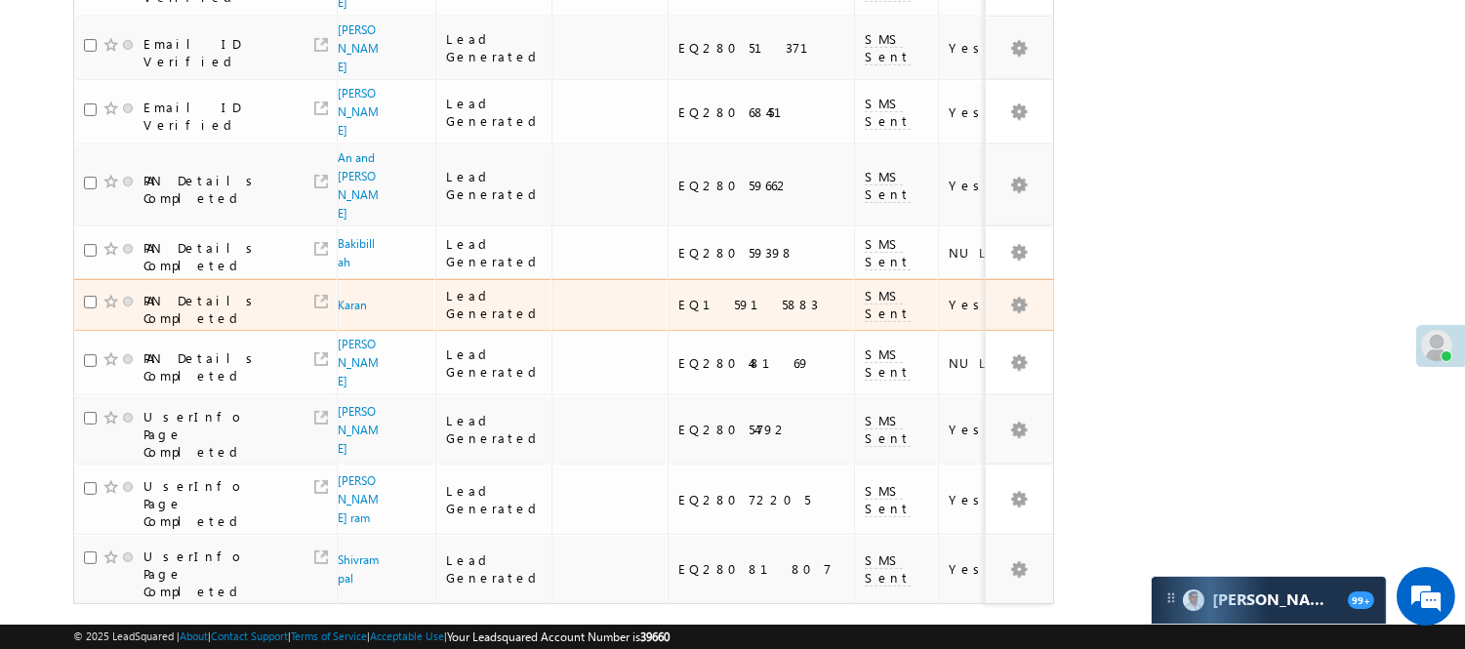
scroll to position [1026, 0]
click at [349, 295] on link "Karan" at bounding box center [352, 302] width 29 height 15
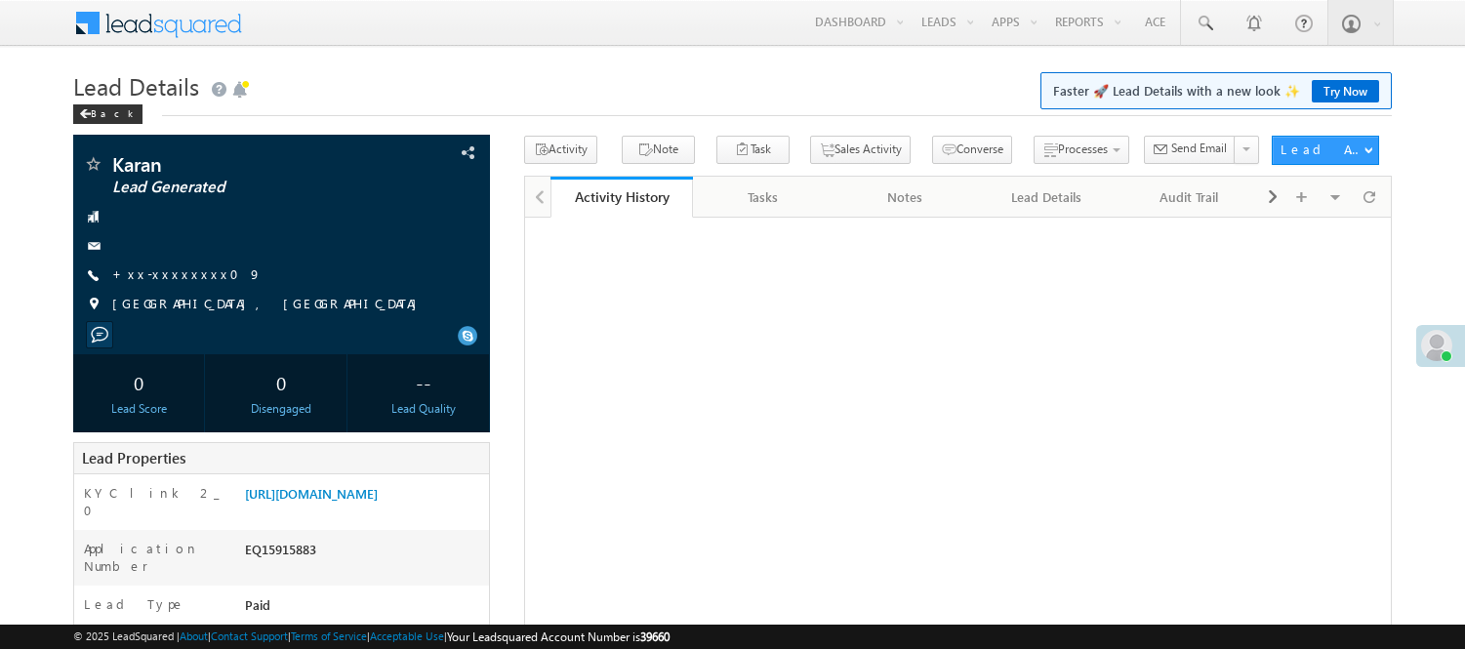
click at [178, 277] on link "+xx-xxxxxxxx09" at bounding box center [186, 274] width 149 height 17
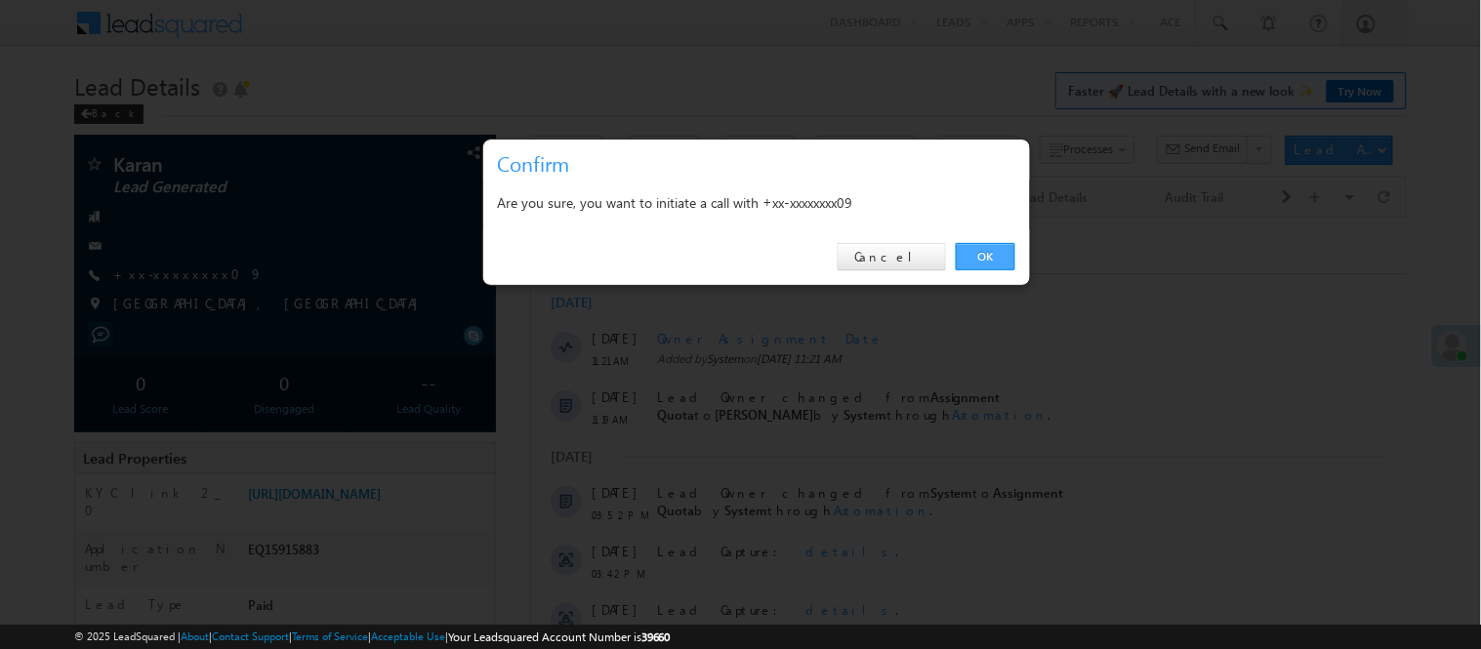
click at [980, 246] on link "OK" at bounding box center [986, 256] width 60 height 27
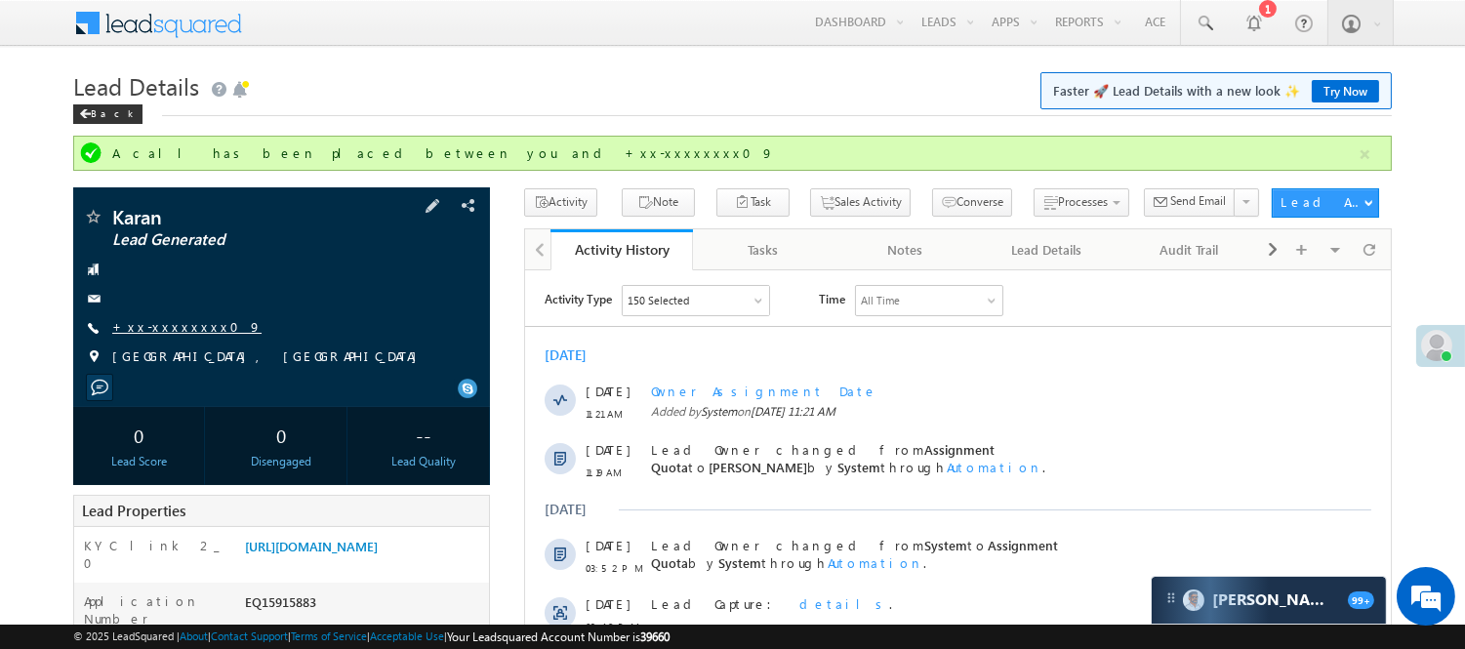
click at [181, 334] on link "+xx-xxxxxxxx09" at bounding box center [186, 326] width 149 height 17
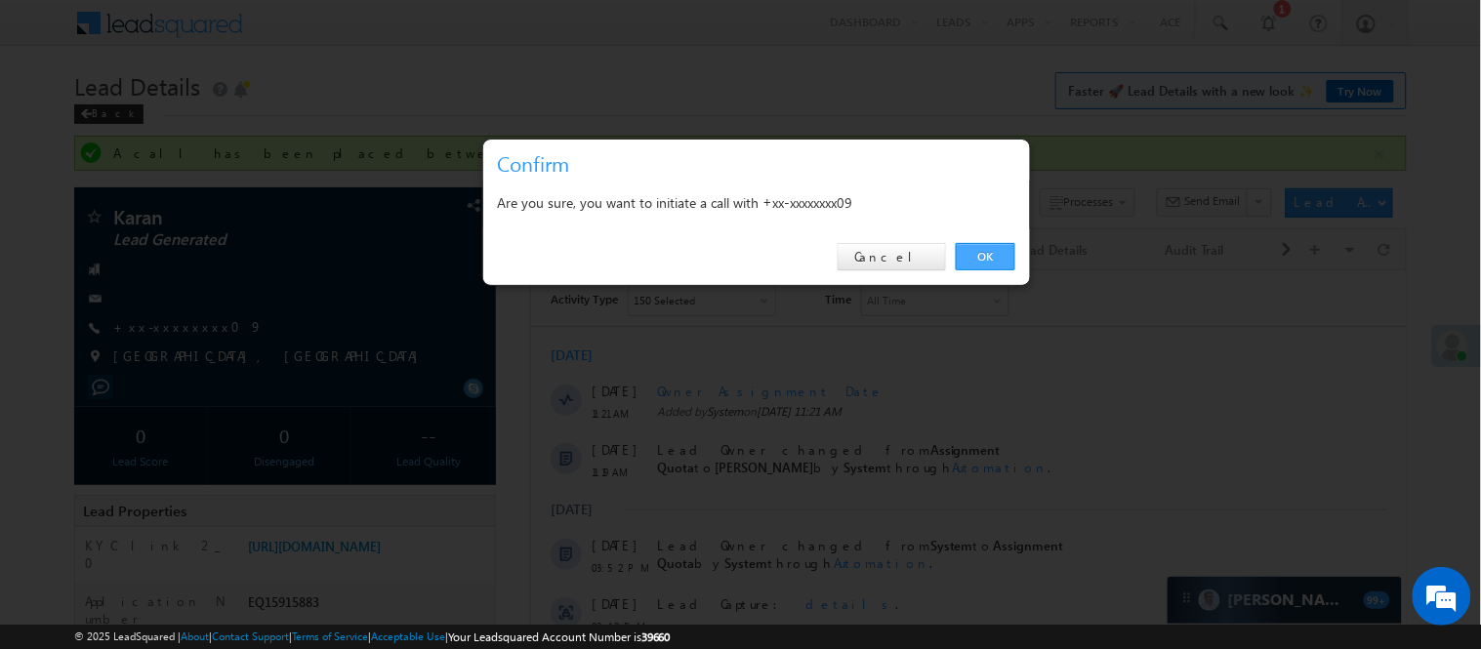
click at [991, 249] on link "OK" at bounding box center [986, 256] width 60 height 27
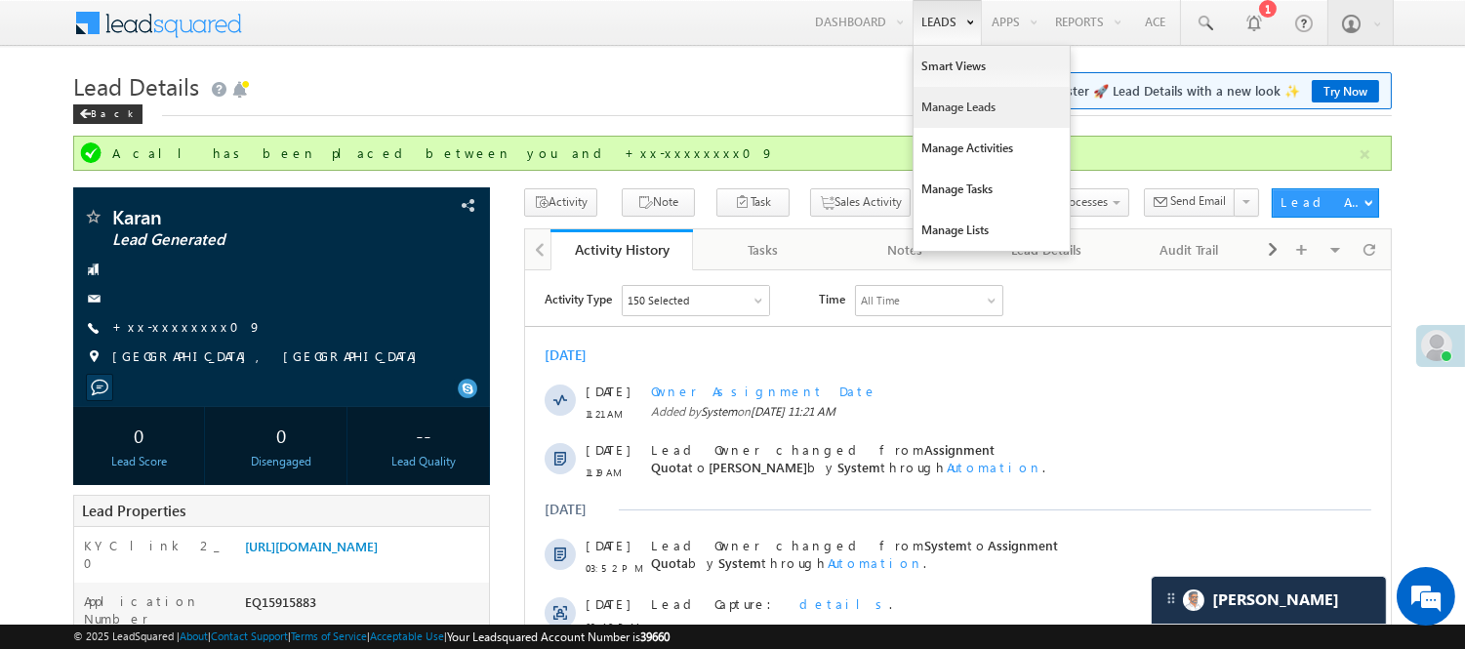
click at [947, 102] on link "Manage Leads" at bounding box center [992, 107] width 156 height 41
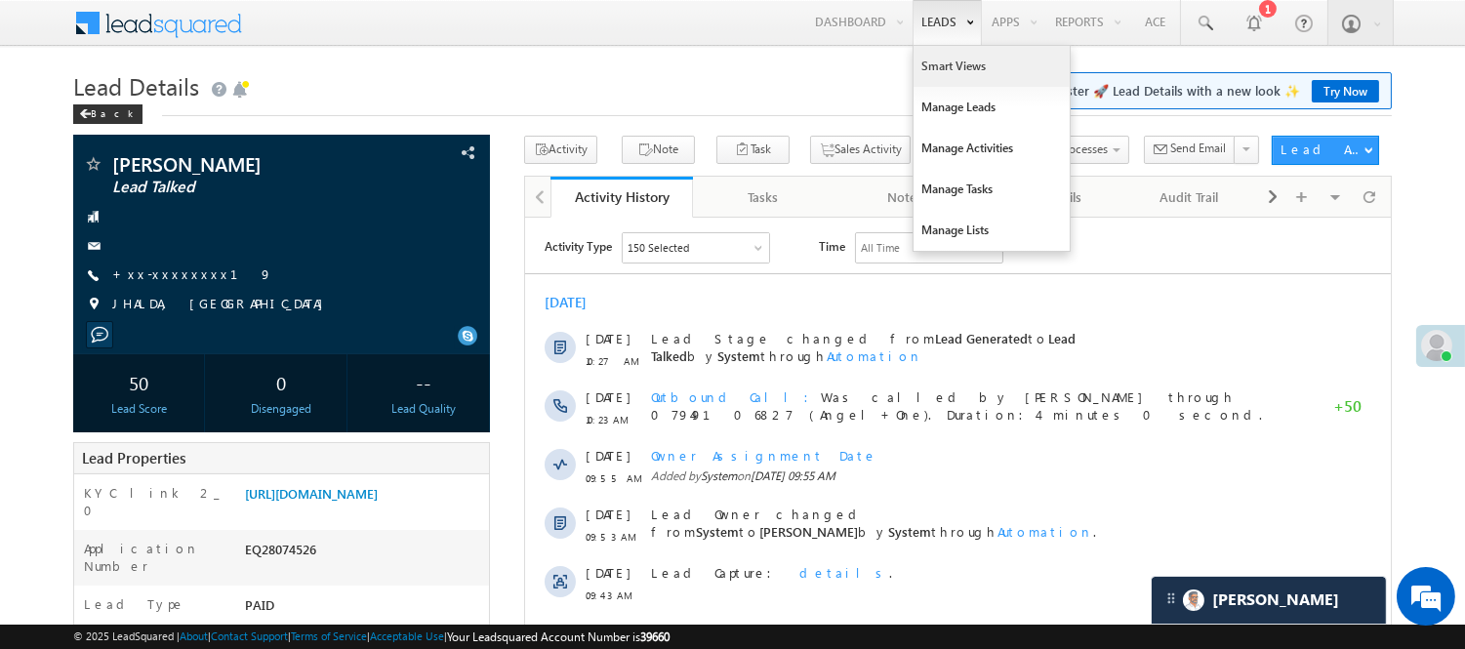
click at [949, 66] on link "Smart Views" at bounding box center [992, 66] width 156 height 41
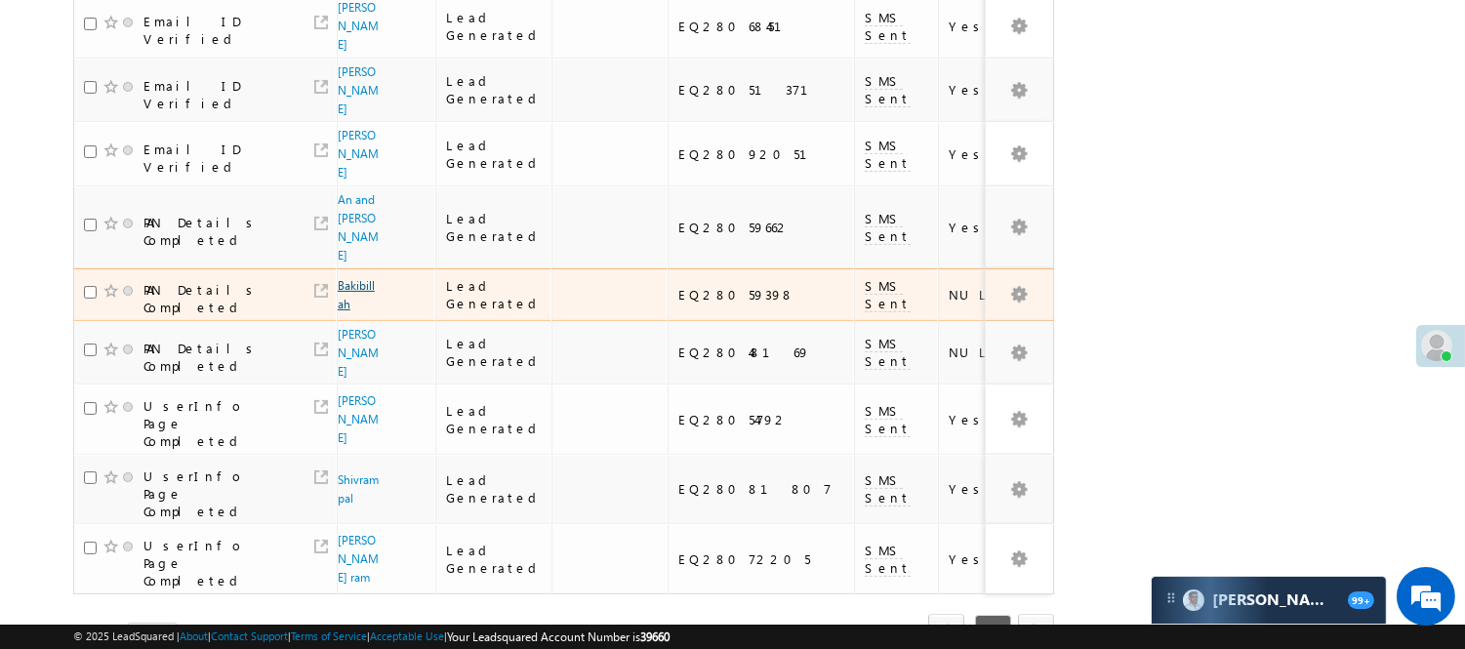
click at [357, 278] on link "Bakibillah" at bounding box center [356, 294] width 37 height 33
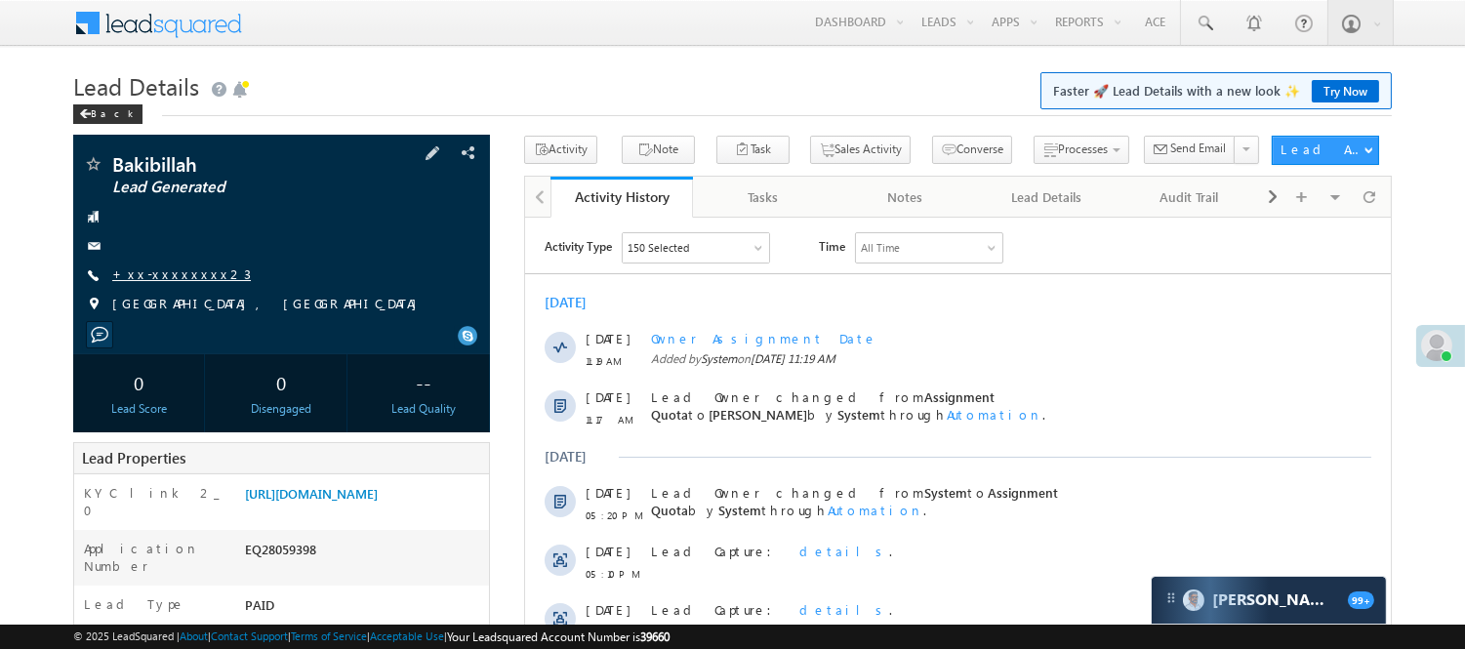
click at [139, 266] on link "+xx-xxxxxxxx23" at bounding box center [181, 274] width 139 height 17
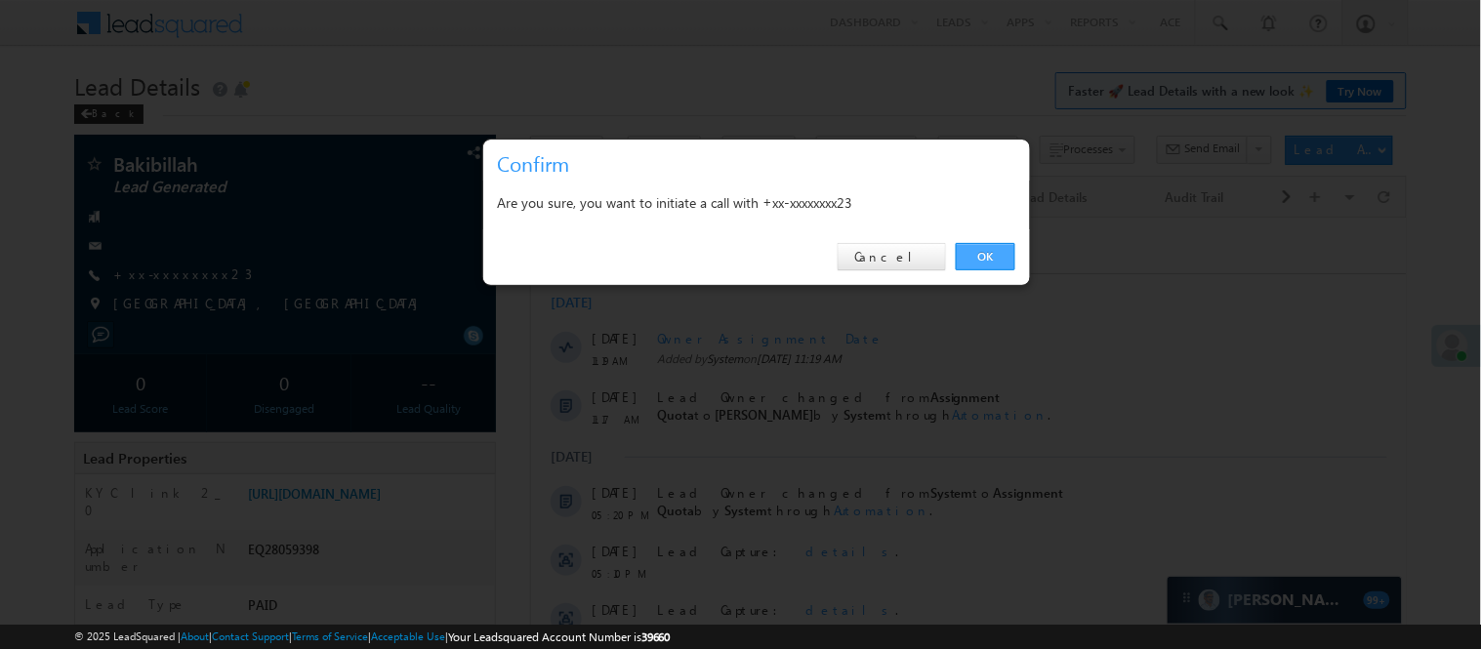
click at [970, 264] on link "OK" at bounding box center [986, 256] width 60 height 27
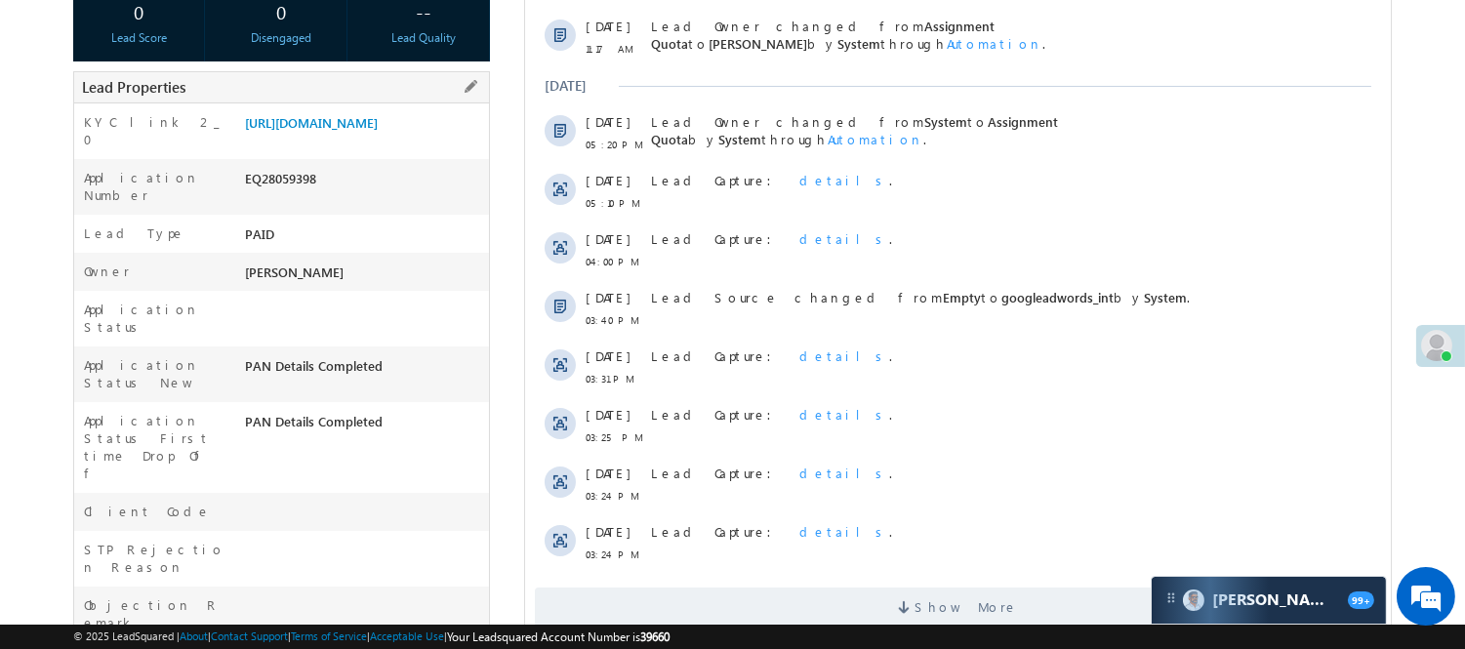
scroll to position [108, 0]
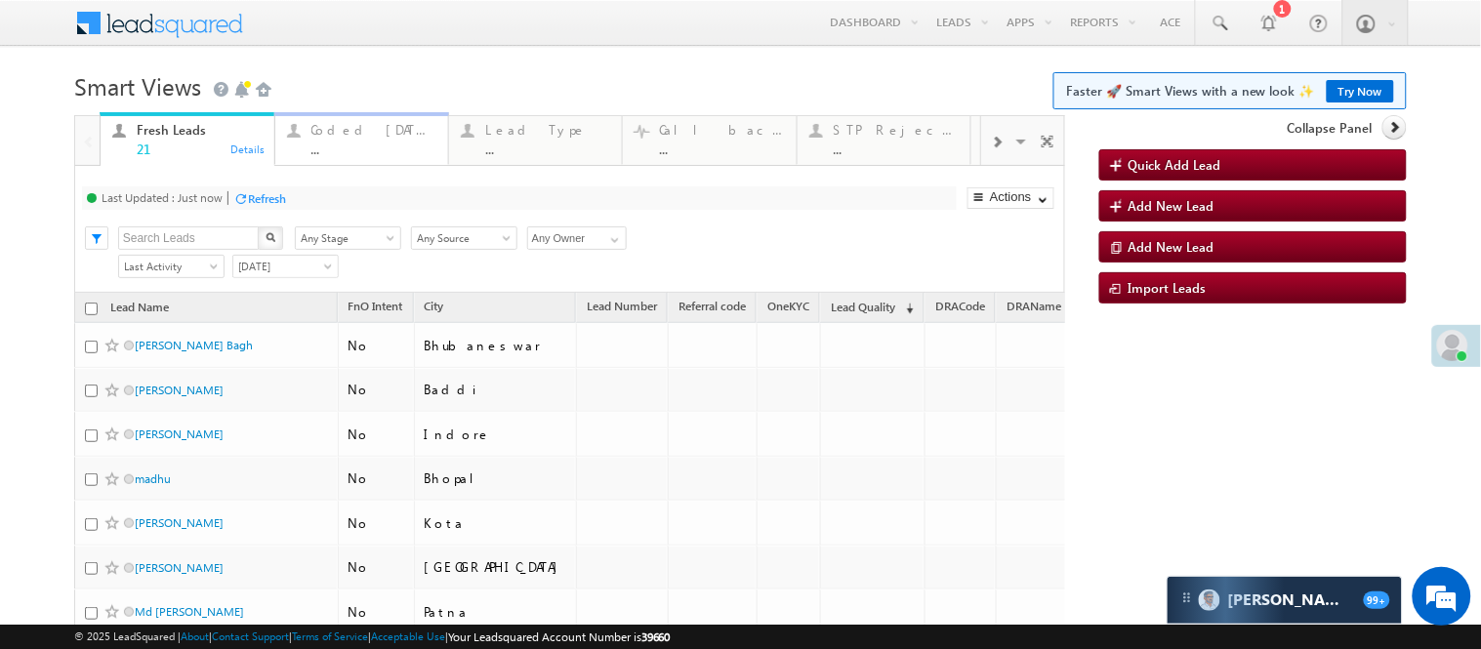
click at [336, 149] on div "..." at bounding box center [373, 149] width 125 height 15
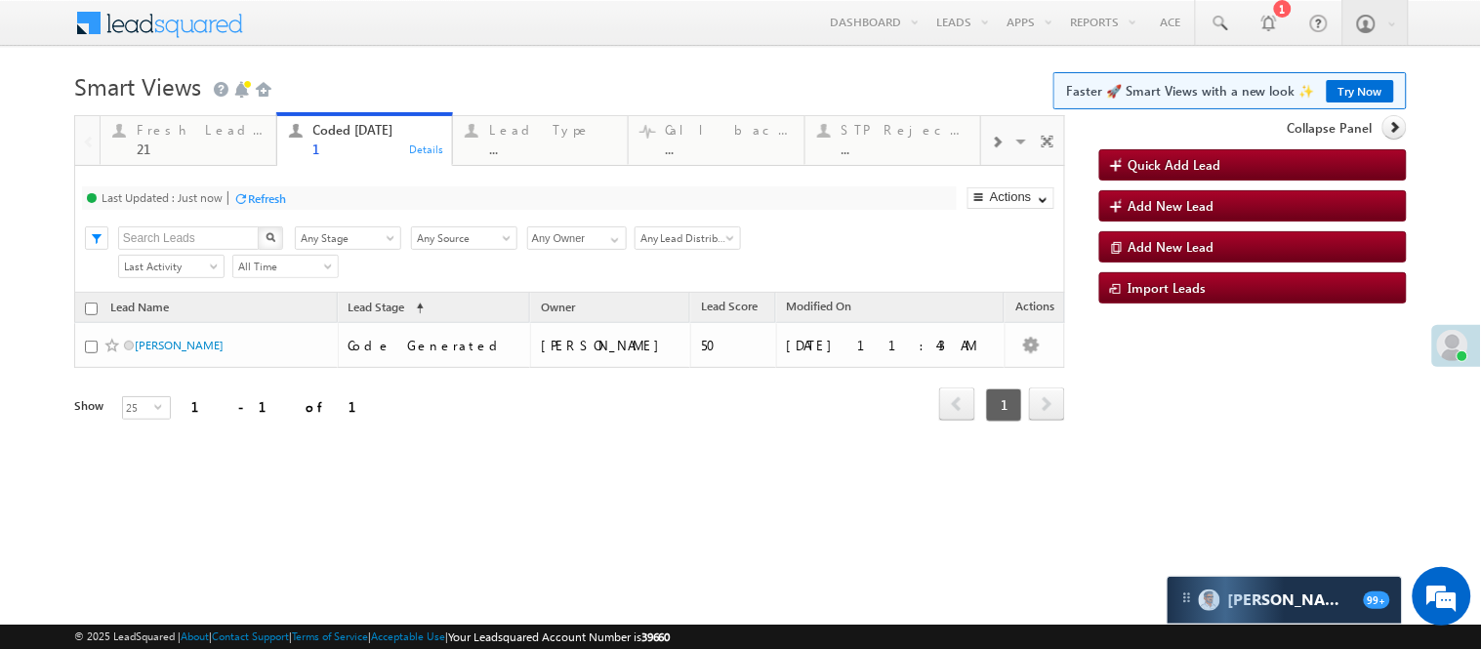
click at [471, 71] on h1 "Smart Views Getting Started Faster 🚀 Smart Views with a new look ✨ Try Now" at bounding box center [740, 84] width 1332 height 38
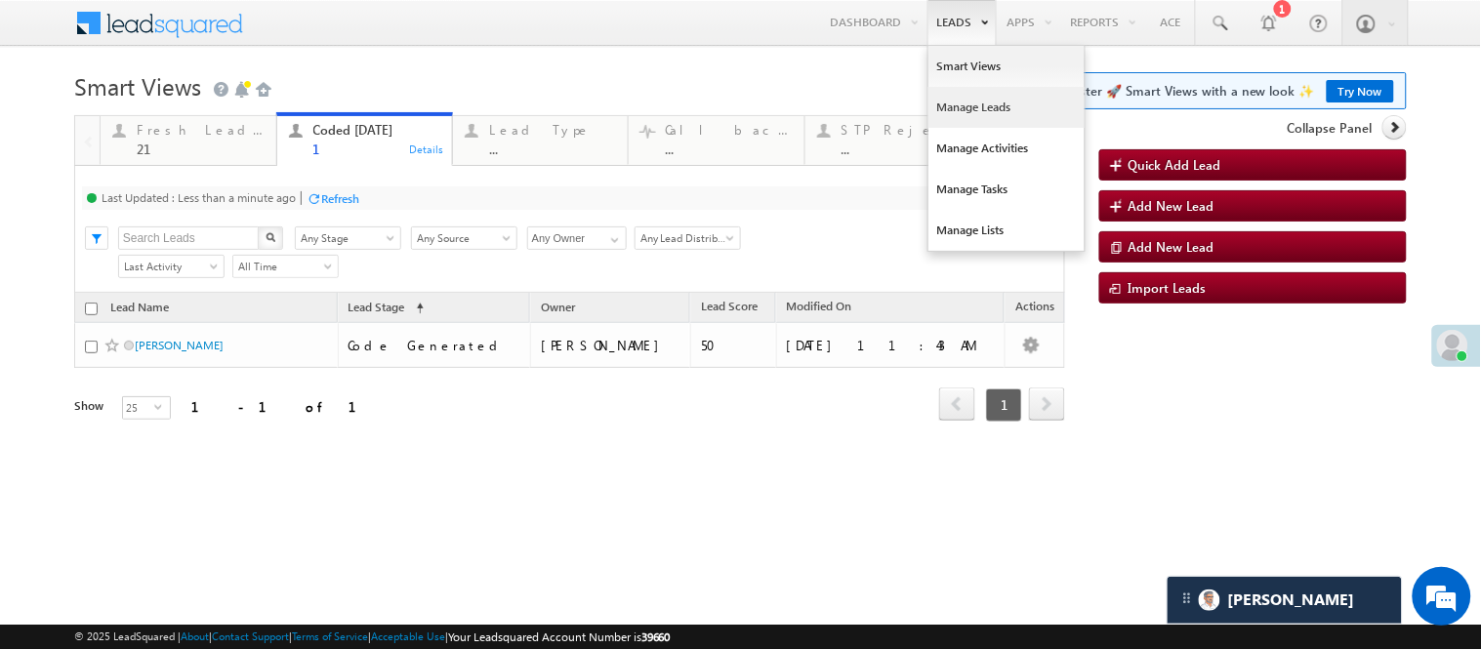
click at [967, 119] on link "Manage Leads" at bounding box center [1006, 107] width 156 height 41
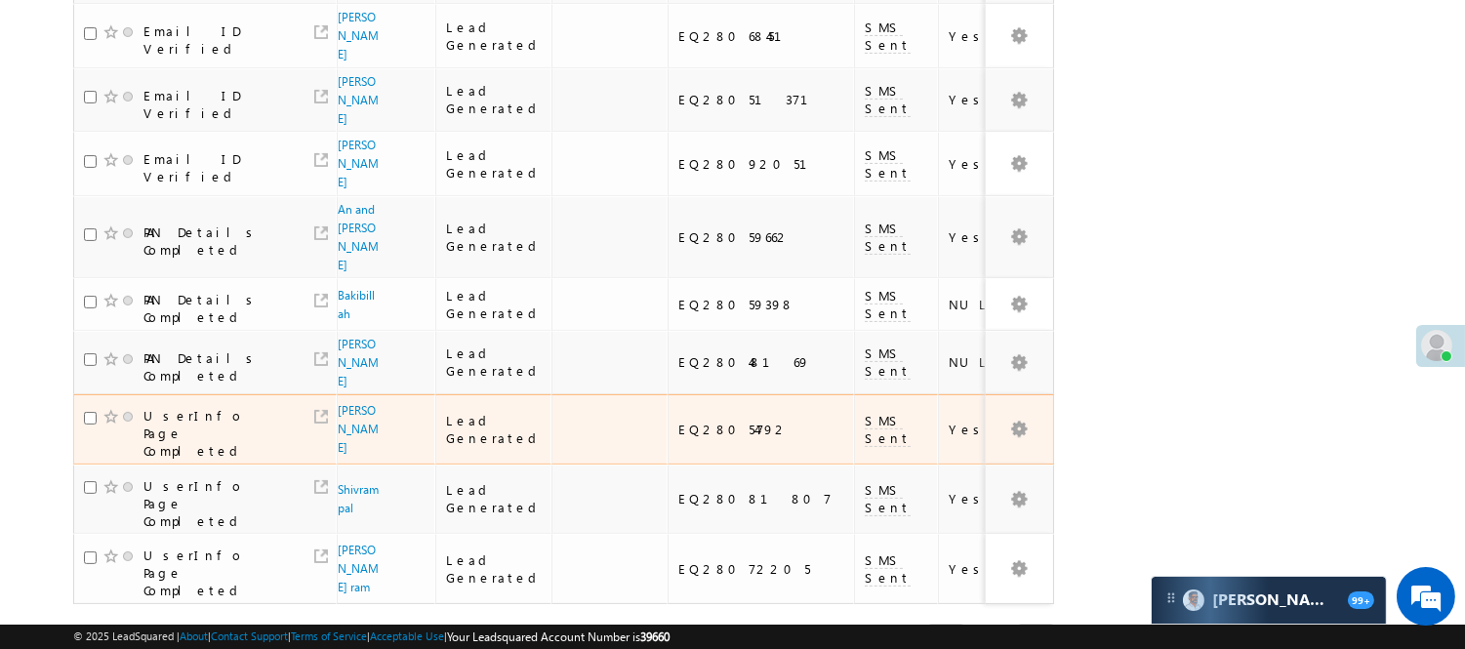
scroll to position [981, 0]
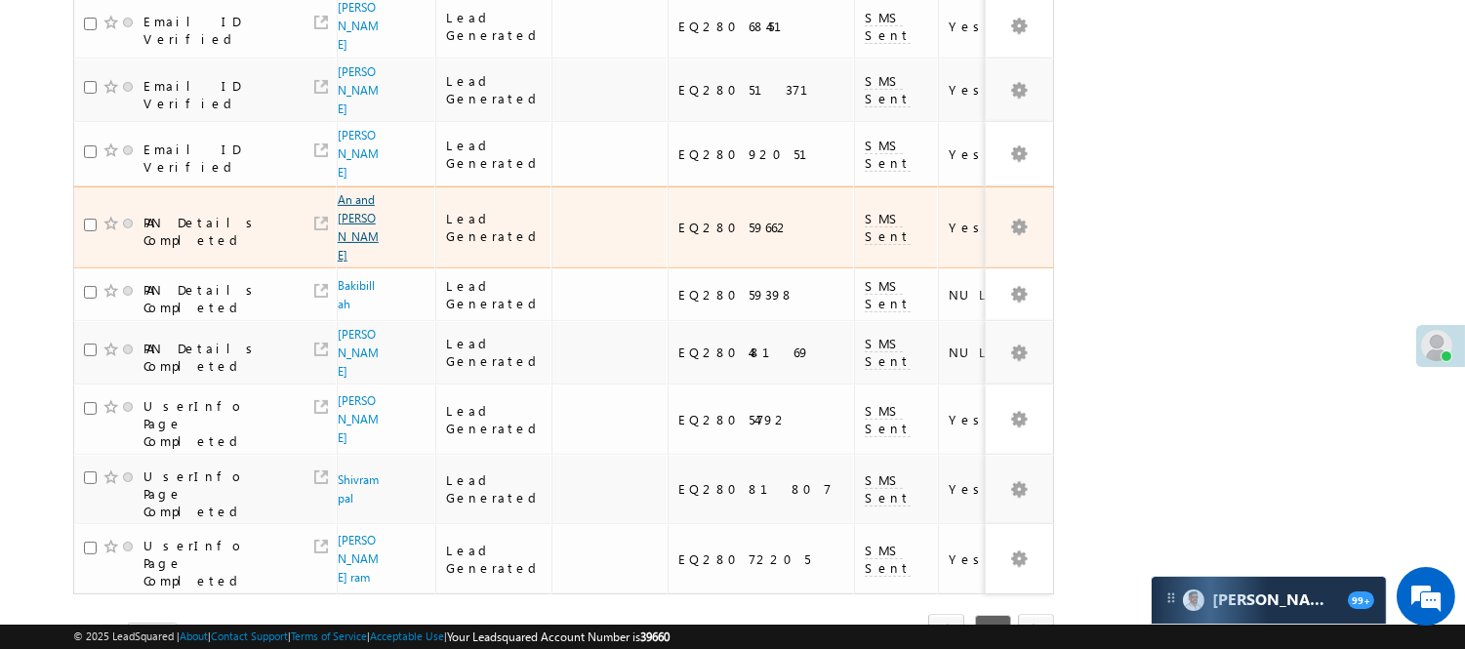
click at [347, 201] on link "An and dahiya" at bounding box center [358, 227] width 41 height 70
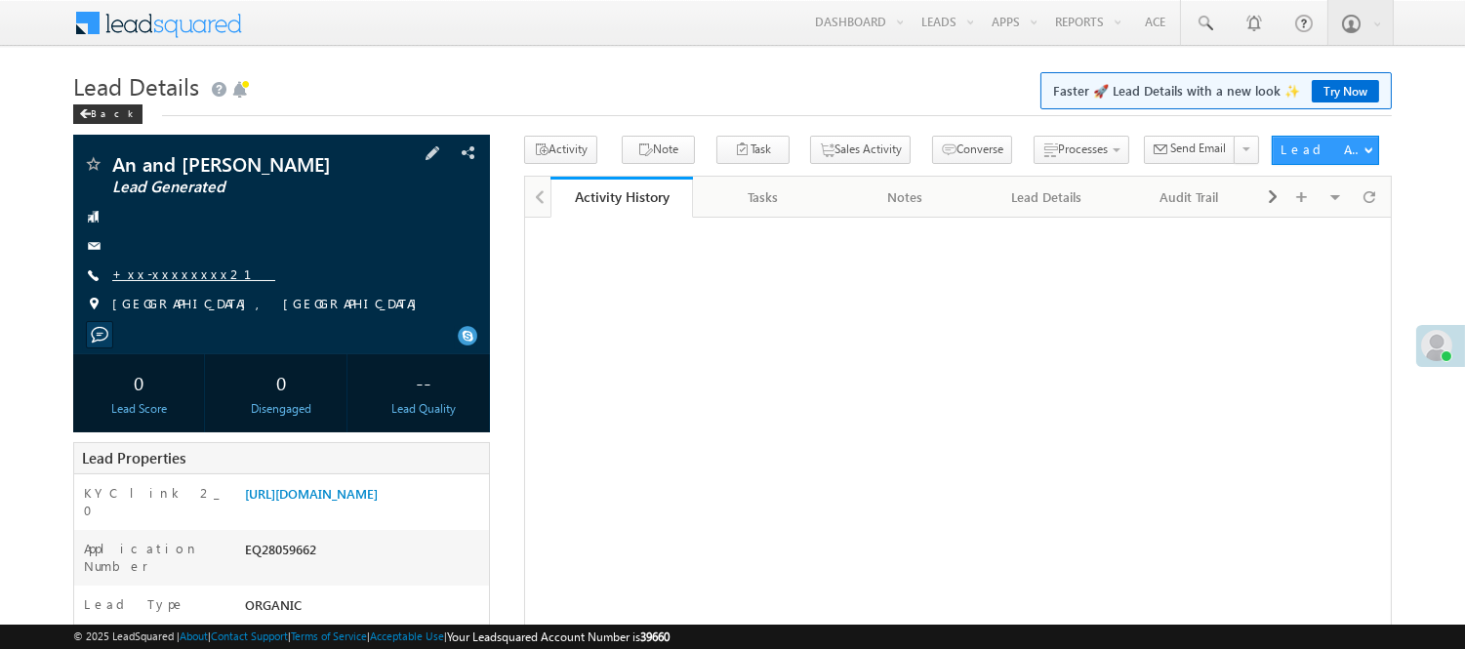
click at [140, 271] on link "+xx-xxxxxxxx21" at bounding box center [193, 274] width 163 height 17
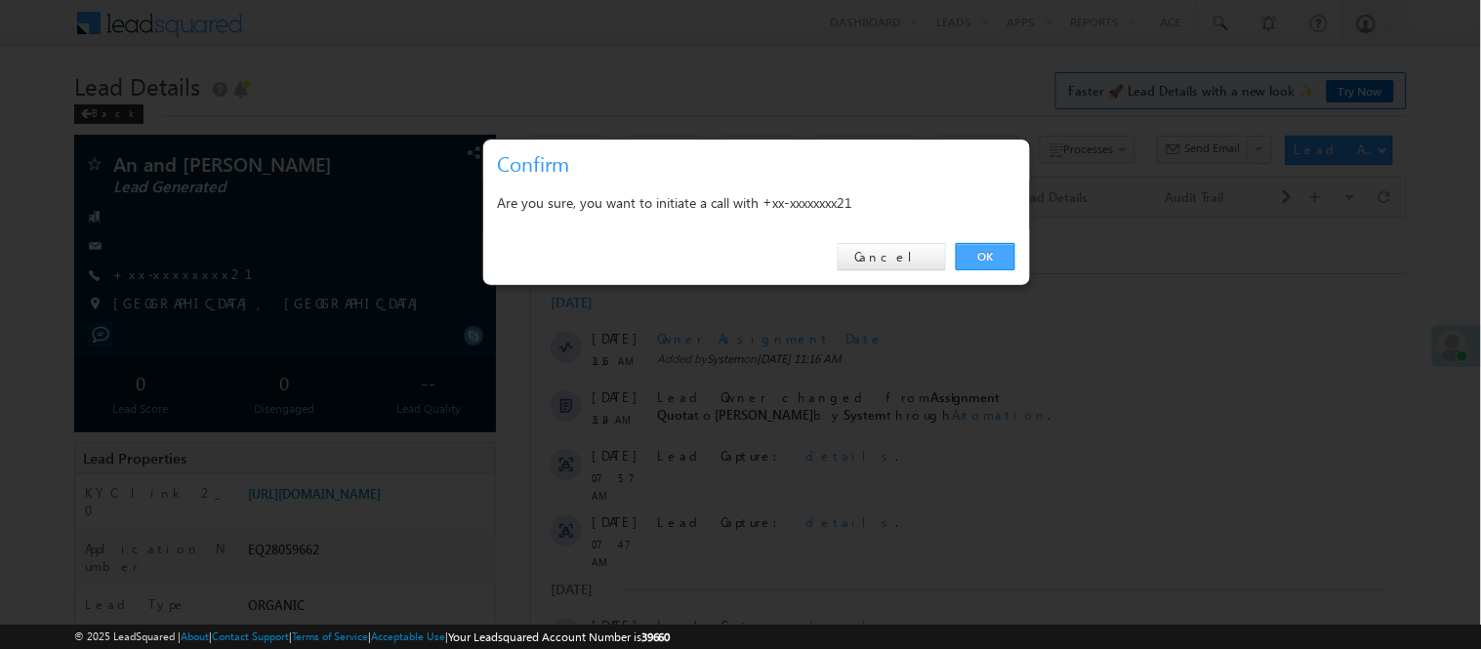
click at [988, 249] on link "OK" at bounding box center [986, 256] width 60 height 27
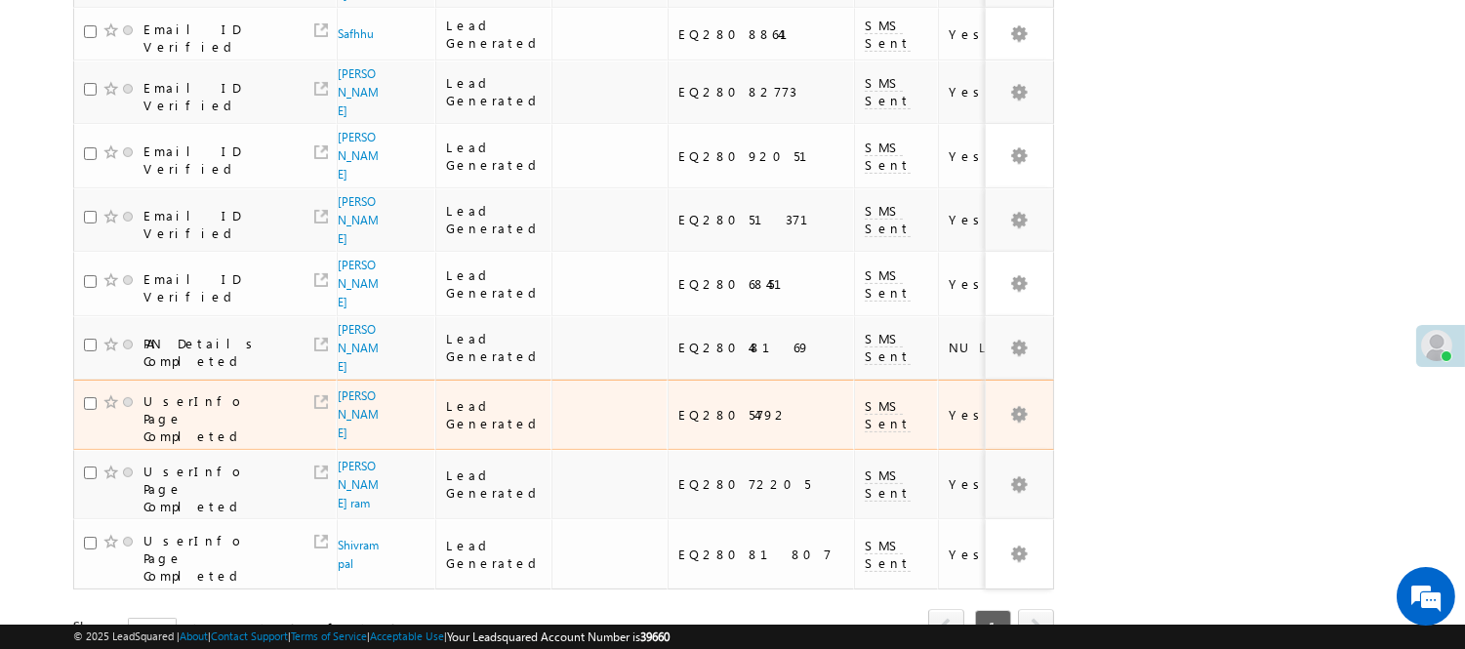
scroll to position [852, 0]
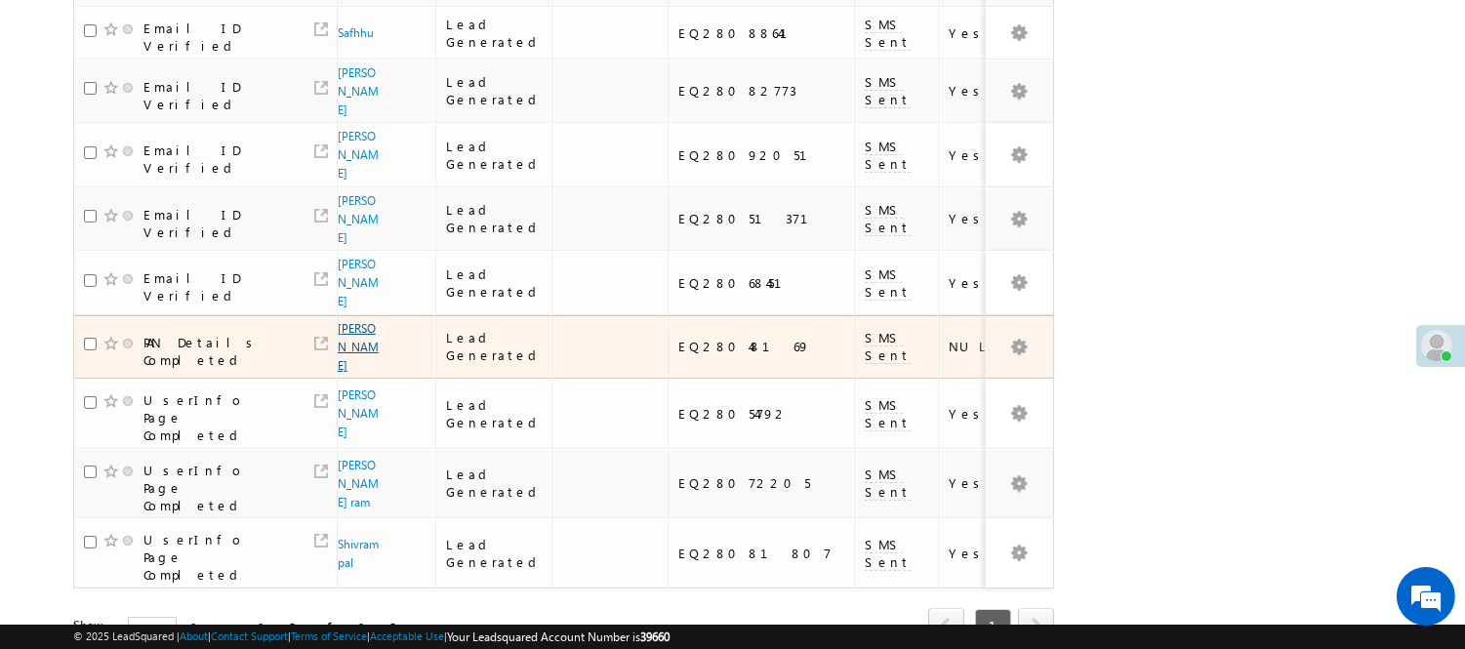
click at [353, 321] on link "Mohit Rastogi" at bounding box center [358, 347] width 41 height 52
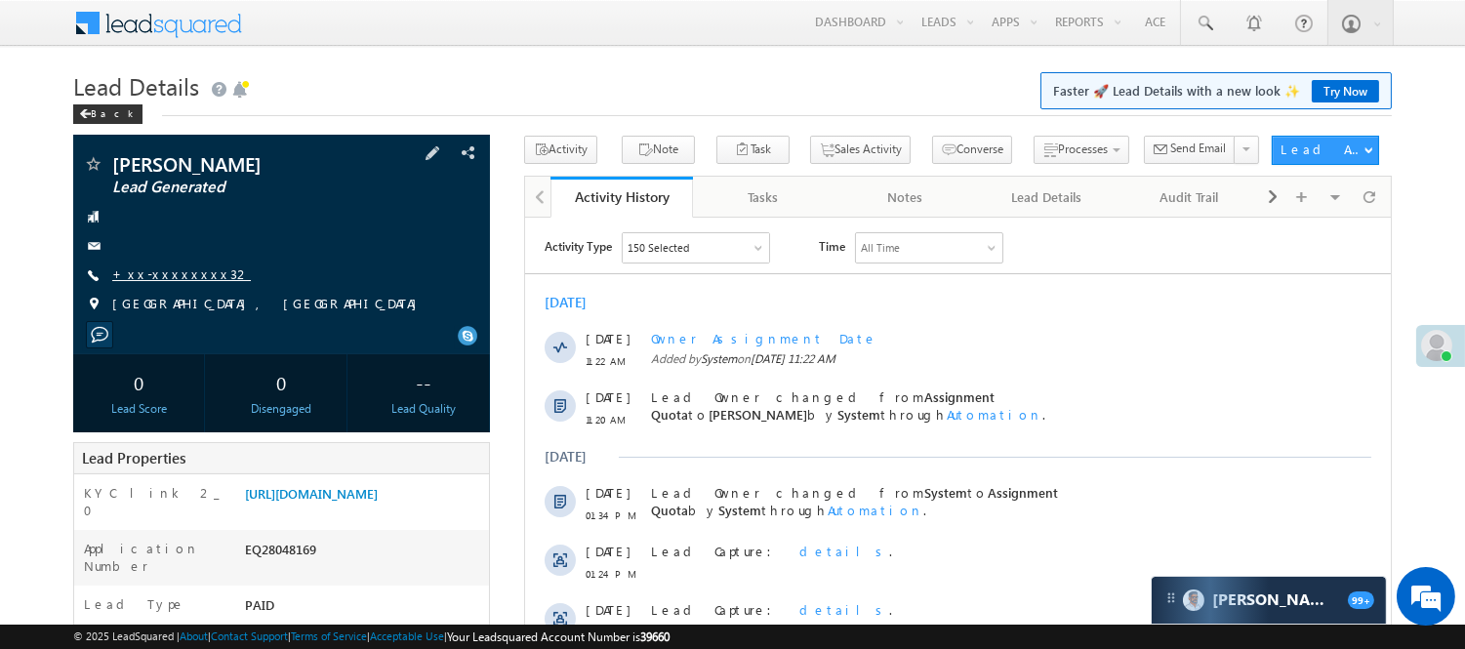
click at [183, 278] on link "+xx-xxxxxxxx32" at bounding box center [181, 274] width 139 height 17
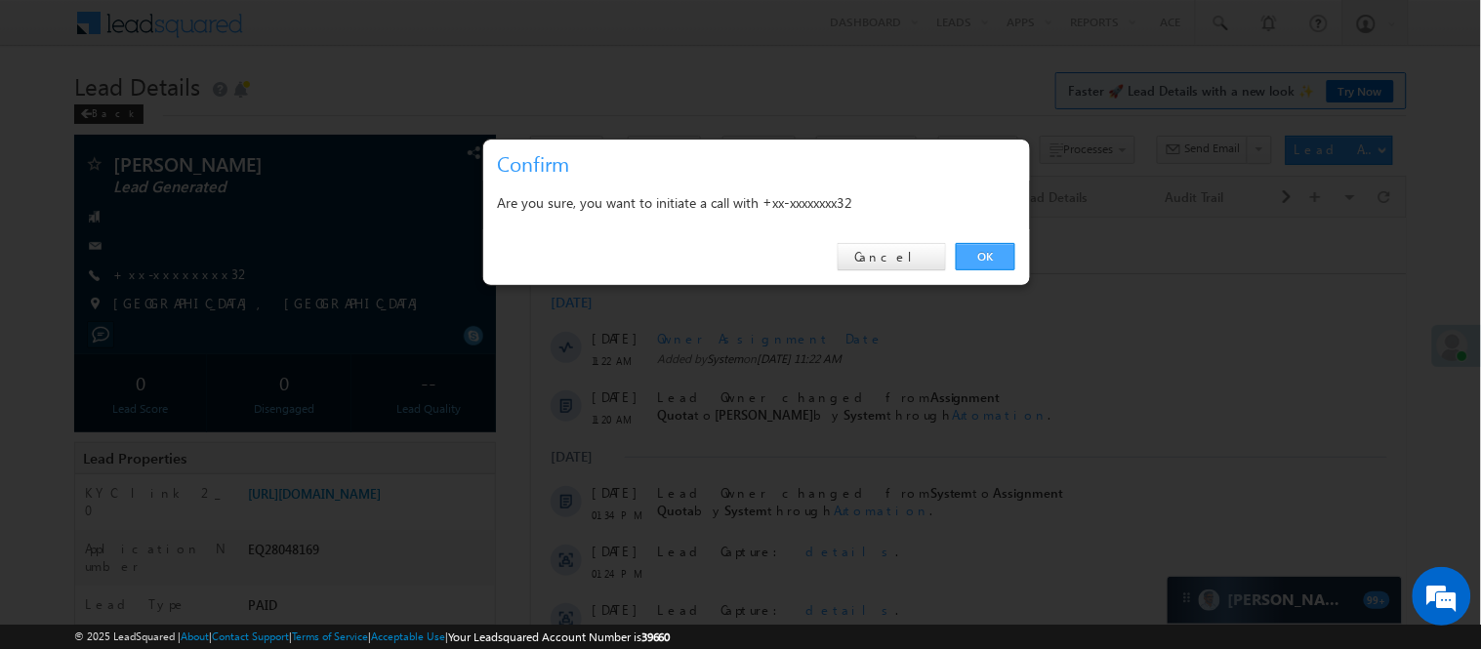
click at [991, 248] on link "OK" at bounding box center [986, 256] width 60 height 27
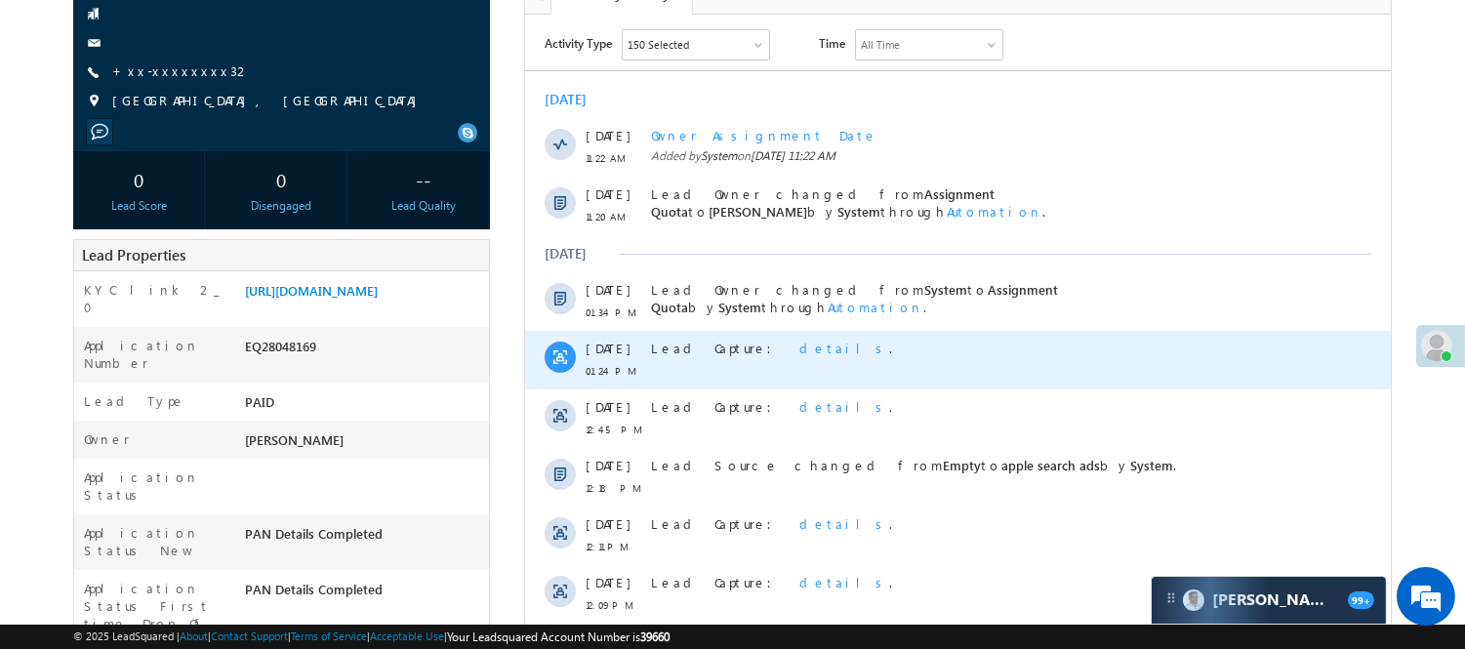
scroll to position [433, 0]
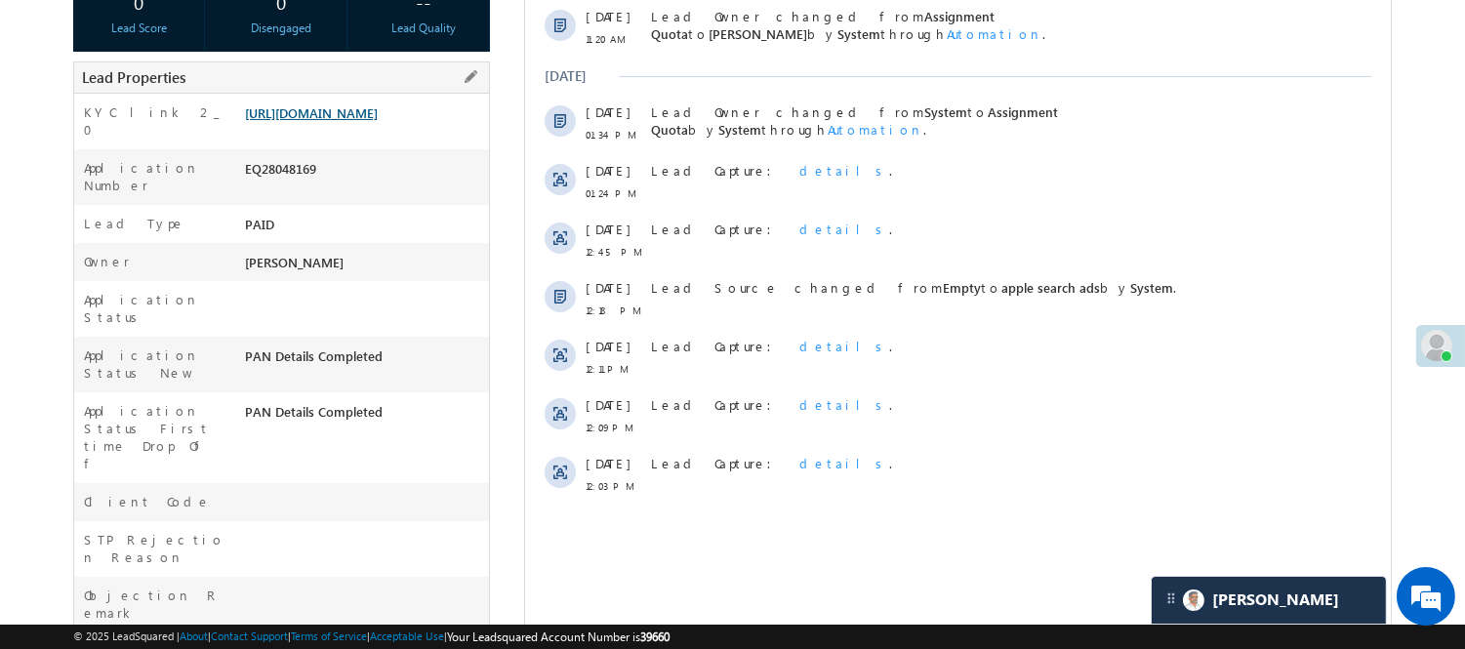
click at [269, 121] on link "https://angelbroking1-pk3em7sa.customui-test.leadsquared.com?leadId=5620f520-d8…" at bounding box center [311, 112] width 133 height 17
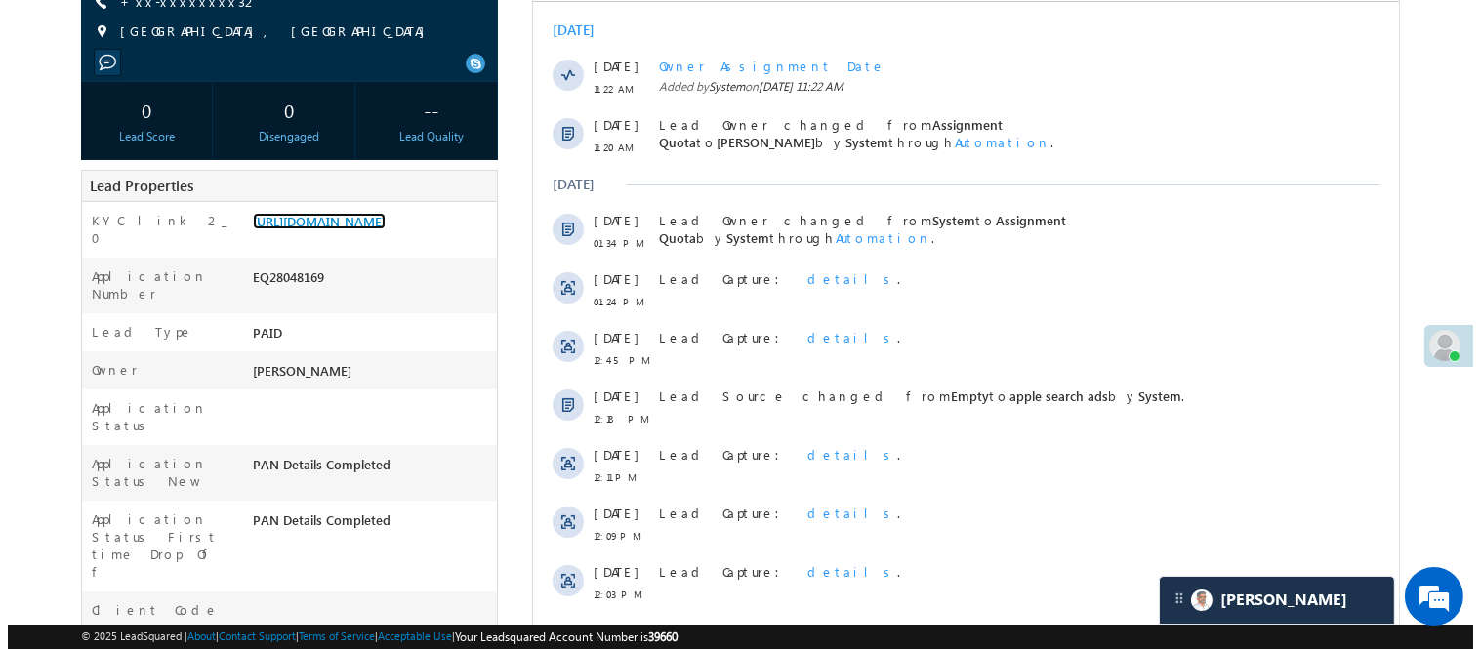
scroll to position [0, 0]
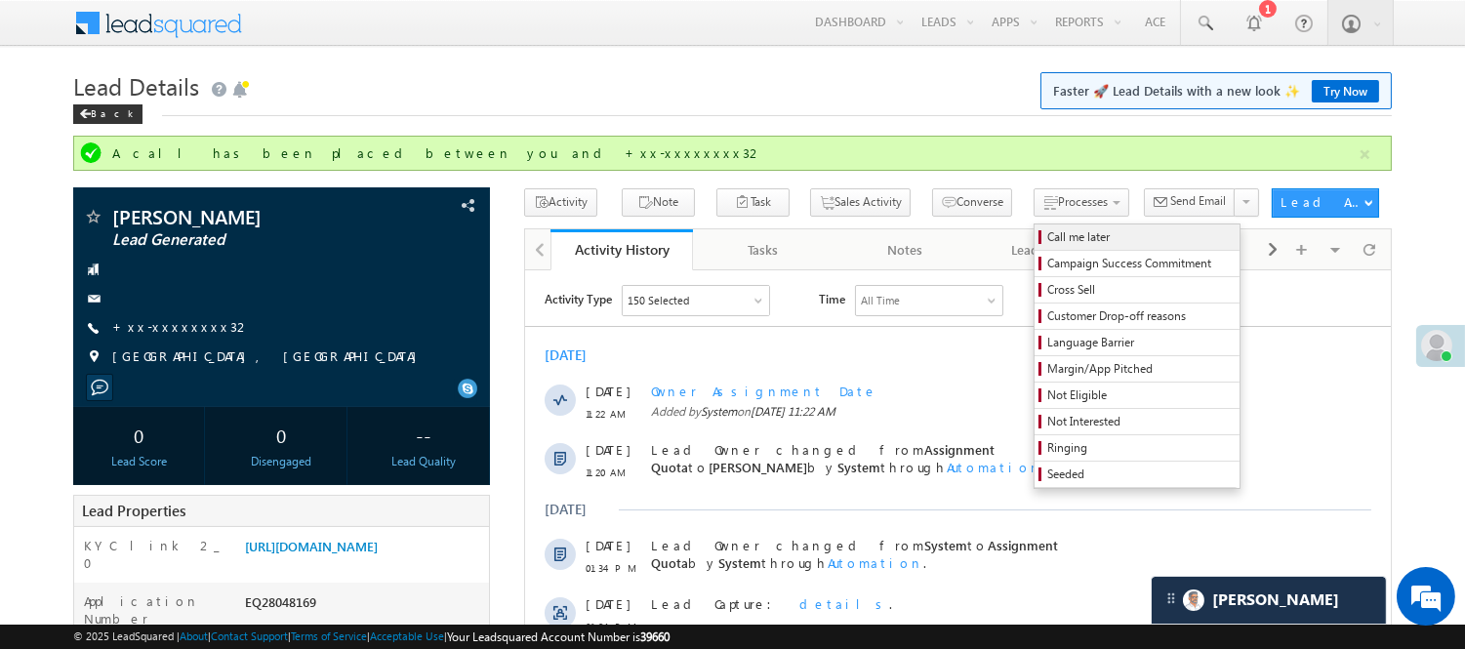
click at [1047, 234] on span "Call me later" at bounding box center [1139, 237] width 185 height 18
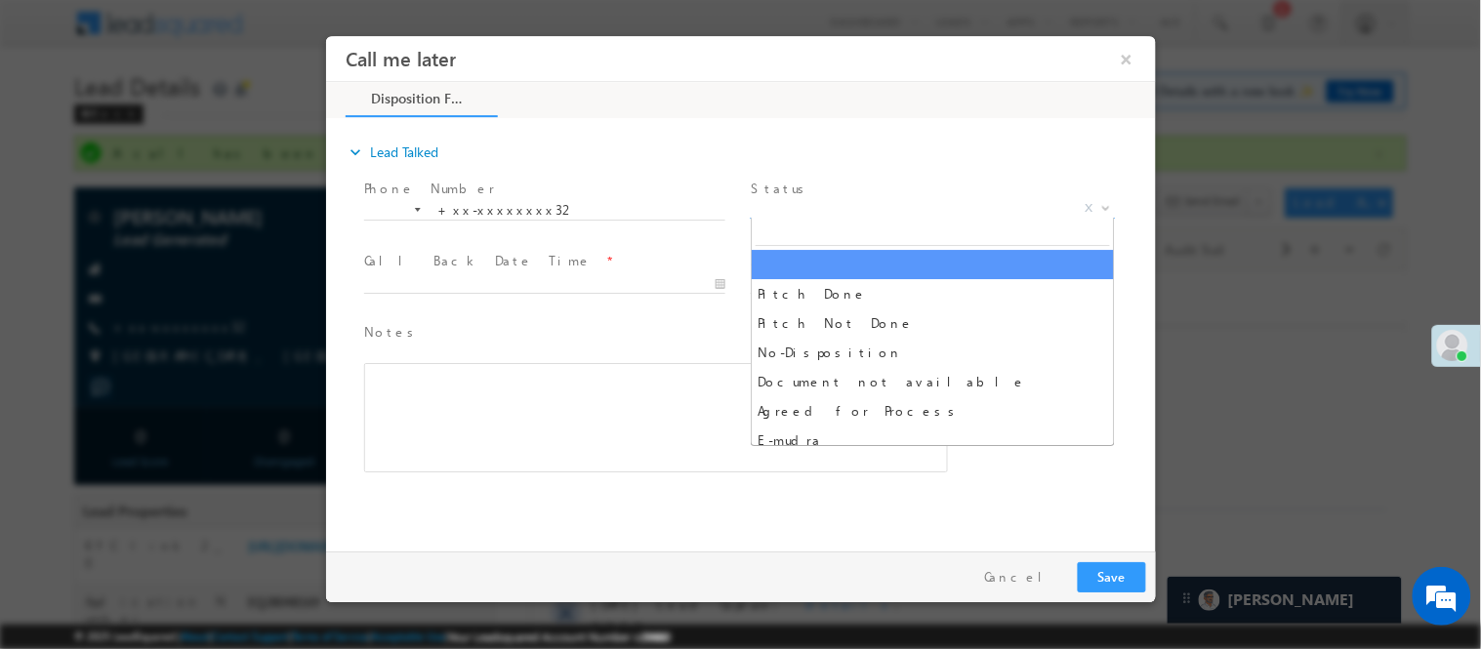
click at [875, 209] on span "X" at bounding box center [932, 208] width 364 height 20
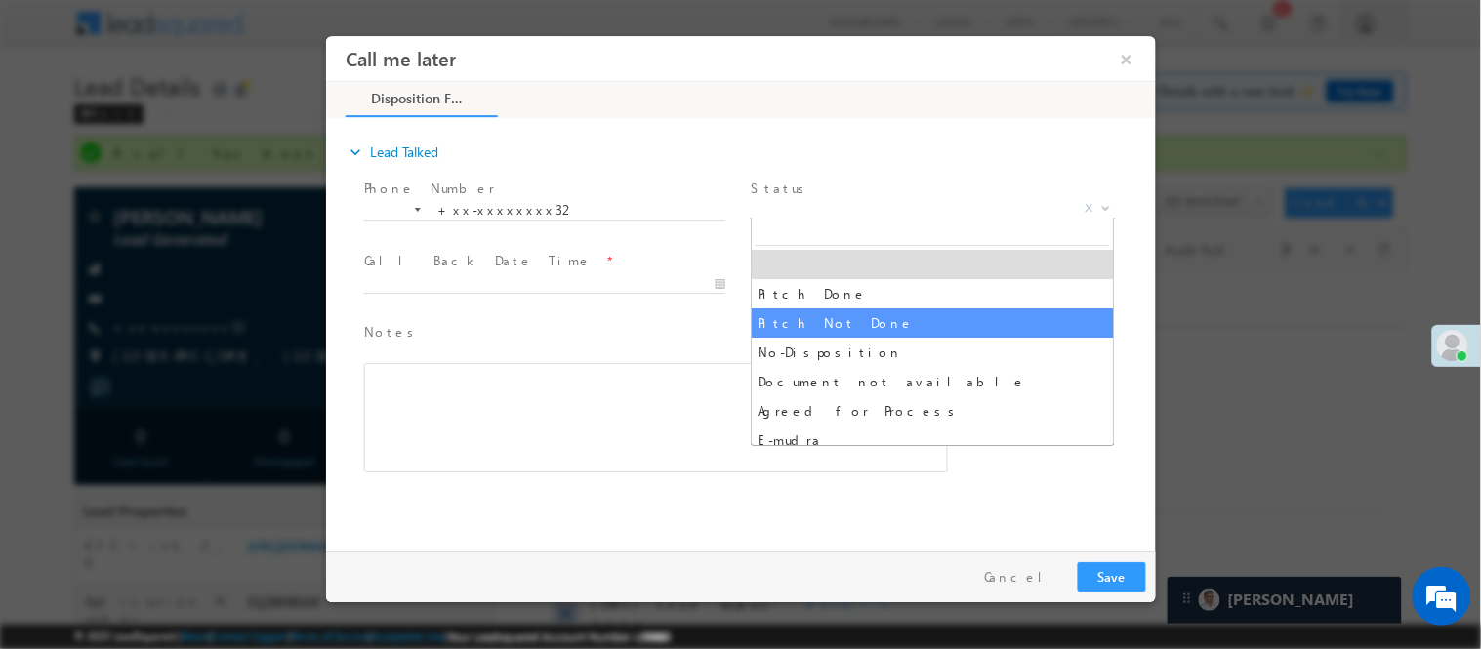
select select "Pitch Not Done"
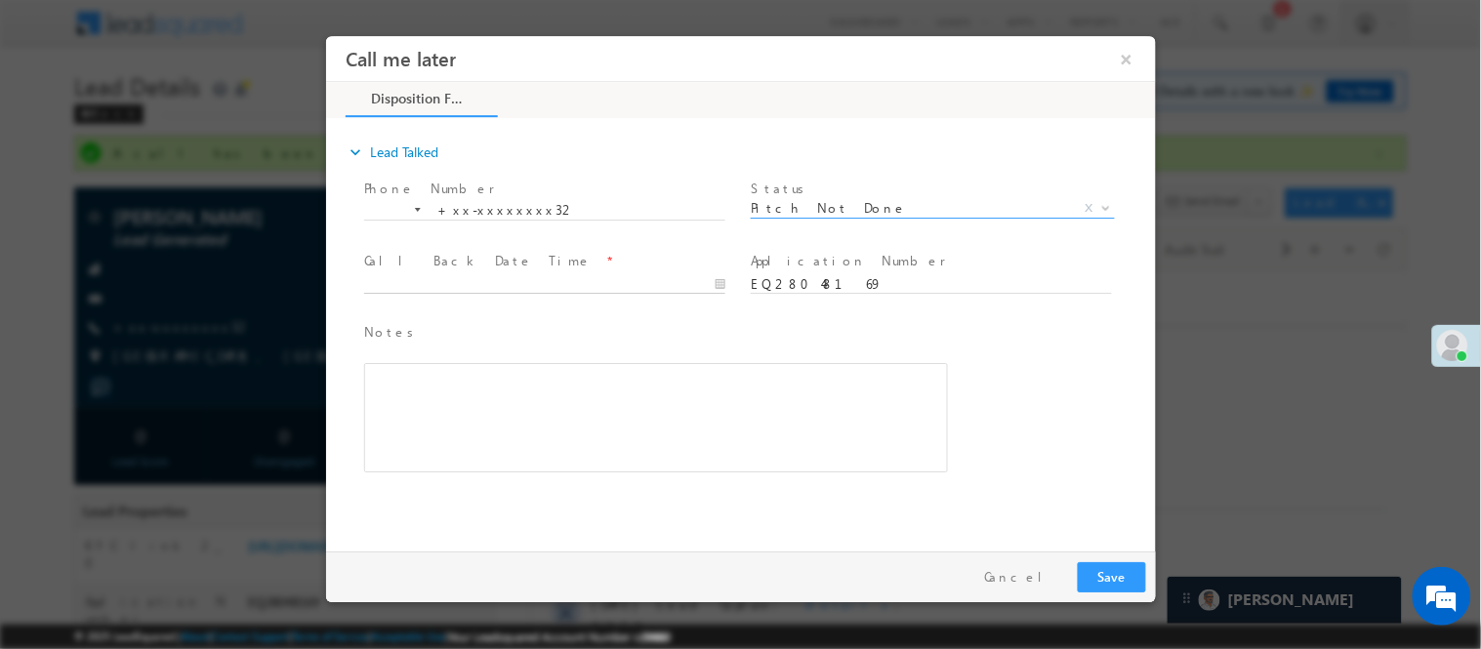
click at [579, 276] on input "text" at bounding box center [543, 284] width 361 height 20
type input "08/31/25 12:03 PM"
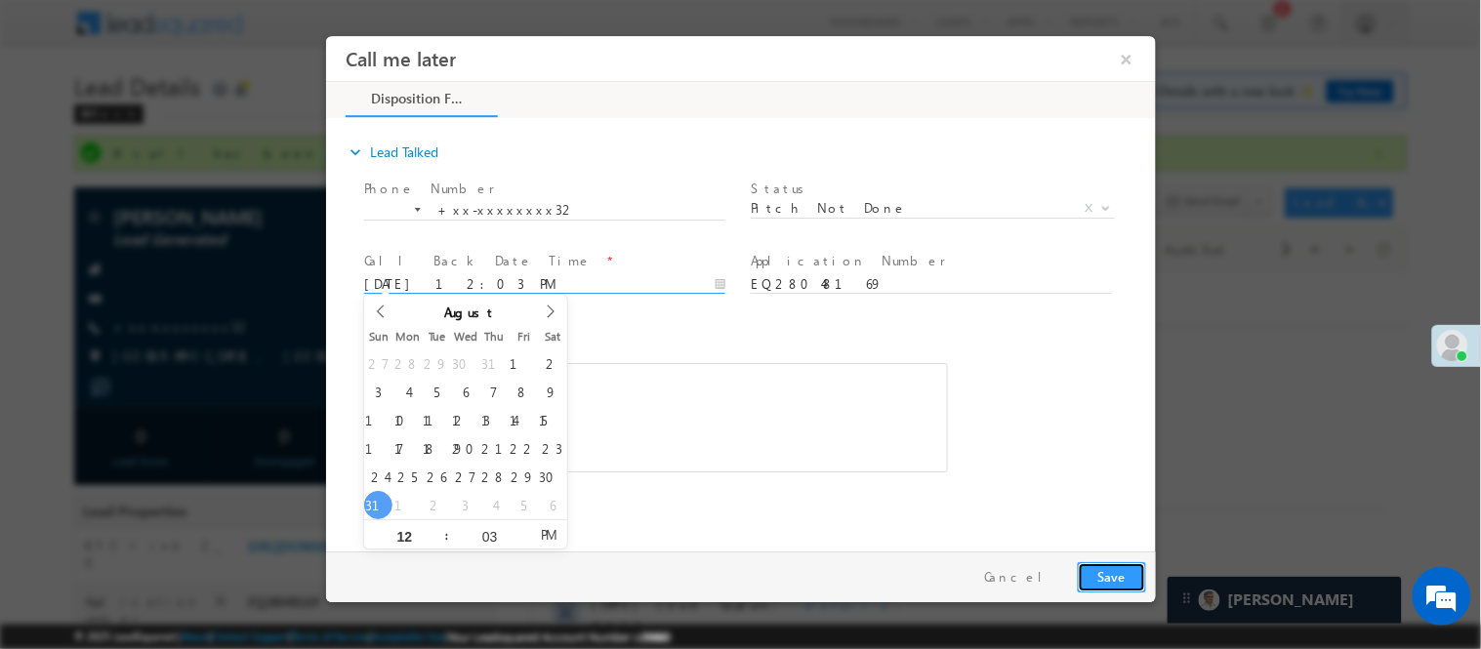
click at [1095, 578] on button "Save" at bounding box center [1111, 576] width 68 height 30
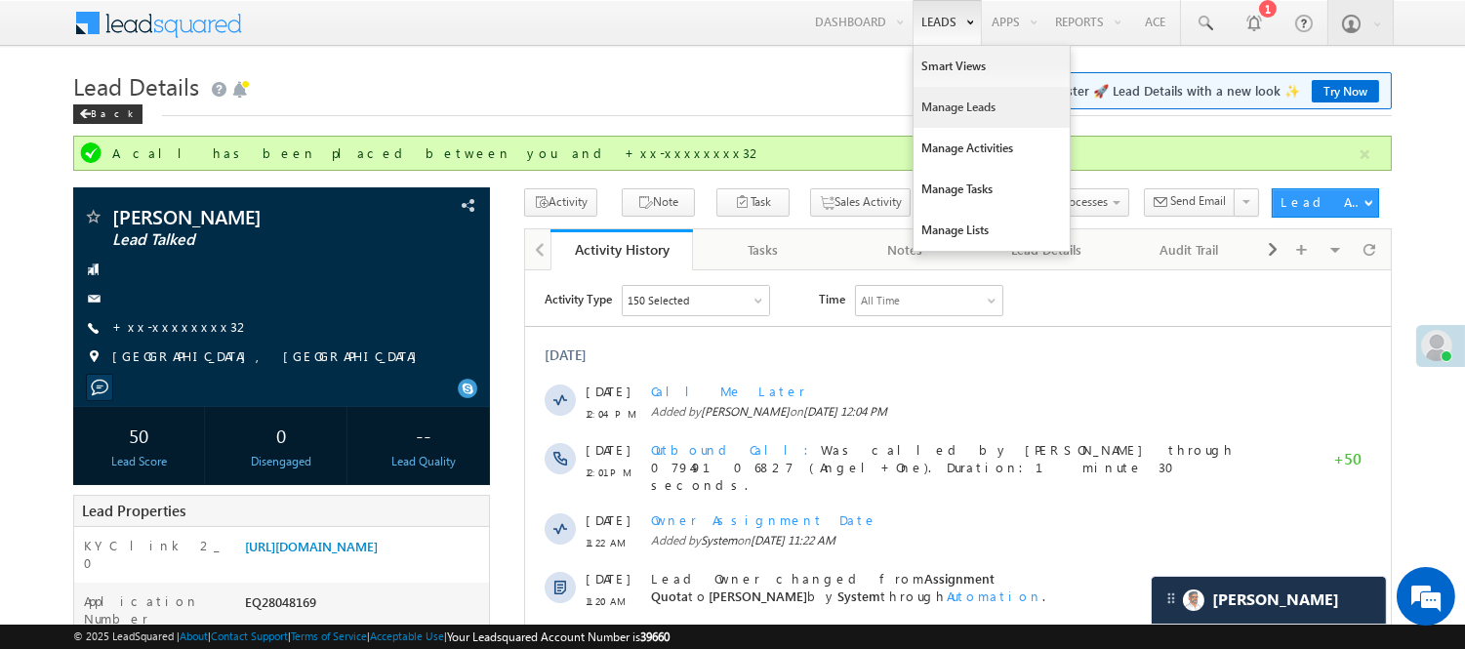
click at [947, 107] on link "Manage Leads" at bounding box center [992, 107] width 156 height 41
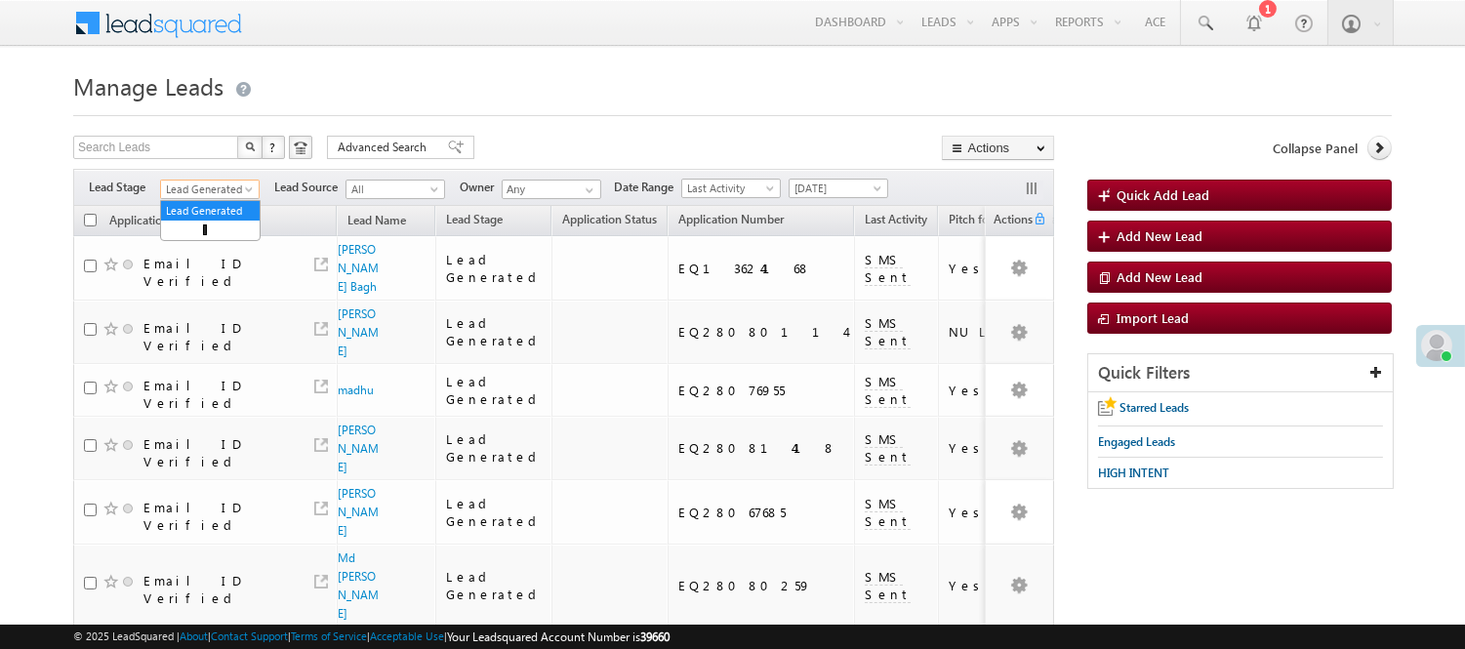
click at [208, 188] on span "Lead Generated" at bounding box center [207, 190] width 93 height 18
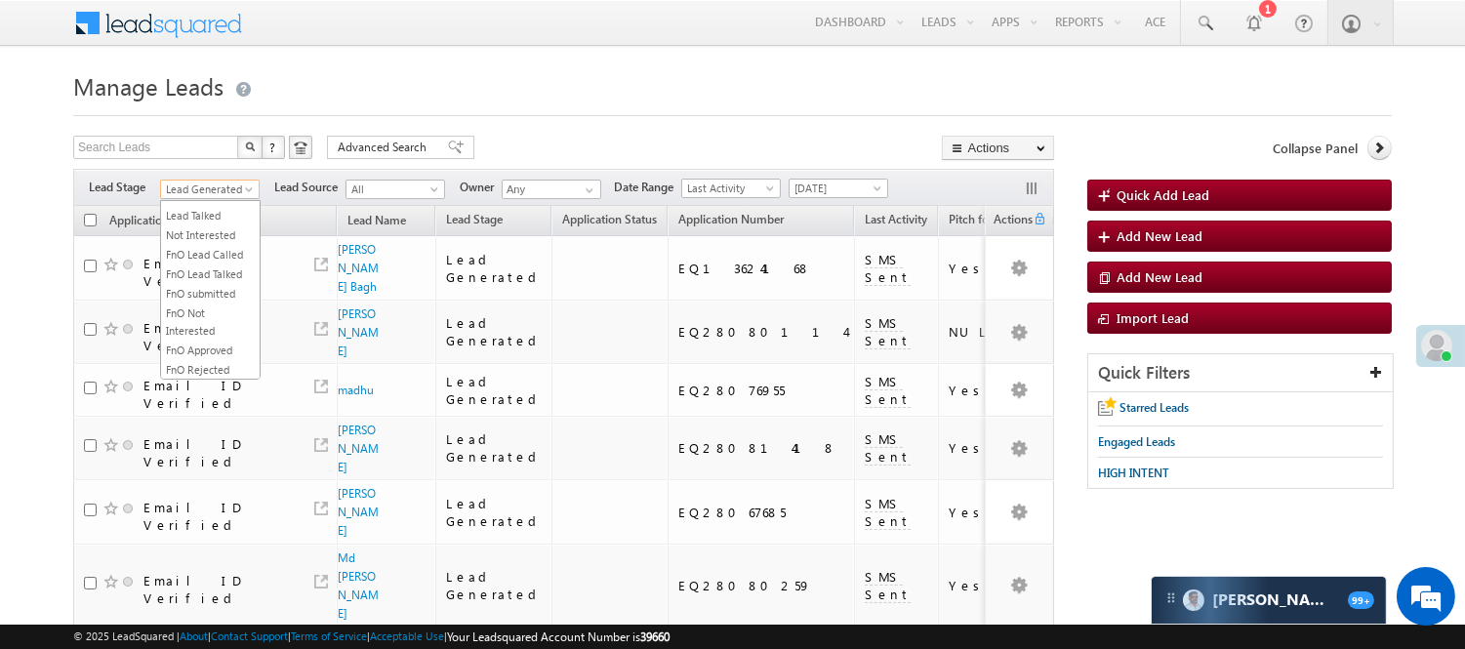
scroll to position [484, 0]
click at [212, 321] on link "Code Generated" at bounding box center [210, 330] width 99 height 18
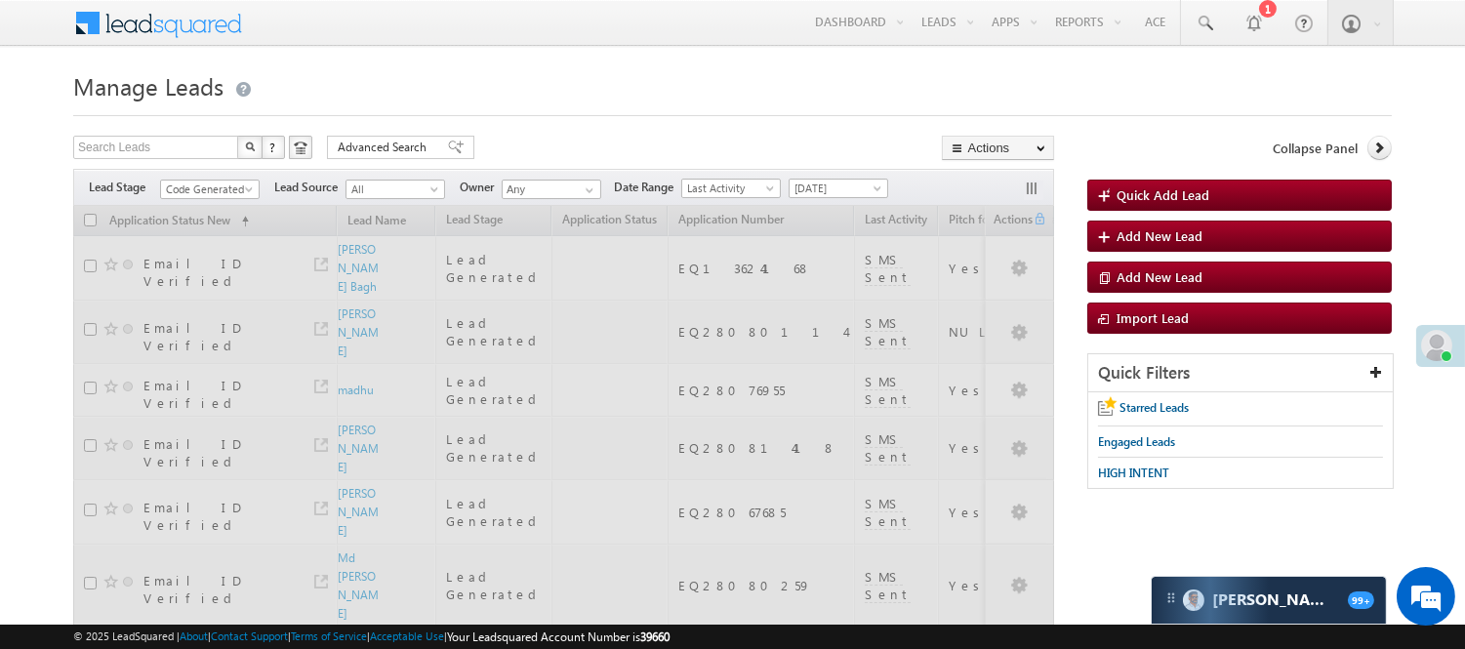
click at [539, 114] on div at bounding box center [732, 109] width 1319 height 13
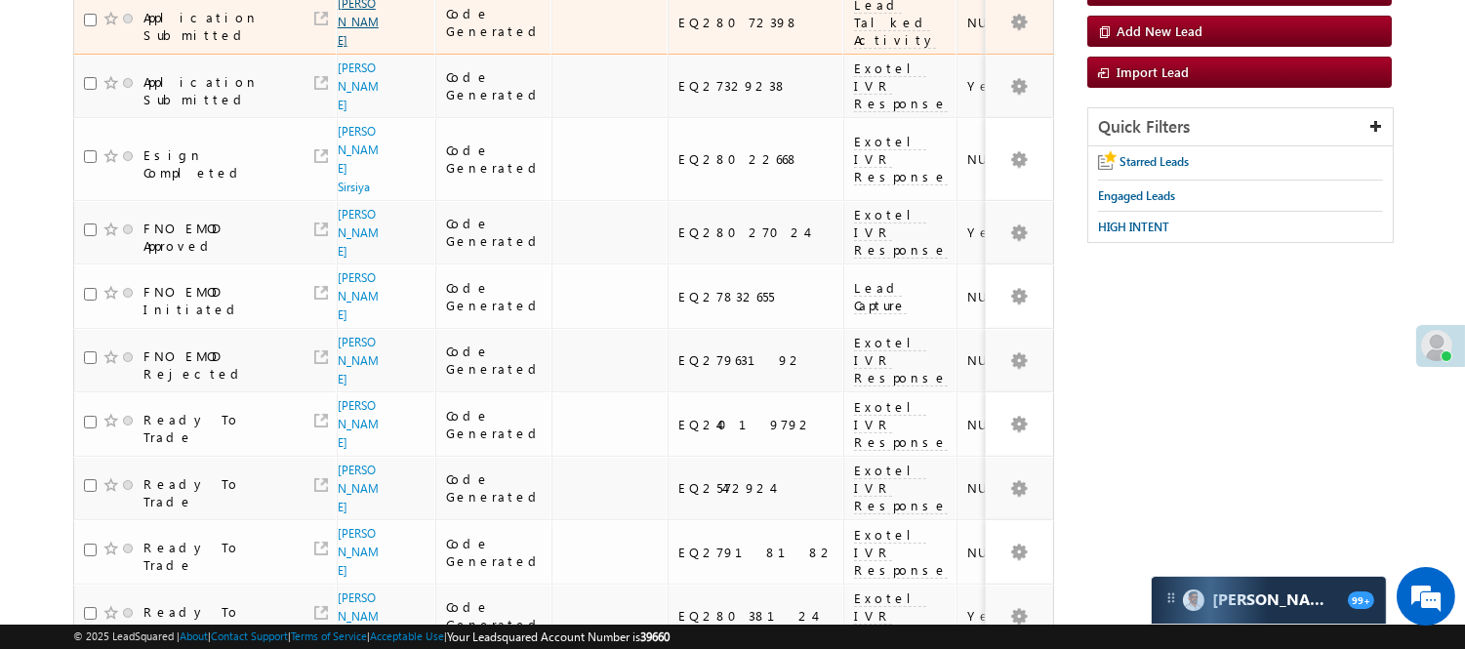
scroll to position [0, 0]
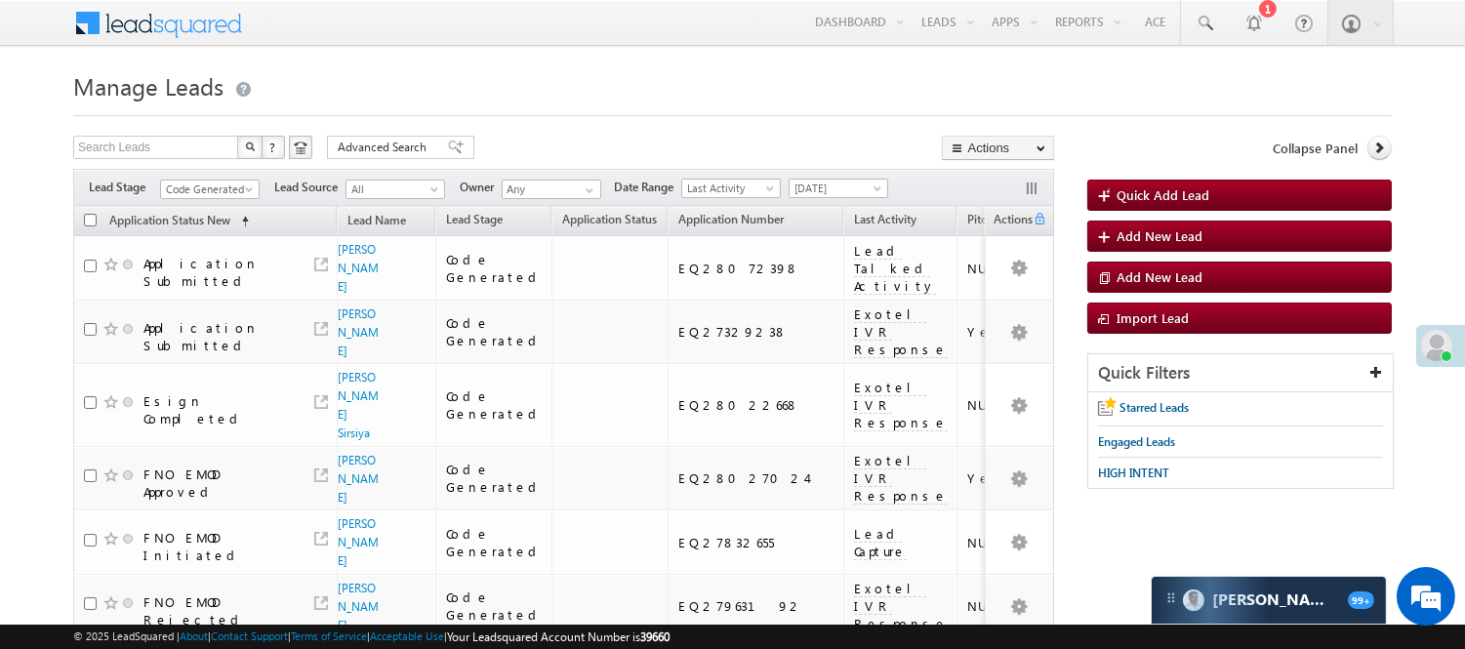
click at [231, 180] on link "Code Generated" at bounding box center [210, 190] width 100 height 20
click at [229, 189] on span "Code Generated" at bounding box center [207, 190] width 93 height 18
click at [229, 192] on span "Code Generated" at bounding box center [207, 190] width 93 height 18
click at [223, 239] on link "Lead Generated" at bounding box center [210, 231] width 99 height 18
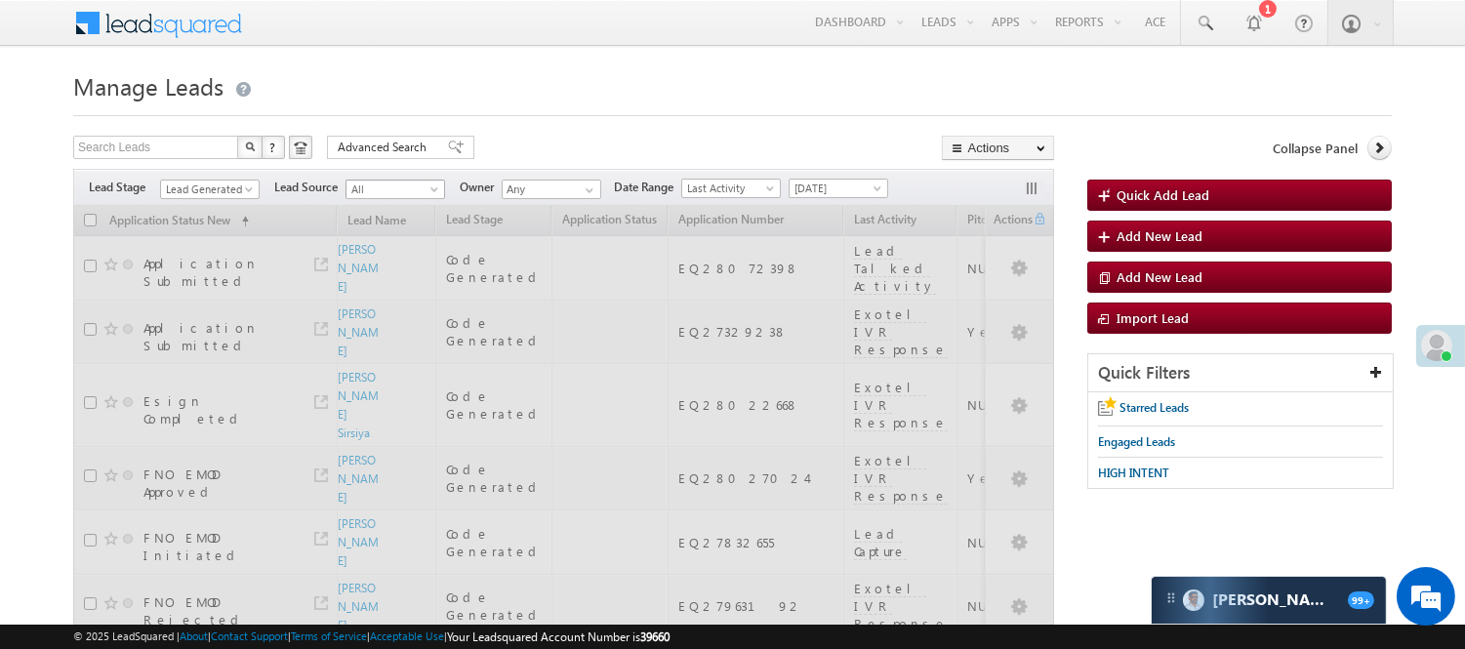
click at [208, 188] on span "Lead Generated" at bounding box center [207, 190] width 93 height 18
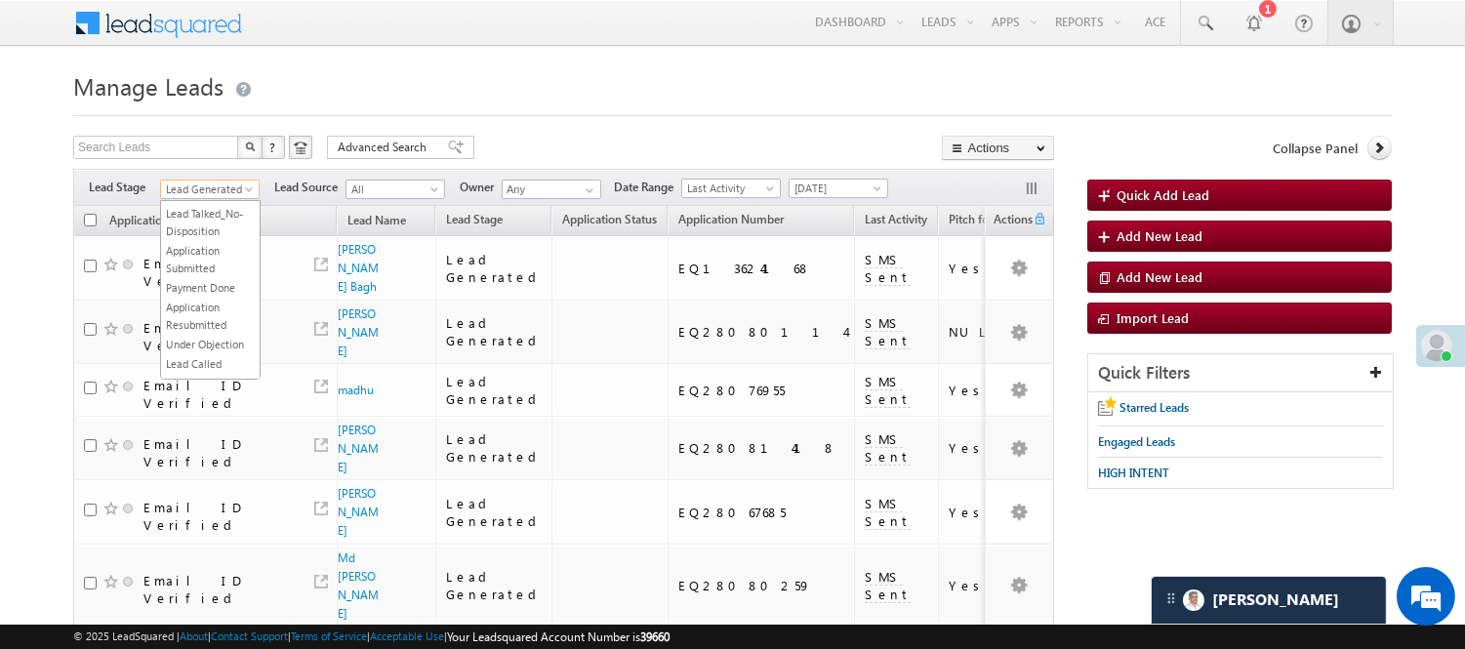
scroll to position [433, 0]
click at [198, 339] on link "Code Generated" at bounding box center [210, 330] width 99 height 18
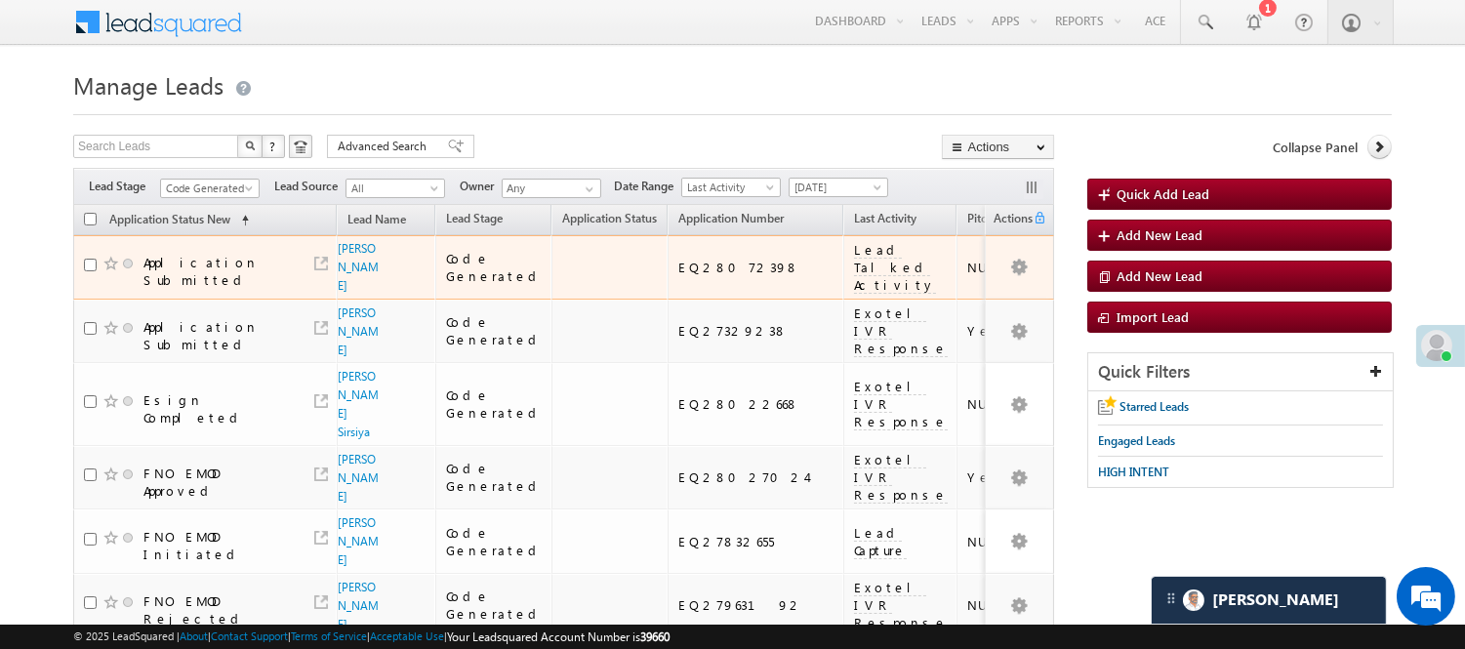
scroll to position [0, 0]
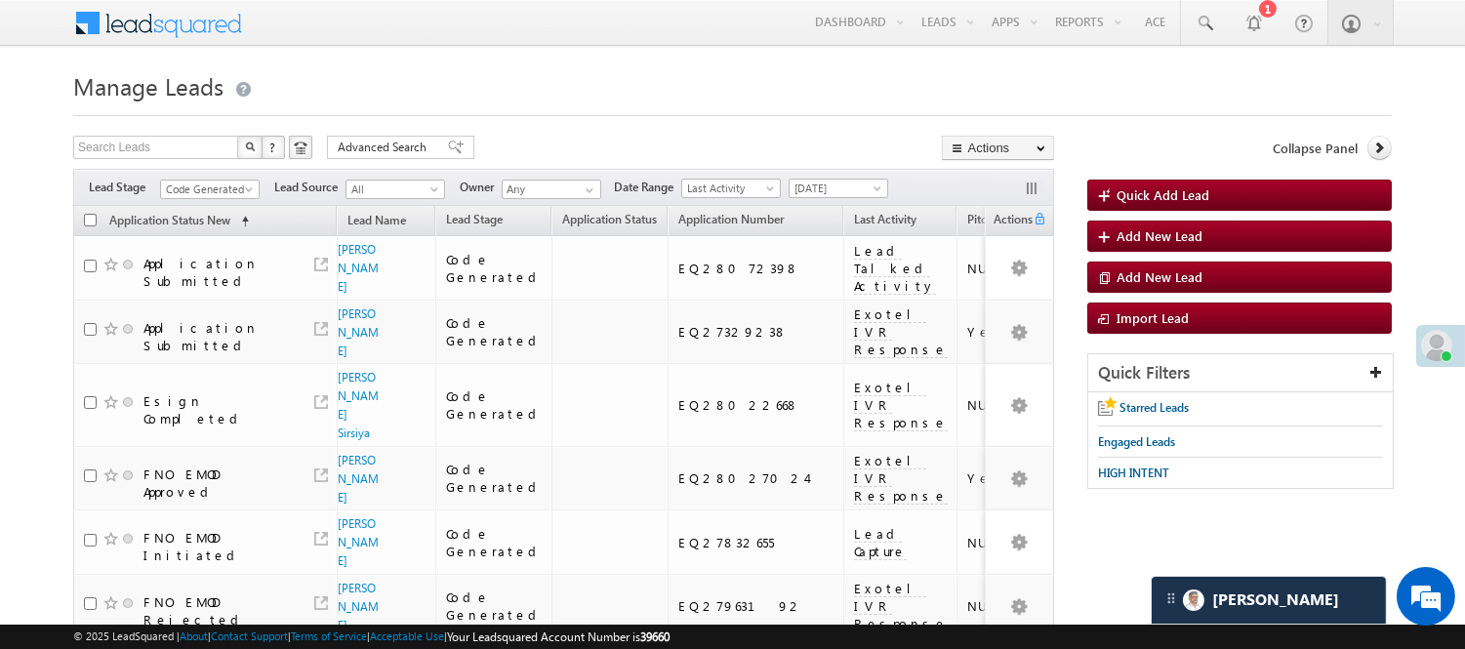
click at [240, 193] on span "Code Generated" at bounding box center [207, 190] width 93 height 18
click at [220, 239] on link "Lead Generated" at bounding box center [210, 231] width 99 height 18
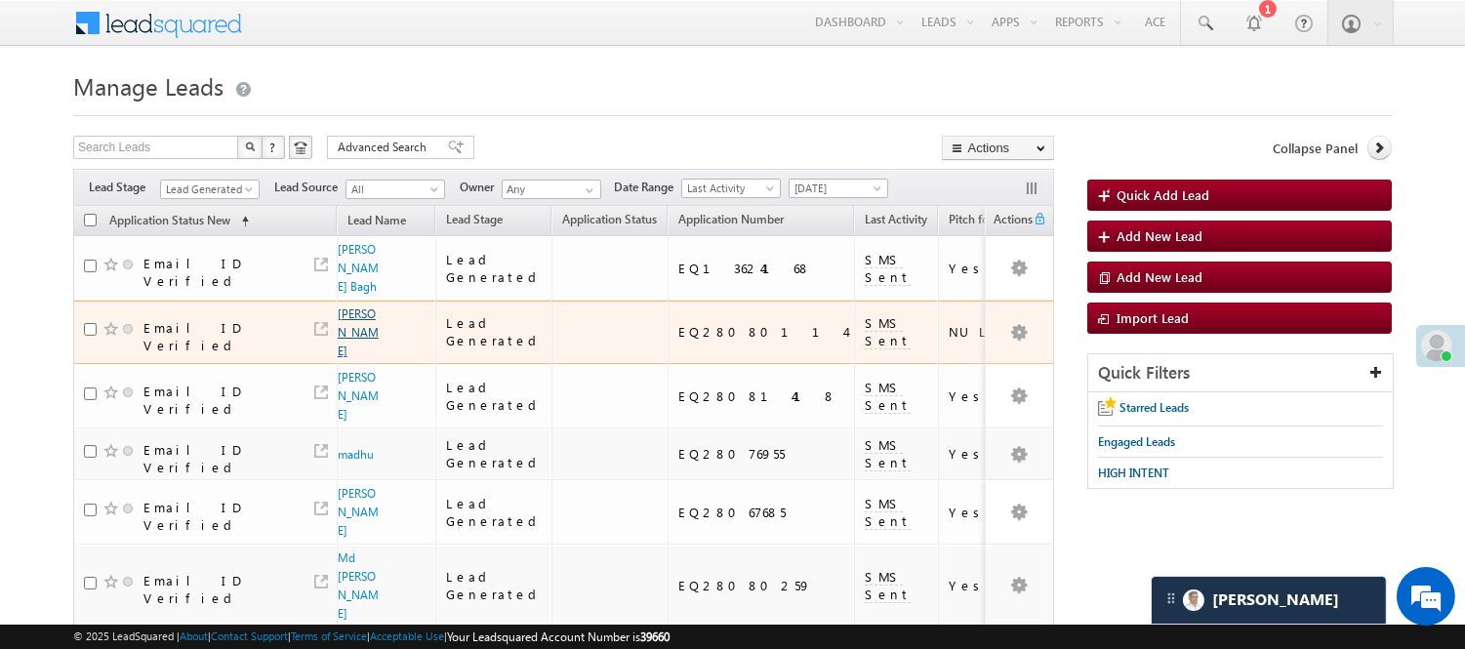
click at [349, 334] on link "Arpit Chauhan" at bounding box center [358, 333] width 41 height 52
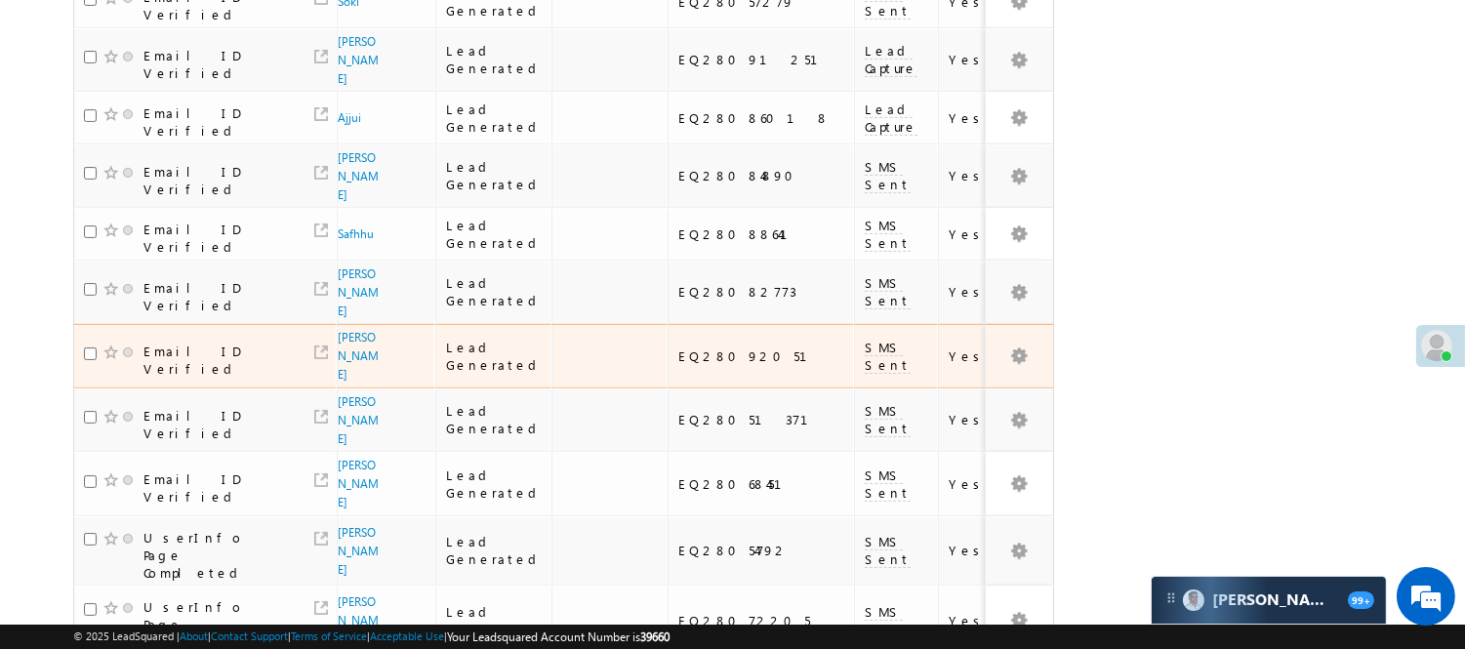
scroll to position [788, 0]
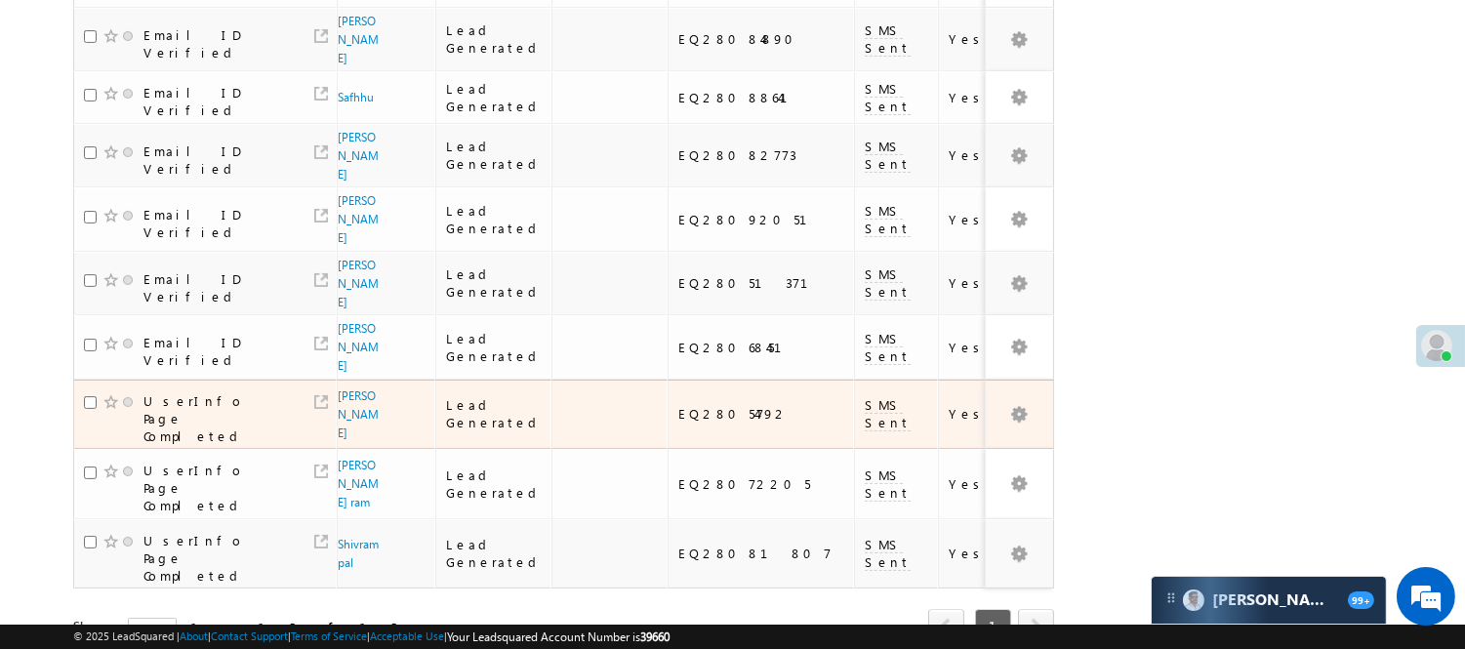
click at [376, 387] on div "[PERSON_NAME]" at bounding box center [387, 415] width 79 height 56
click at [345, 389] on link "[PERSON_NAME]" at bounding box center [358, 415] width 41 height 52
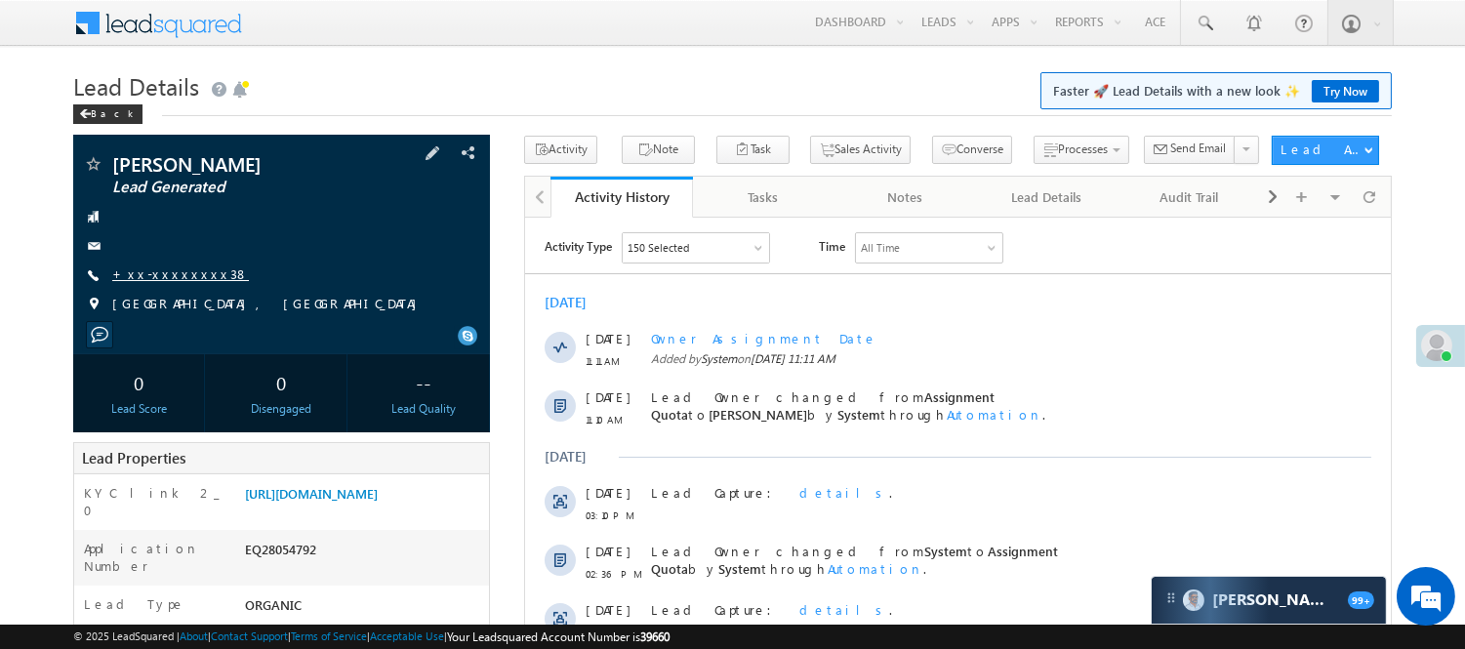
click at [178, 268] on link "+xx-xxxxxxxx38" at bounding box center [180, 274] width 137 height 17
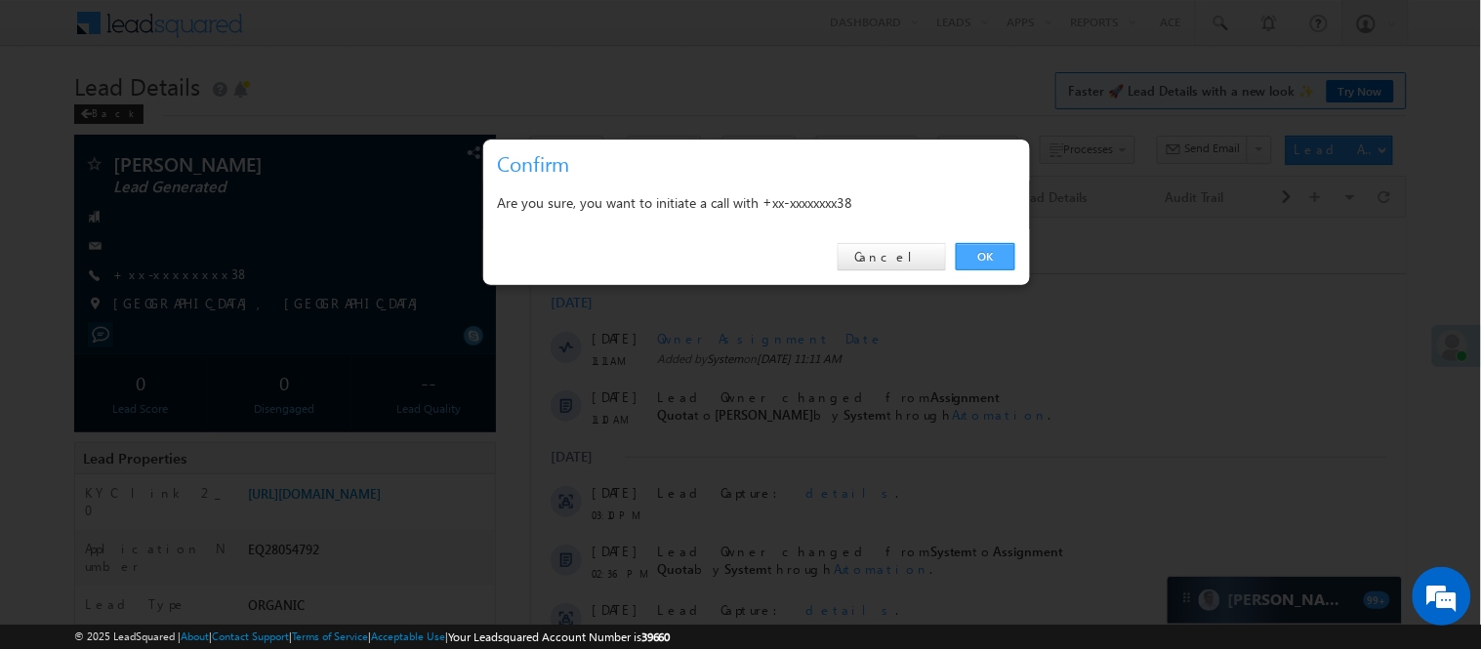
click at [978, 250] on link "OK" at bounding box center [986, 256] width 60 height 27
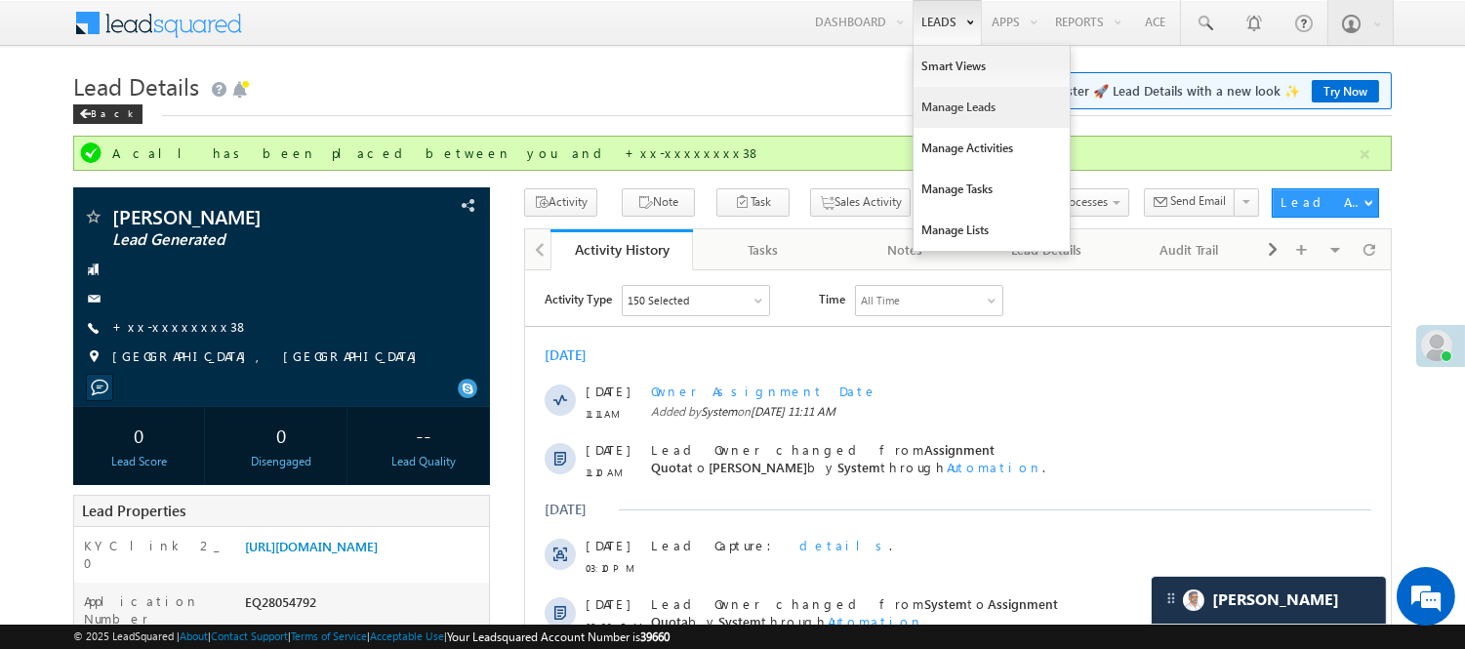
click at [940, 102] on link "Manage Leads" at bounding box center [992, 107] width 156 height 41
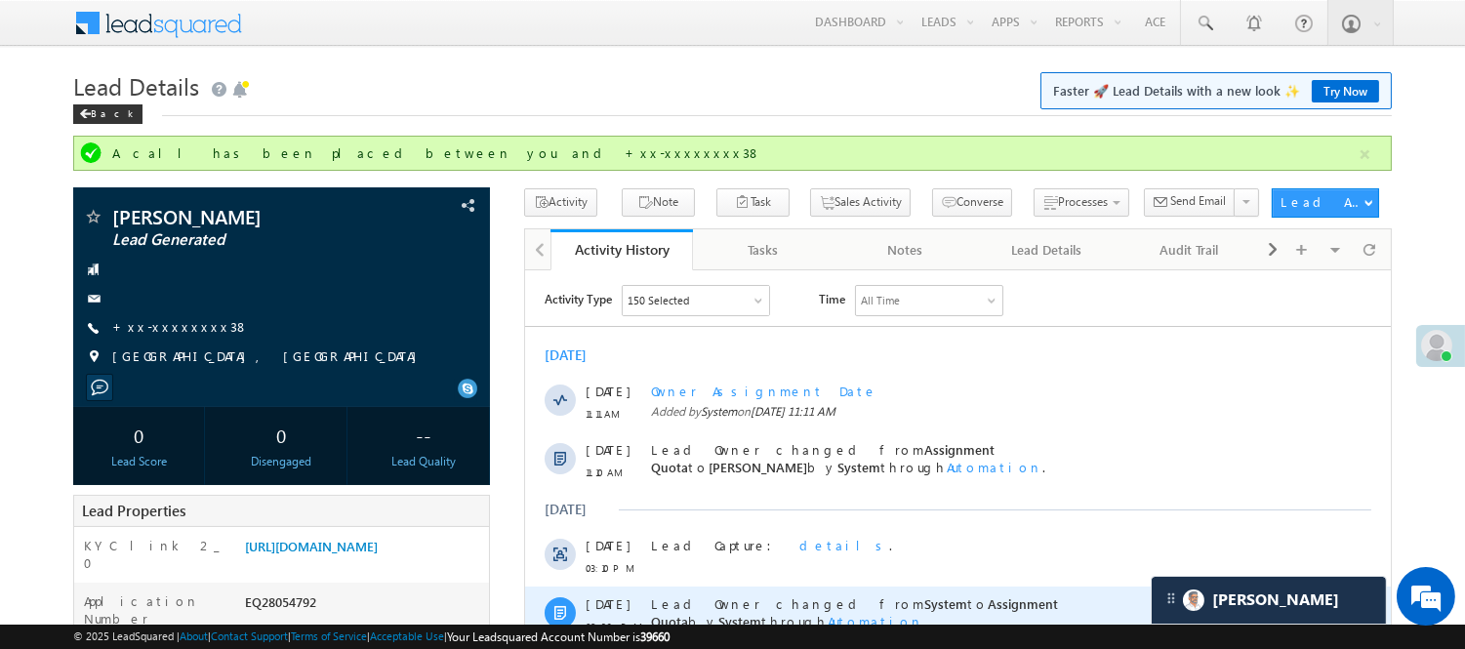
scroll to position [433, 0]
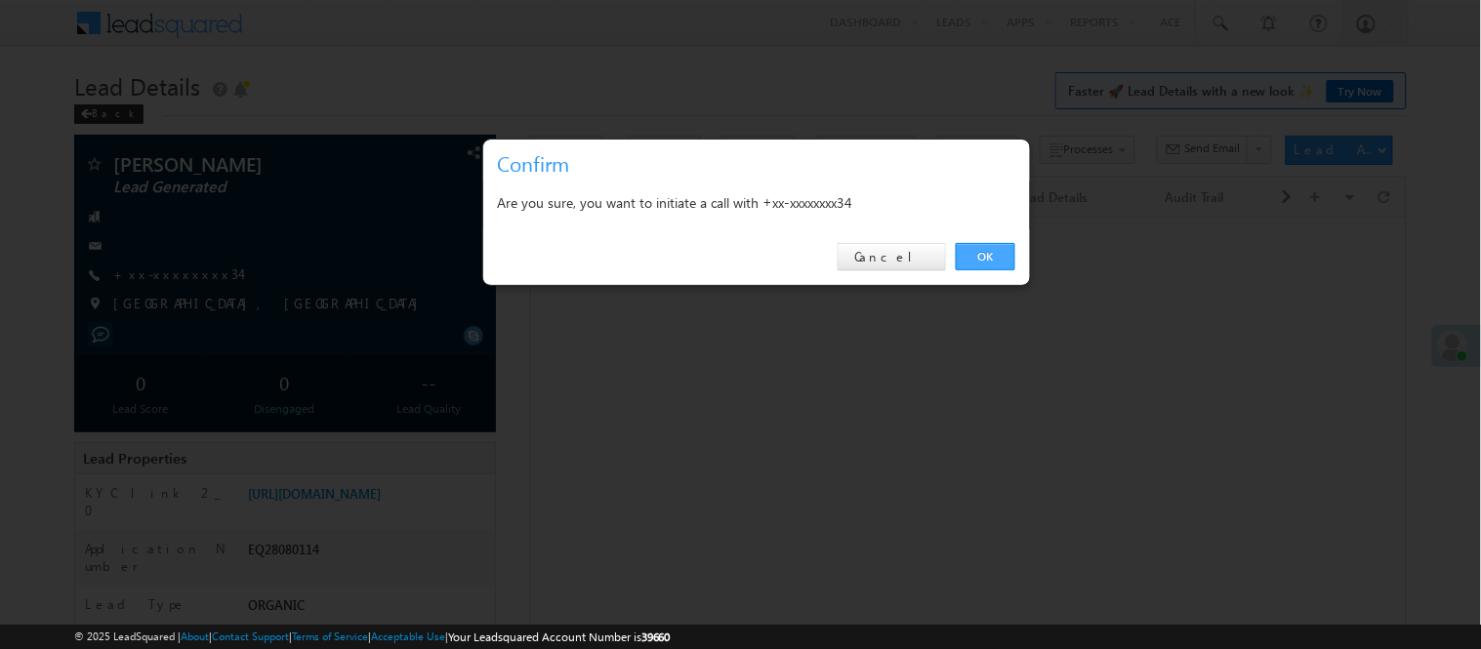
click at [989, 252] on link "OK" at bounding box center [986, 256] width 60 height 27
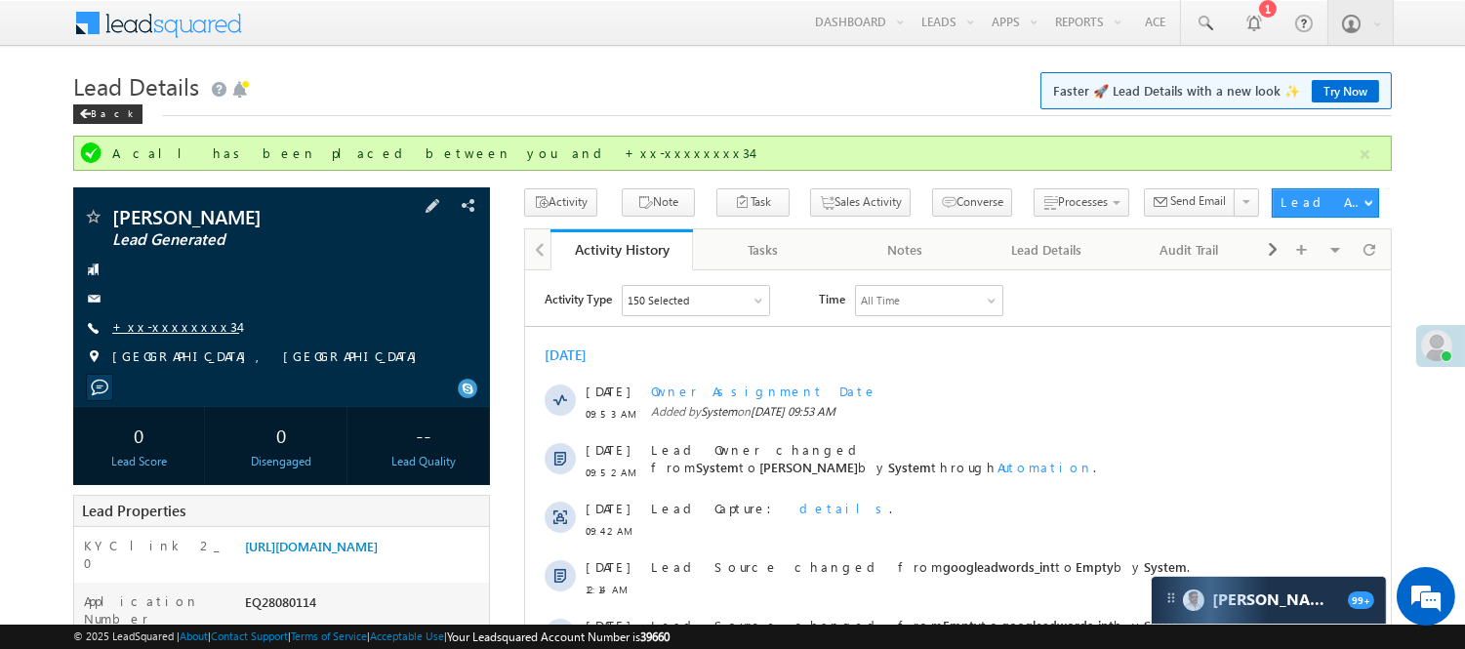
click at [144, 319] on link "+xx-xxxxxxxx34" at bounding box center [175, 326] width 127 height 17
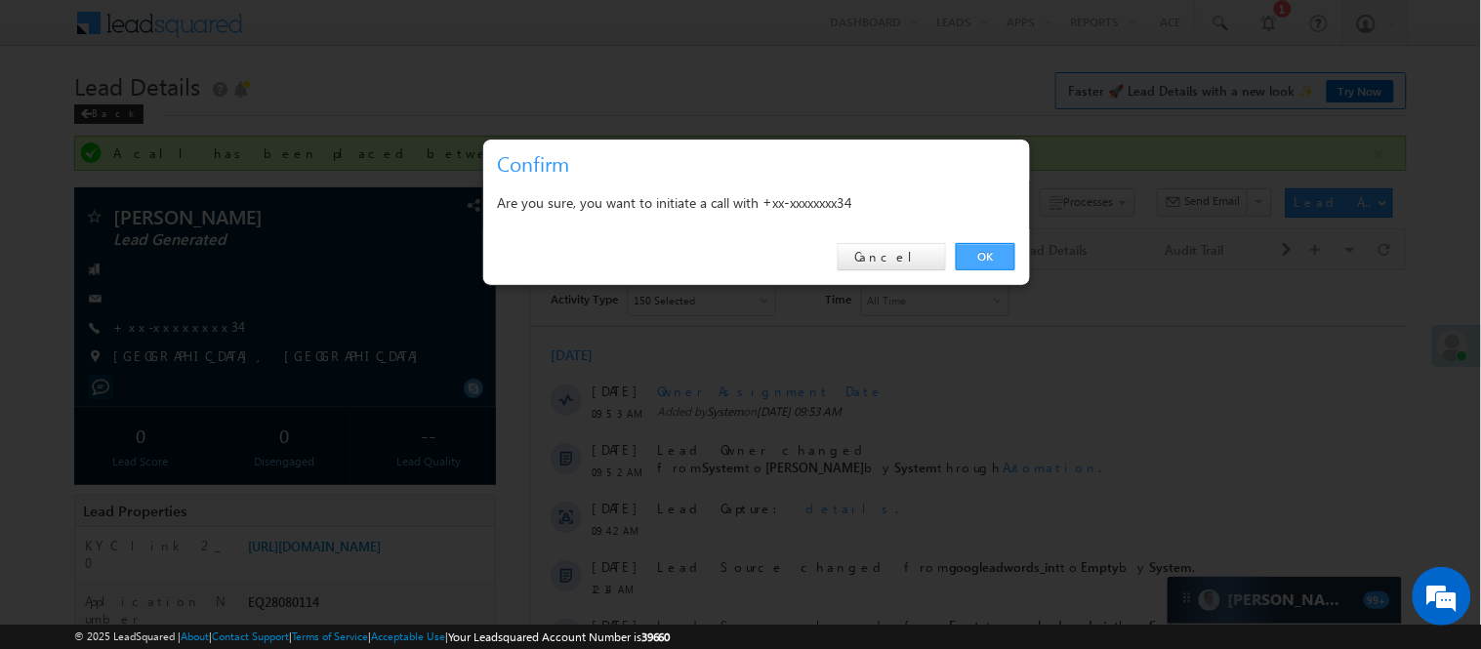
click at [987, 250] on link "OK" at bounding box center [986, 256] width 60 height 27
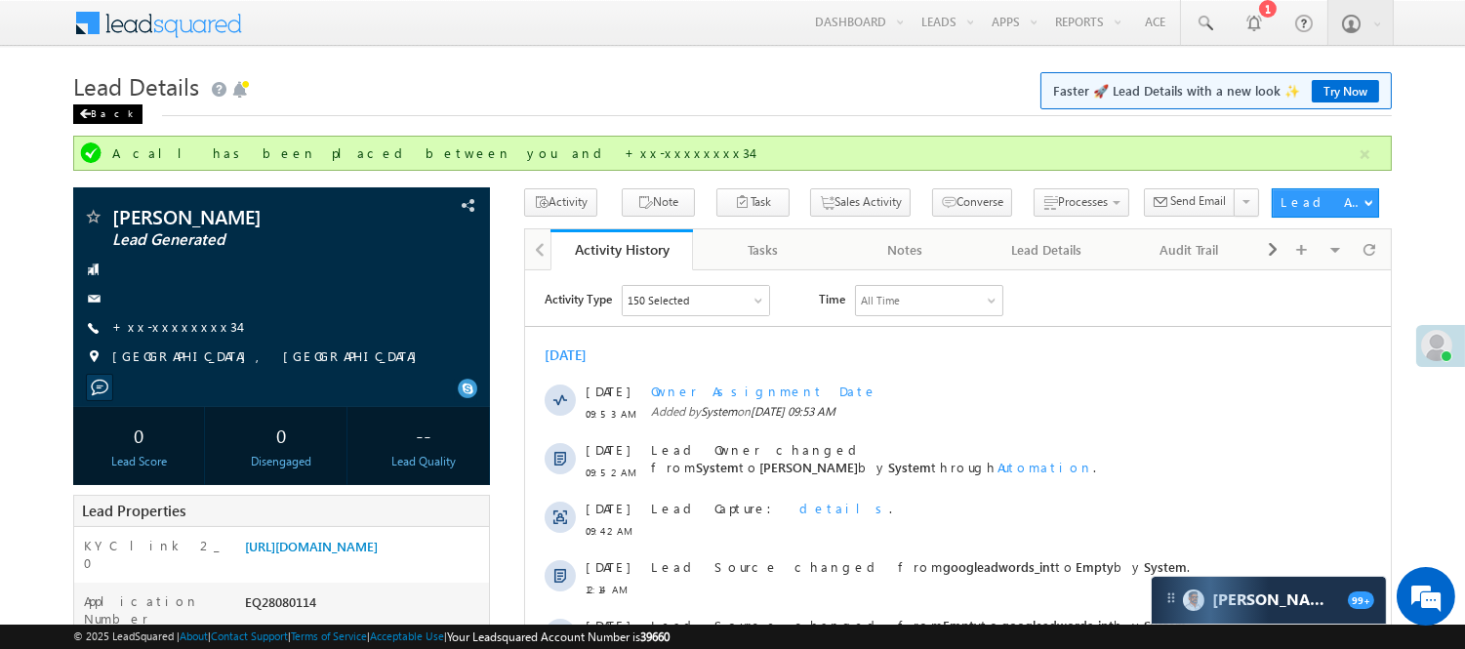
click at [95, 104] on div "Back" at bounding box center [107, 114] width 69 height 20
click at [95, 113] on div "Back" at bounding box center [107, 114] width 69 height 20
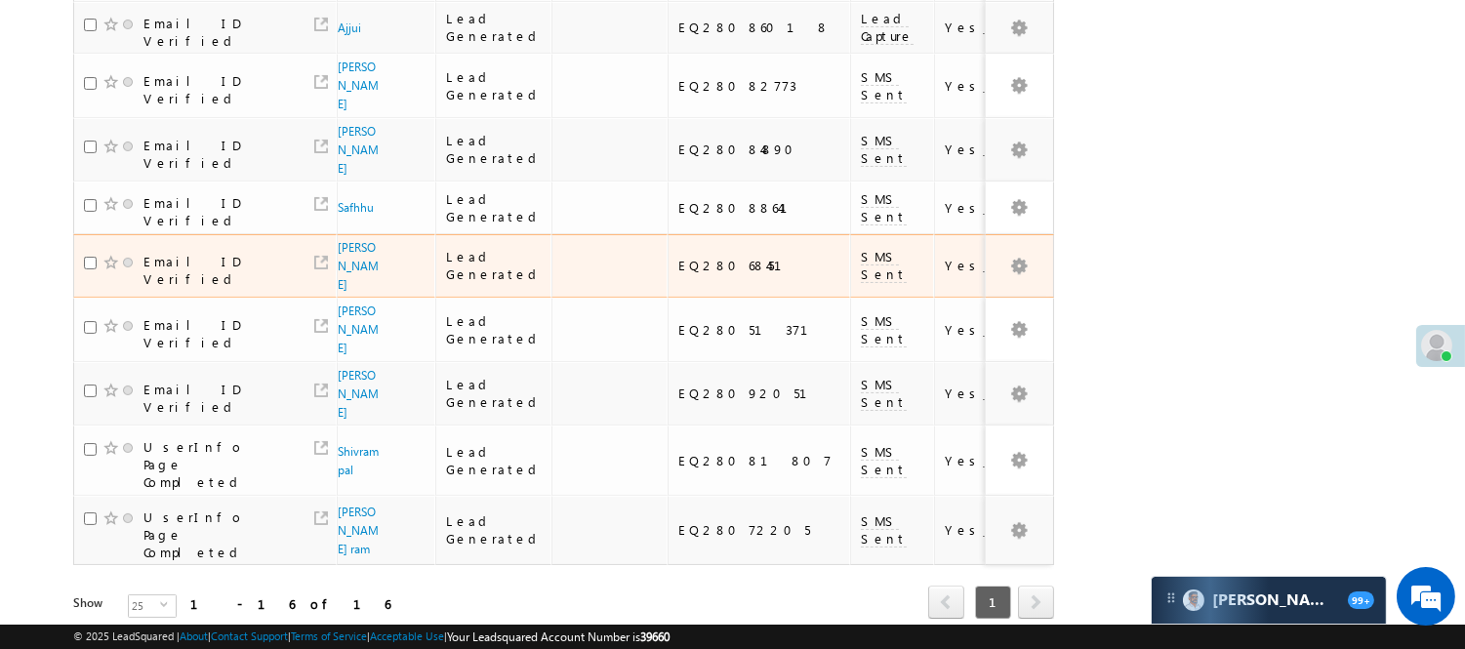
scroll to position [461, 0]
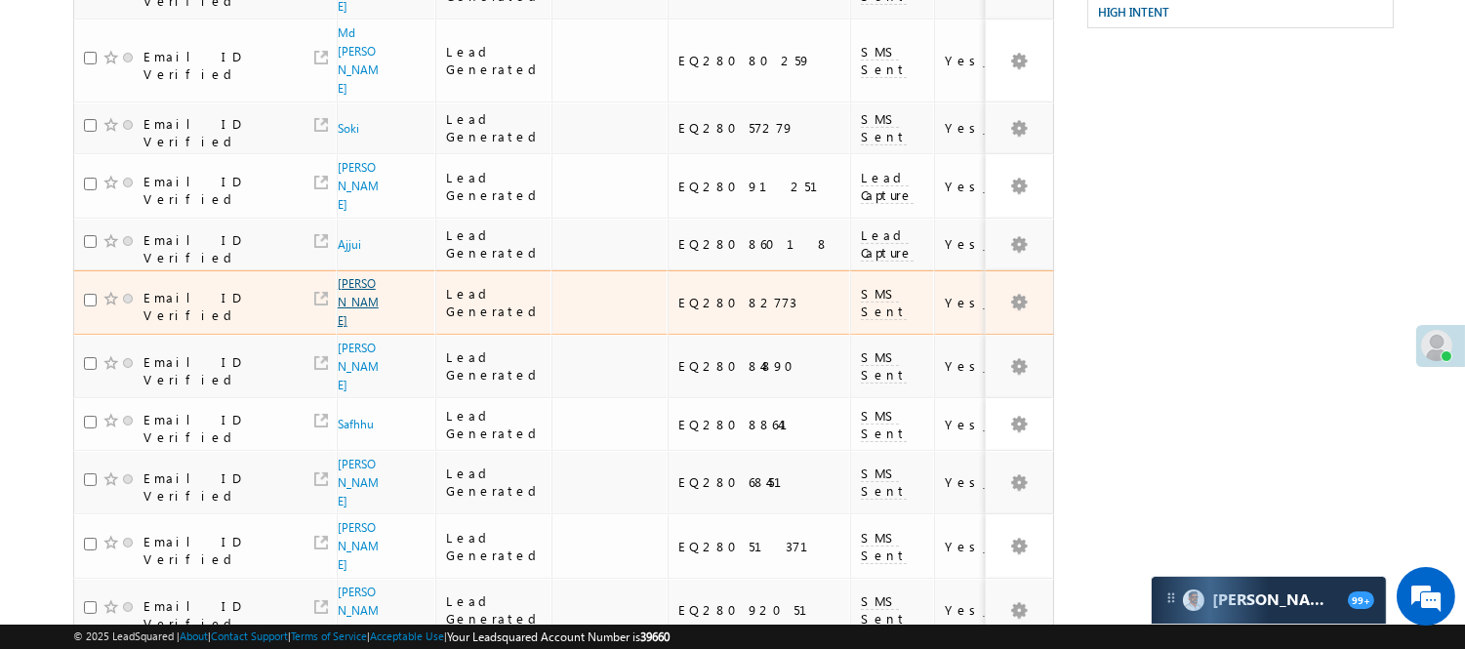
click at [342, 277] on link "Rahul Kumar" at bounding box center [358, 302] width 41 height 52
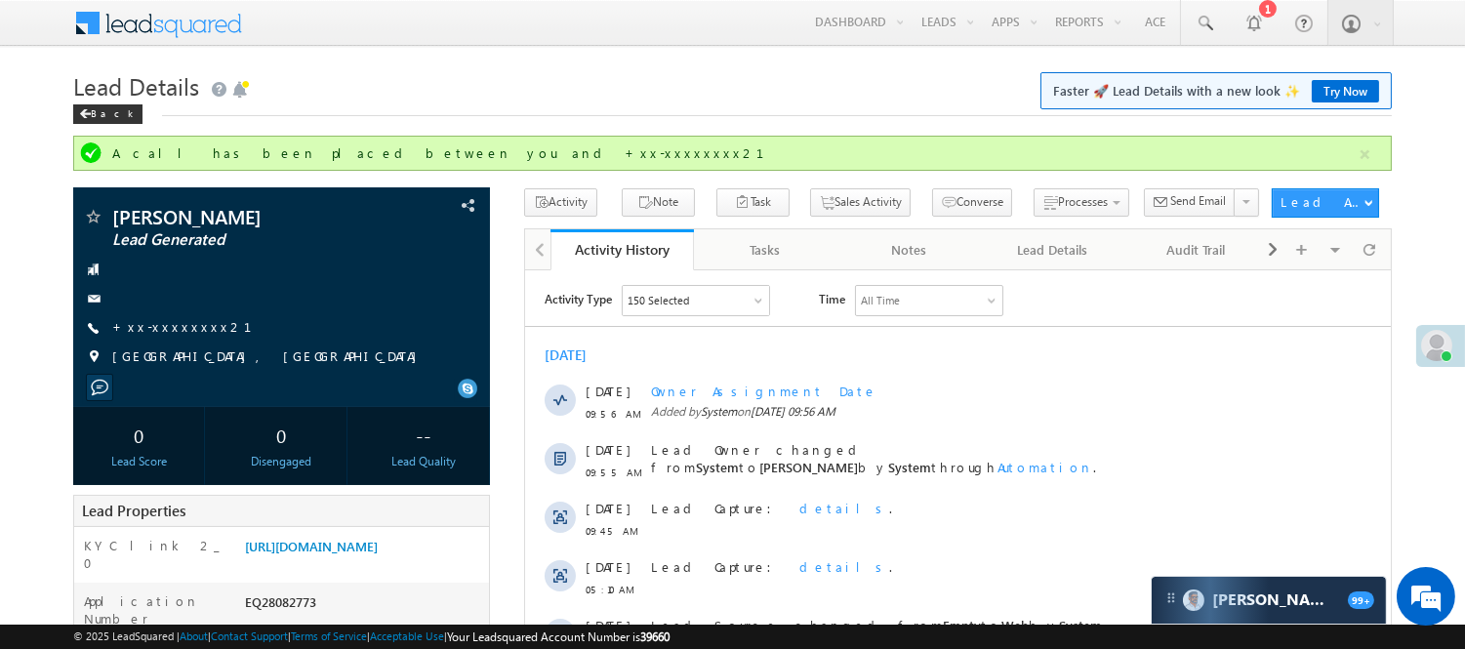
click at [107, 98] on span "Lead Details" at bounding box center [136, 85] width 126 height 31
click at [102, 113] on div "Back" at bounding box center [107, 114] width 69 height 20
click at [91, 117] on div "Back" at bounding box center [107, 114] width 69 height 20
click at [108, 109] on div "Back" at bounding box center [107, 114] width 69 height 20
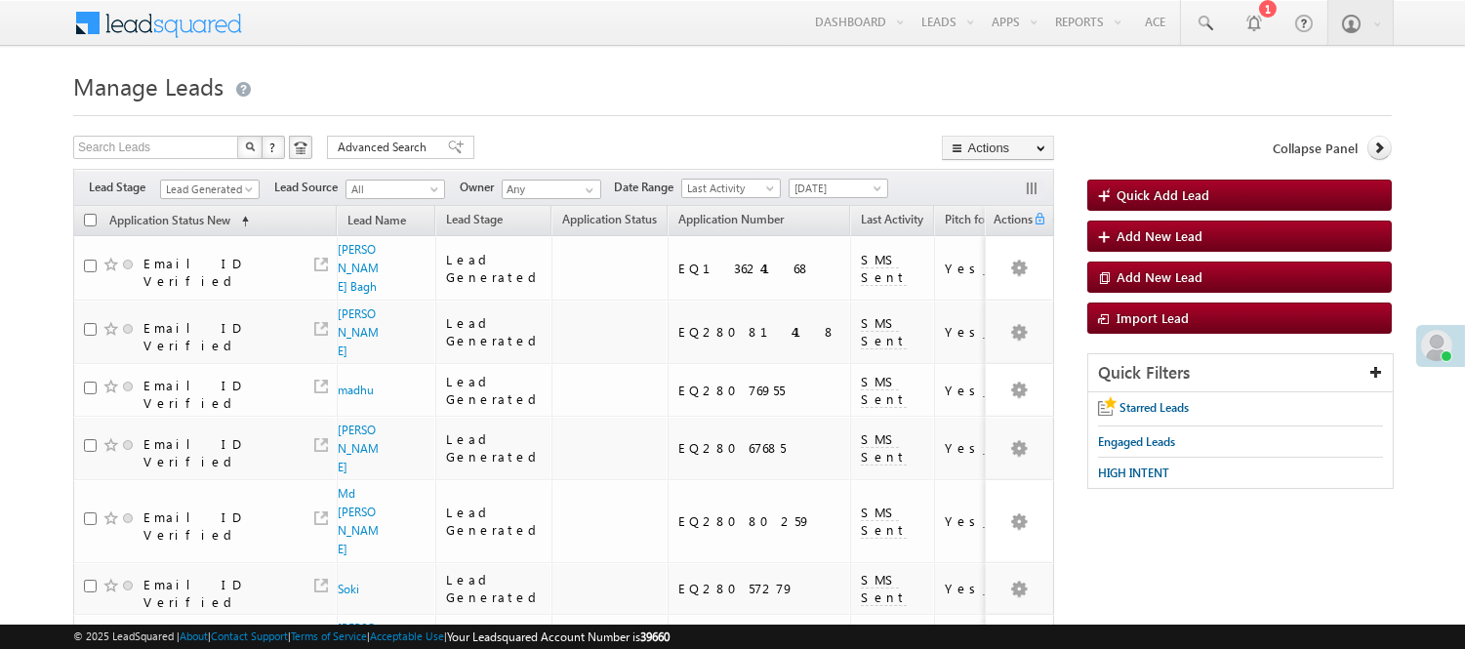
scroll to position [542, 0]
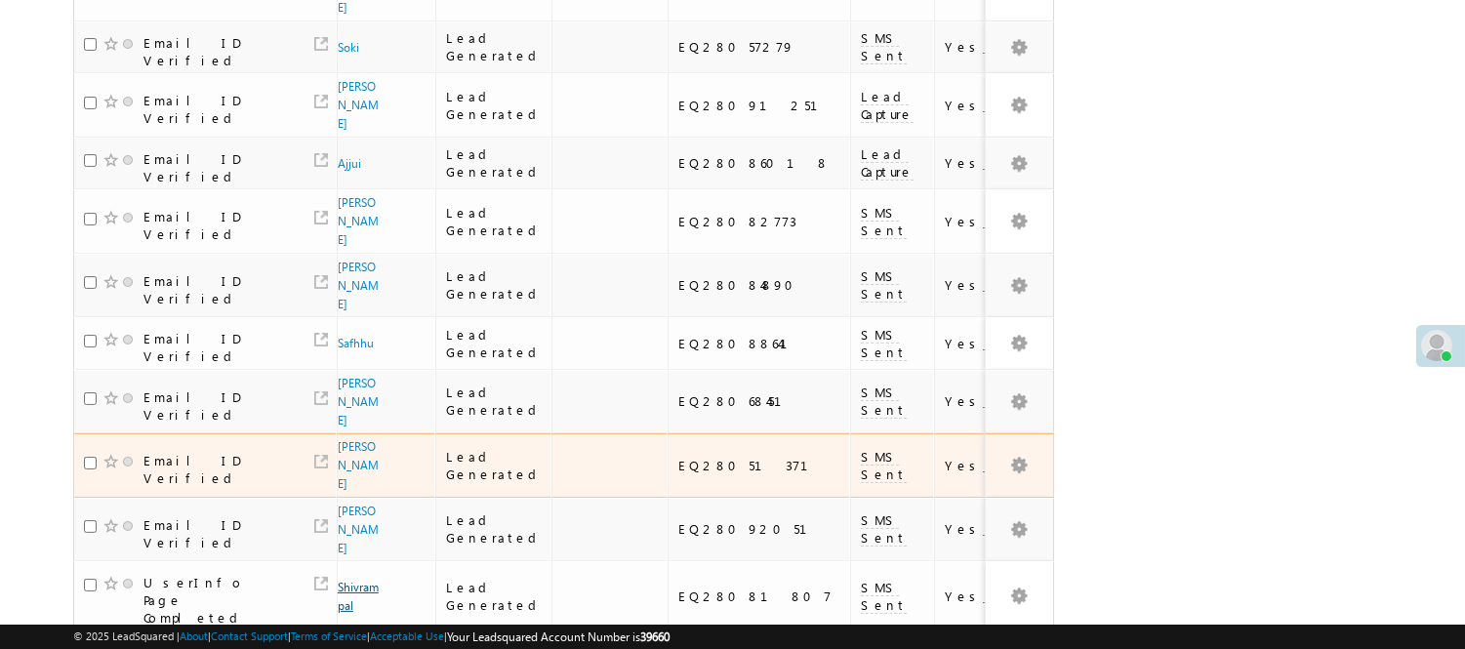
click at [351, 580] on link "Shivrampal" at bounding box center [358, 596] width 41 height 33
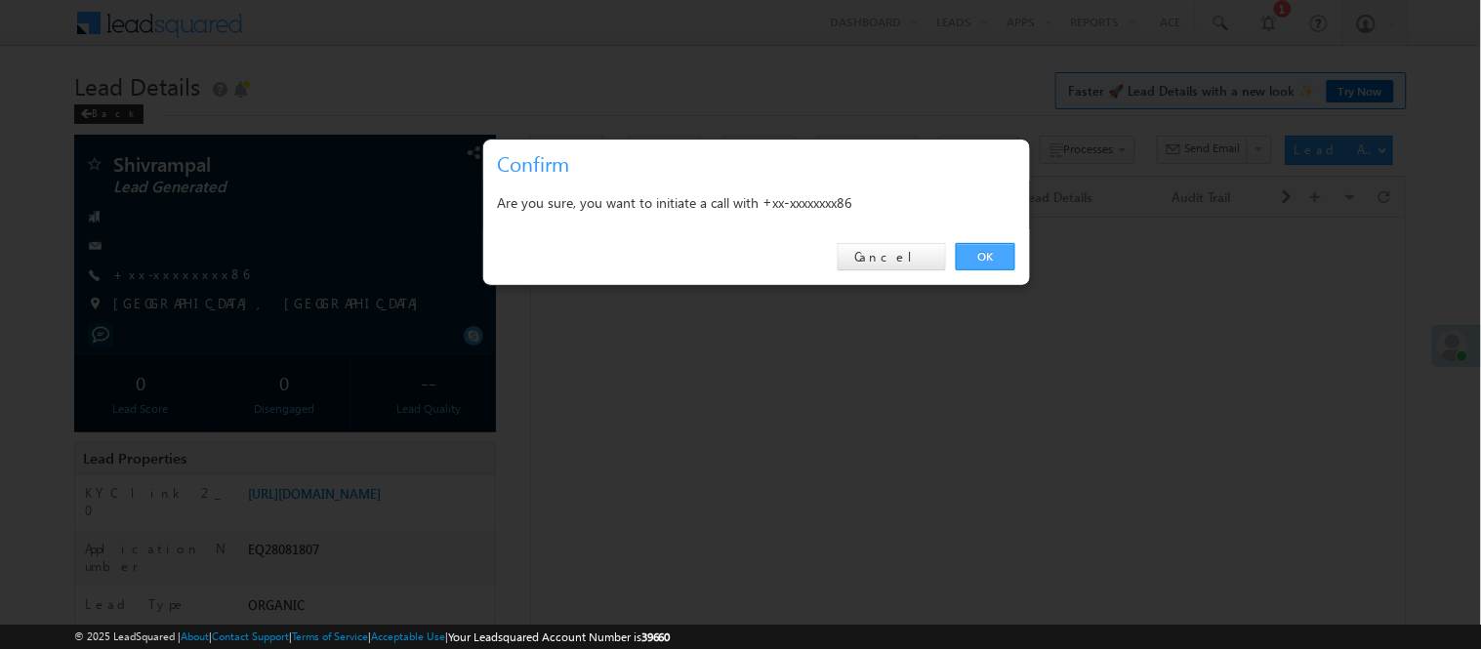
click at [994, 256] on link "OK" at bounding box center [986, 256] width 60 height 27
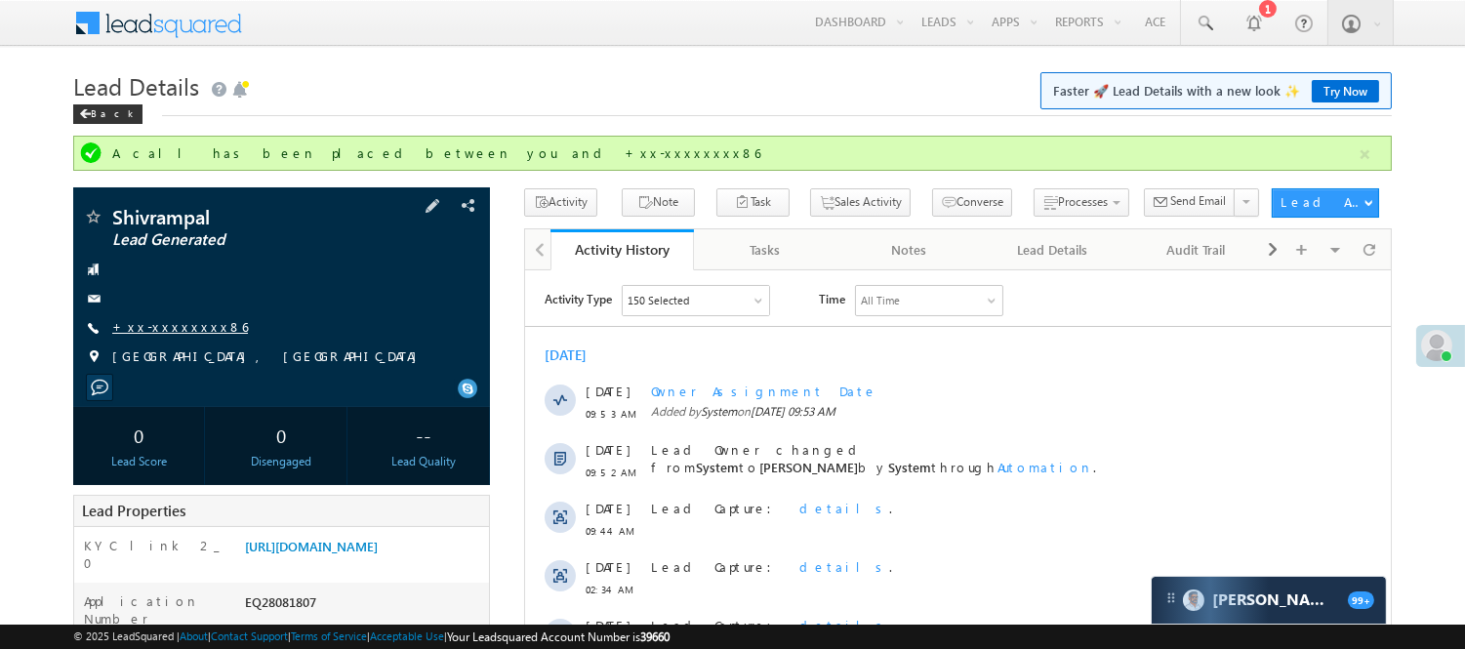
click at [158, 328] on link "+xx-xxxxxxxx86" at bounding box center [180, 326] width 136 height 17
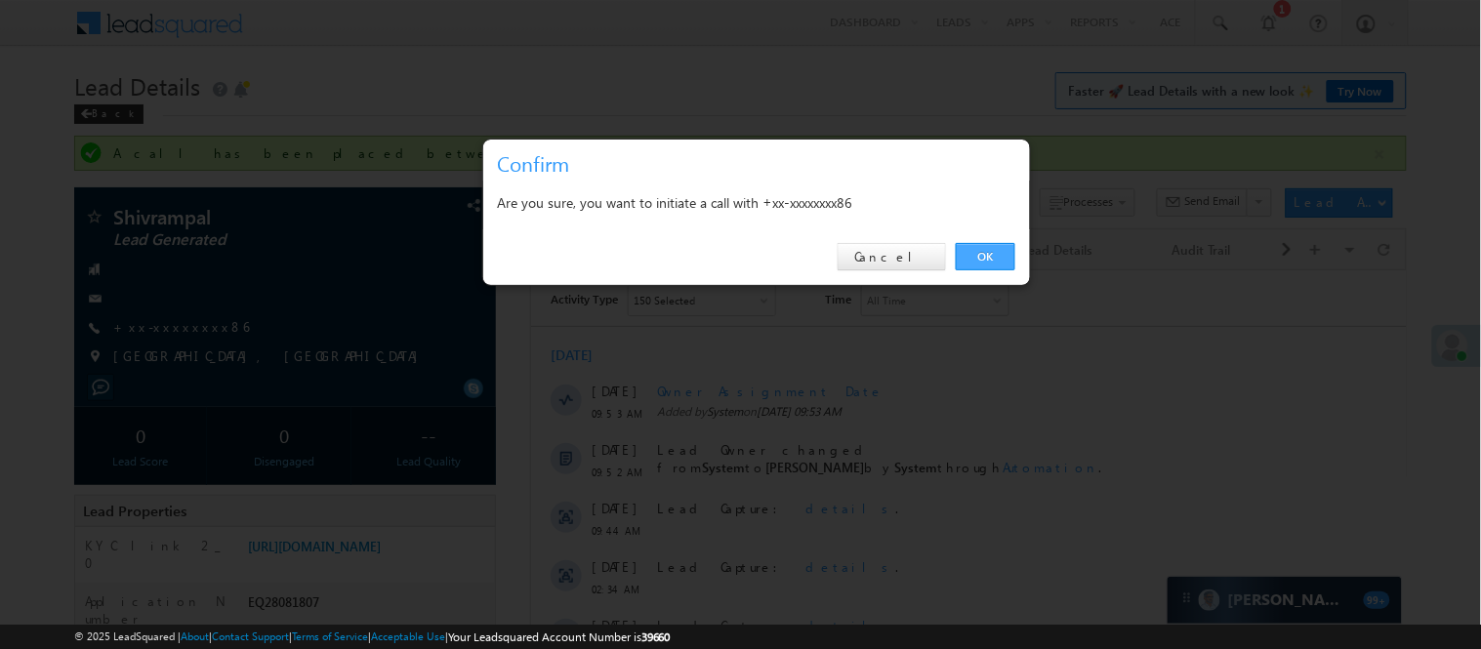
click at [962, 261] on link "OK" at bounding box center [986, 256] width 60 height 27
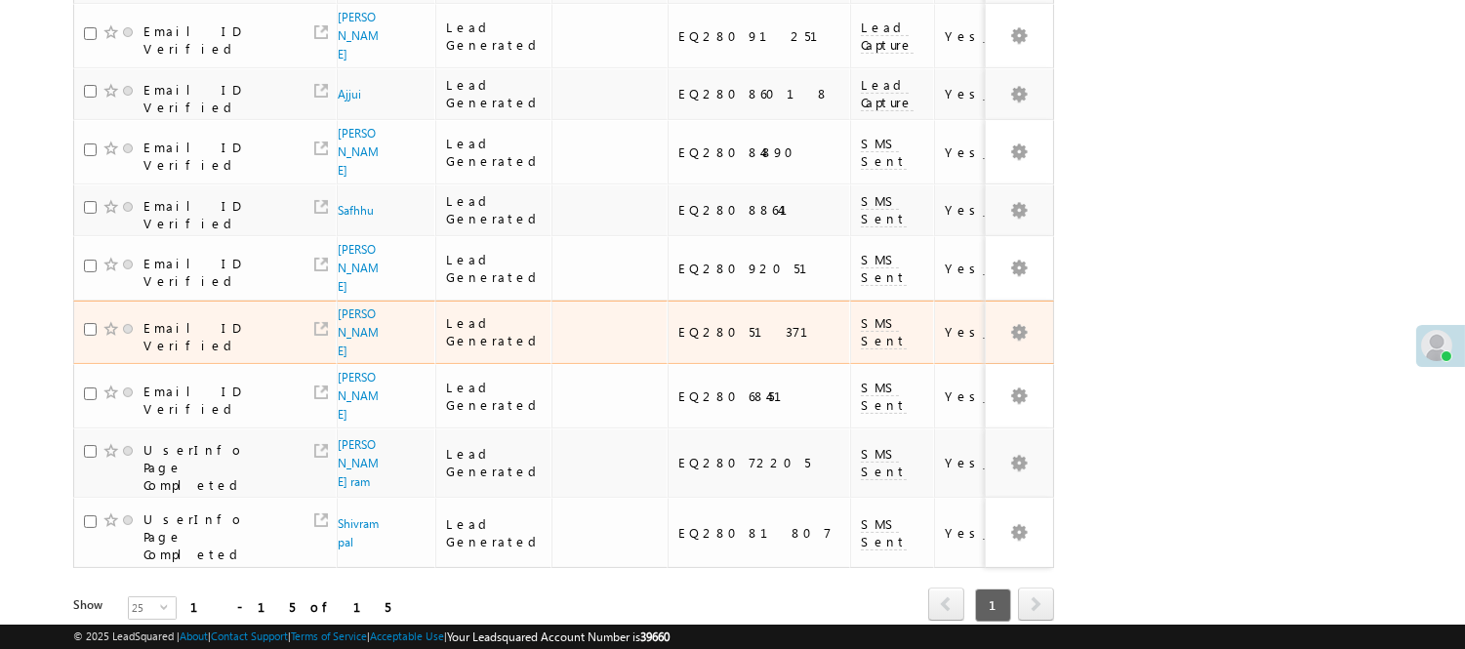
scroll to position [632, 0]
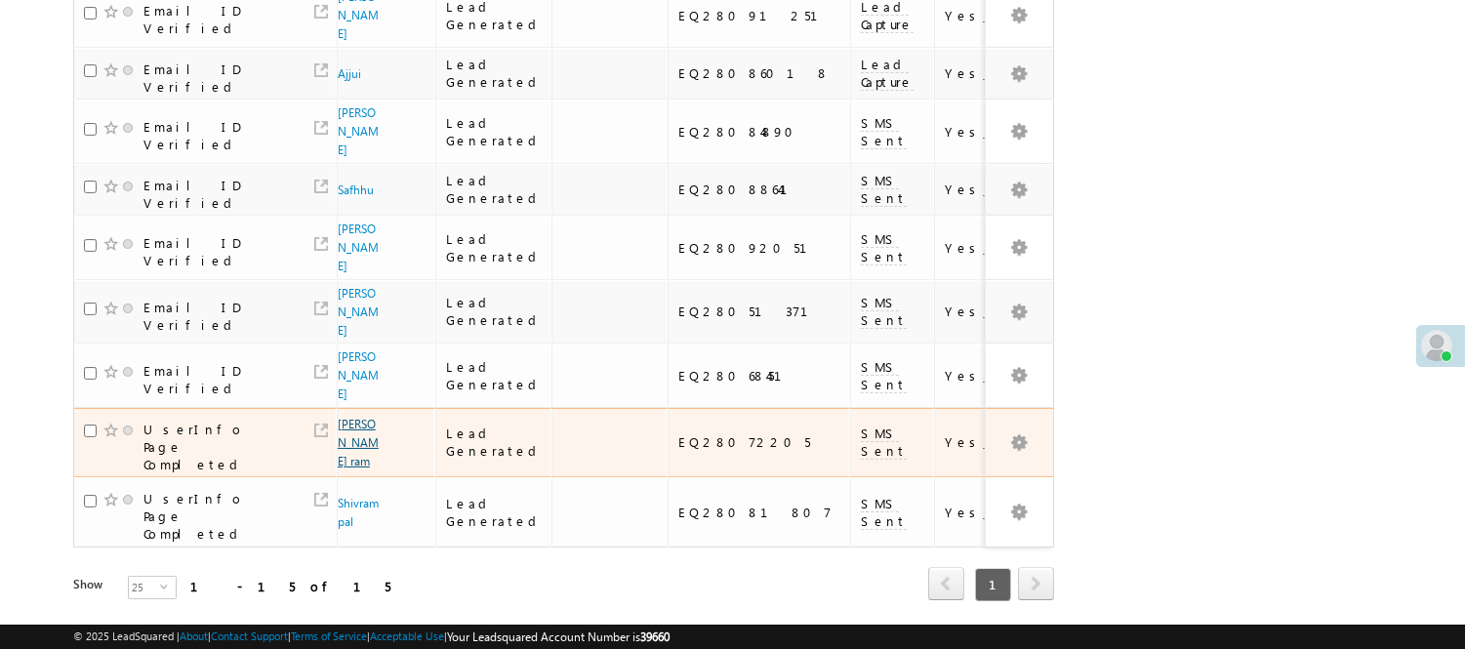
click at [348, 417] on link "[PERSON_NAME] ram" at bounding box center [358, 443] width 41 height 52
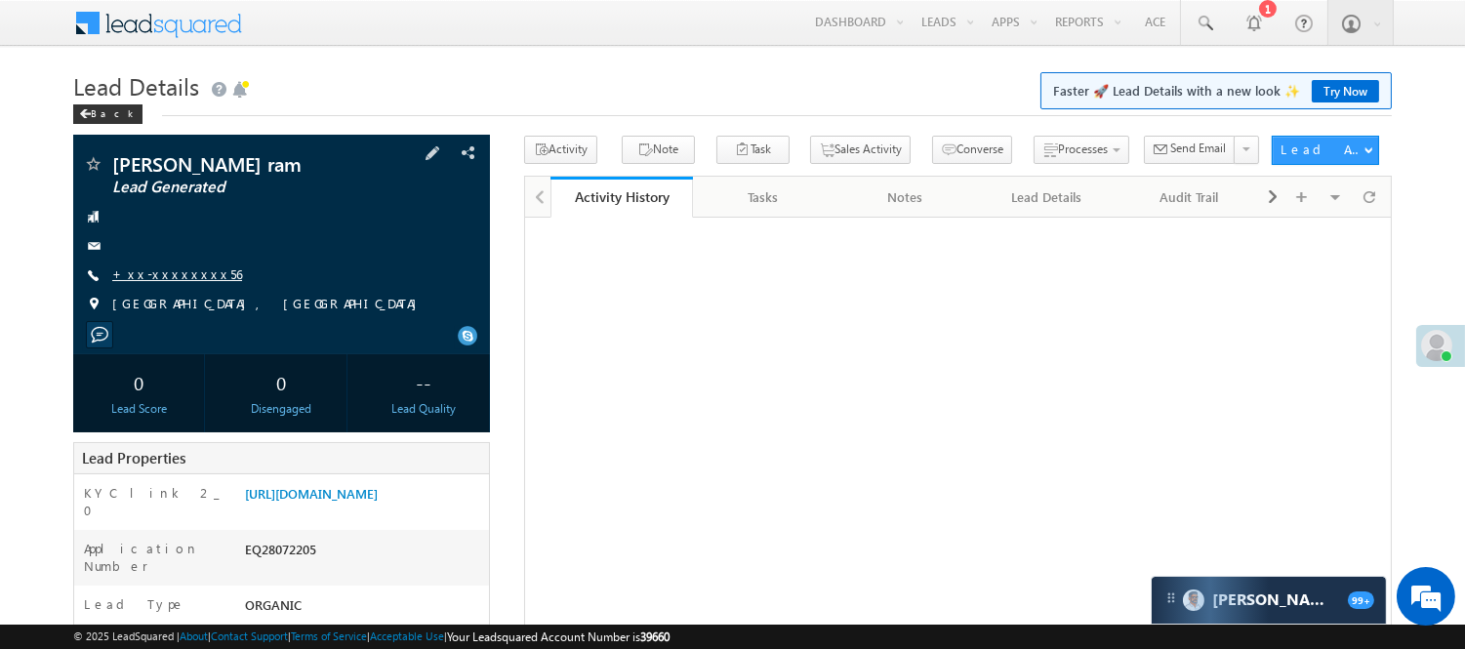
click at [161, 277] on link "+xx-xxxxxxxx56" at bounding box center [177, 274] width 130 height 17
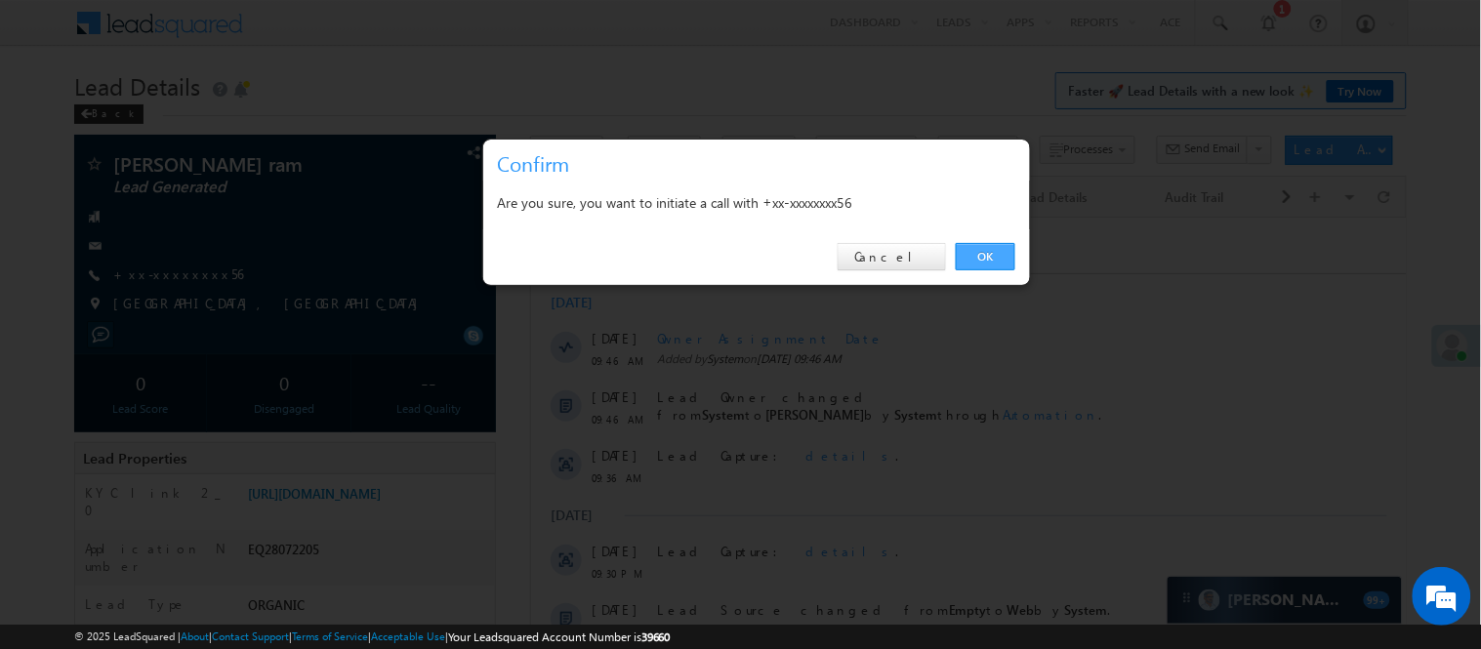
click at [970, 260] on link "OK" at bounding box center [986, 256] width 60 height 27
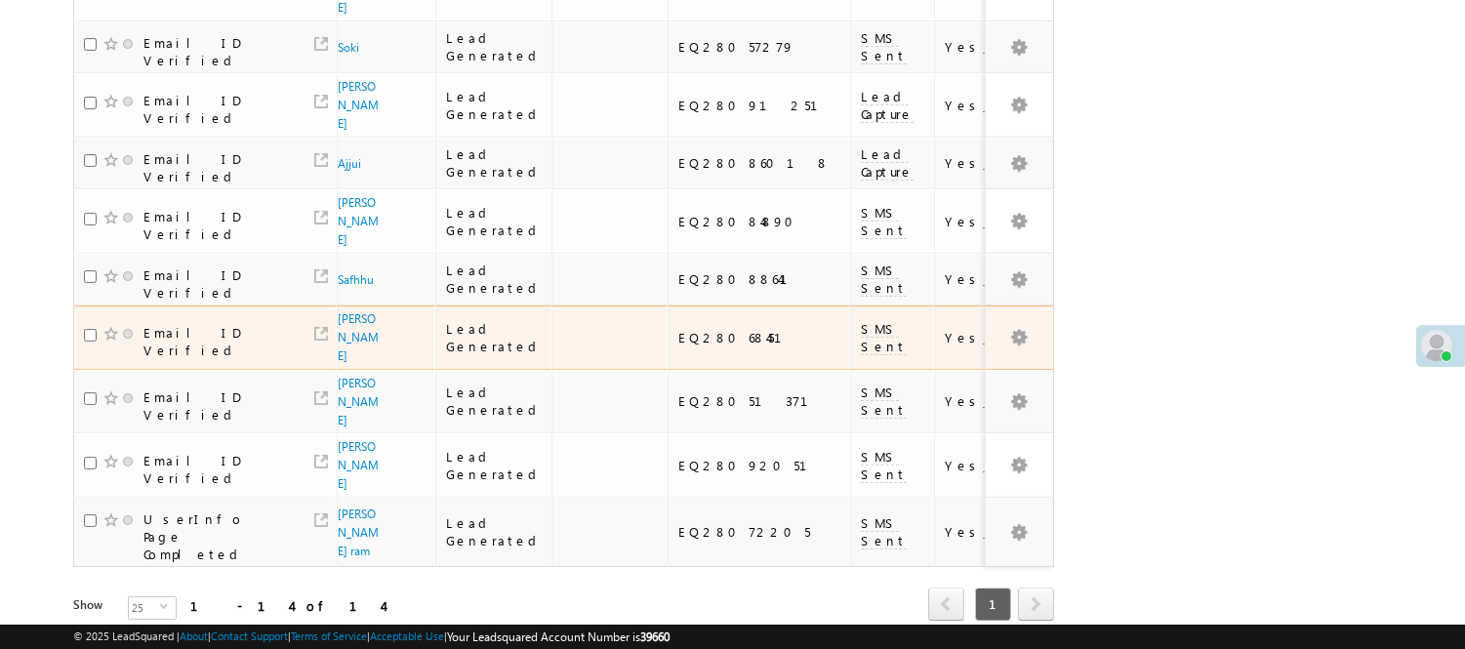
scroll to position [586, 0]
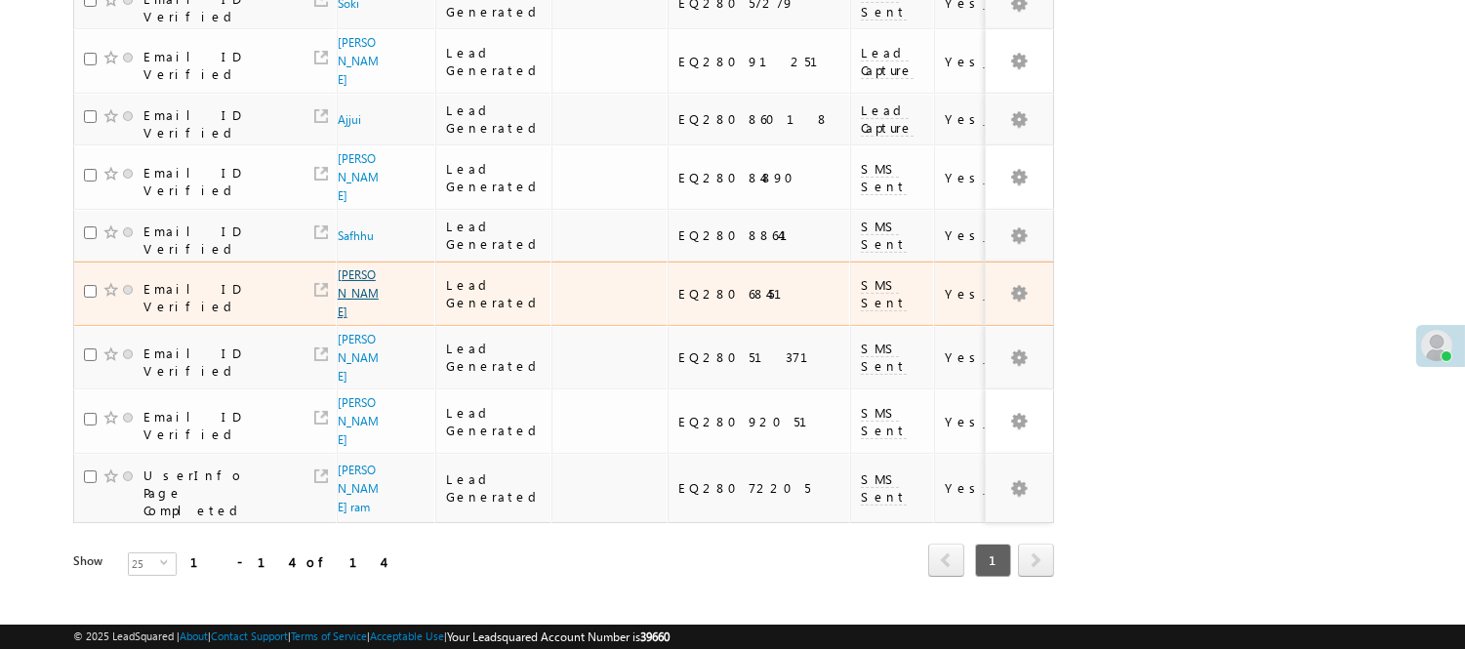
click at [340, 267] on link "[PERSON_NAME]" at bounding box center [358, 293] width 41 height 52
click at [353, 267] on link "[PERSON_NAME]" at bounding box center [358, 293] width 41 height 52
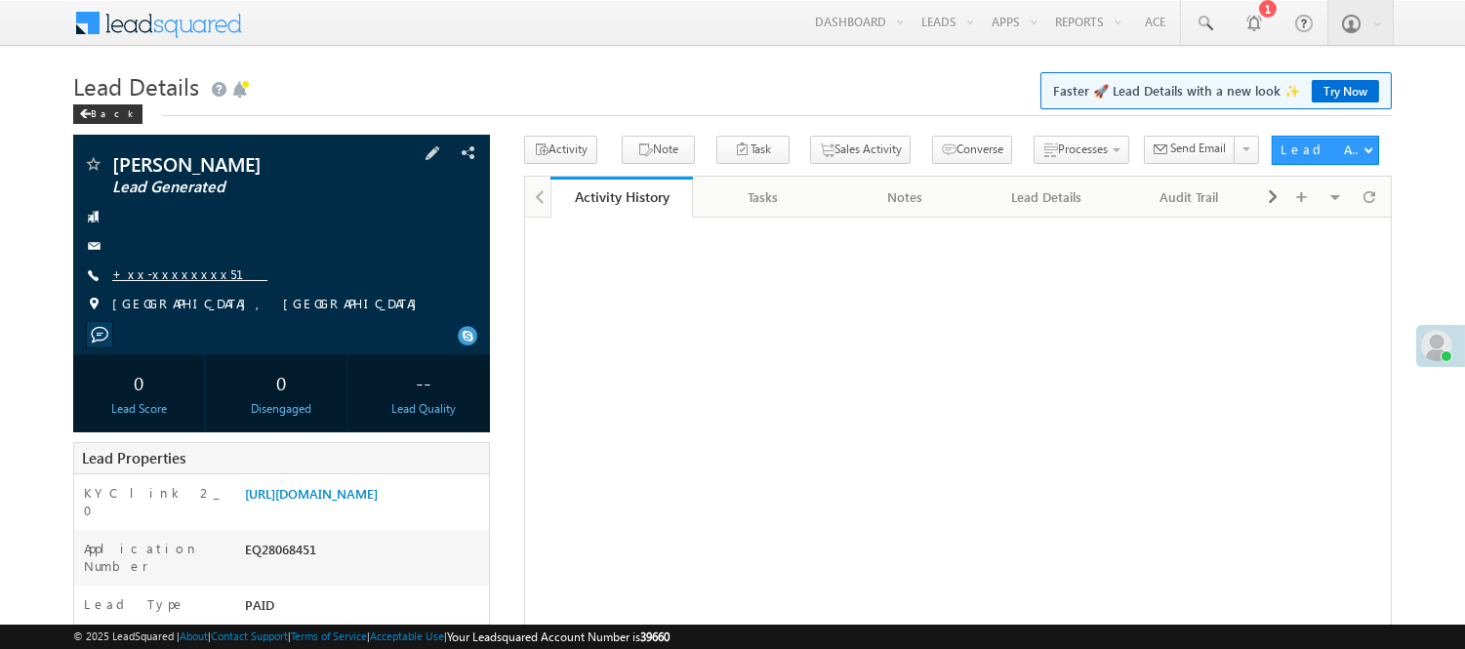
click at [180, 276] on link "+xx-xxxxxxxx51" at bounding box center [189, 274] width 155 height 17
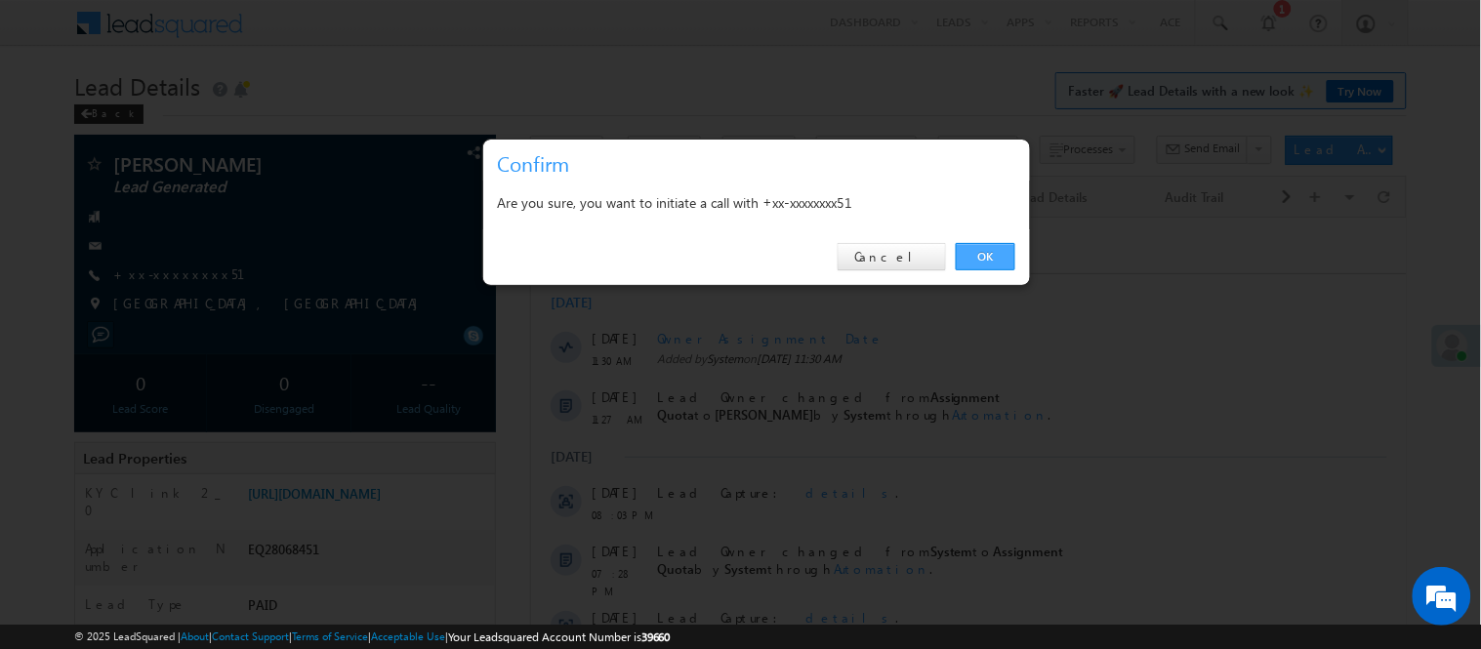
click at [982, 249] on link "OK" at bounding box center [986, 256] width 60 height 27
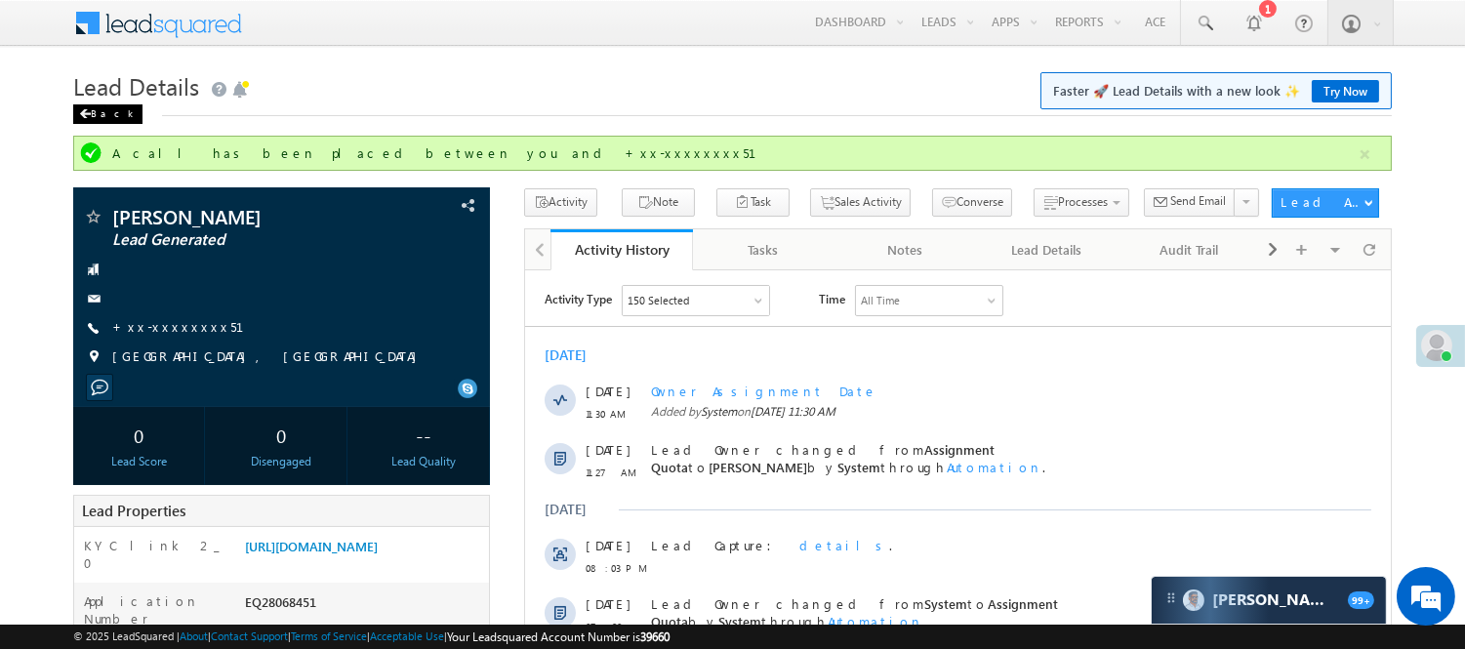
click at [98, 111] on div "Back" at bounding box center [107, 114] width 69 height 20
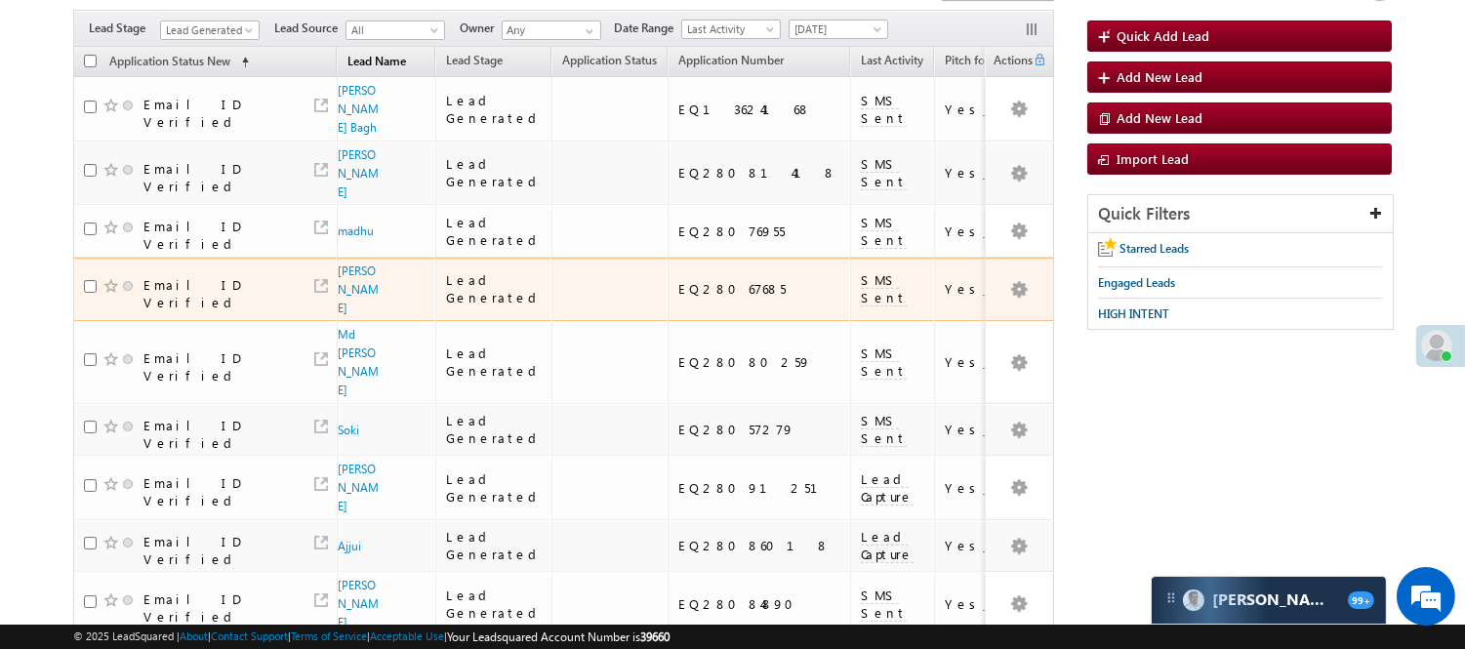
scroll to position [43, 0]
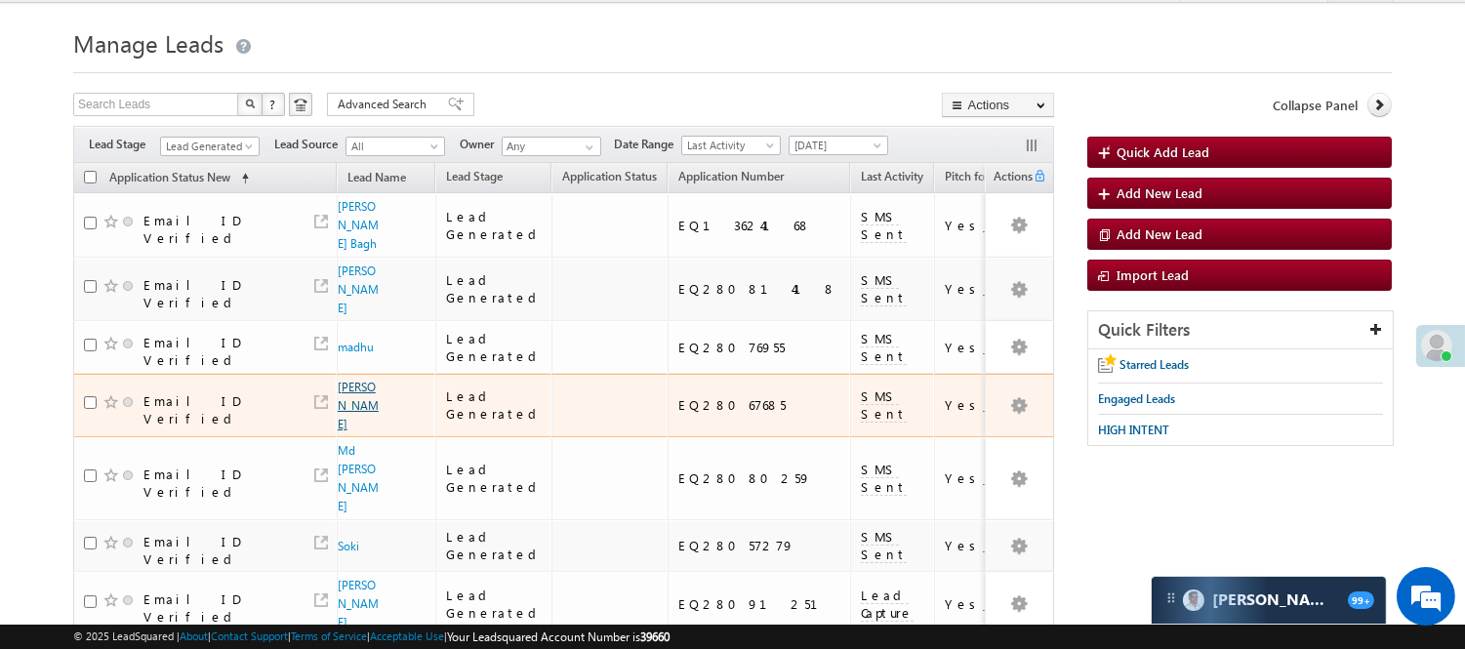
click at [348, 380] on link "[PERSON_NAME]" at bounding box center [358, 406] width 41 height 52
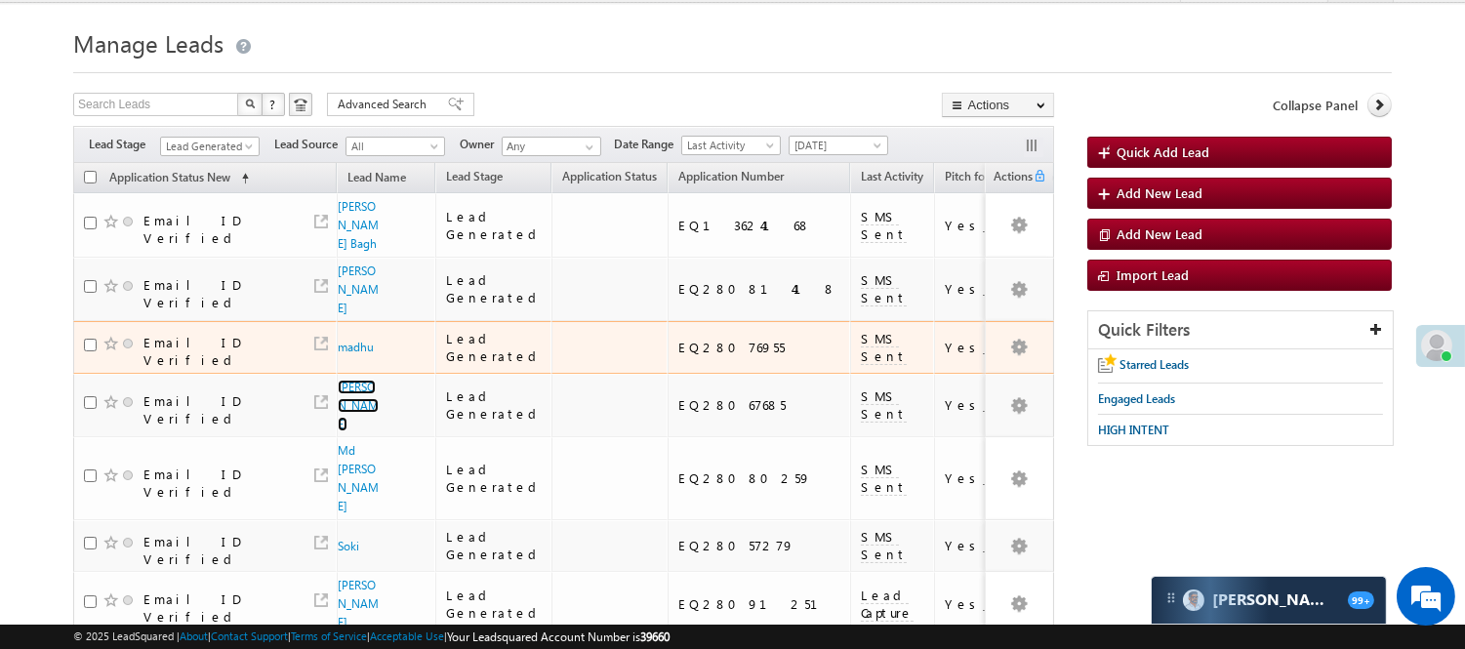
scroll to position [0, 0]
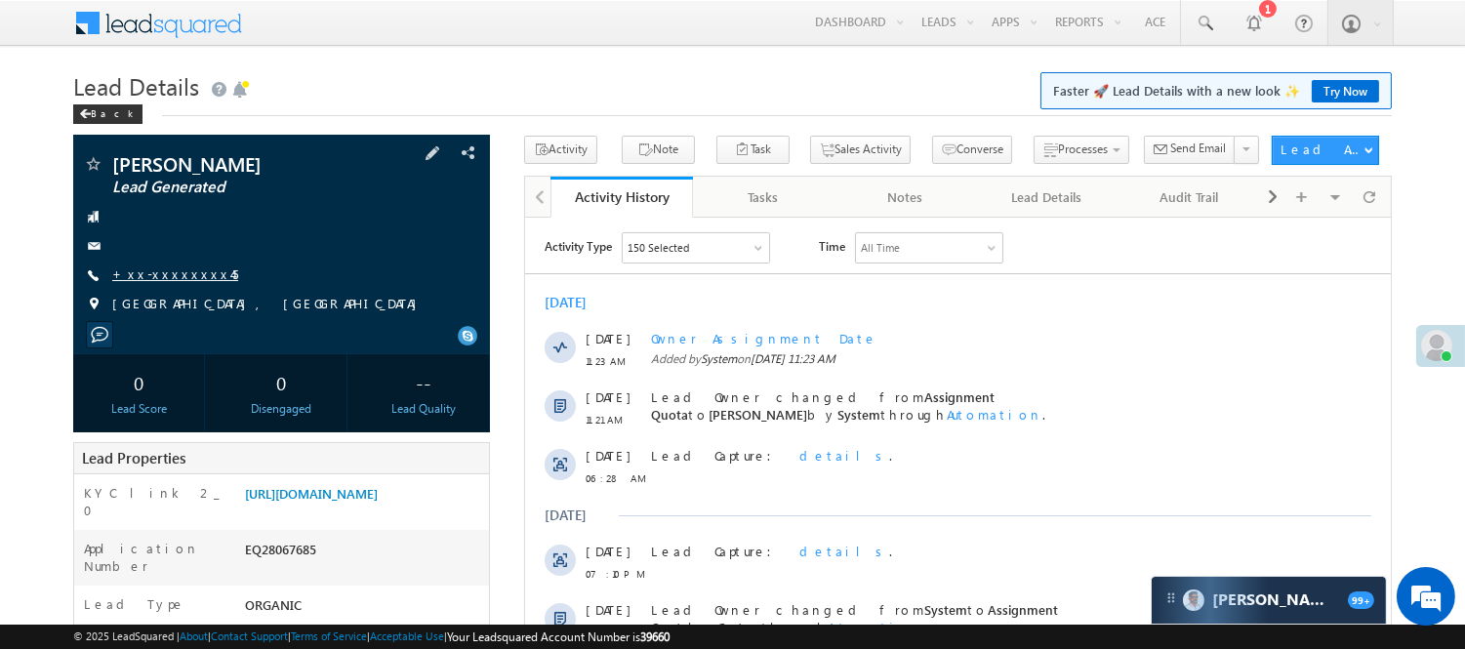
click at [171, 271] on link "+xx-xxxxxxxx45" at bounding box center [175, 274] width 126 height 17
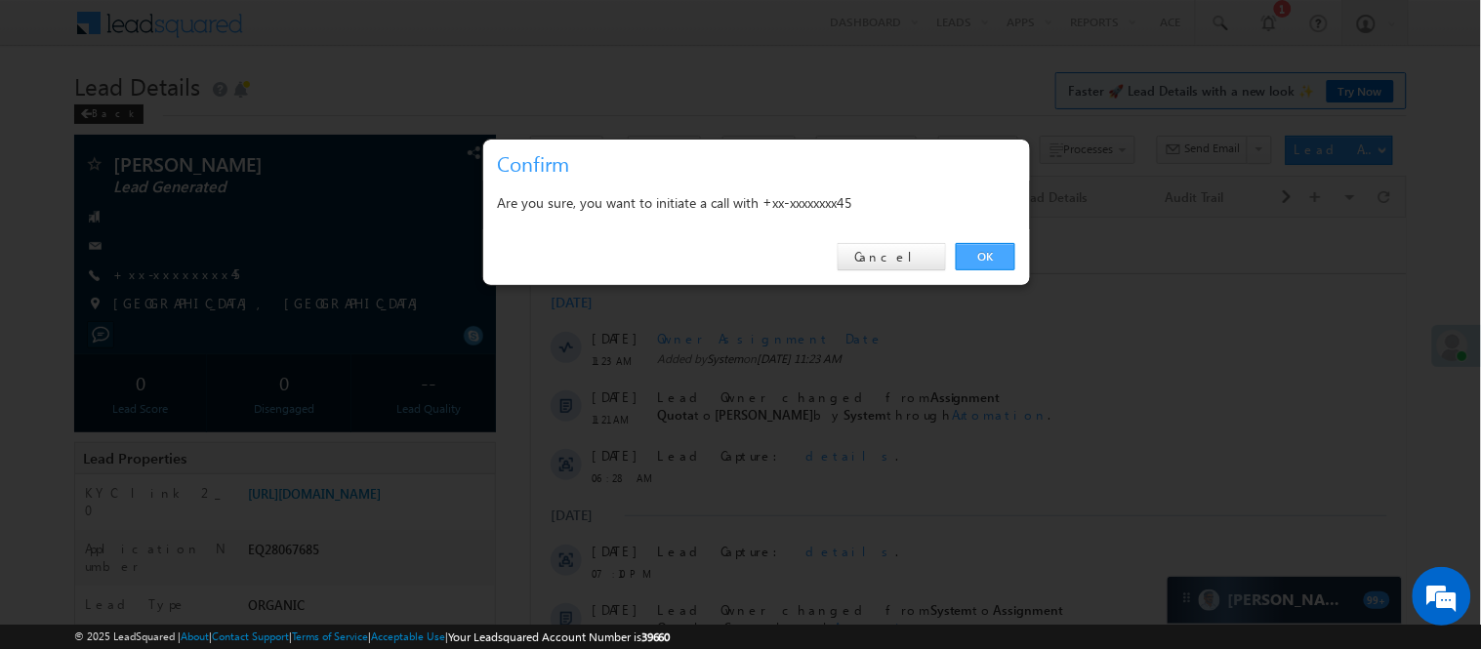
click at [982, 258] on link "OK" at bounding box center [986, 256] width 60 height 27
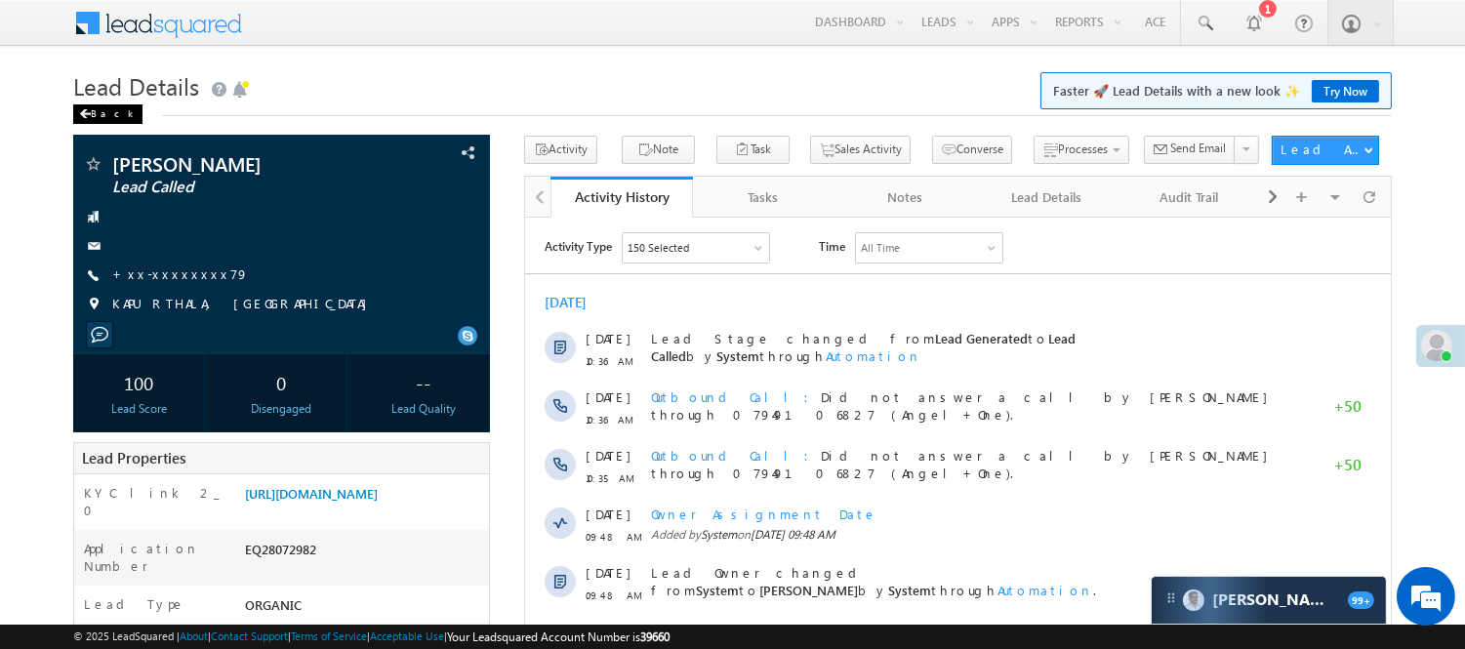
click at [100, 120] on div "Back" at bounding box center [107, 114] width 69 height 20
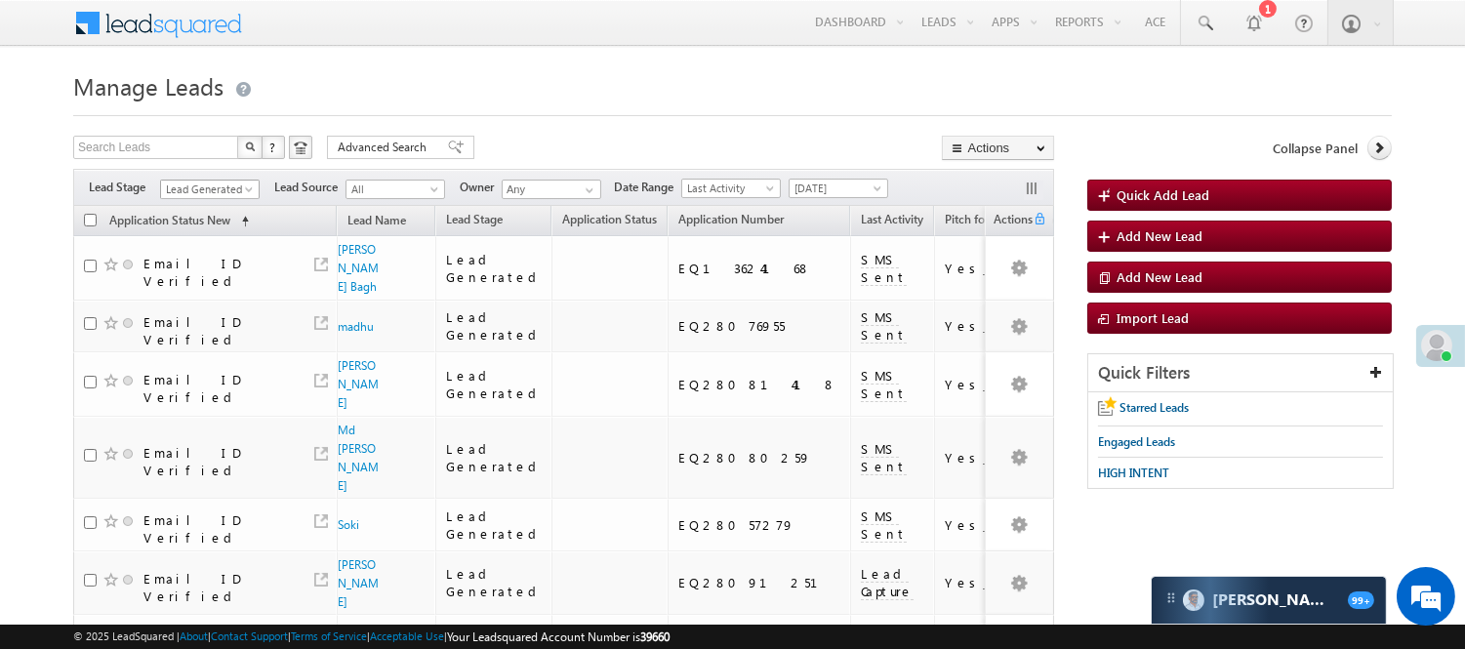
click at [217, 192] on span "Lead Generated" at bounding box center [207, 190] width 93 height 18
click at [199, 323] on link "Code Generated" at bounding box center [210, 330] width 99 height 18
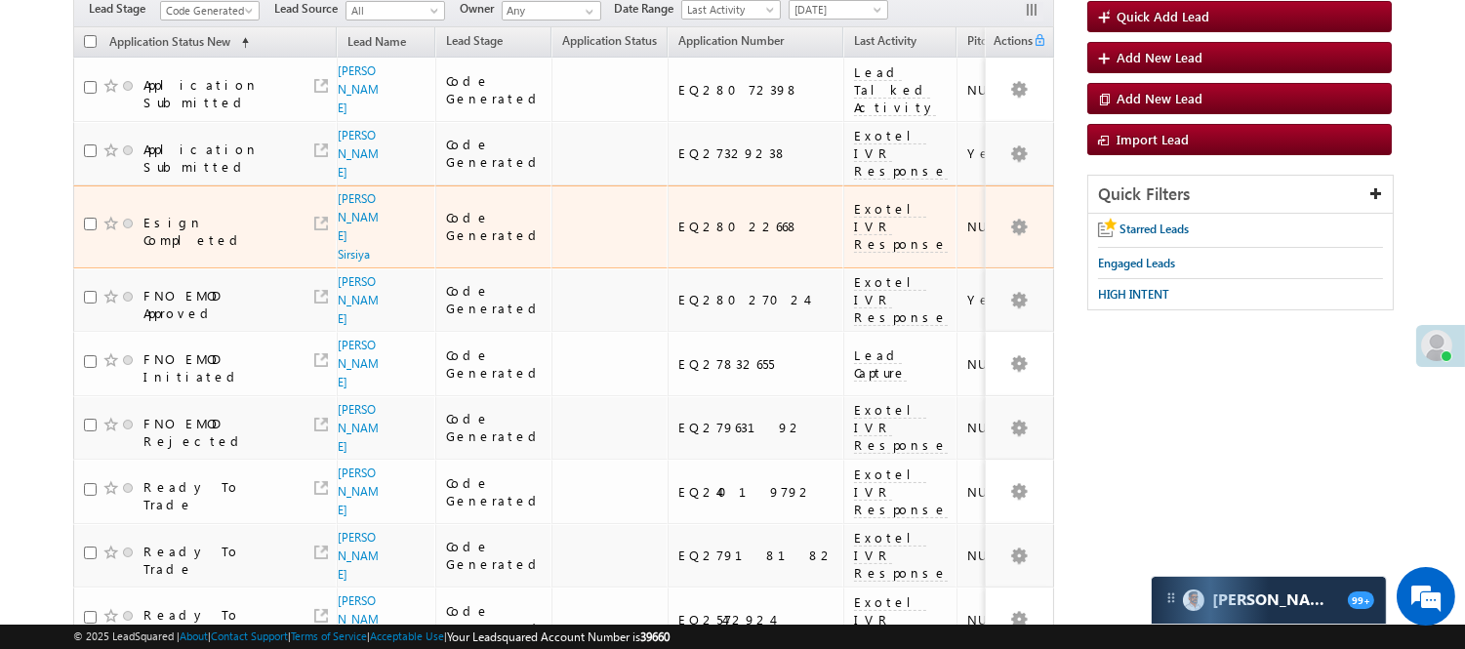
scroll to position [162, 0]
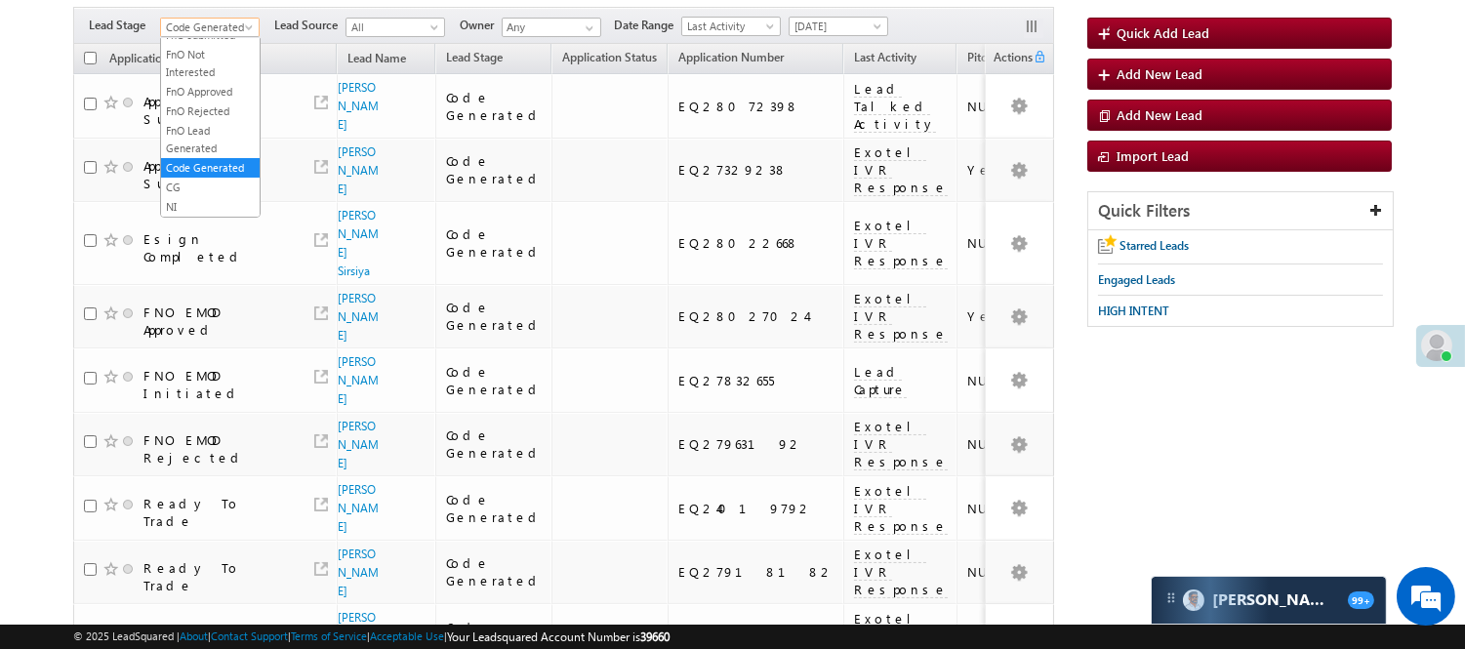
click at [212, 24] on span "Code Generated" at bounding box center [207, 28] width 93 height 18
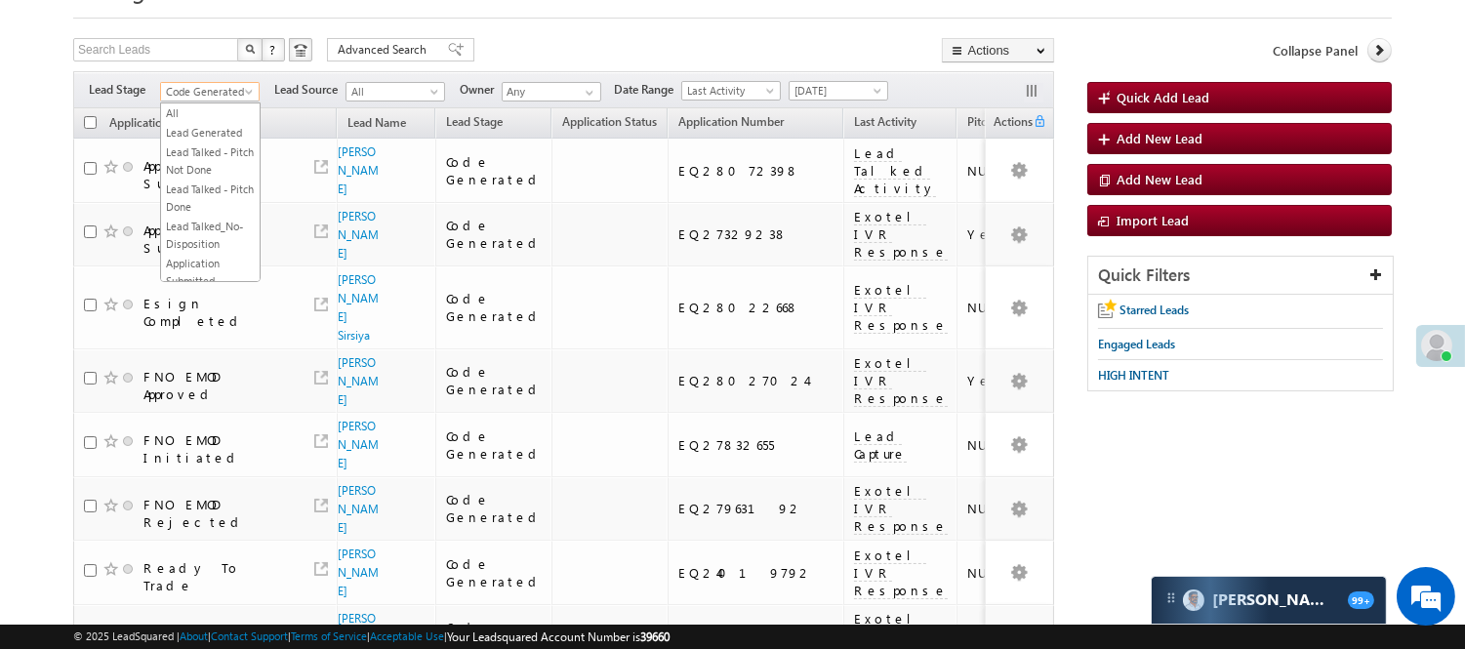
scroll to position [0, 0]
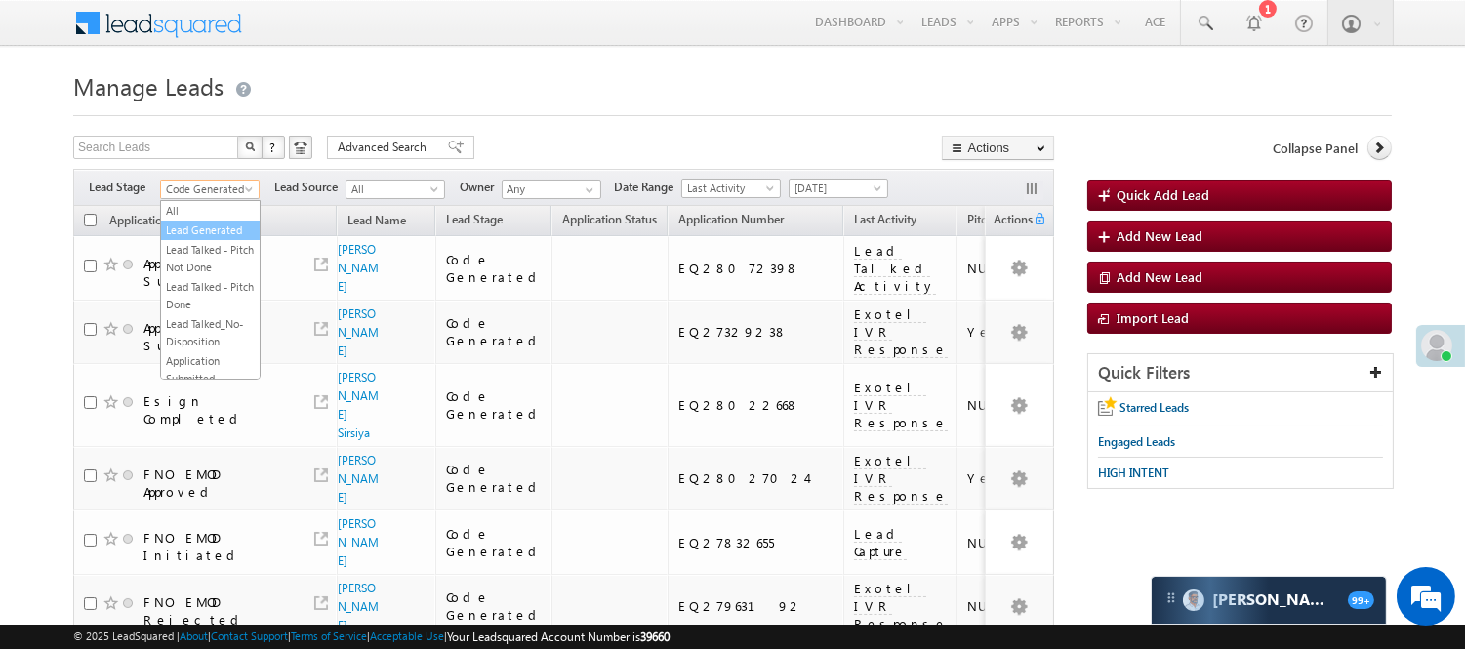
click at [196, 239] on link "Lead Generated" at bounding box center [210, 231] width 99 height 18
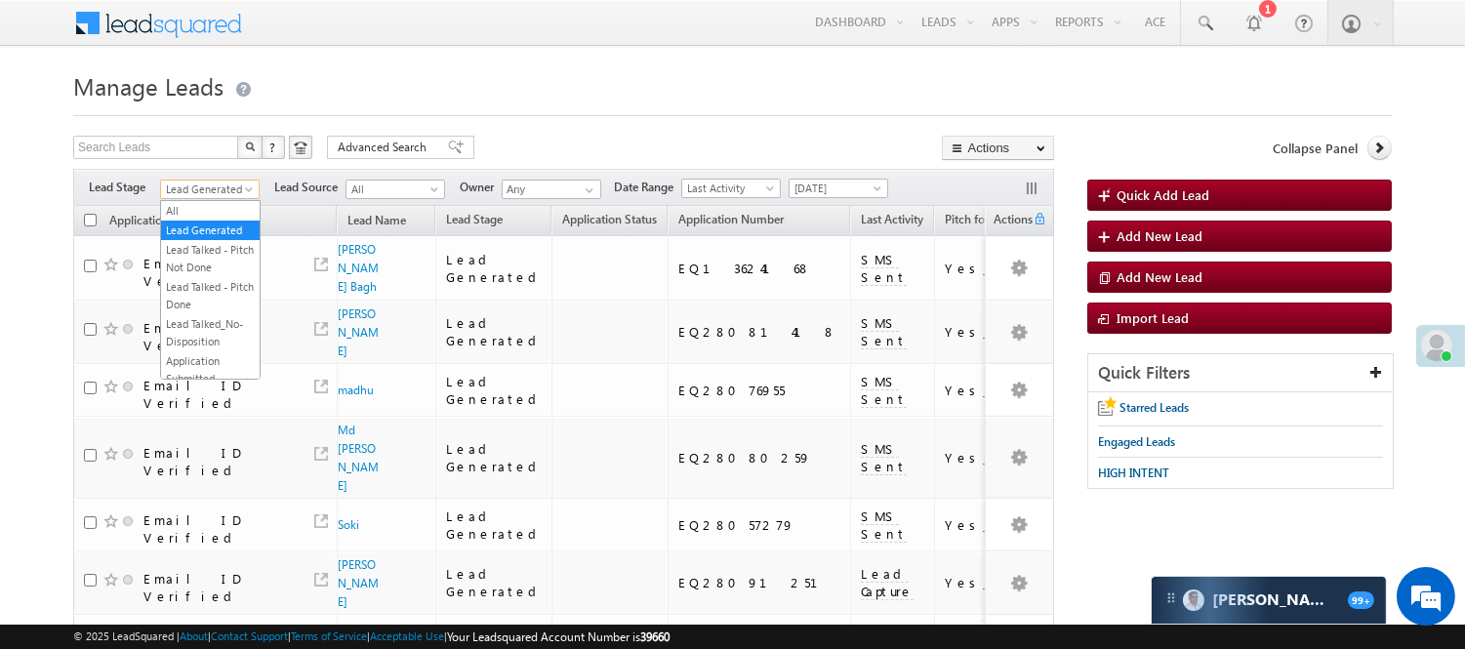
click at [238, 186] on span "Lead Generated" at bounding box center [207, 190] width 93 height 18
click at [216, 158] on link "Lead Called" at bounding box center [210, 150] width 99 height 18
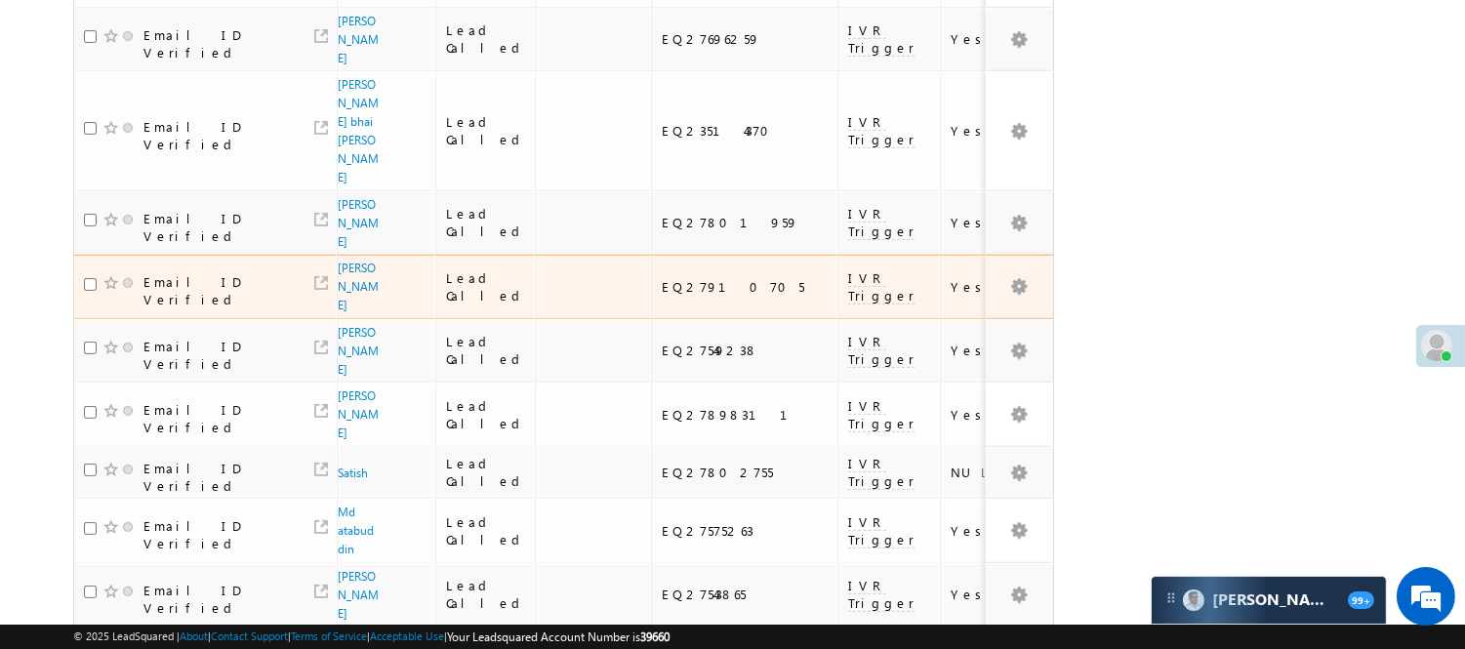
scroll to position [1524, 0]
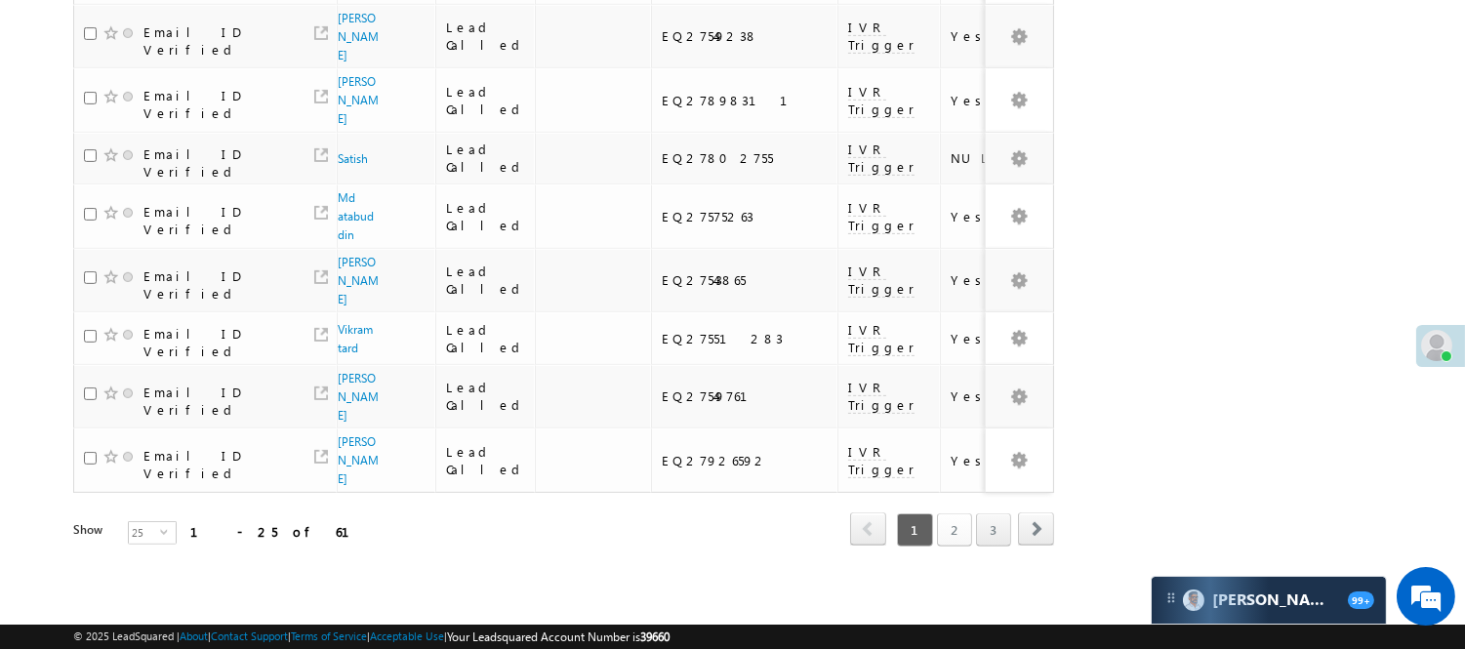
click at [941, 514] on link "2" at bounding box center [954, 529] width 35 height 33
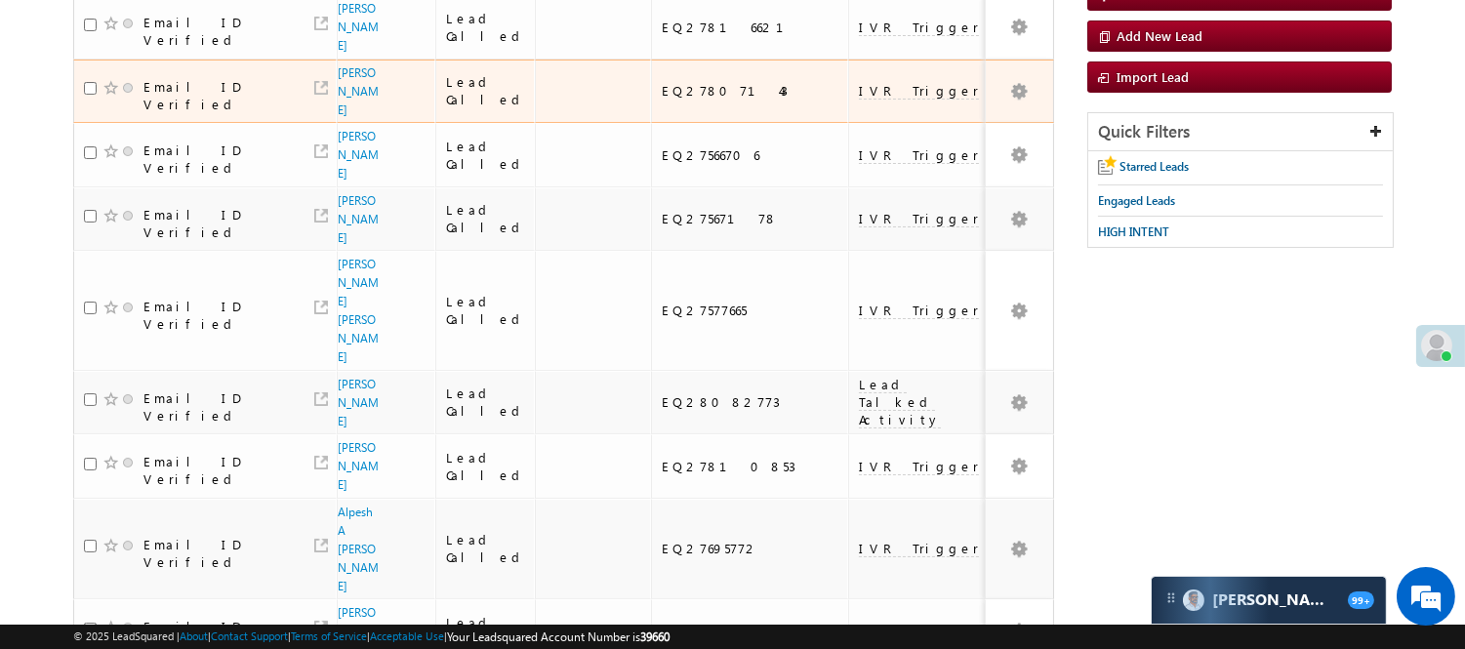
scroll to position [12, 0]
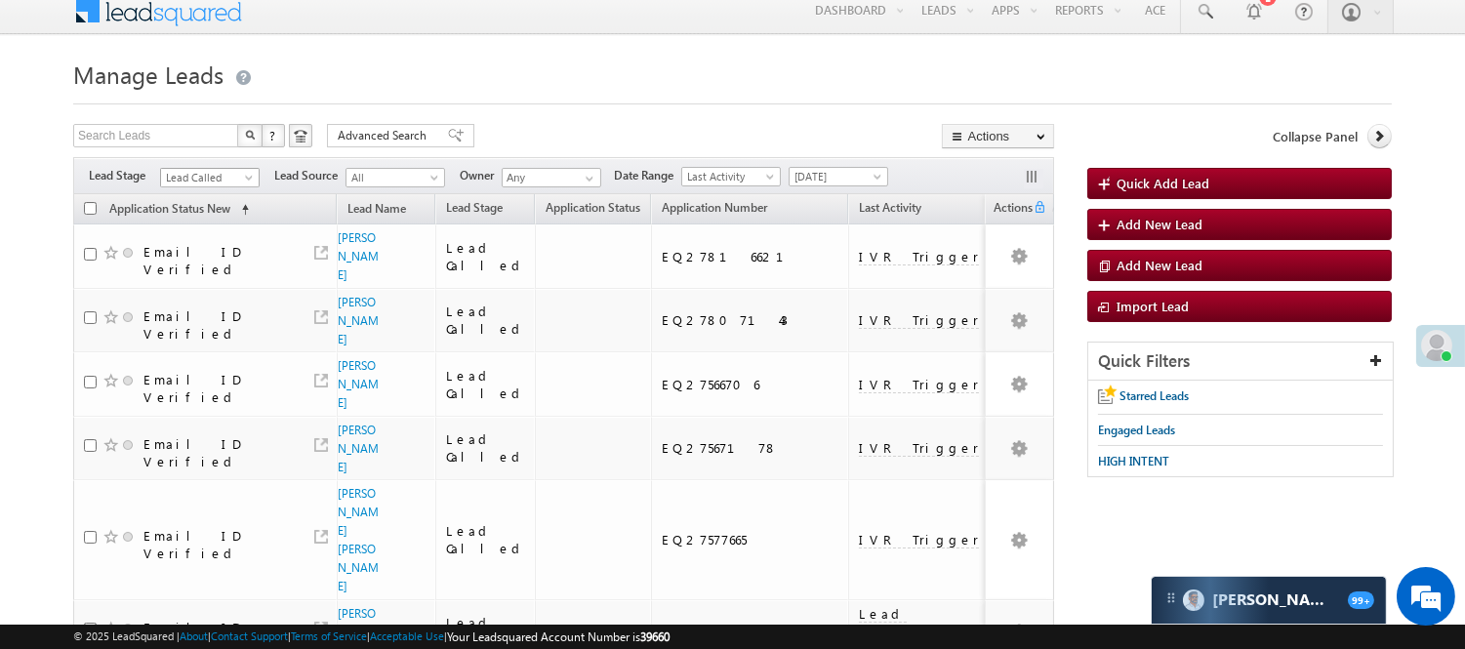
click at [216, 178] on span "Lead Called" at bounding box center [207, 178] width 93 height 18
click at [209, 173] on link "Lead Talked" at bounding box center [210, 164] width 99 height 18
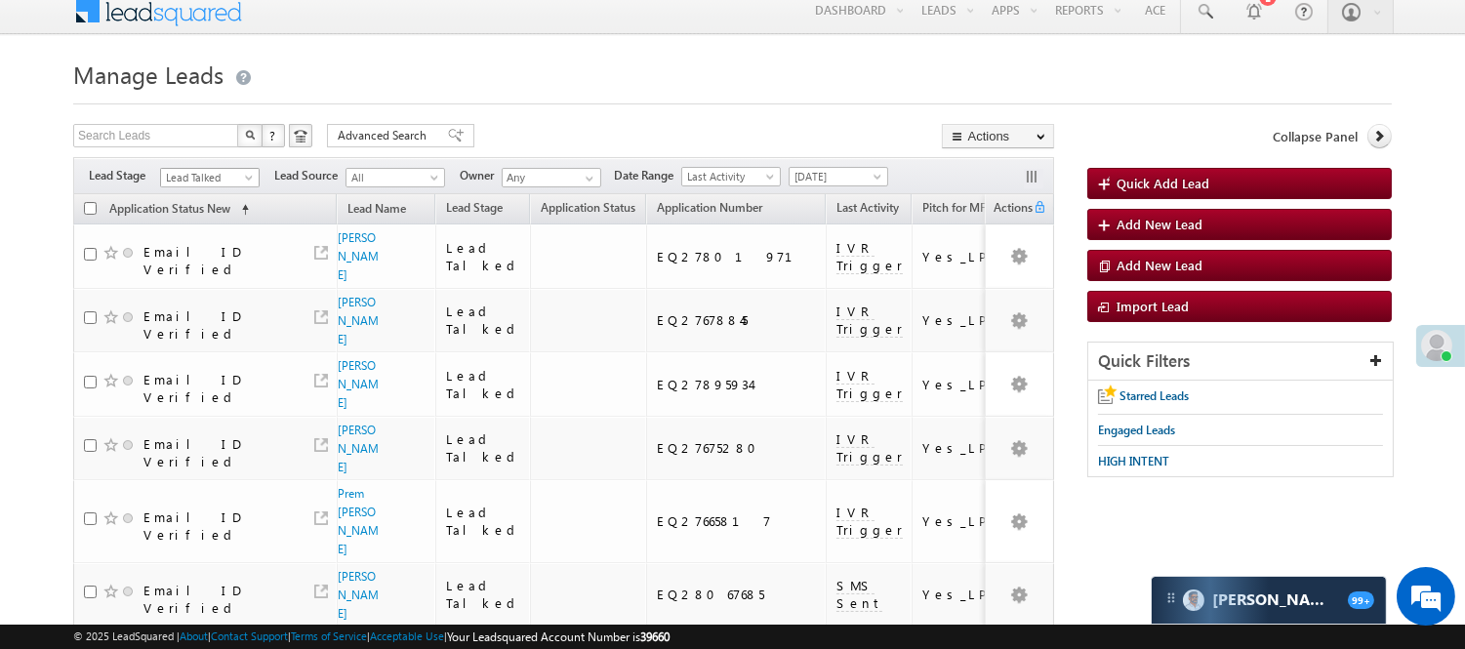
click at [234, 171] on span "Lead Talked" at bounding box center [207, 178] width 93 height 18
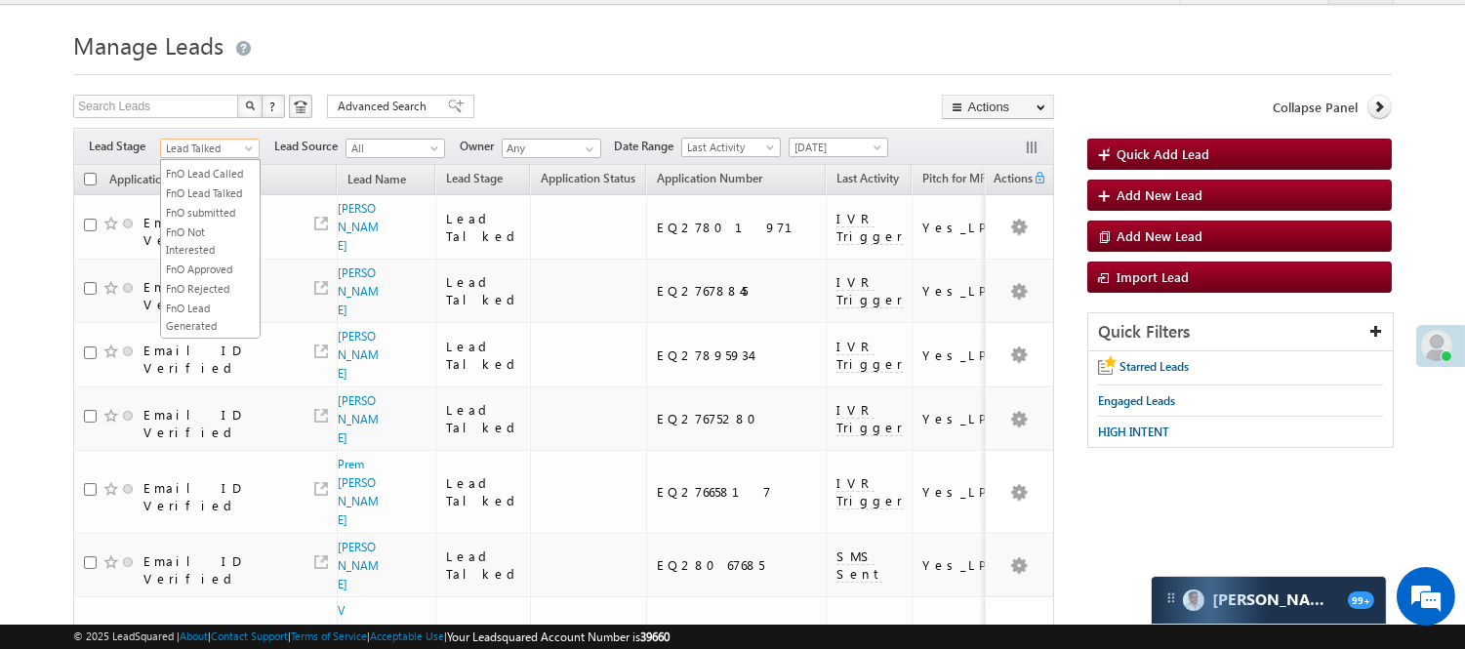
scroll to position [0, 0]
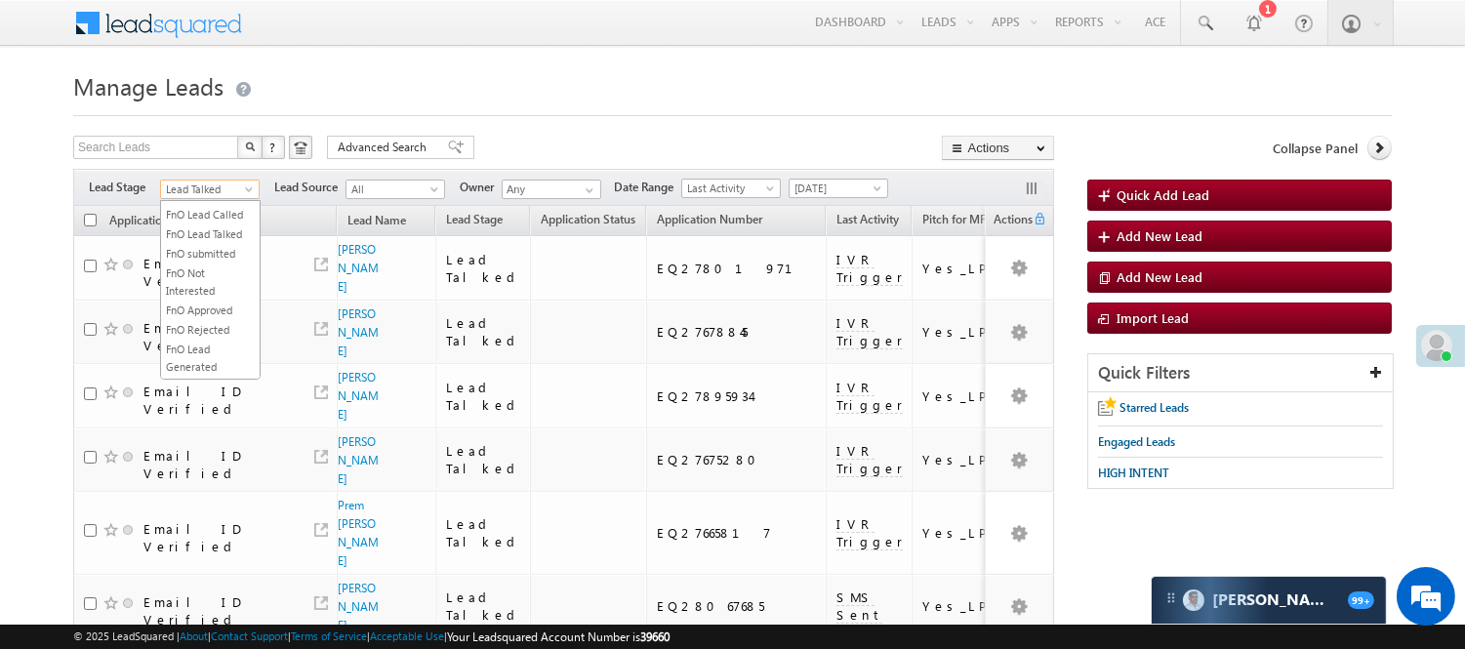
click at [208, 165] on link "Lead Called" at bounding box center [210, 156] width 99 height 18
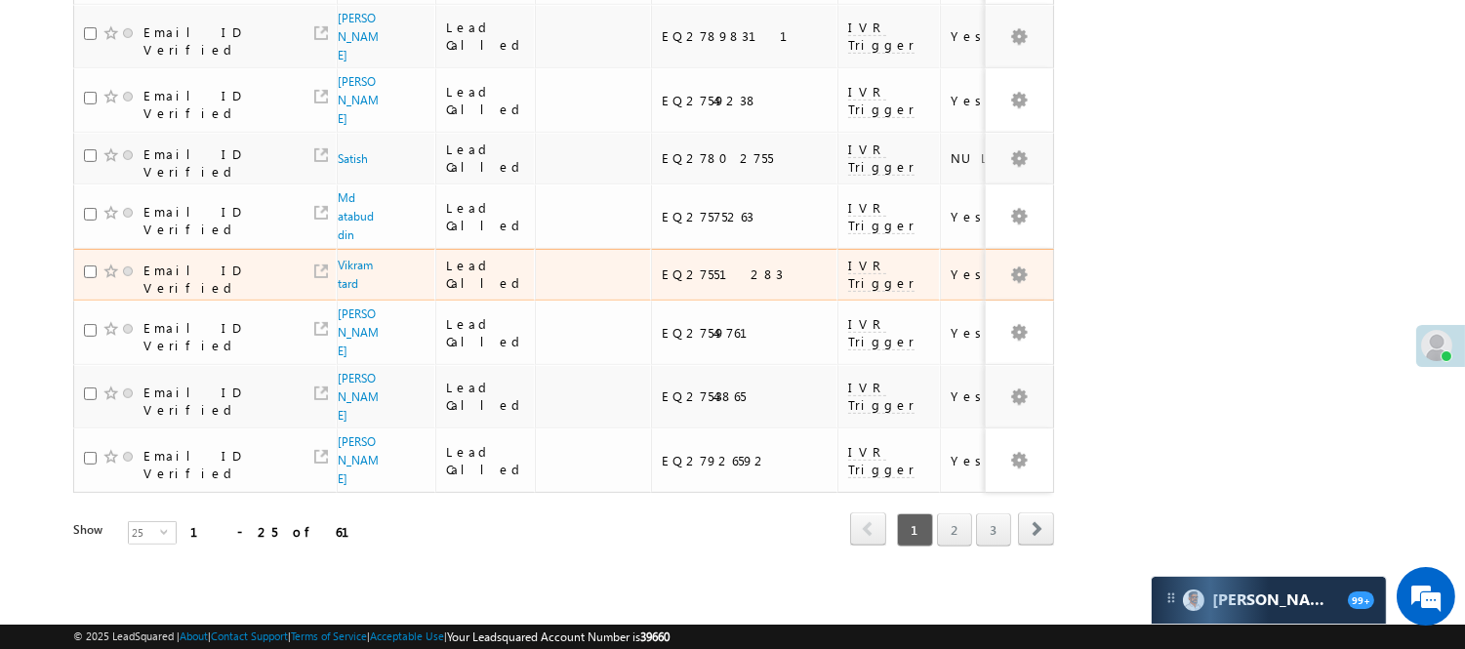
scroll to position [1524, 0]
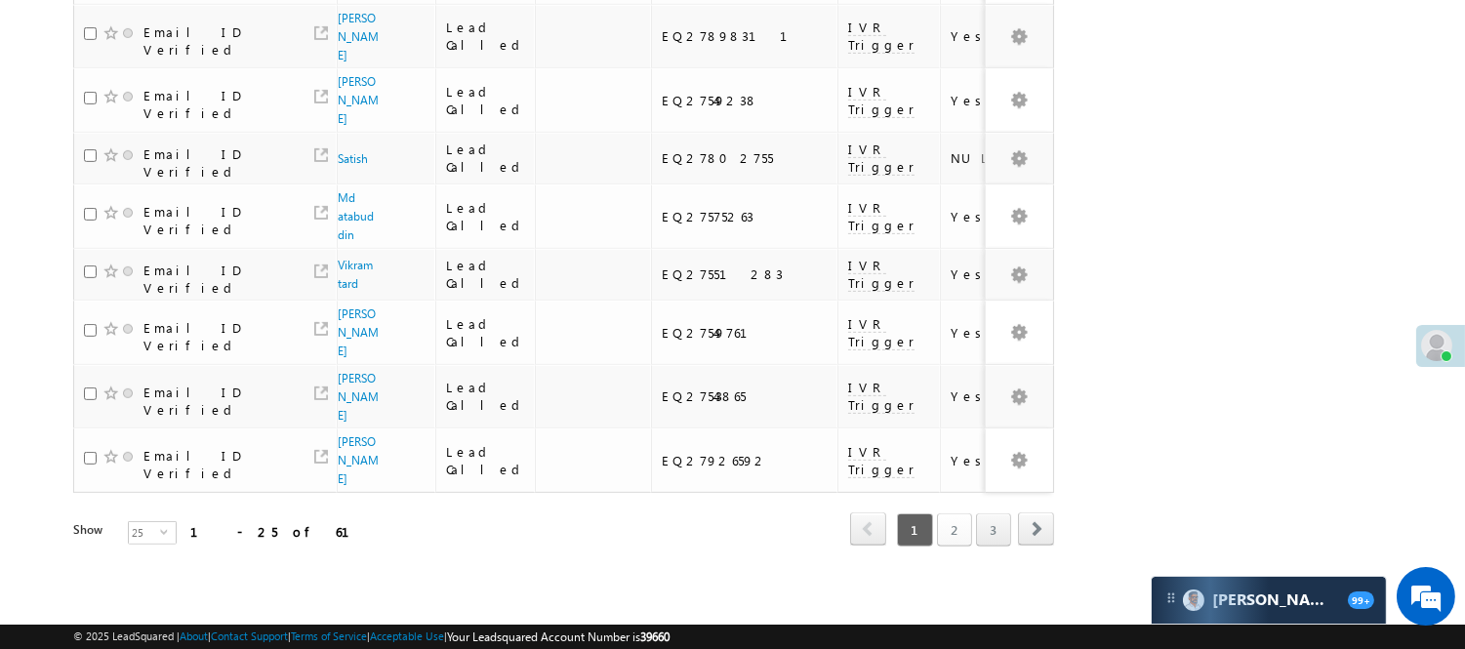
click at [959, 513] on link "2" at bounding box center [954, 529] width 35 height 33
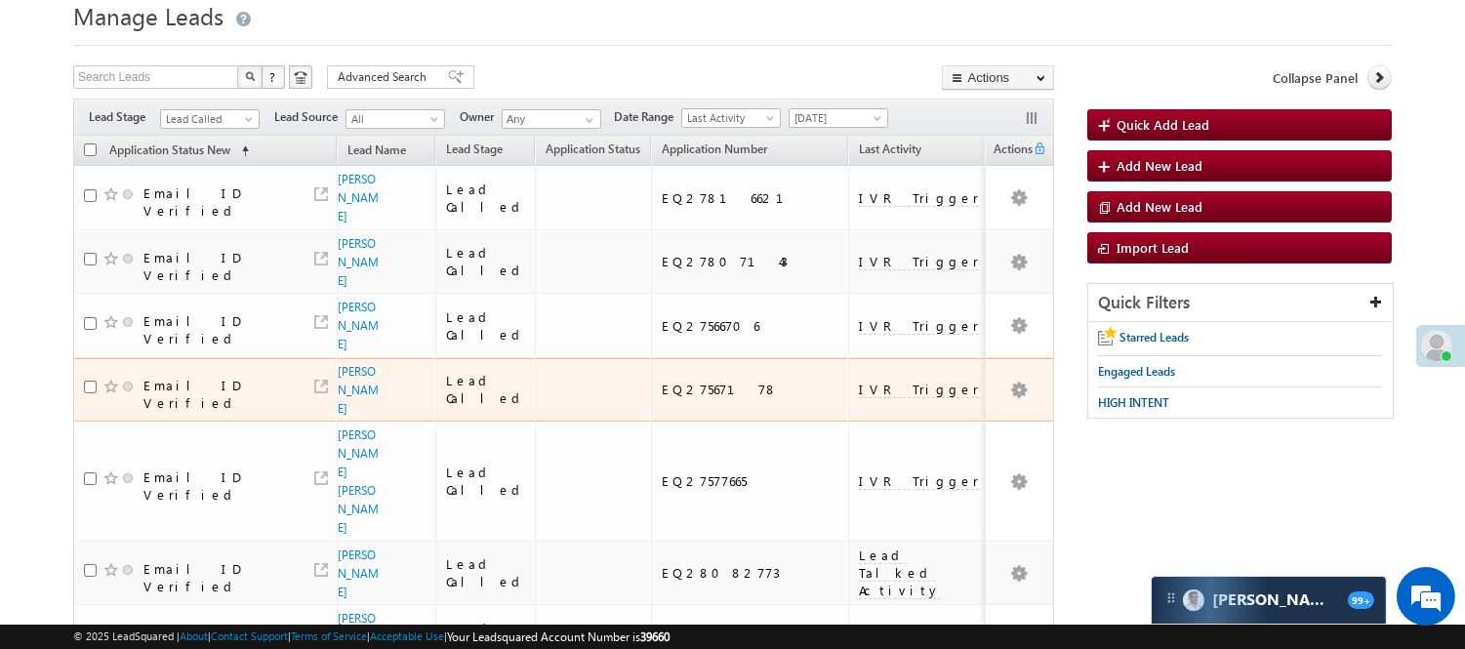
scroll to position [0, 0]
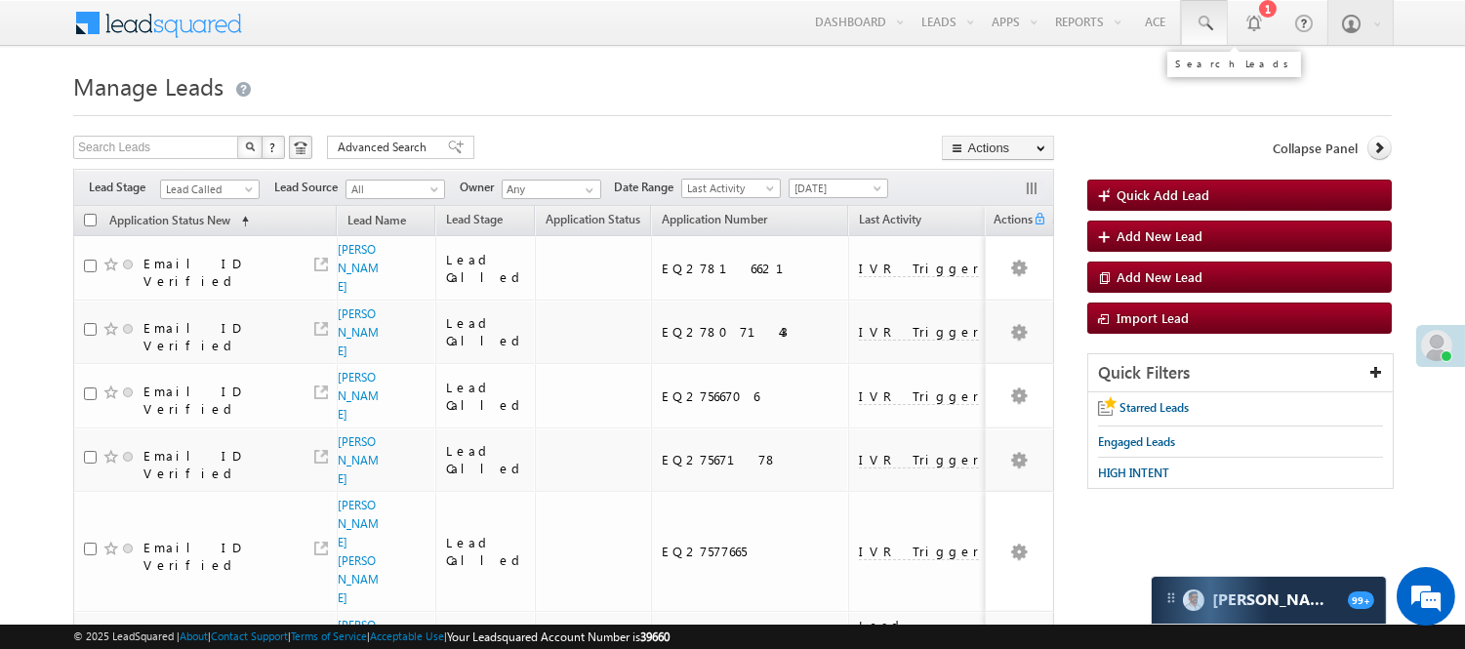
click at [1202, 11] on link at bounding box center [1204, 22] width 47 height 45
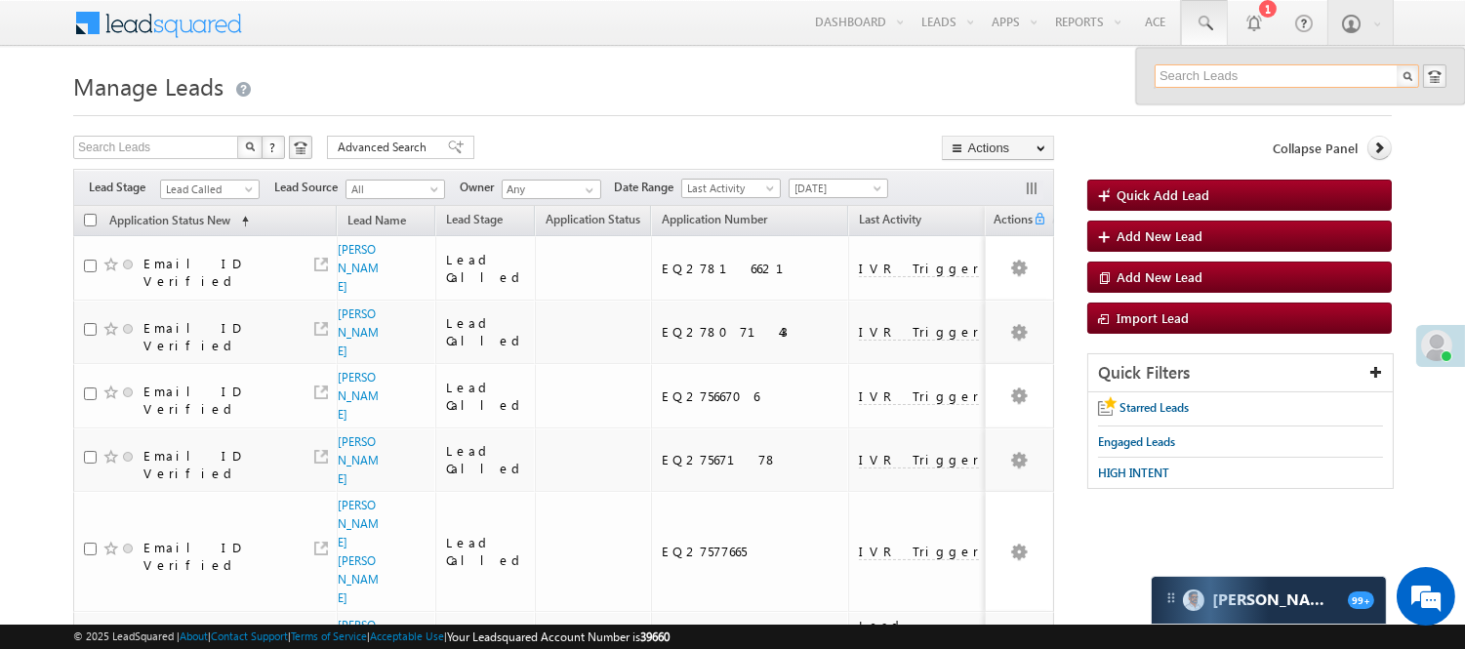
click at [1242, 73] on input "text" at bounding box center [1287, 75] width 265 height 23
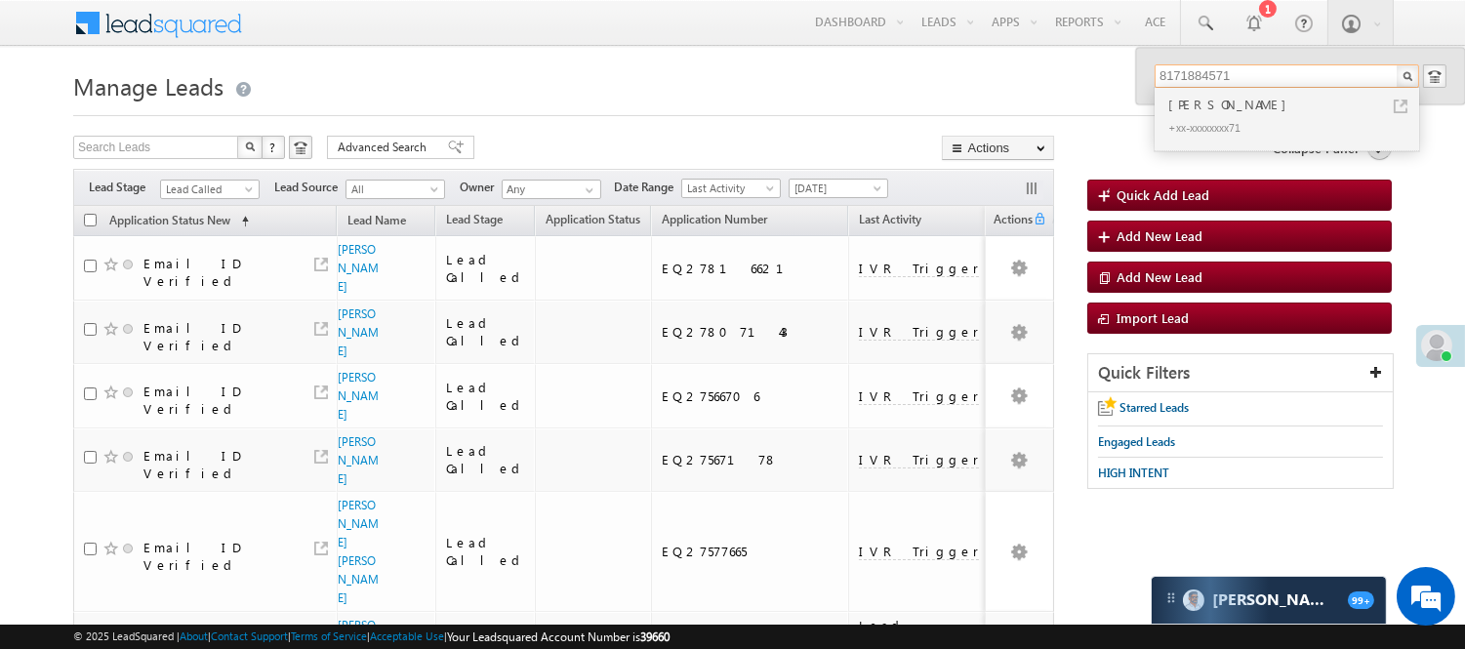
drag, startPoint x: 1256, startPoint y: 74, endPoint x: 1072, endPoint y: 86, distance: 184.9
type input "8171884571"
click at [1208, 99] on div "Shivam Kumar" at bounding box center [1296, 104] width 262 height 21
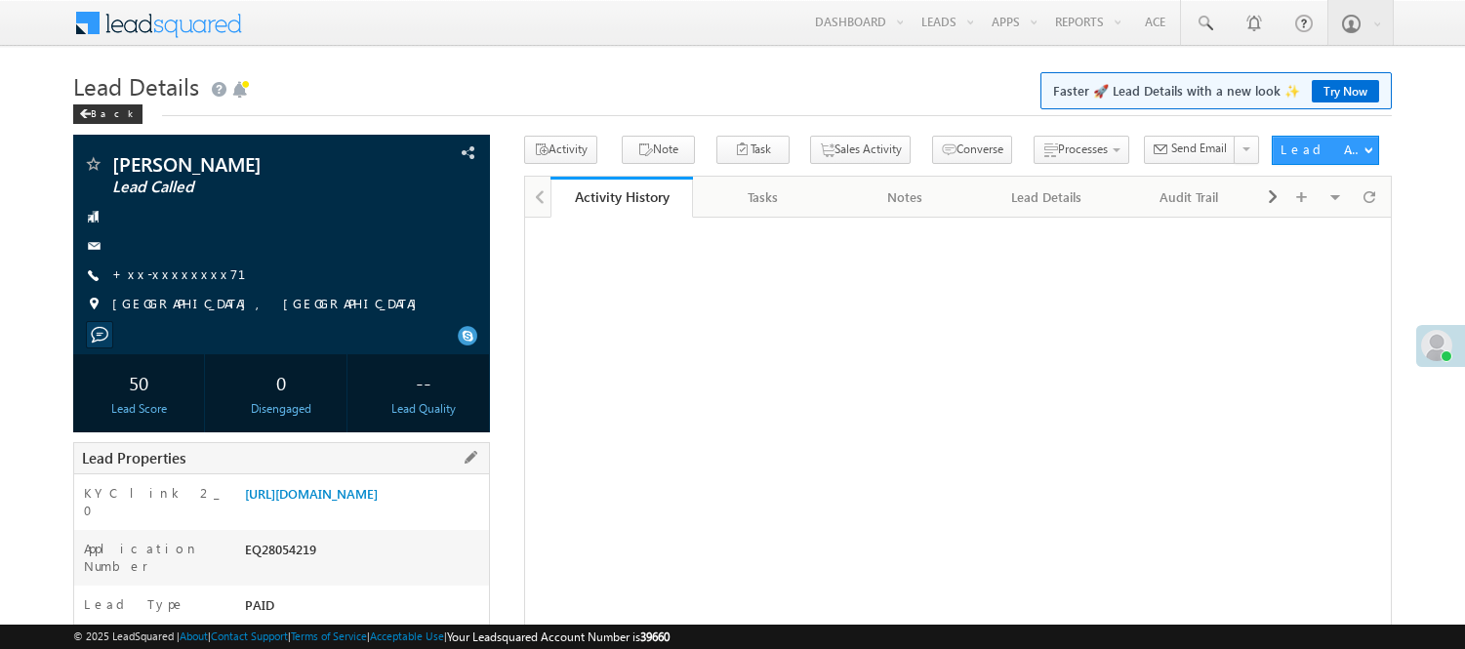
scroll to position [217, 0]
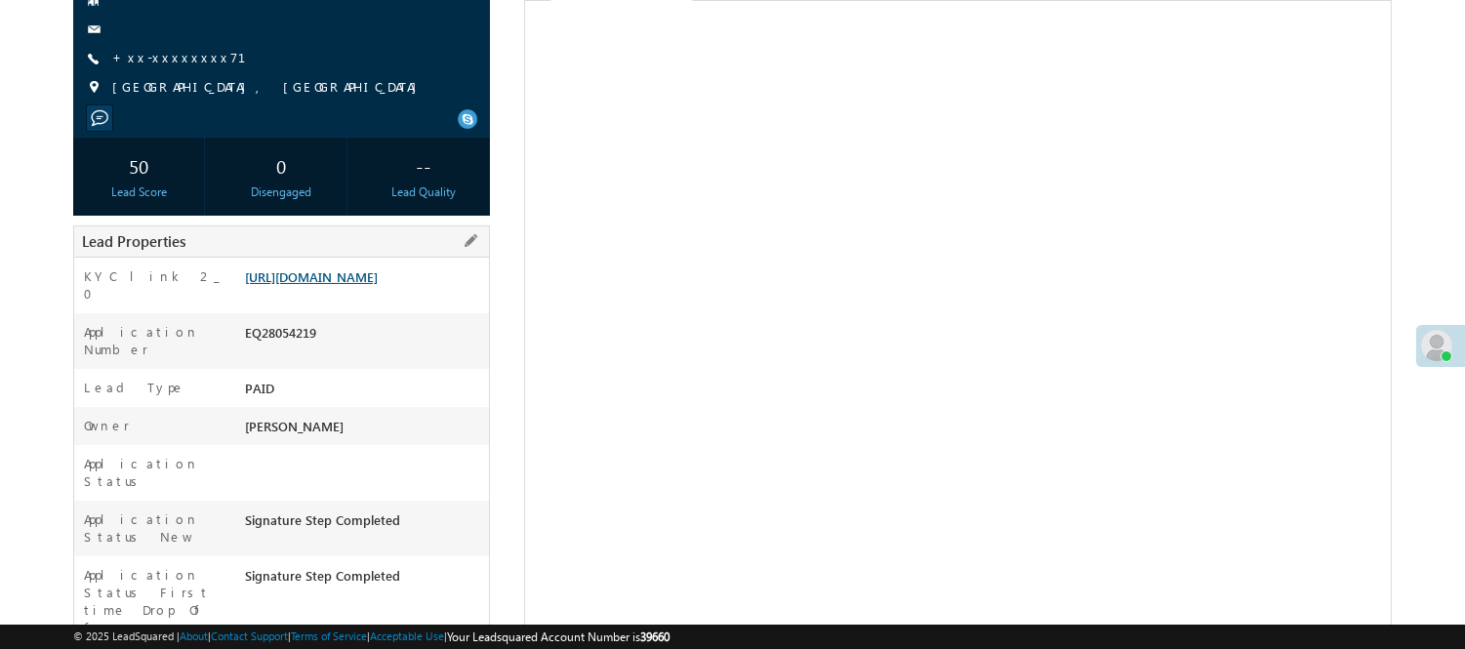
click at [374, 268] on link "[URL][DOMAIN_NAME]" at bounding box center [311, 276] width 133 height 17
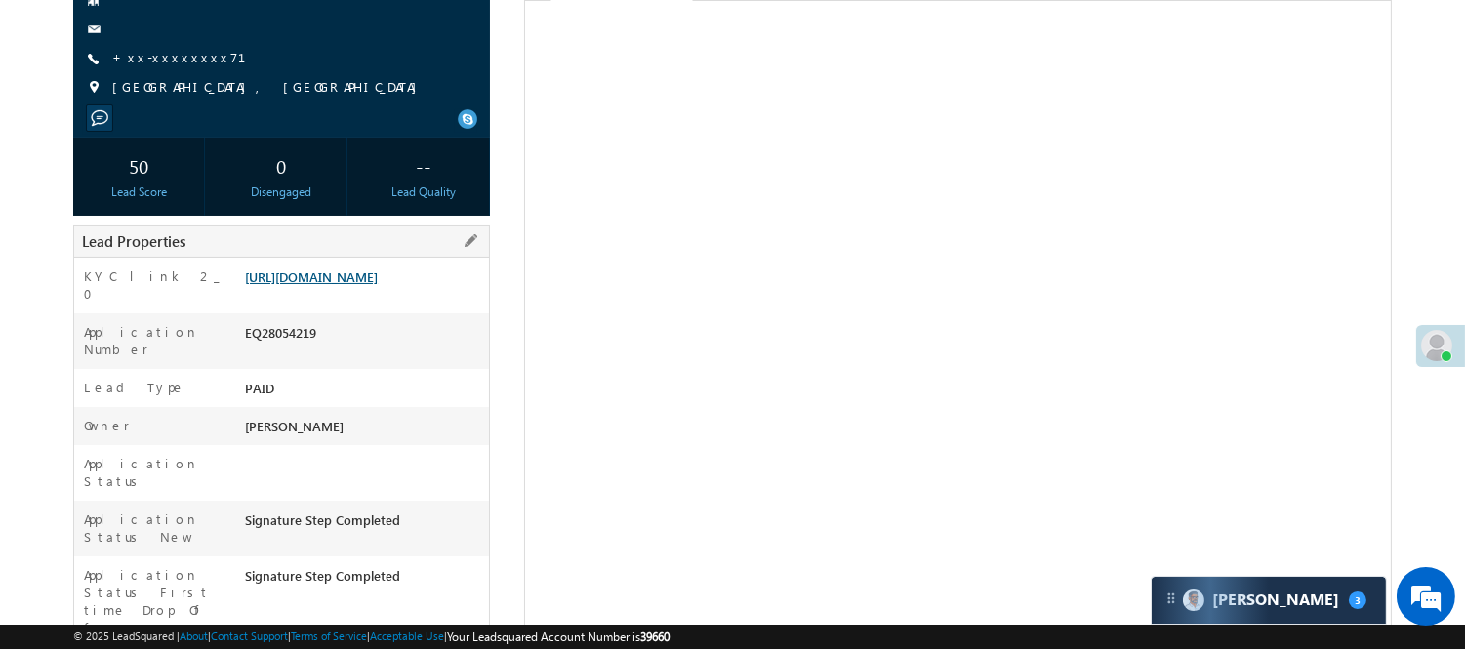
scroll to position [433, 0]
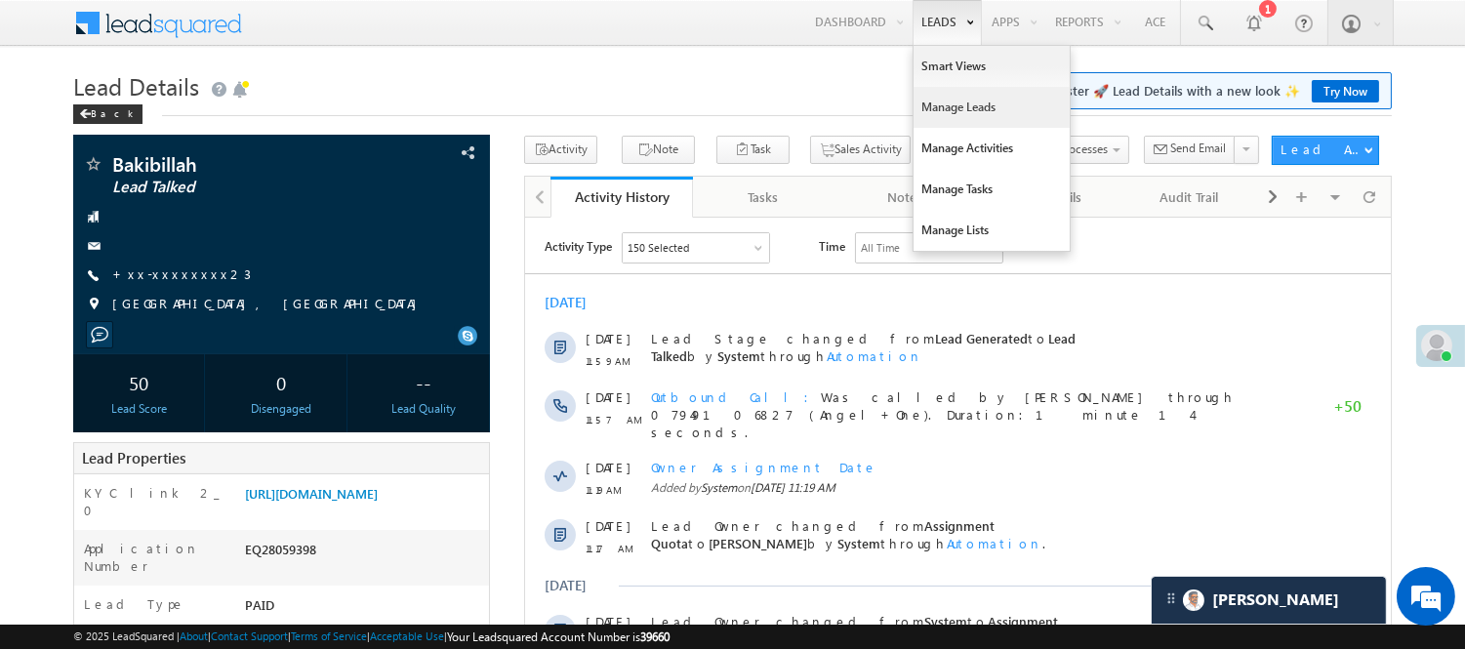
click at [962, 93] on link "Manage Leads" at bounding box center [992, 107] width 156 height 41
click at [968, 96] on link "Manage Leads" at bounding box center [992, 107] width 156 height 41
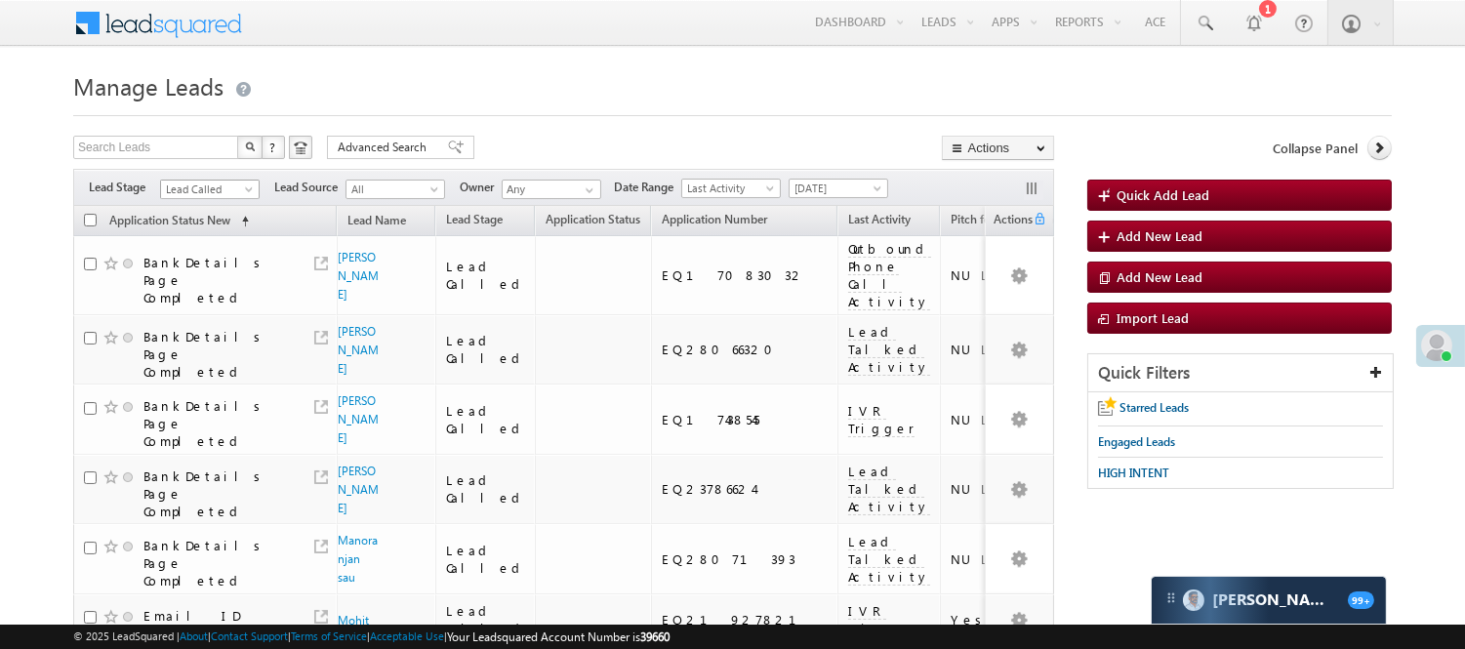
click at [192, 185] on span "Lead Called" at bounding box center [207, 190] width 93 height 18
click at [191, 239] on link "Lead Generated" at bounding box center [210, 231] width 99 height 18
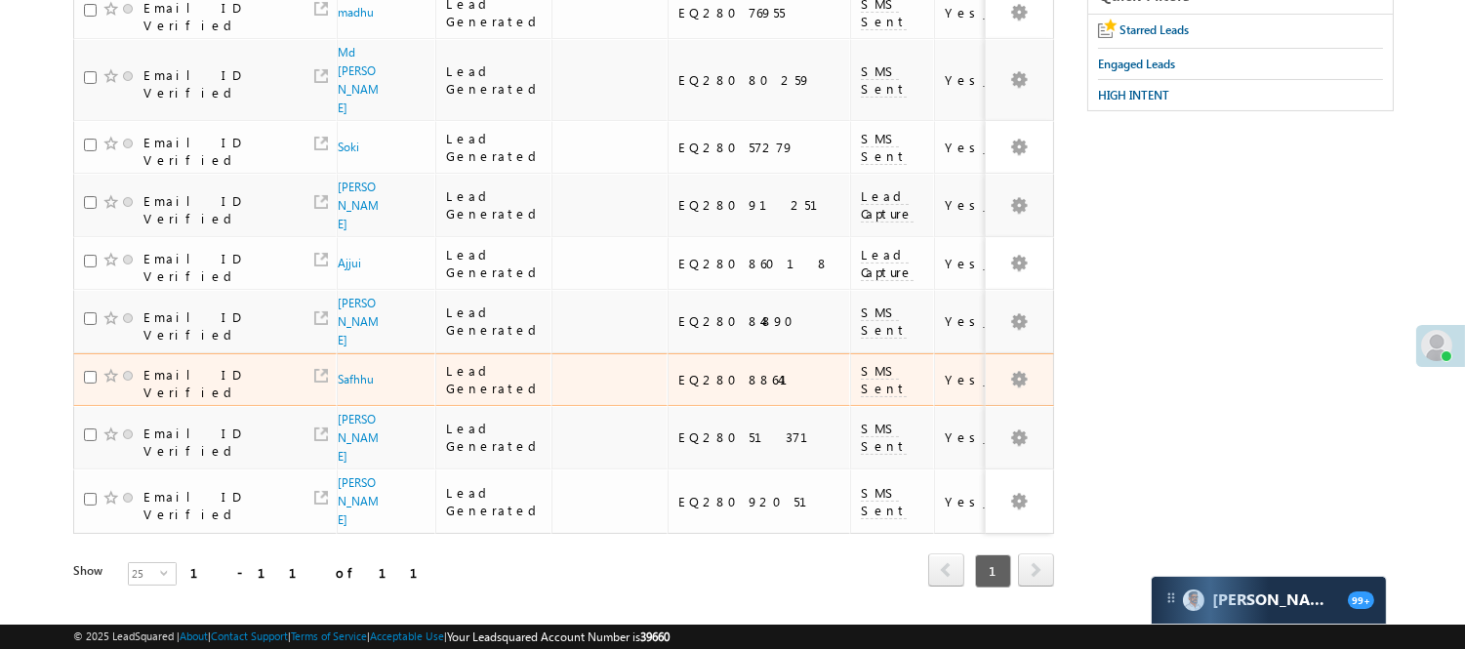
scroll to position [392, 0]
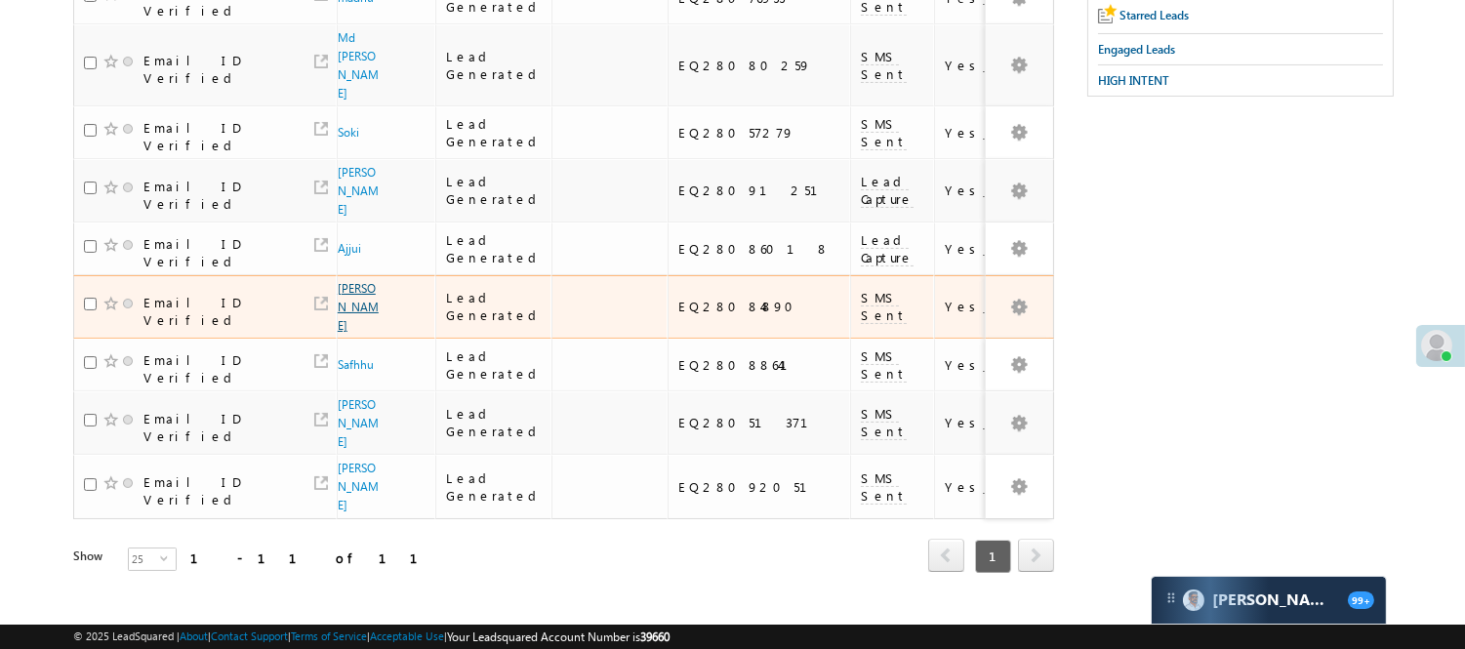
click at [349, 281] on link "[PERSON_NAME]" at bounding box center [358, 307] width 41 height 52
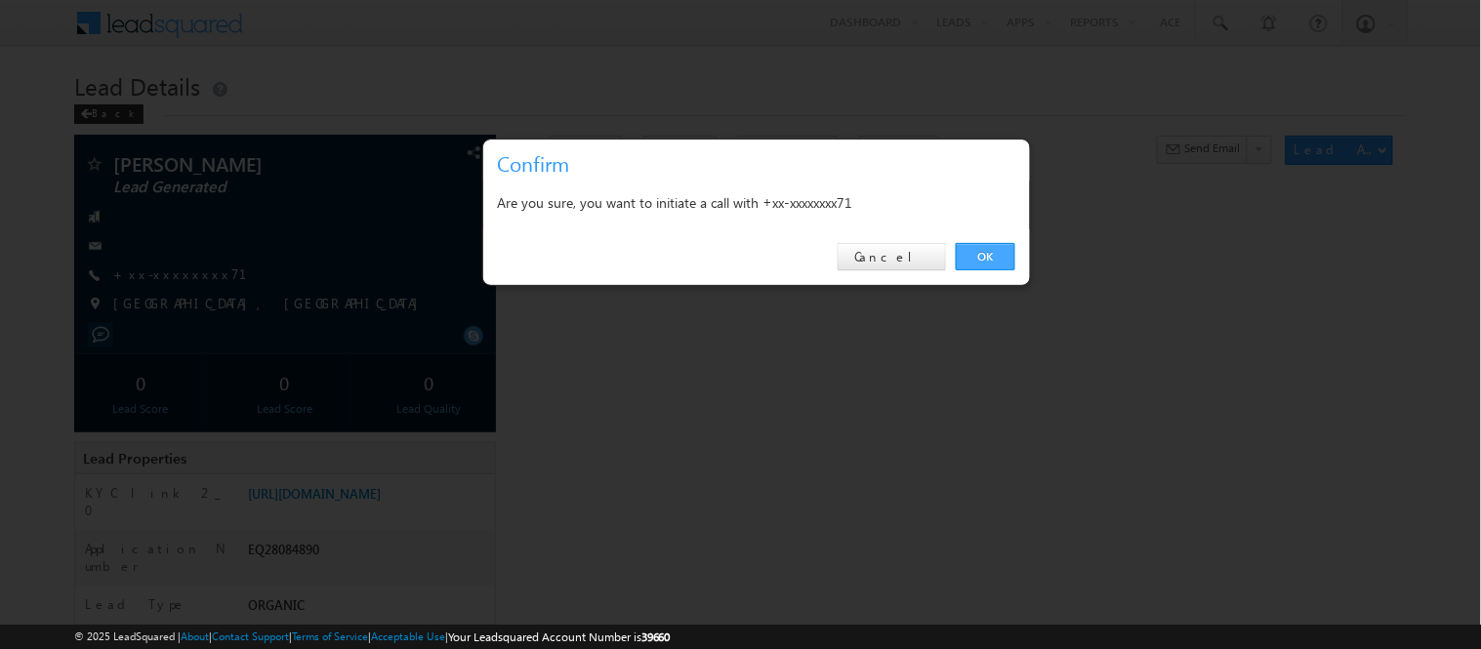
click at [990, 245] on link "OK" at bounding box center [986, 256] width 60 height 27
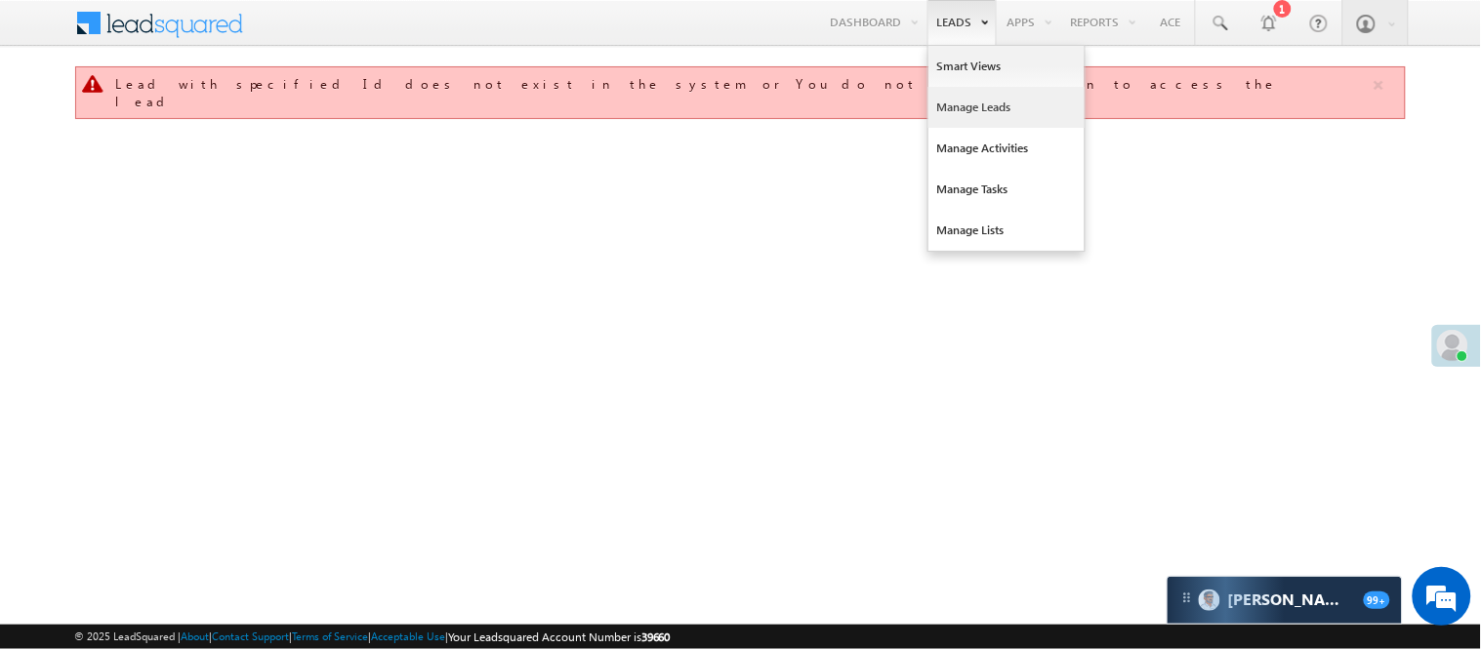
click at [984, 110] on link "Manage Leads" at bounding box center [1006, 107] width 156 height 41
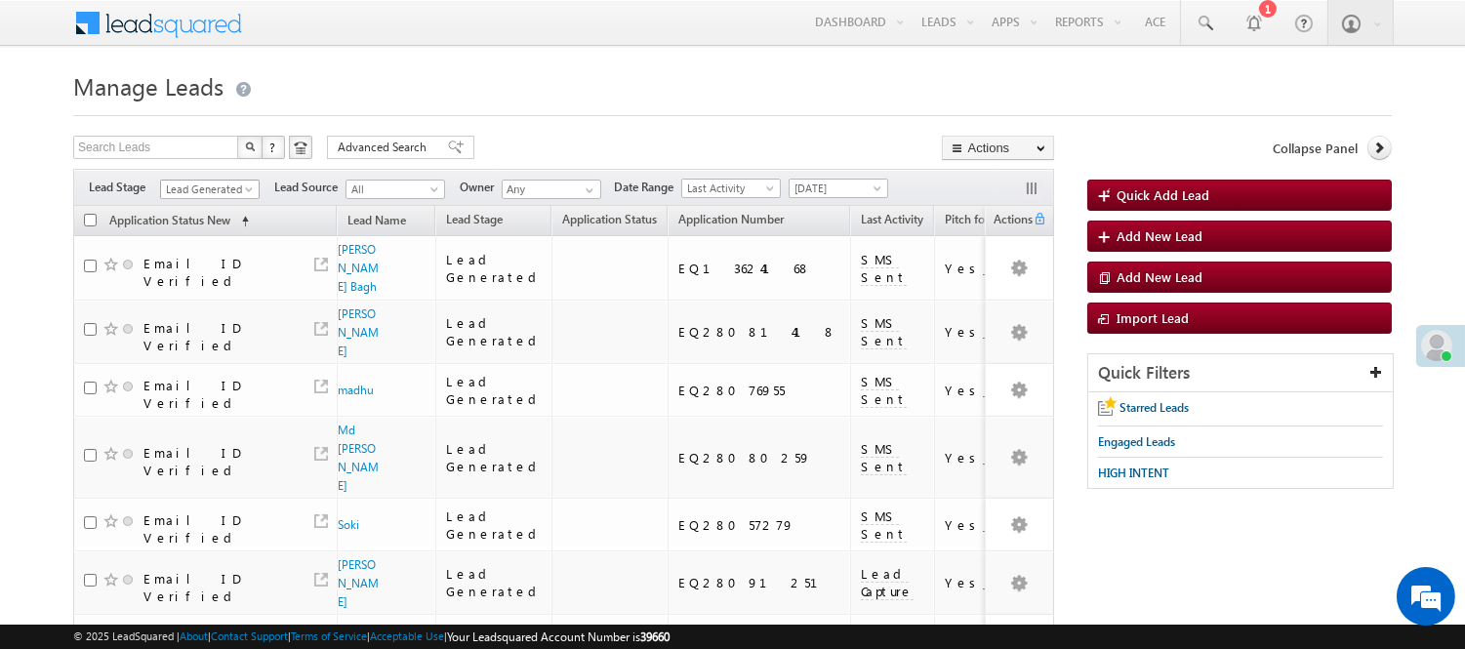
click at [209, 184] on span "Lead Generated" at bounding box center [207, 190] width 93 height 18
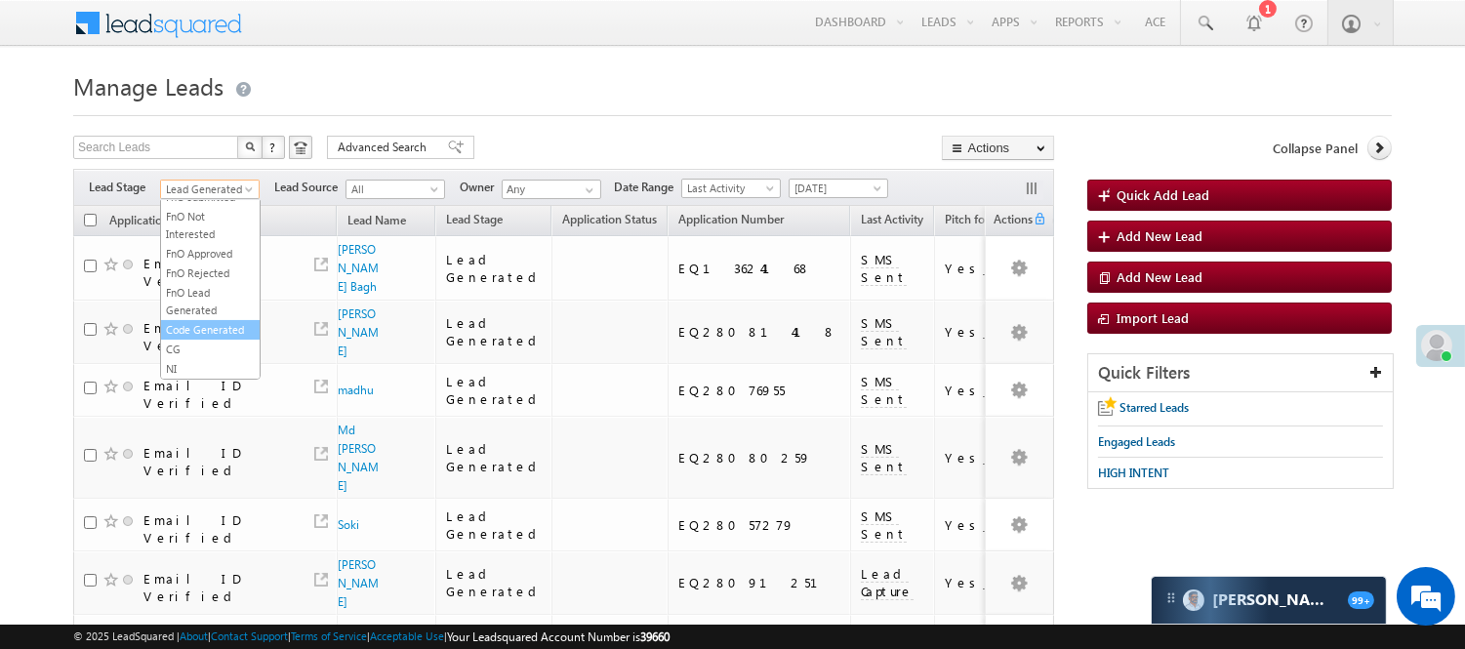
scroll to position [484, 0]
click at [202, 324] on link "Code Generated" at bounding box center [210, 330] width 99 height 18
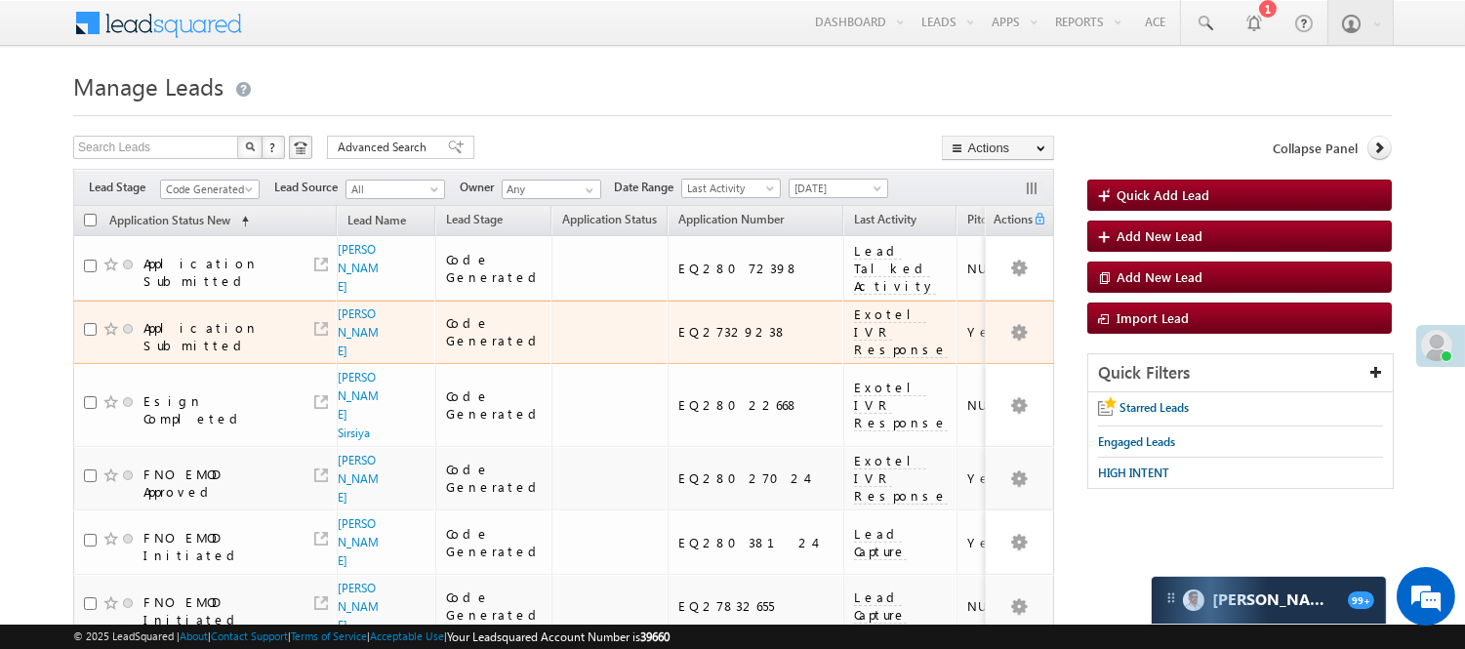
scroll to position [0, 0]
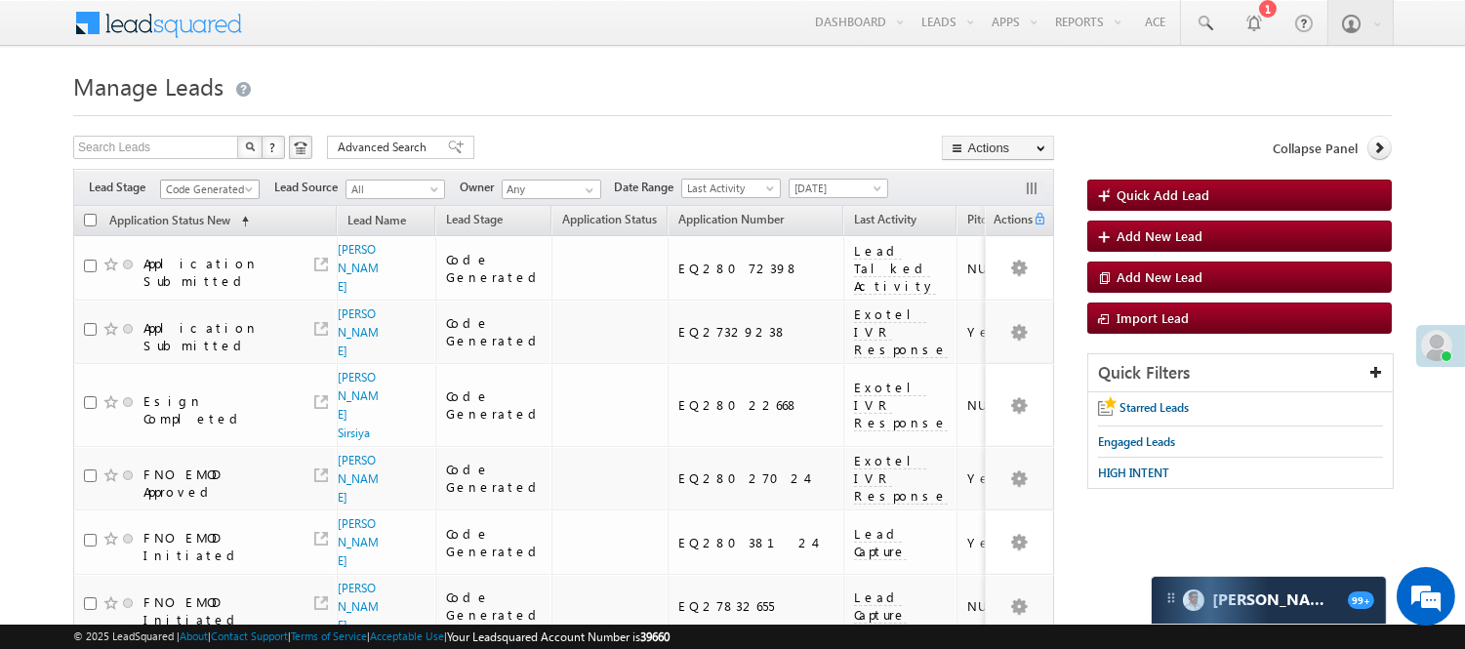
click at [197, 193] on span "Code Generated" at bounding box center [207, 190] width 93 height 18
click at [215, 239] on link "Lead Generated" at bounding box center [210, 231] width 99 height 18
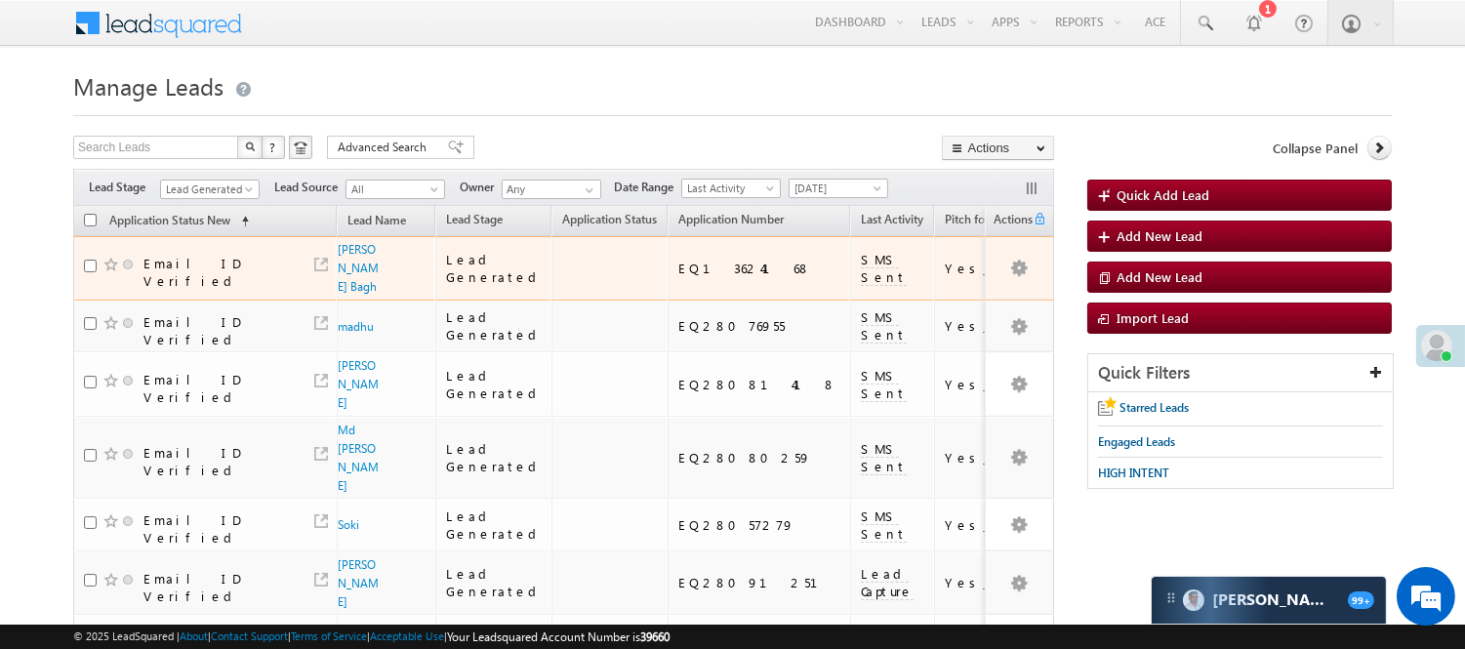
scroll to position [392, 0]
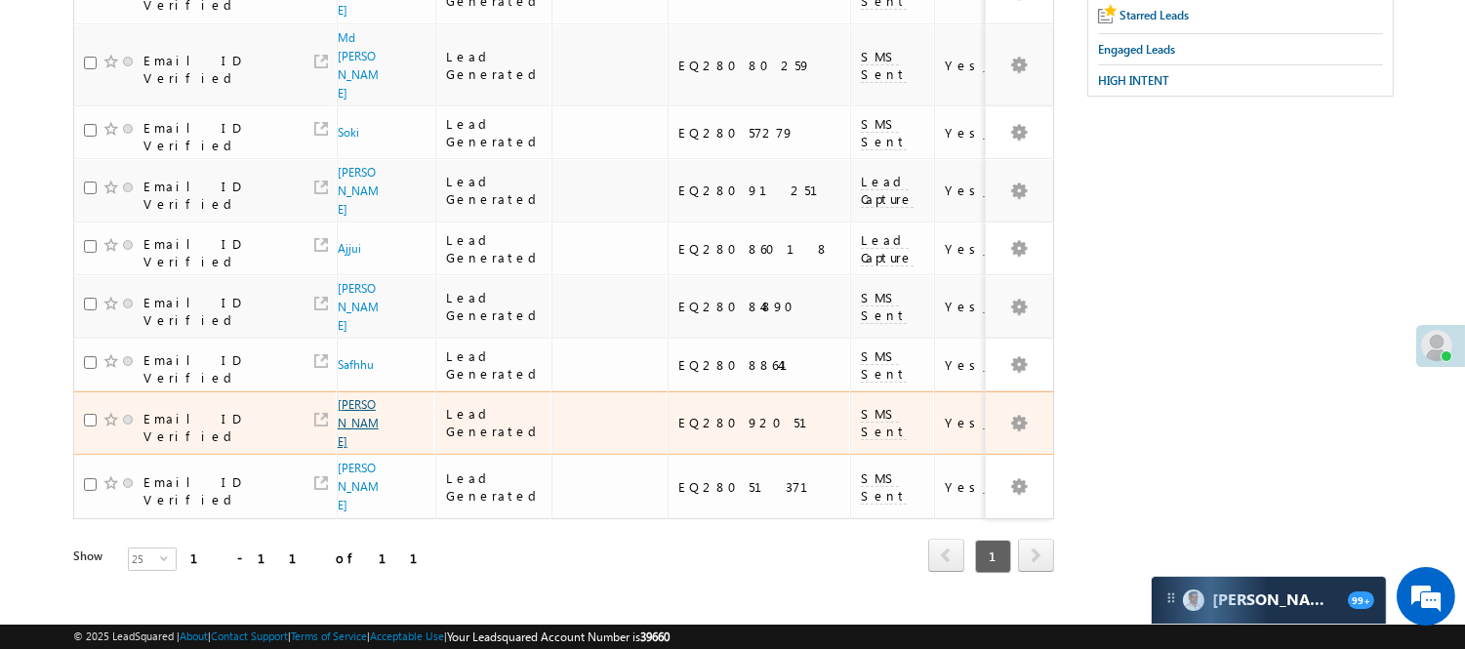
click at [338, 397] on link "[PERSON_NAME]" at bounding box center [358, 423] width 41 height 52
click at [351, 397] on link "[PERSON_NAME]" at bounding box center [358, 423] width 41 height 52
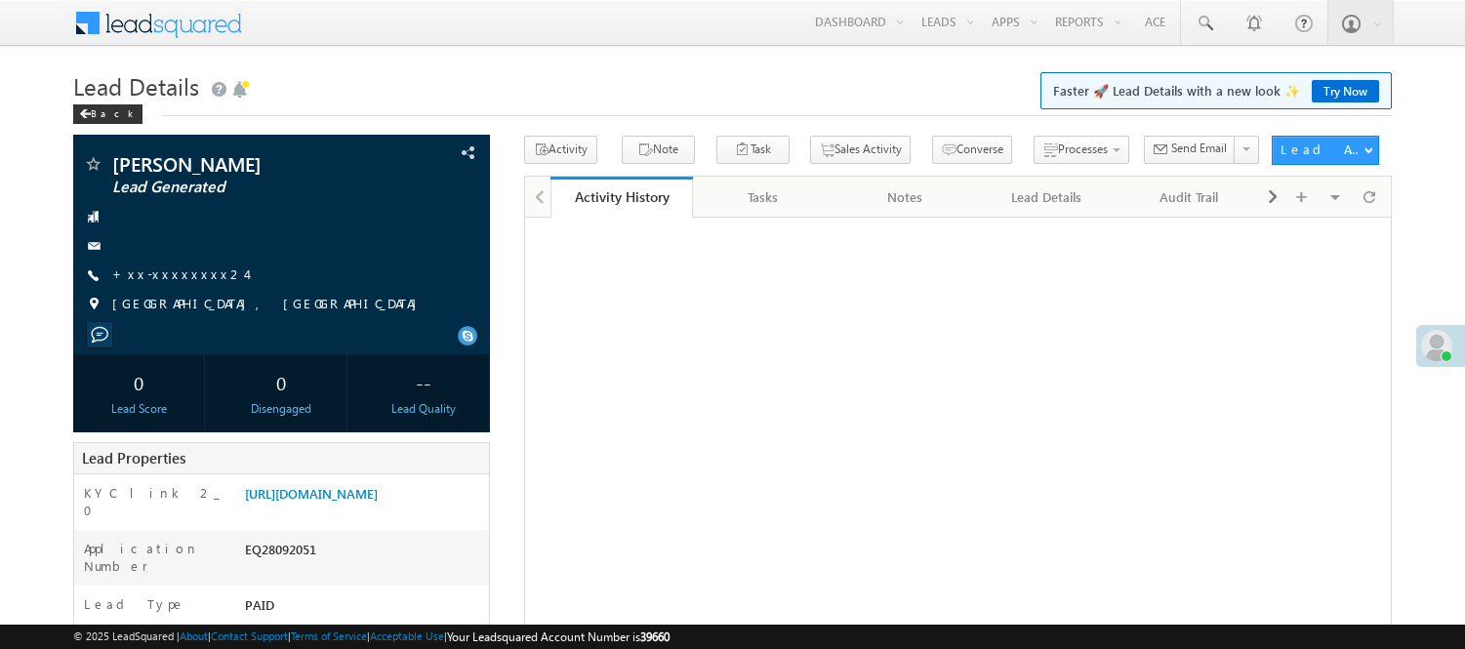
click at [153, 268] on link "+xx-xxxxxxxx24" at bounding box center [179, 274] width 134 height 17
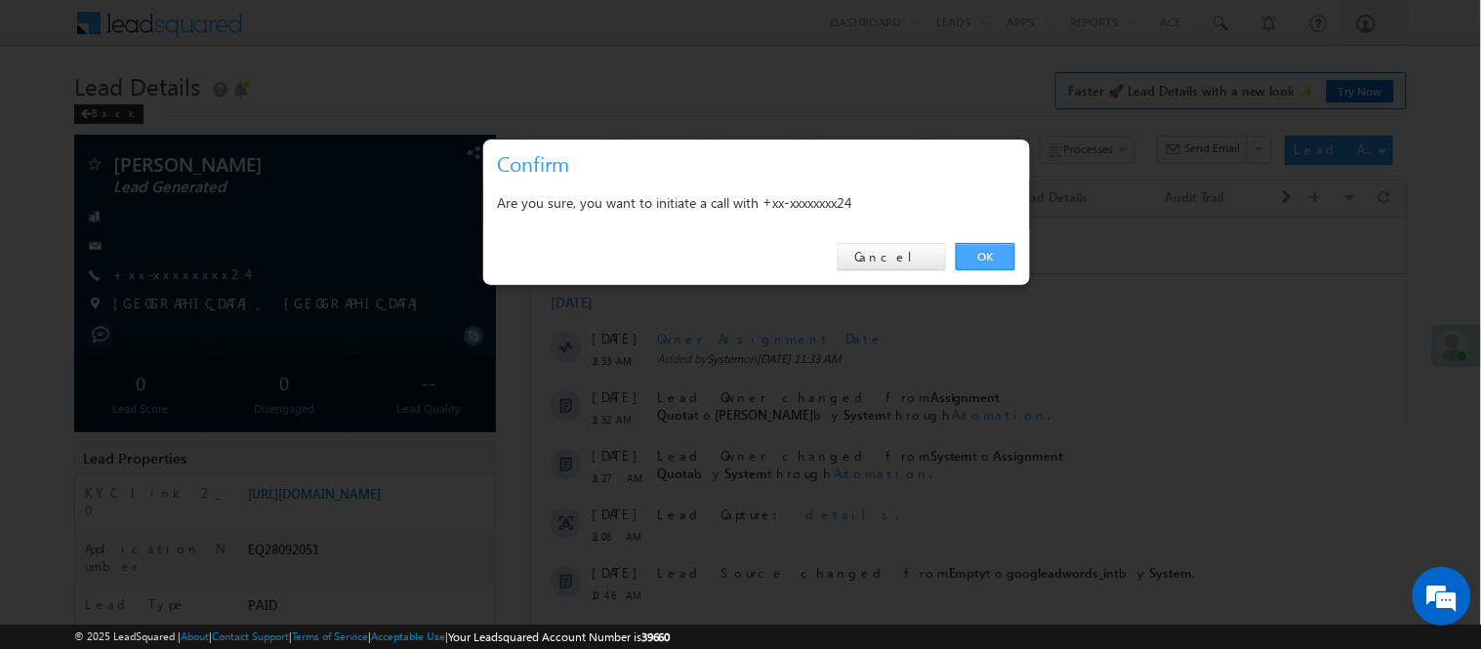
click at [983, 238] on div "OK Cancel" at bounding box center [756, 257] width 547 height 56
click at [992, 246] on link "OK" at bounding box center [986, 256] width 60 height 27
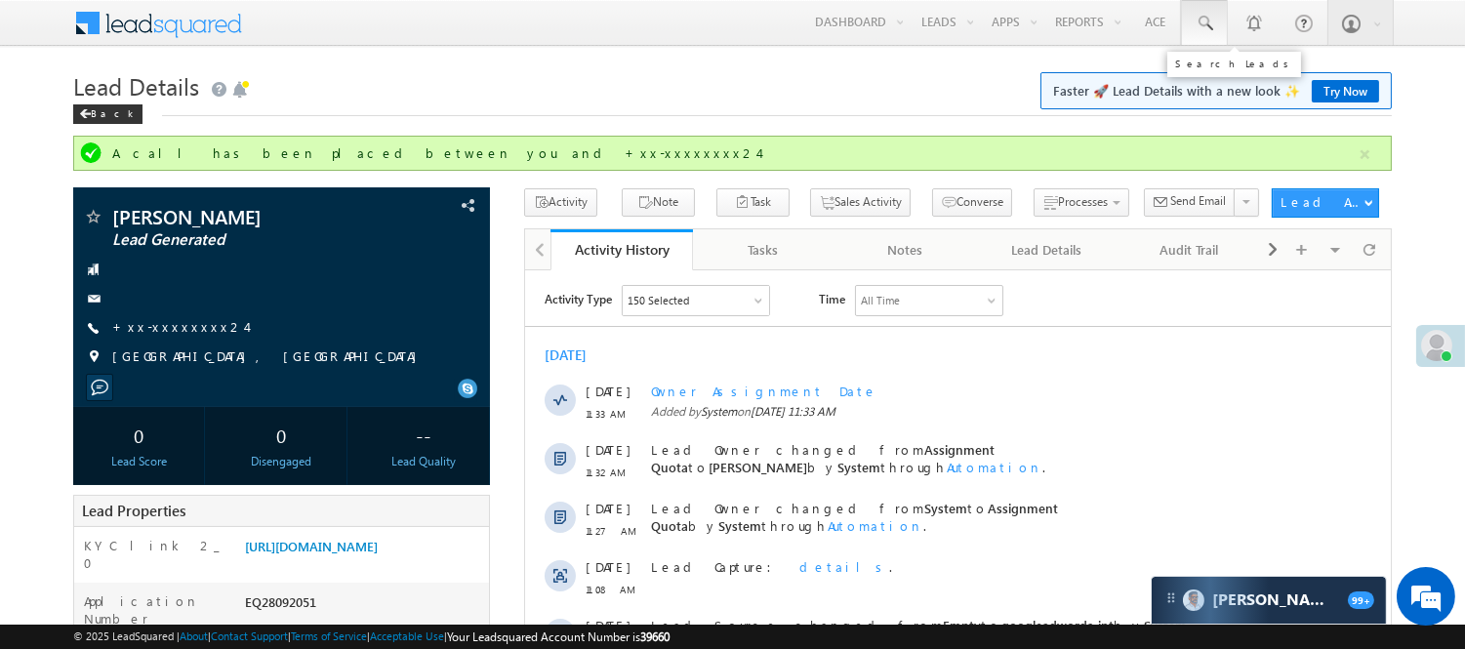
click at [1205, 21] on span at bounding box center [1205, 24] width 20 height 20
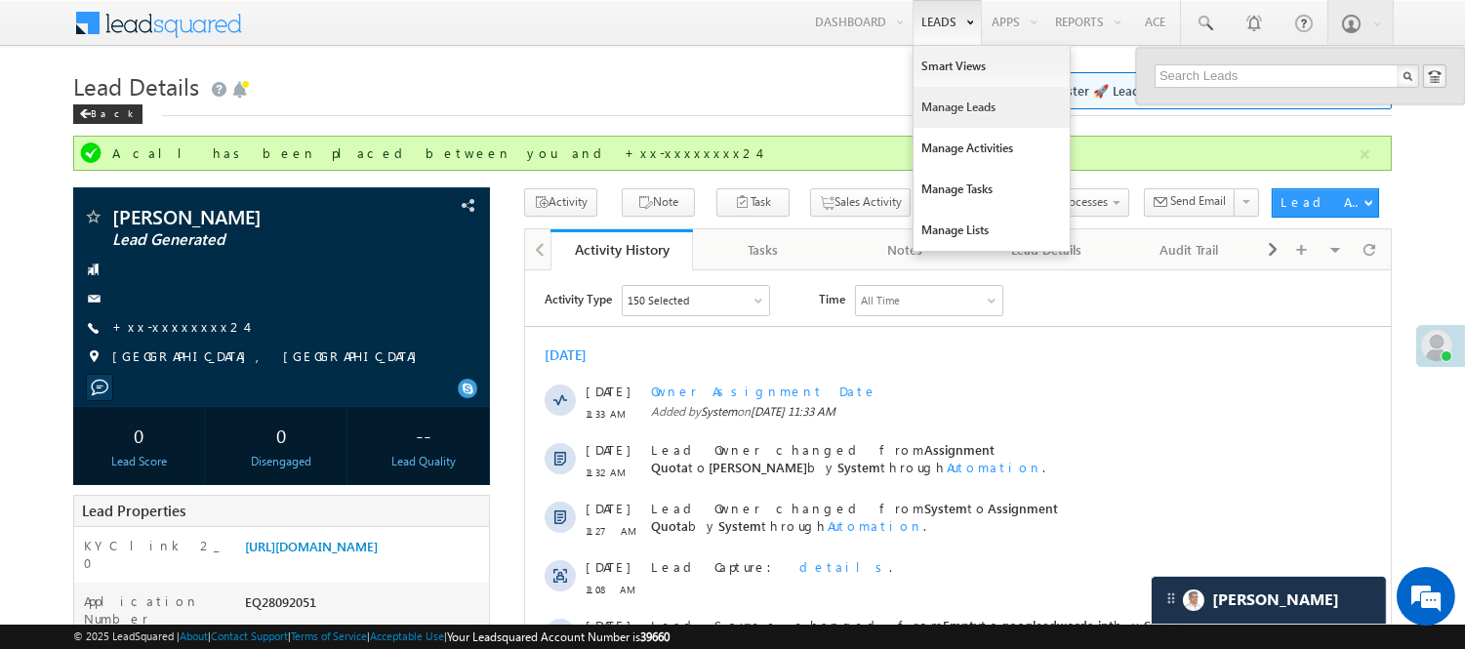
click at [962, 103] on link "Manage Leads" at bounding box center [992, 107] width 156 height 41
